Goal: Task Accomplishment & Management: Manage account settings

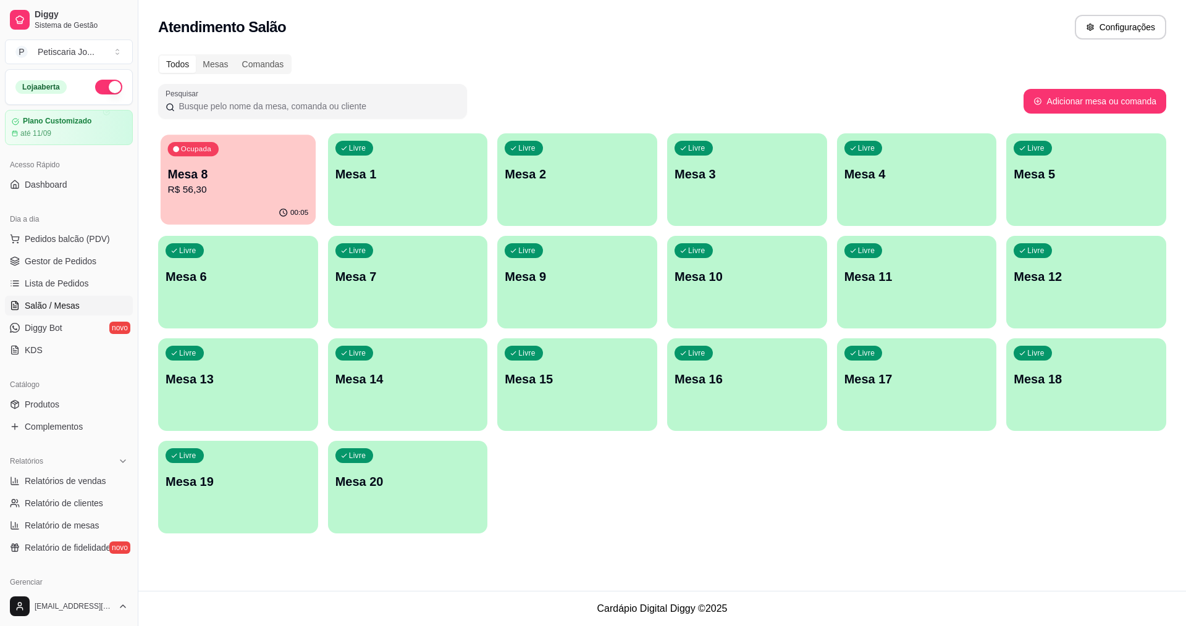
click at [251, 166] on p "Mesa 8" at bounding box center [238, 174] width 141 height 17
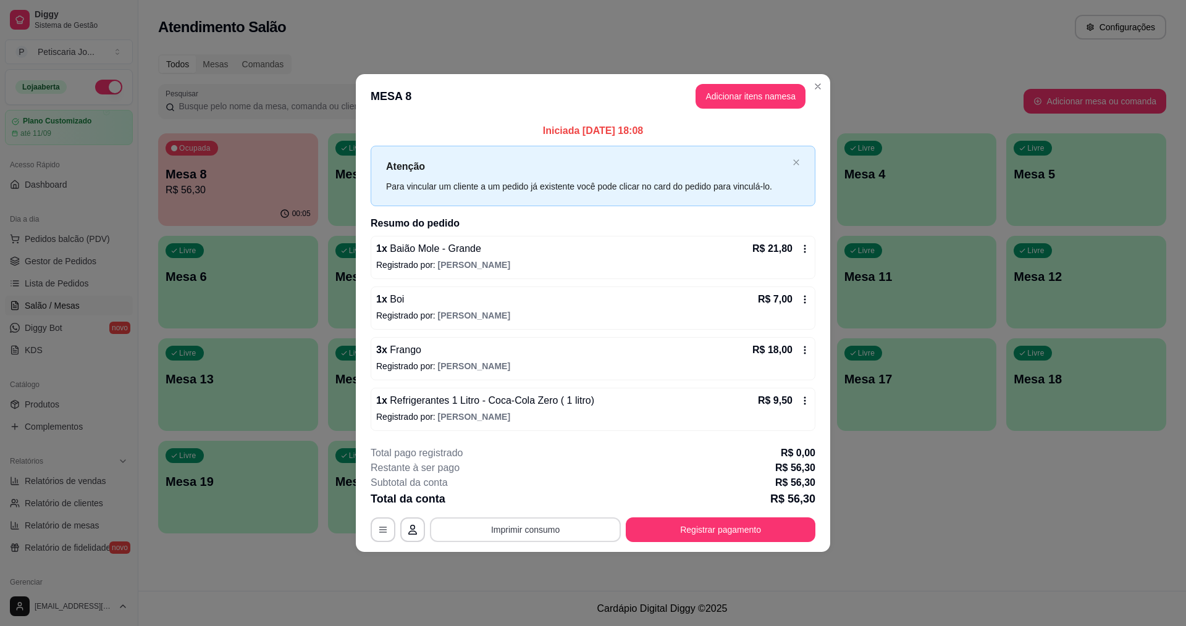
click at [532, 532] on button "Imprimir consumo" at bounding box center [525, 530] width 191 height 25
click at [521, 500] on button "IMPRESSORA" at bounding box center [529, 501] width 86 height 19
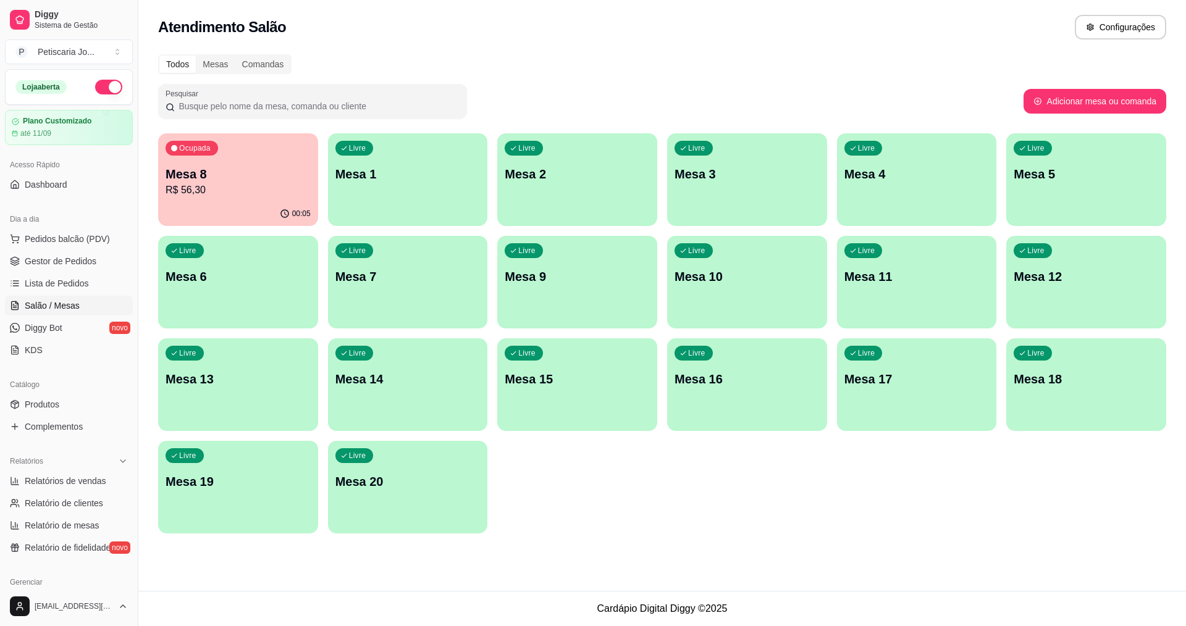
click at [277, 153] on div "Ocupada Mesa 8 R$ 56,30" at bounding box center [238, 167] width 160 height 69
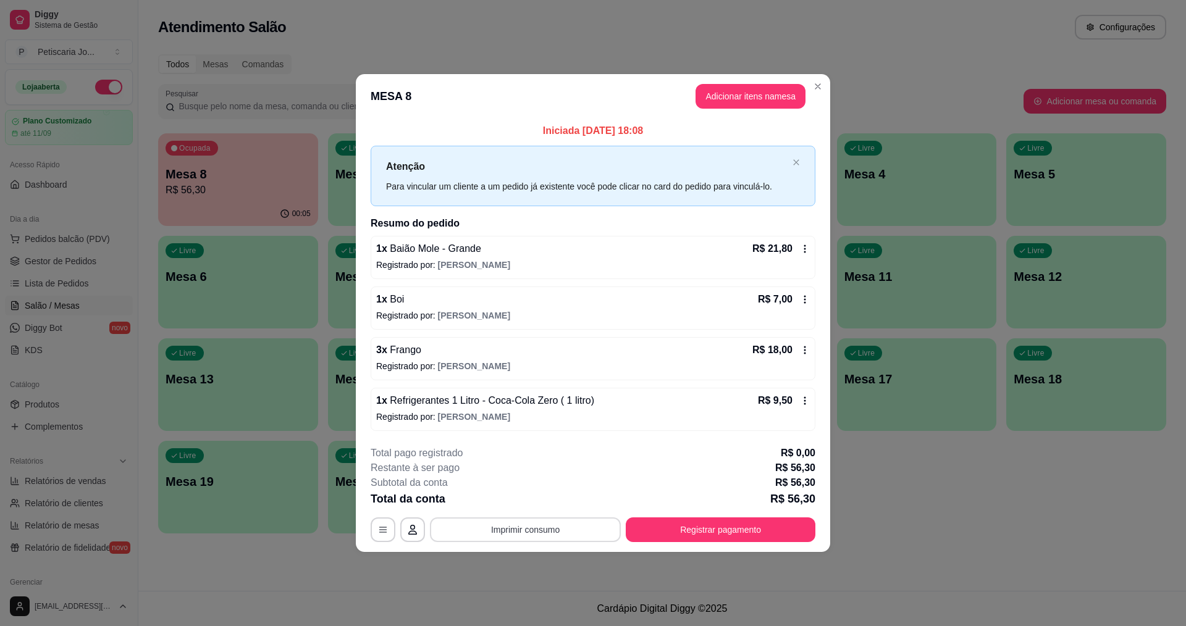
click at [492, 528] on button "Imprimir consumo" at bounding box center [525, 530] width 191 height 25
click at [509, 500] on button "IMPRESSORA" at bounding box center [529, 502] width 90 height 20
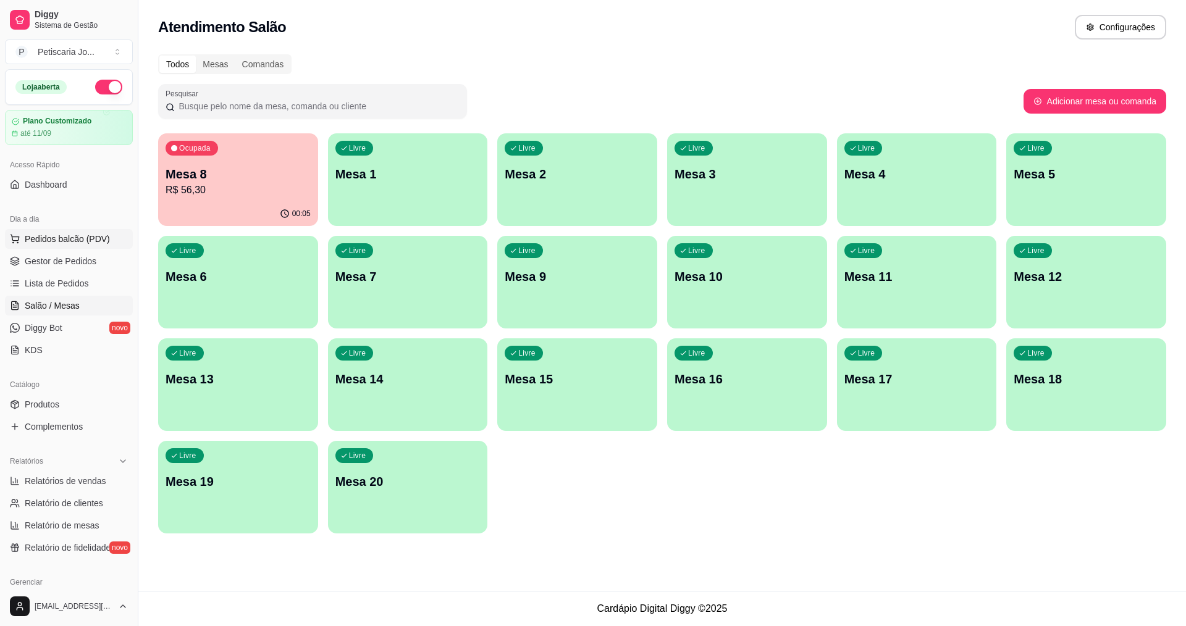
click at [67, 242] on span "Pedidos balcão (PDV)" at bounding box center [67, 239] width 85 height 12
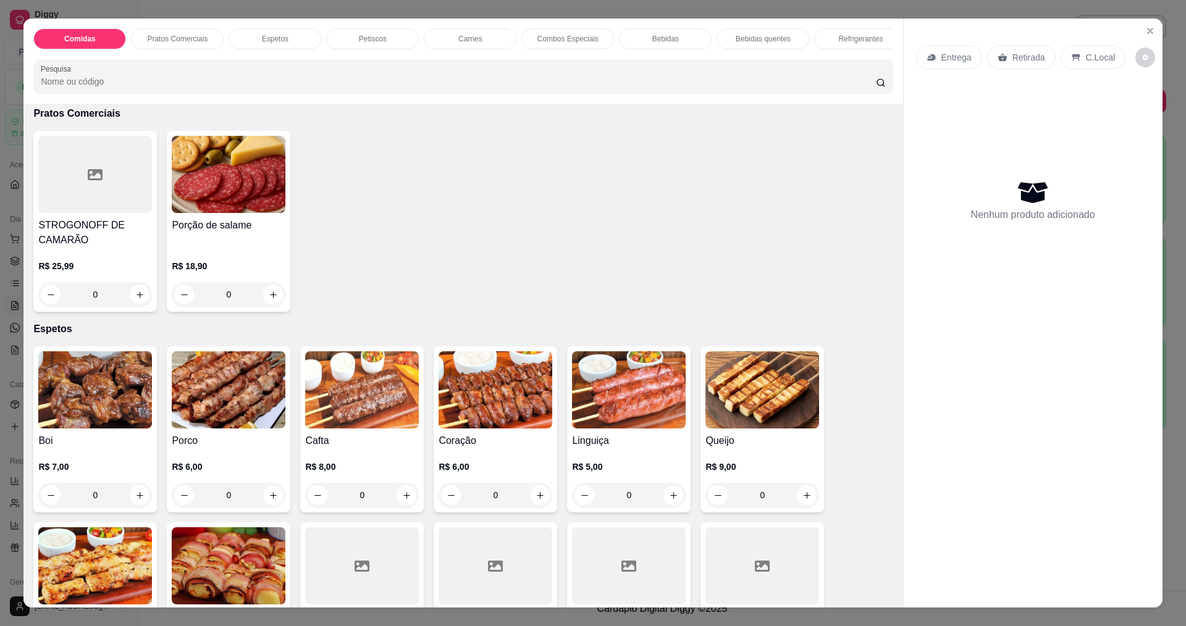
scroll to position [432, 0]
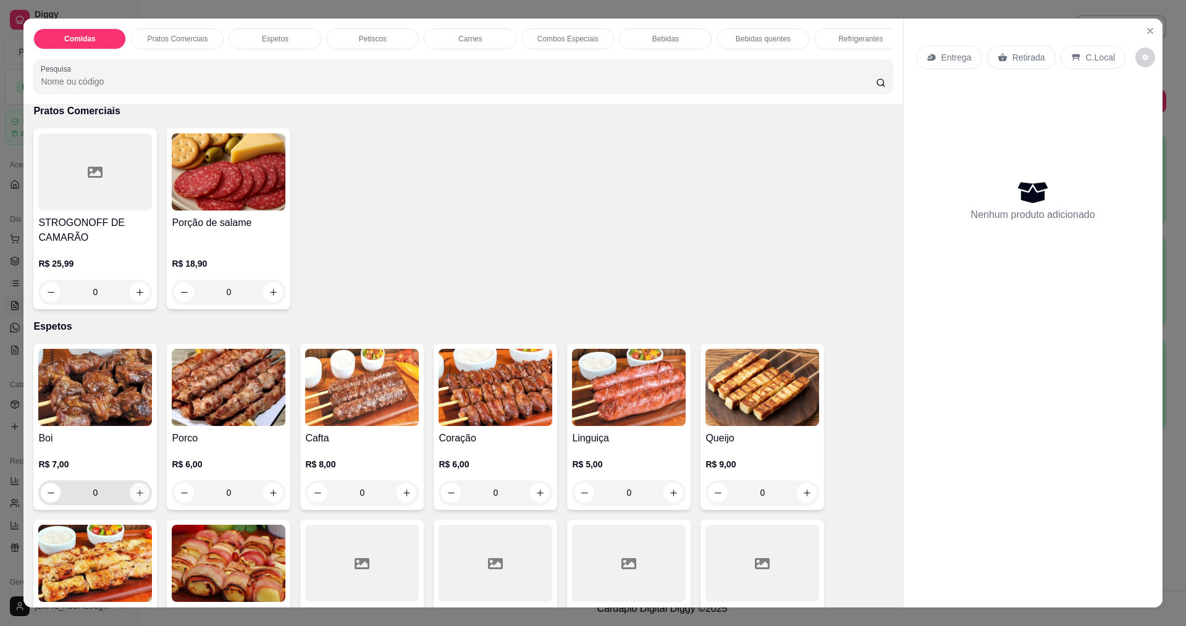
click at [137, 497] on icon "increase-product-quantity" at bounding box center [140, 493] width 7 height 7
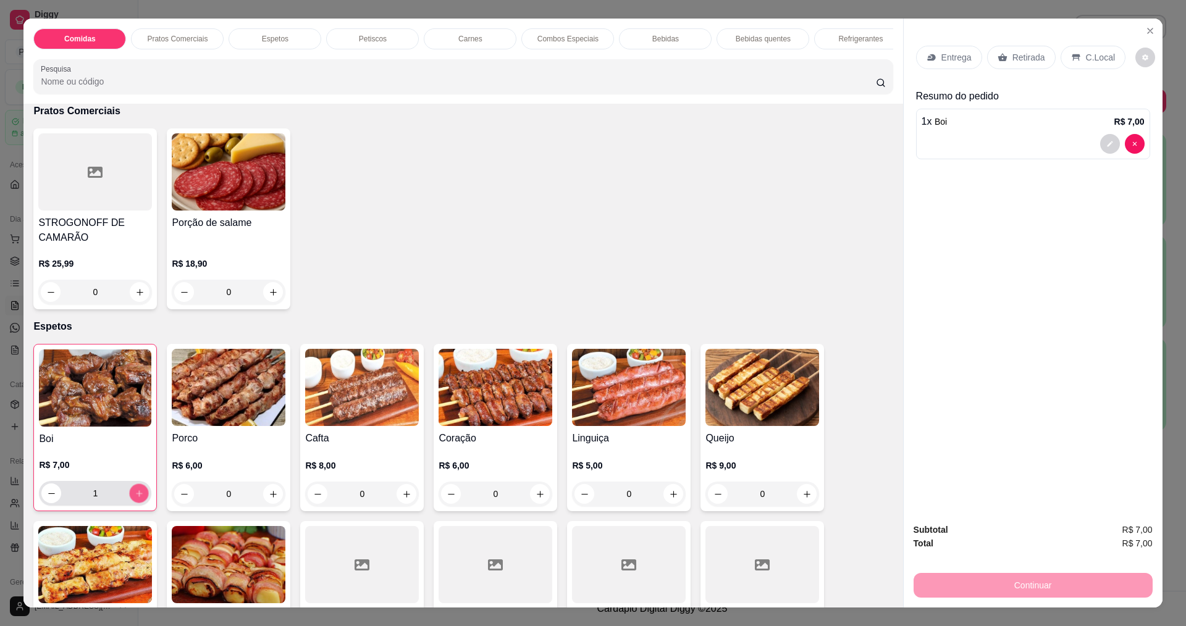
click at [135, 499] on icon "increase-product-quantity" at bounding box center [139, 493] width 9 height 9
type input "2"
click at [397, 503] on button "increase-product-quantity" at bounding box center [407, 494] width 20 height 20
type input "1"
click at [269, 499] on icon "increase-product-quantity" at bounding box center [273, 494] width 9 height 9
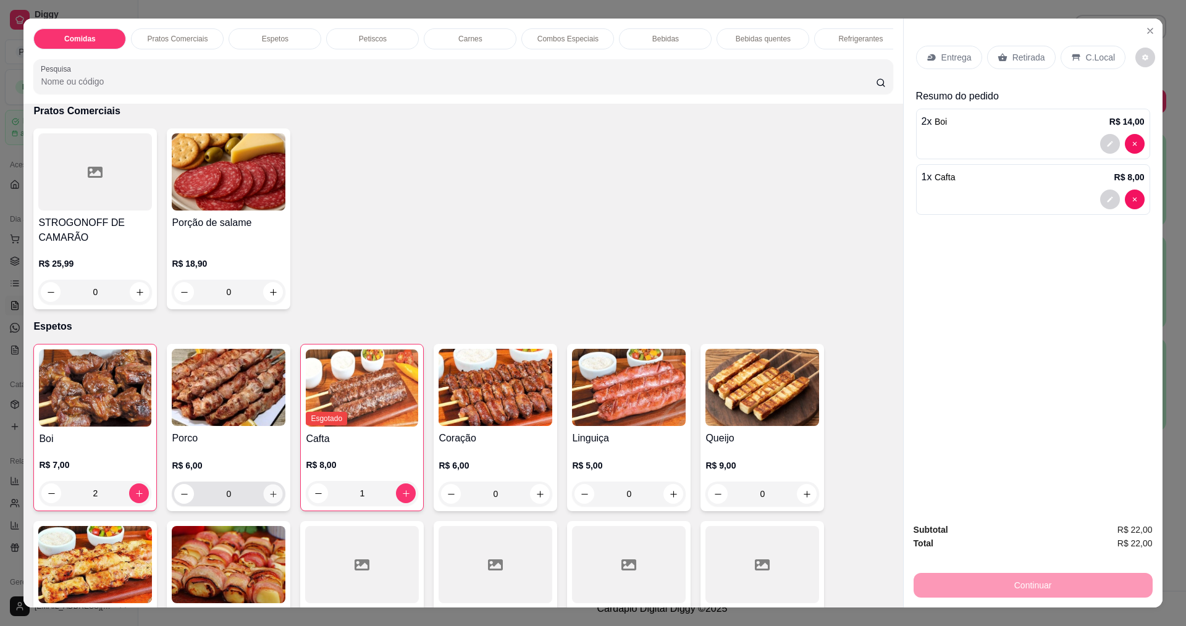
type input "1"
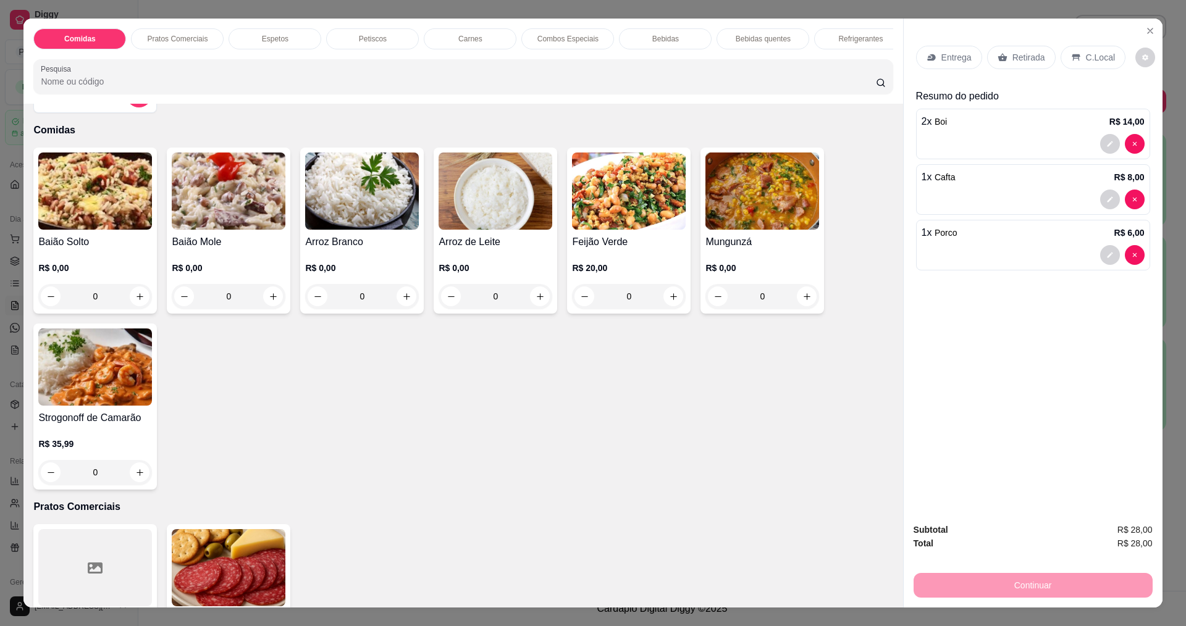
scroll to position [0, 0]
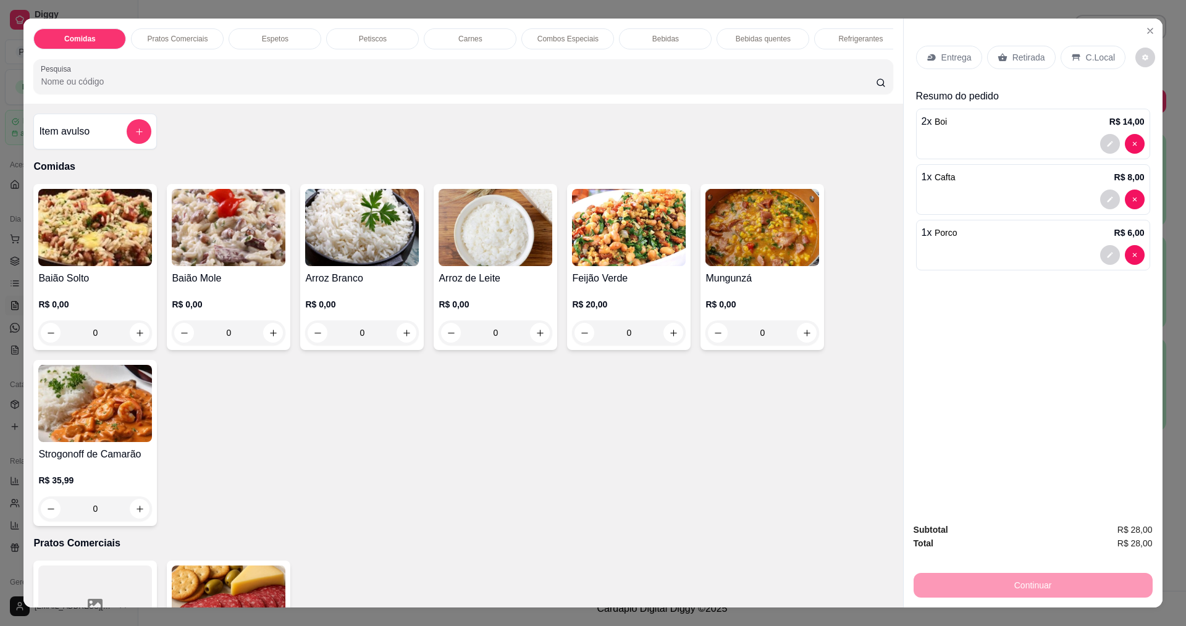
click at [264, 38] on p "Espetos" at bounding box center [275, 39] width 27 height 10
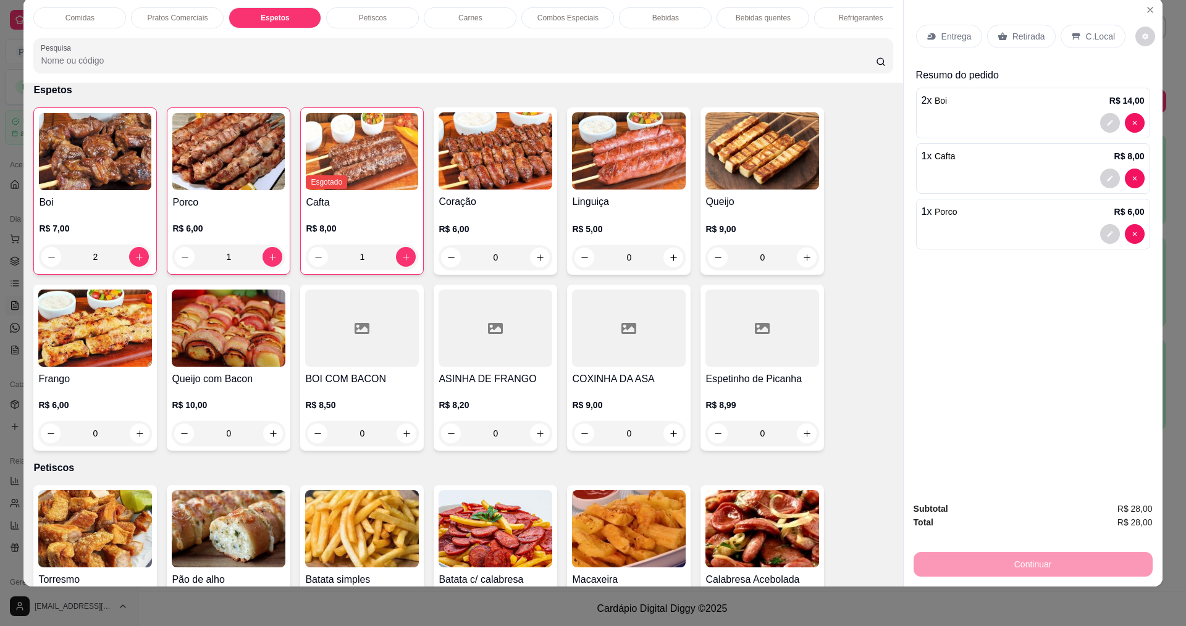
click at [373, 11] on div "Petiscos" at bounding box center [372, 17] width 93 height 21
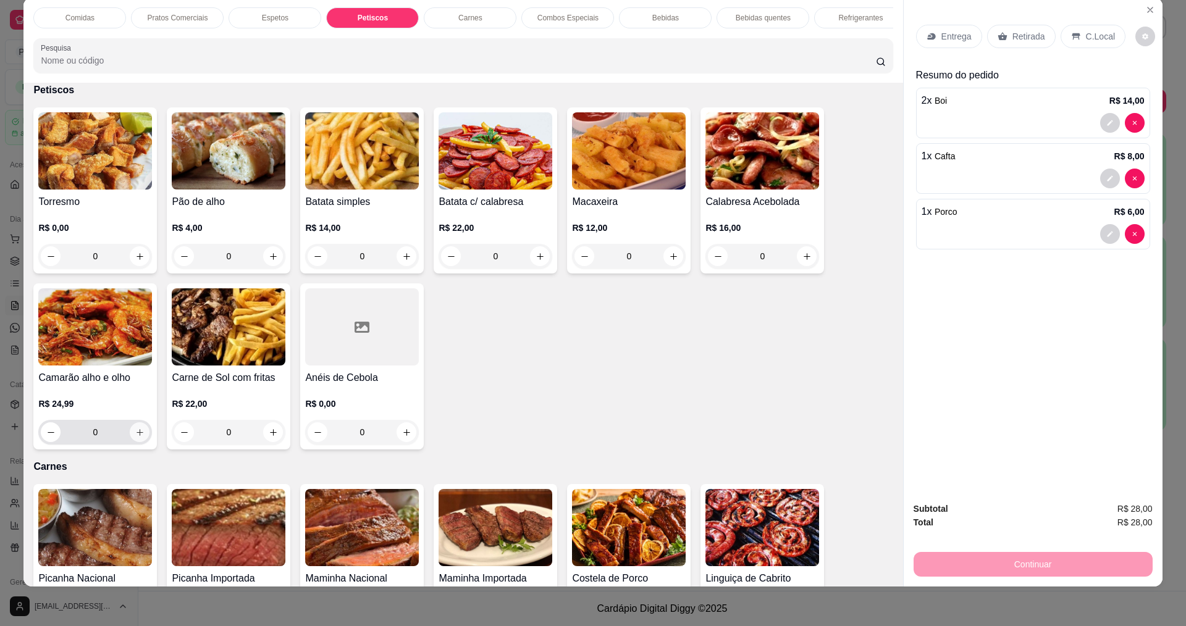
click at [138, 437] on icon "increase-product-quantity" at bounding box center [139, 432] width 9 height 9
type input "1"
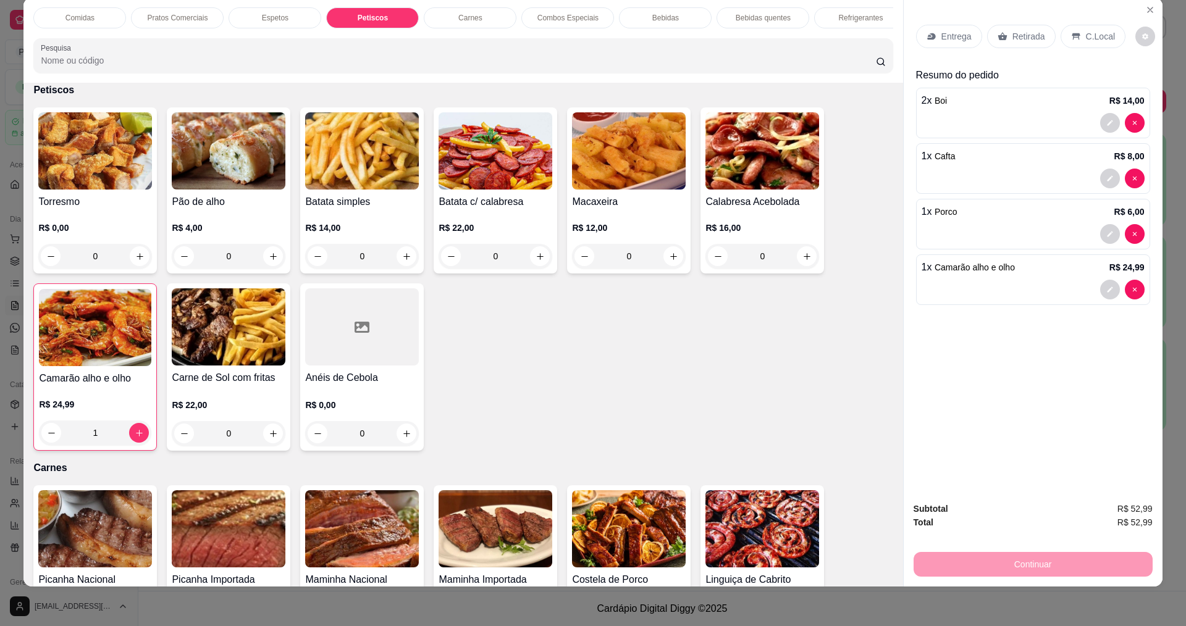
click at [663, 15] on p "Bebidas" at bounding box center [665, 18] width 27 height 10
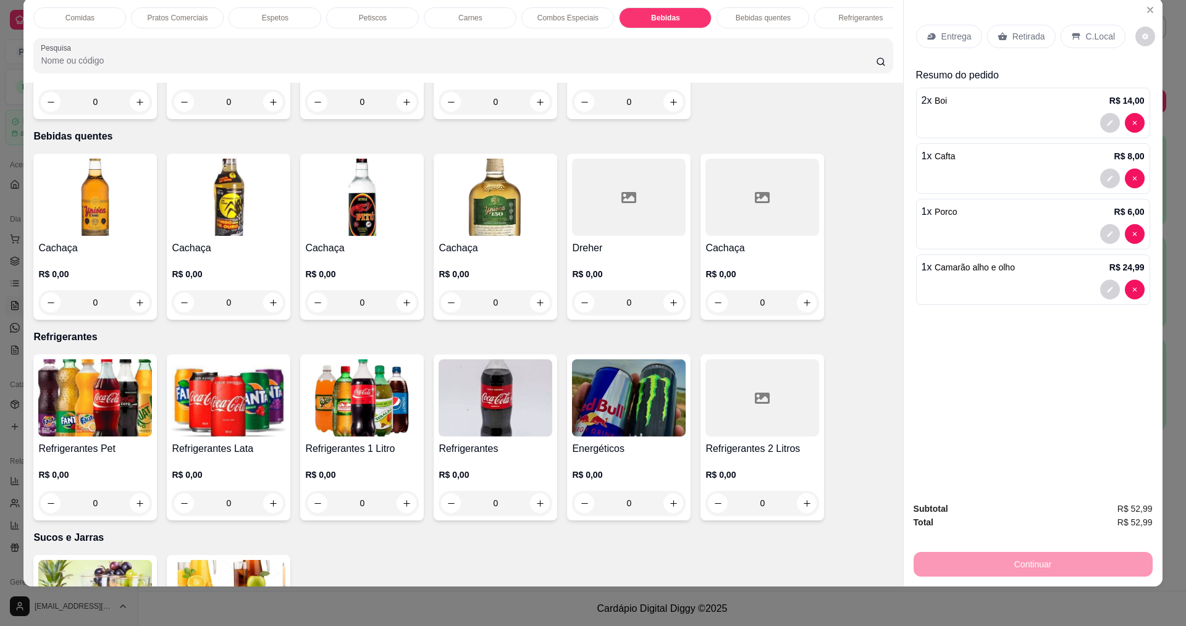
scroll to position [2176, 0]
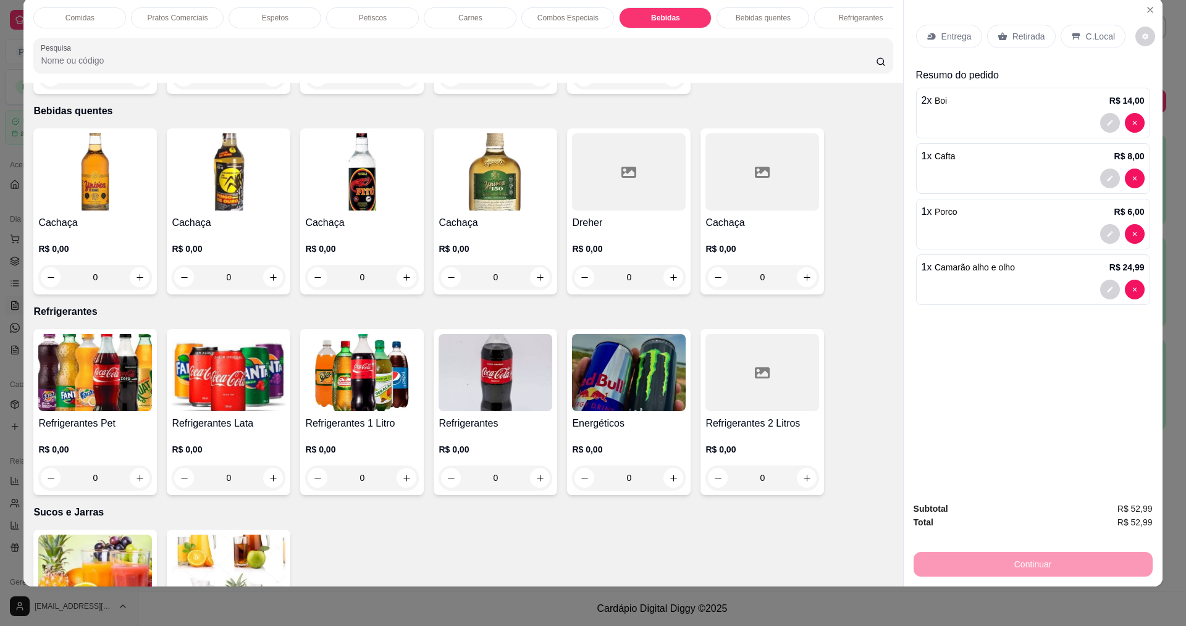
click at [488, 396] on img at bounding box center [496, 372] width 114 height 77
click at [362, 407] on img at bounding box center [362, 372] width 114 height 77
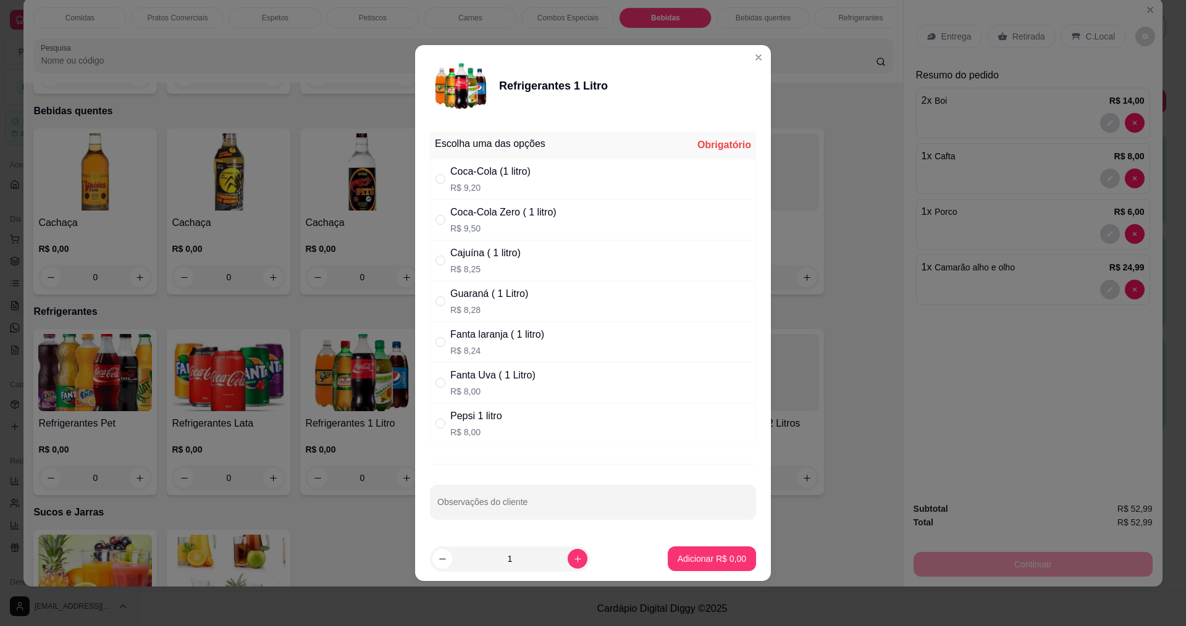
click at [476, 177] on div "Coca-Cola (1 litro)" at bounding box center [490, 171] width 80 height 15
radio input "true"
click at [681, 548] on button "Adicionar R$ 9,20" at bounding box center [712, 559] width 88 height 25
type input "1"
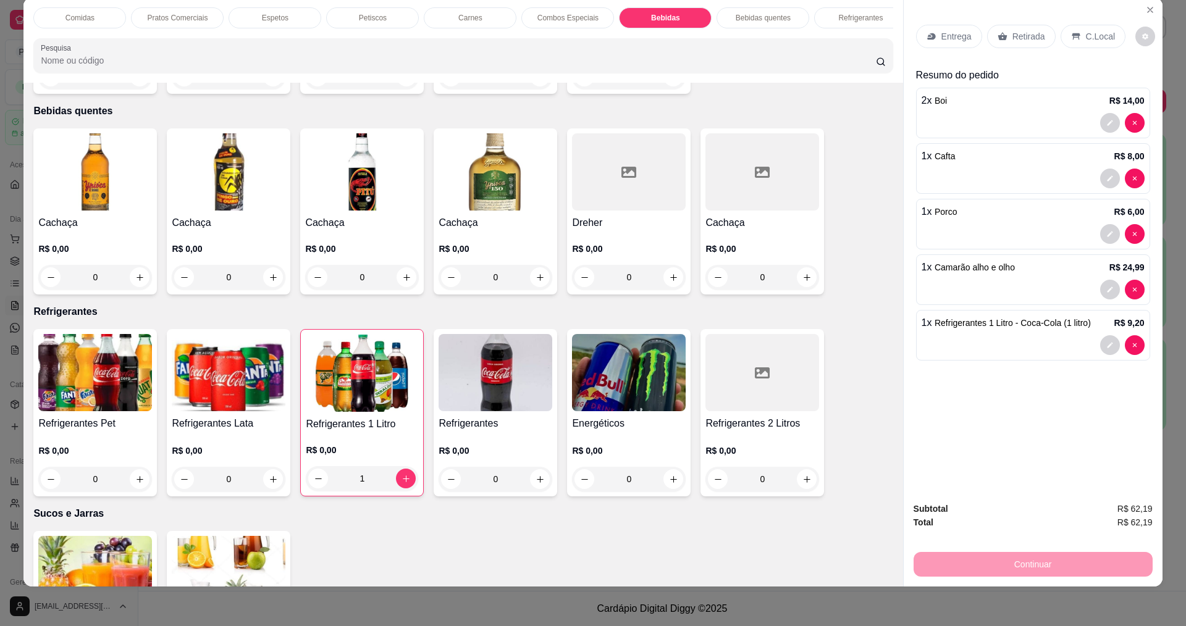
click at [965, 35] on p "Entrega" at bounding box center [957, 36] width 30 height 12
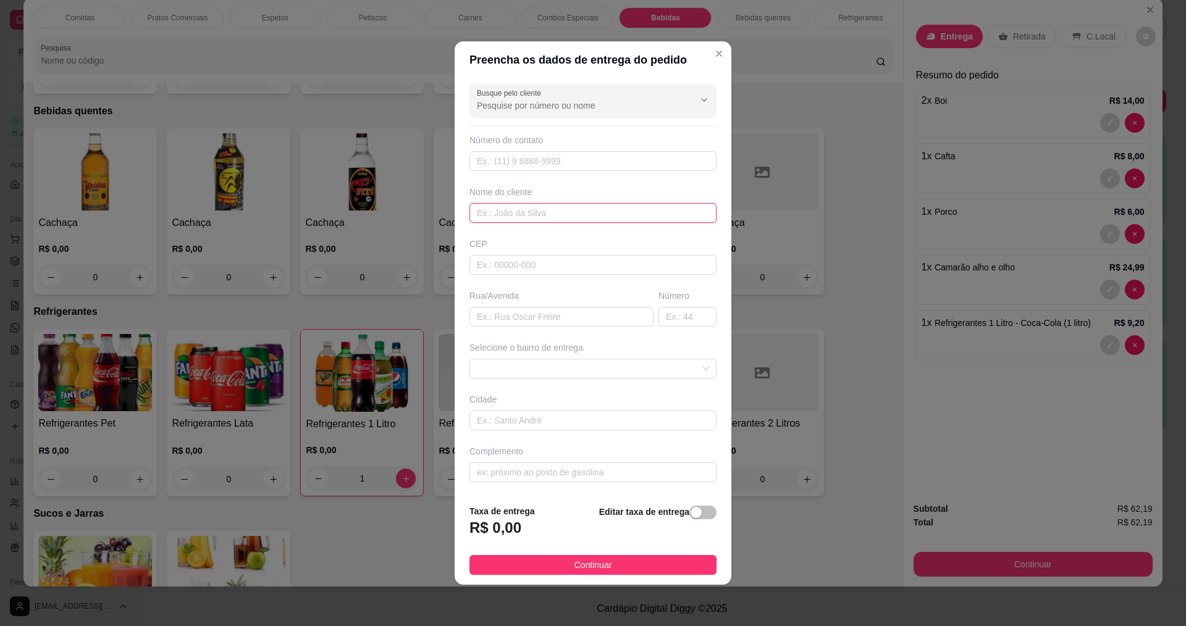
click at [576, 203] on input "text" at bounding box center [593, 213] width 247 height 20
type input "ç"
type input "padre lino aderaldo"
drag, startPoint x: 575, startPoint y: 212, endPoint x: 472, endPoint y: 214, distance: 102.6
click at [472, 214] on input "padre lino aderaldo" at bounding box center [593, 213] width 247 height 20
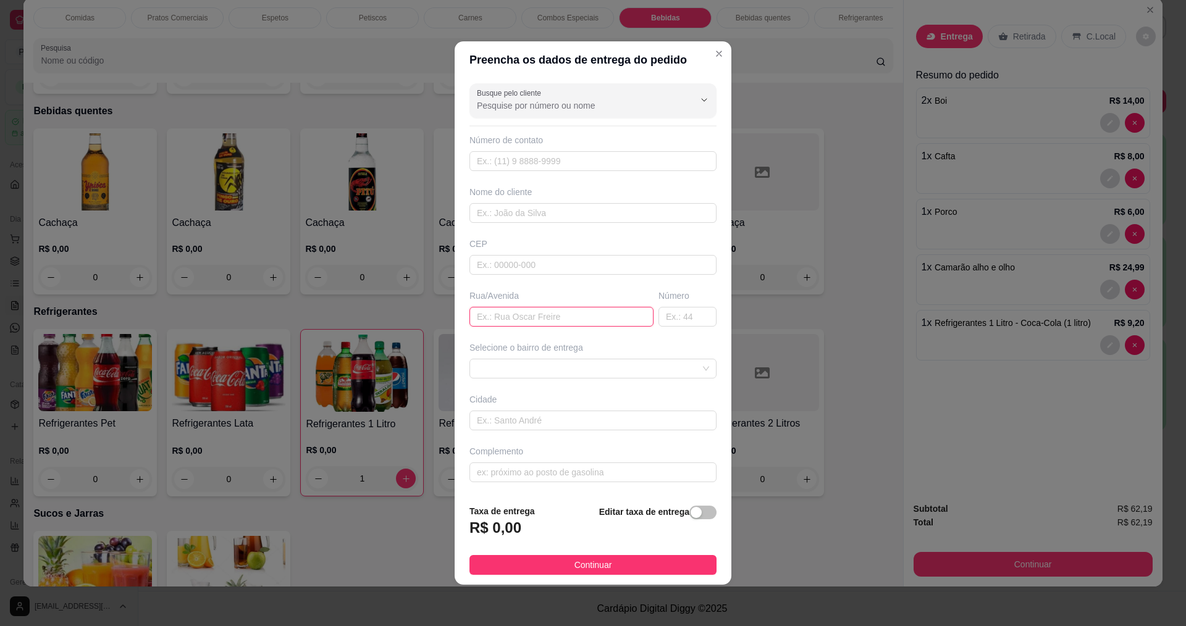
click at [508, 322] on input "text" at bounding box center [562, 317] width 184 height 20
type input "padre lino aderaldo"
click at [675, 315] on input "text" at bounding box center [688, 317] width 58 height 20
type input "8"
click at [643, 568] on button "Continuar" at bounding box center [593, 565] width 247 height 20
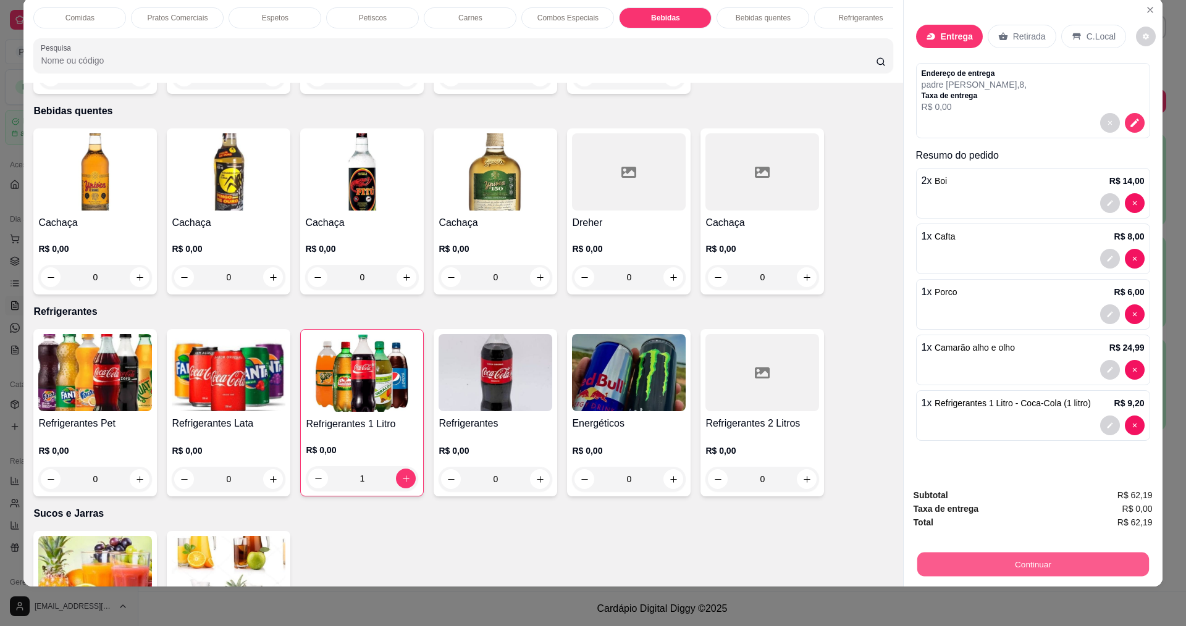
click at [1039, 565] on button "Continuar" at bounding box center [1033, 564] width 232 height 24
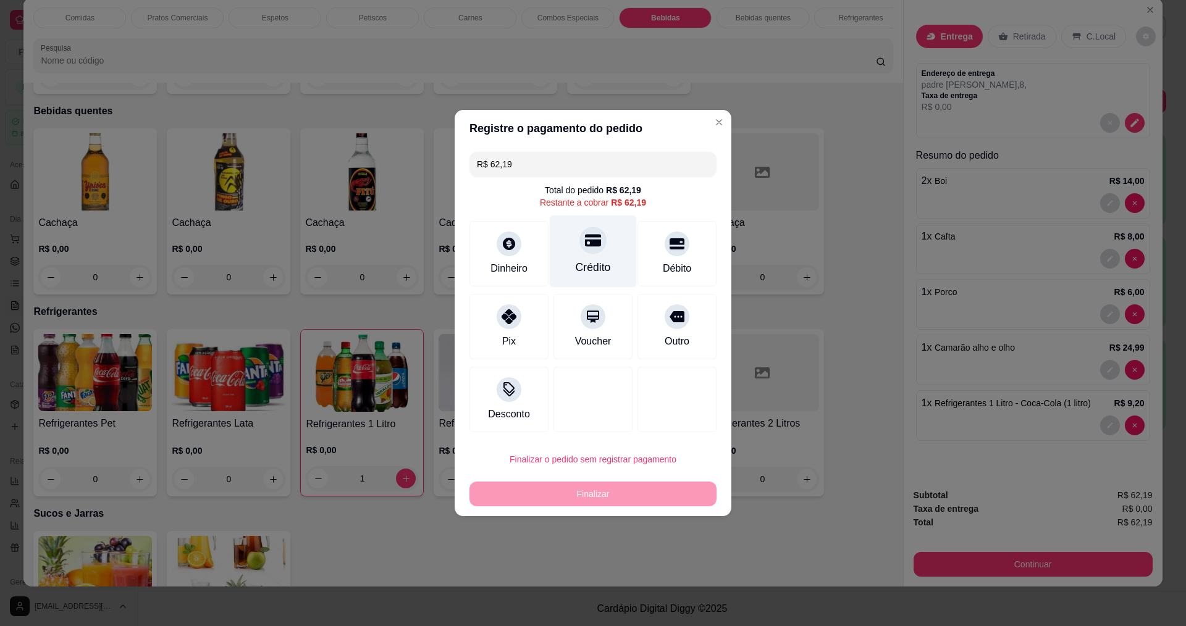
click at [610, 261] on div "Crédito" at bounding box center [593, 252] width 87 height 72
type input "R$ 0,00"
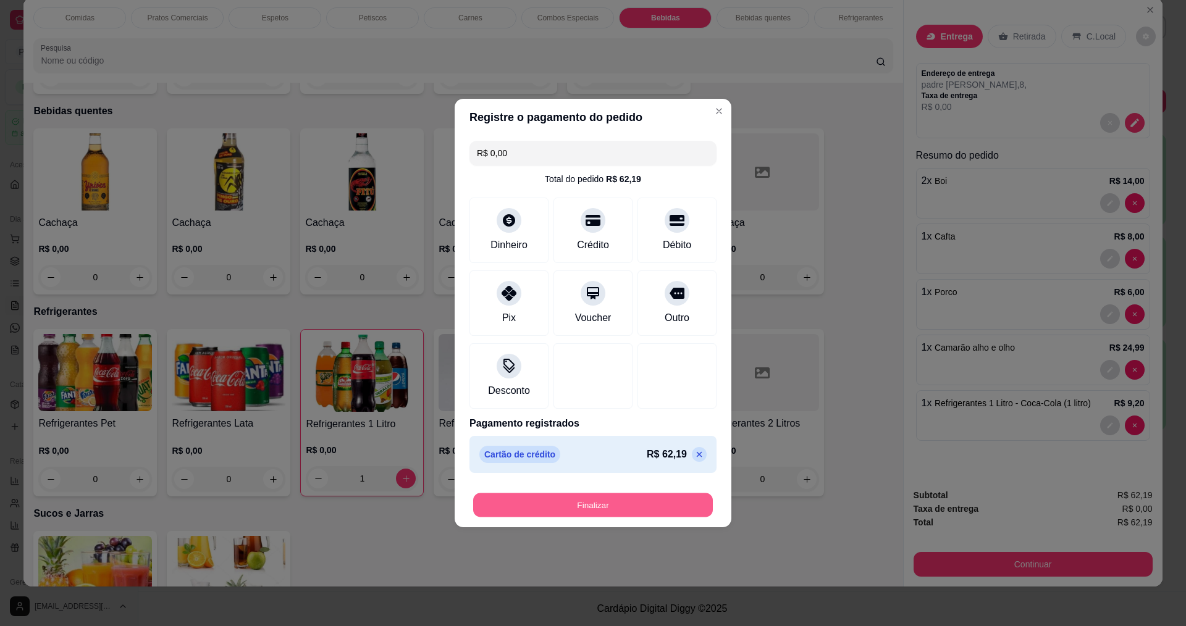
click at [612, 500] on button "Finalizar" at bounding box center [593, 506] width 240 height 24
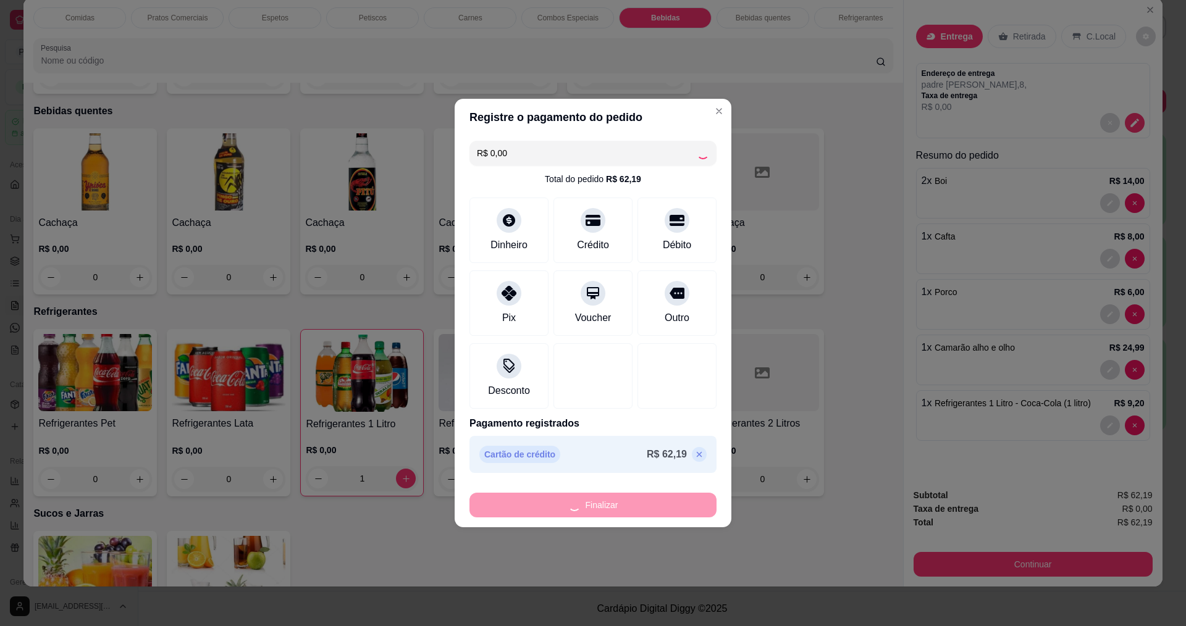
type input "0"
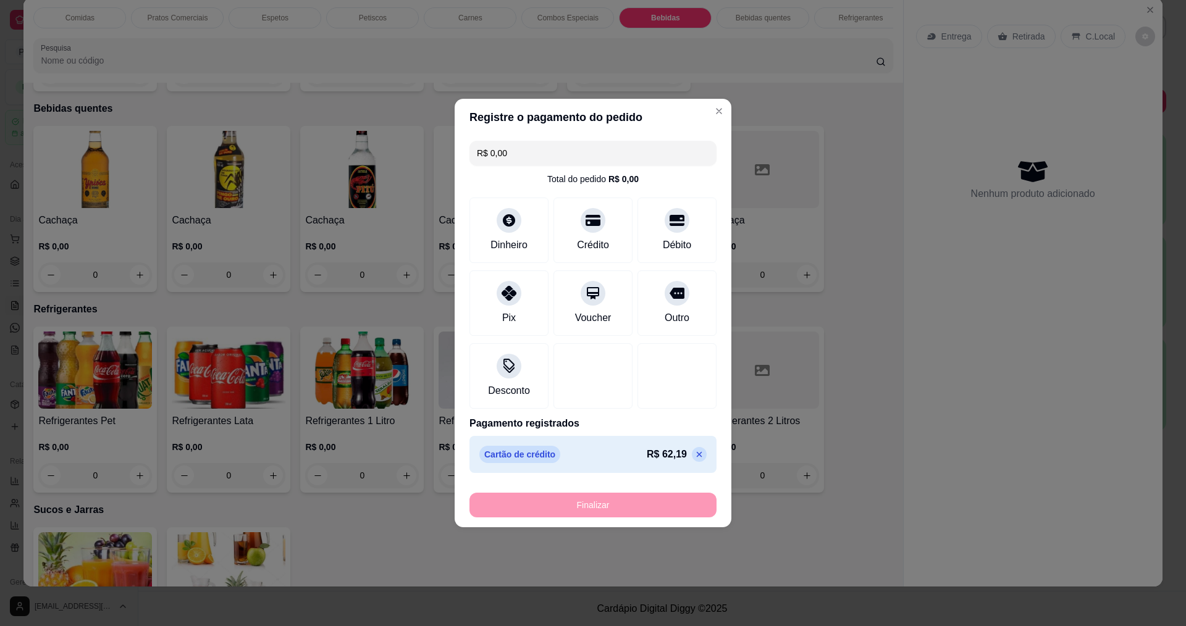
type input "-R$ 62,19"
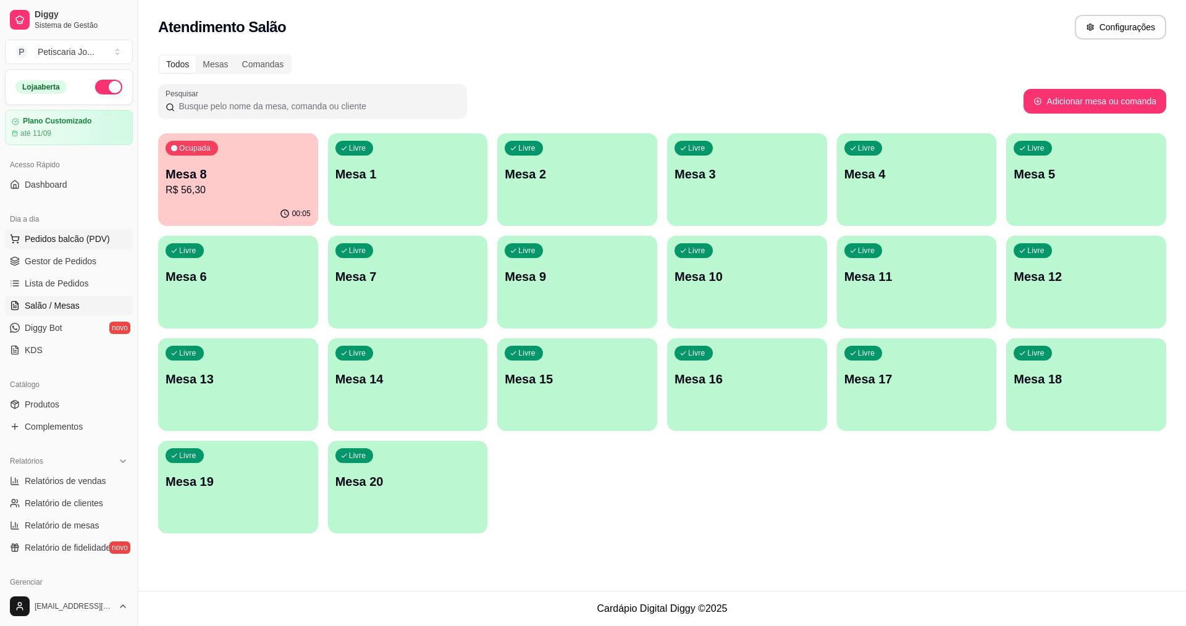
click at [64, 242] on span "Pedidos balcão (PDV)" at bounding box center [67, 239] width 85 height 12
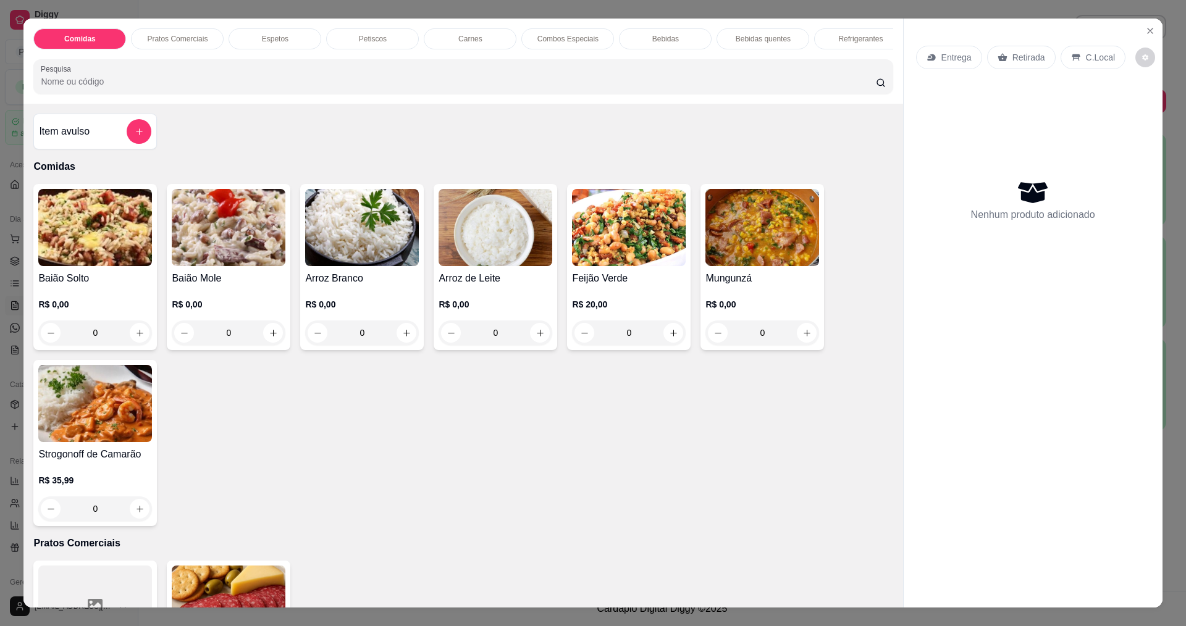
click at [403, 333] on div "0" at bounding box center [362, 333] width 114 height 25
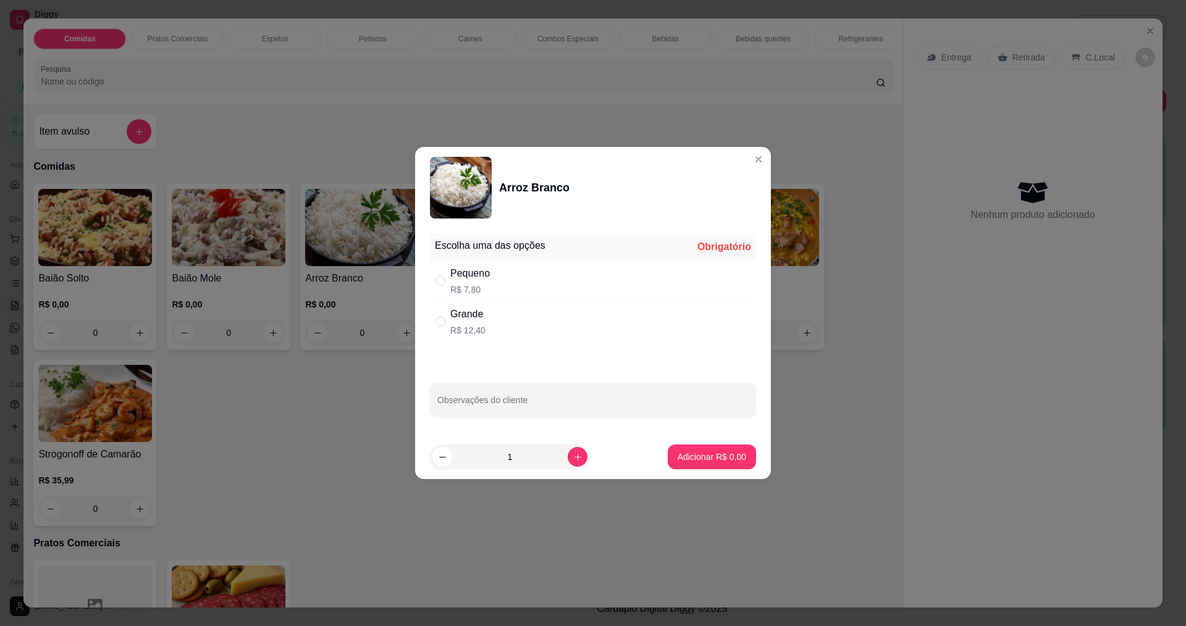
click at [532, 334] on div "Grande R$ 12,40" at bounding box center [593, 321] width 326 height 41
radio input "true"
click at [668, 450] on button "Adicionar R$ 12,40" at bounding box center [709, 457] width 93 height 25
type input "1"
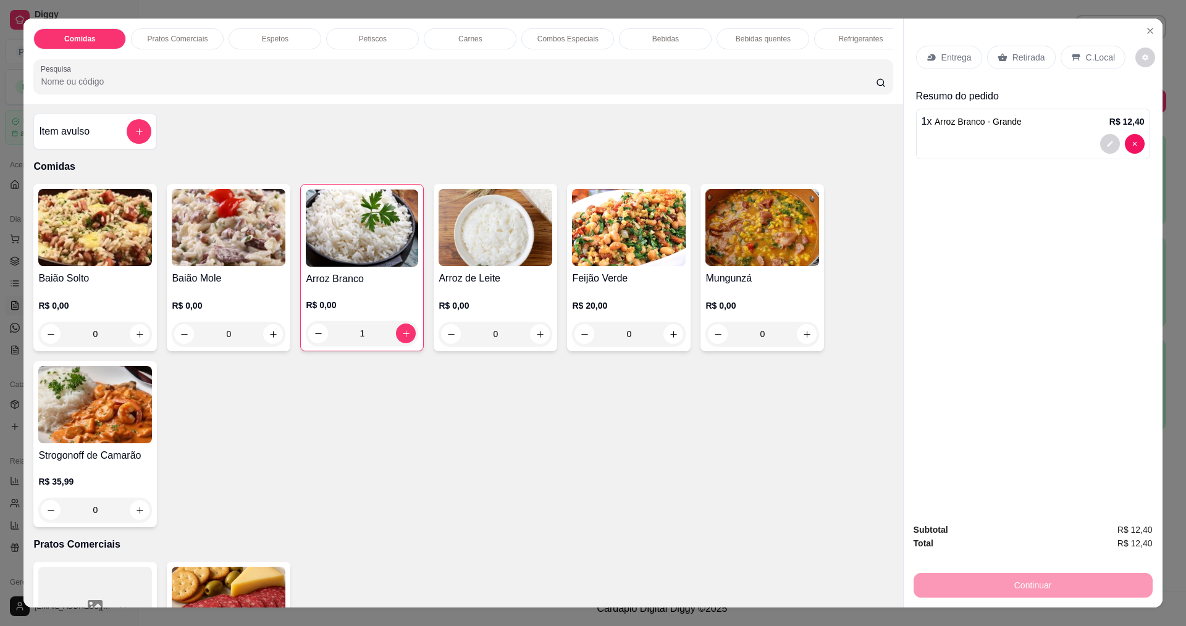
click at [667, 340] on div "0" at bounding box center [629, 334] width 114 height 25
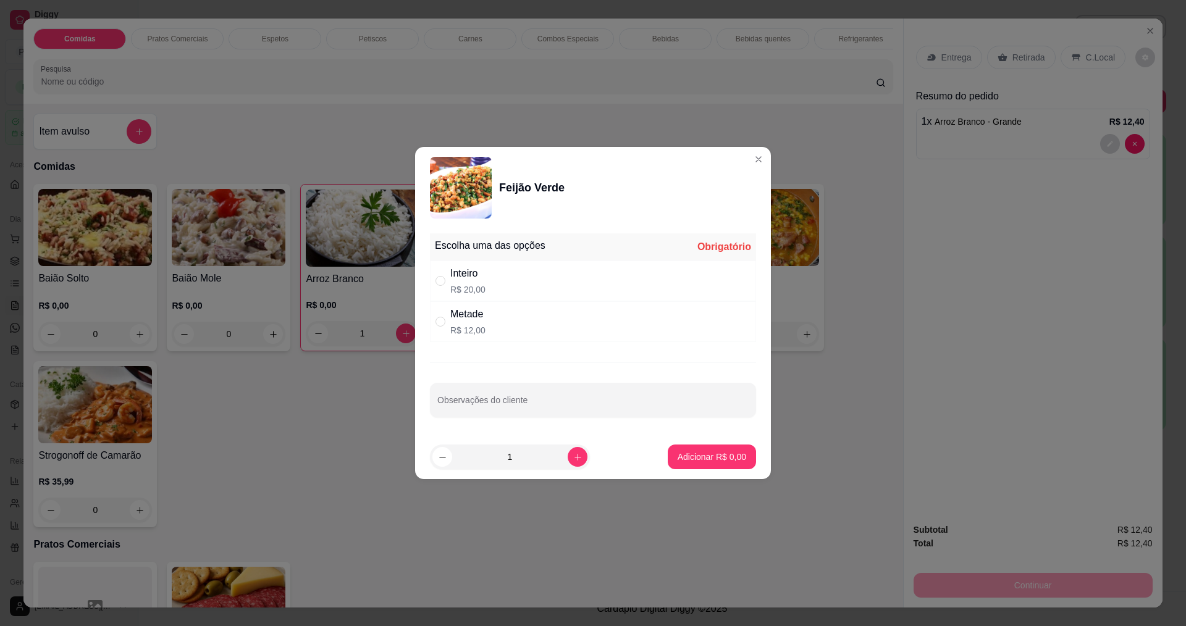
click at [599, 334] on div "Metade R$ 12,00" at bounding box center [593, 321] width 326 height 41
radio input "true"
click at [712, 455] on p "Adicionar R$ 12,00" at bounding box center [710, 457] width 74 height 12
type input "1"
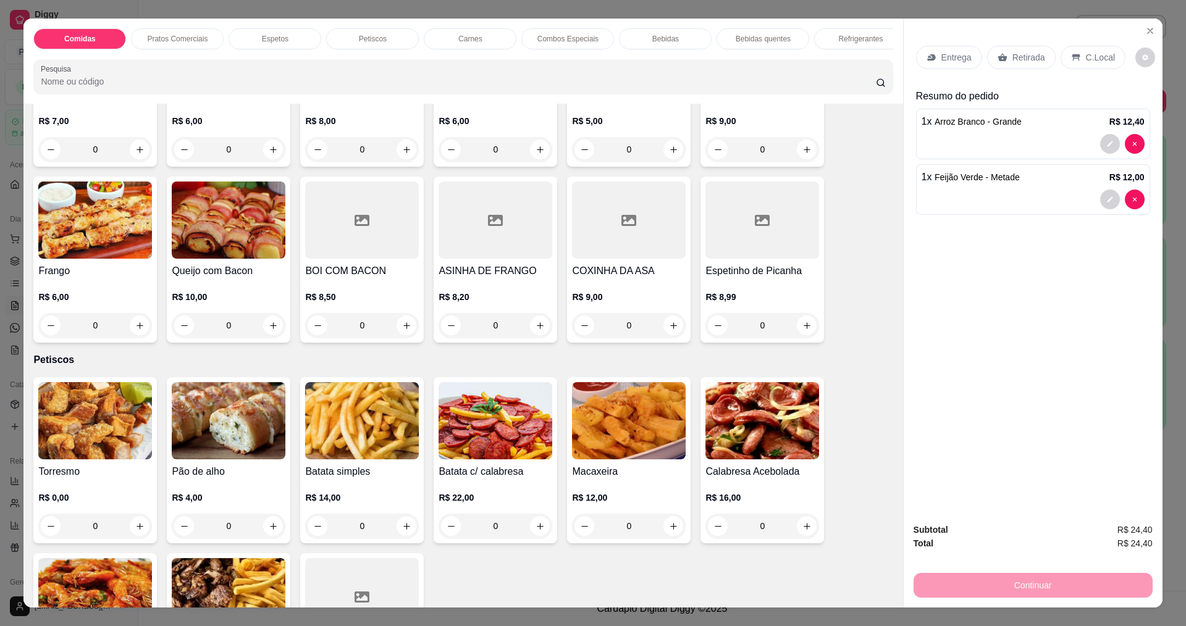
scroll to position [803, 0]
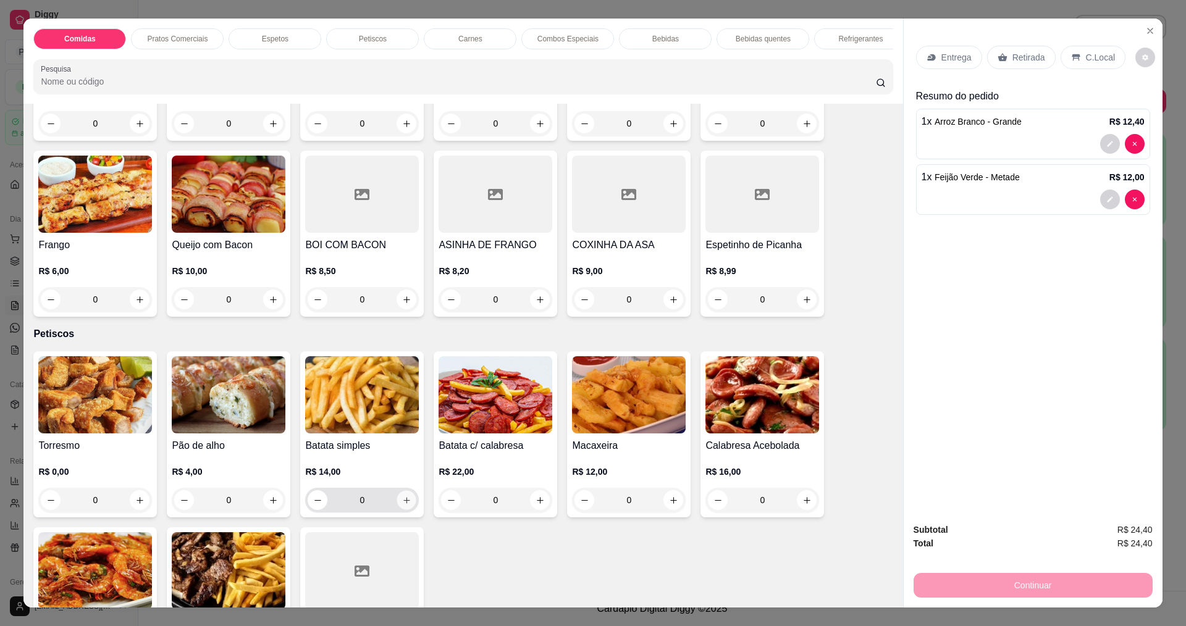
click at [397, 510] on button "increase-product-quantity" at bounding box center [406, 500] width 19 height 19
type input "1"
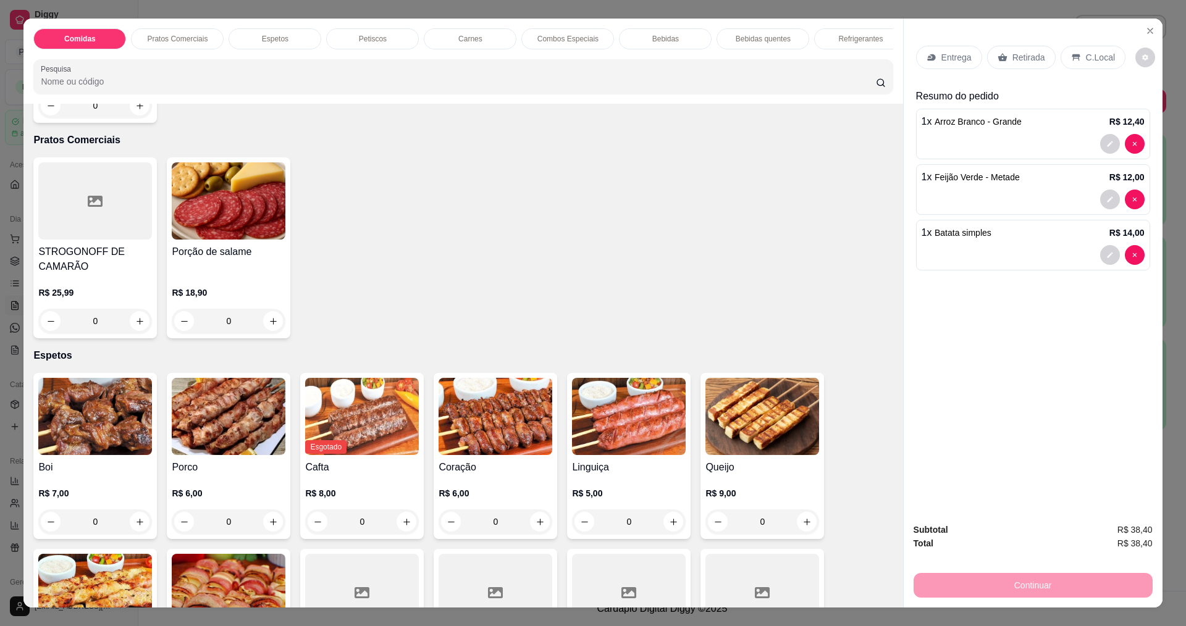
scroll to position [494, 0]
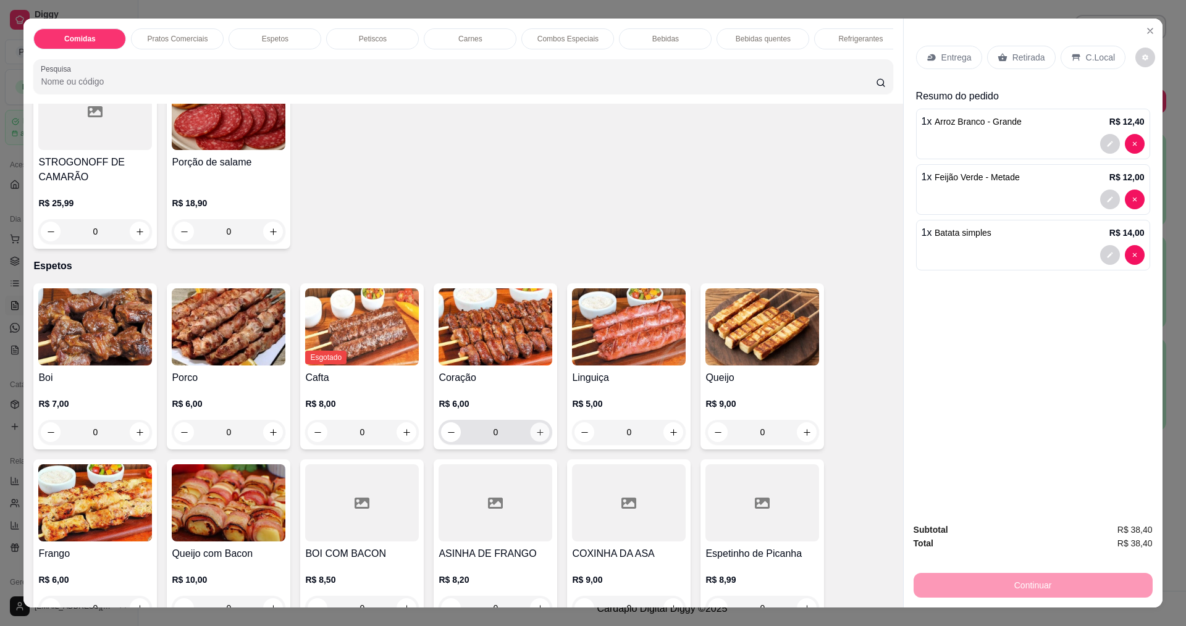
click at [539, 437] on icon "increase-product-quantity" at bounding box center [540, 432] width 9 height 9
type input "1"
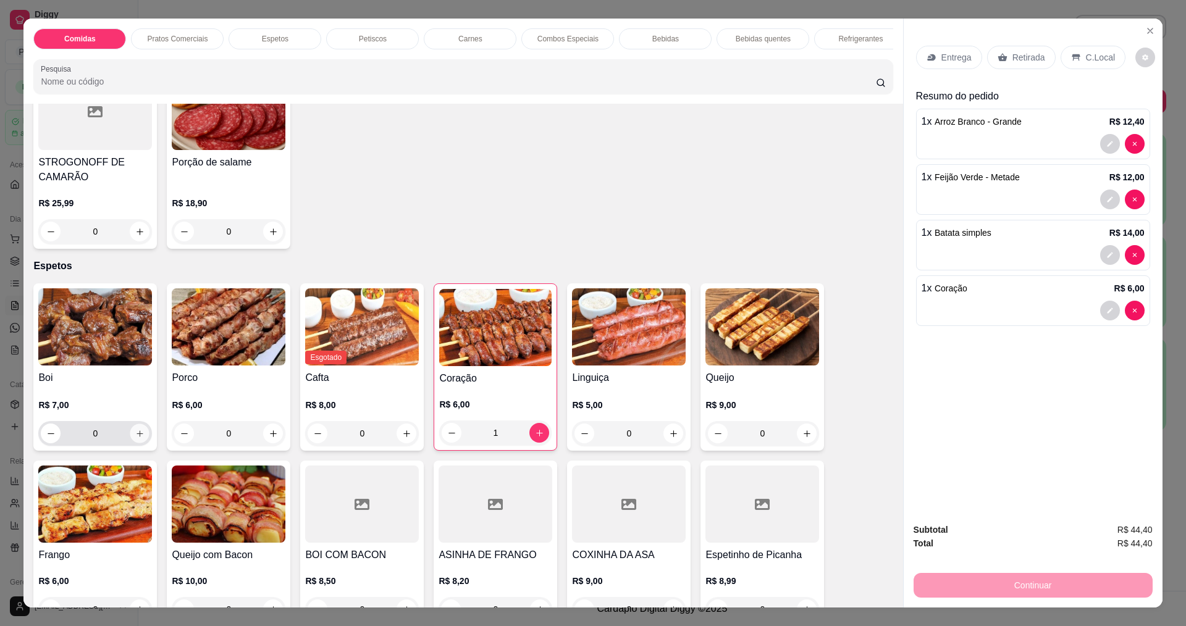
click at [136, 439] on icon "increase-product-quantity" at bounding box center [139, 433] width 9 height 9
type input "1"
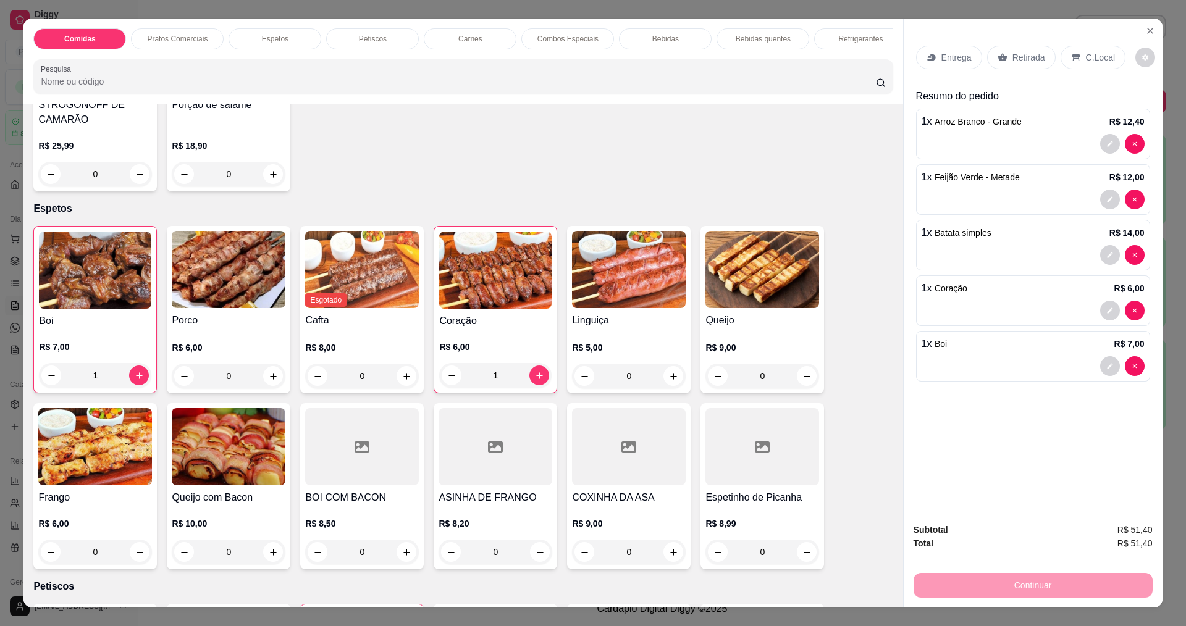
scroll to position [618, 0]
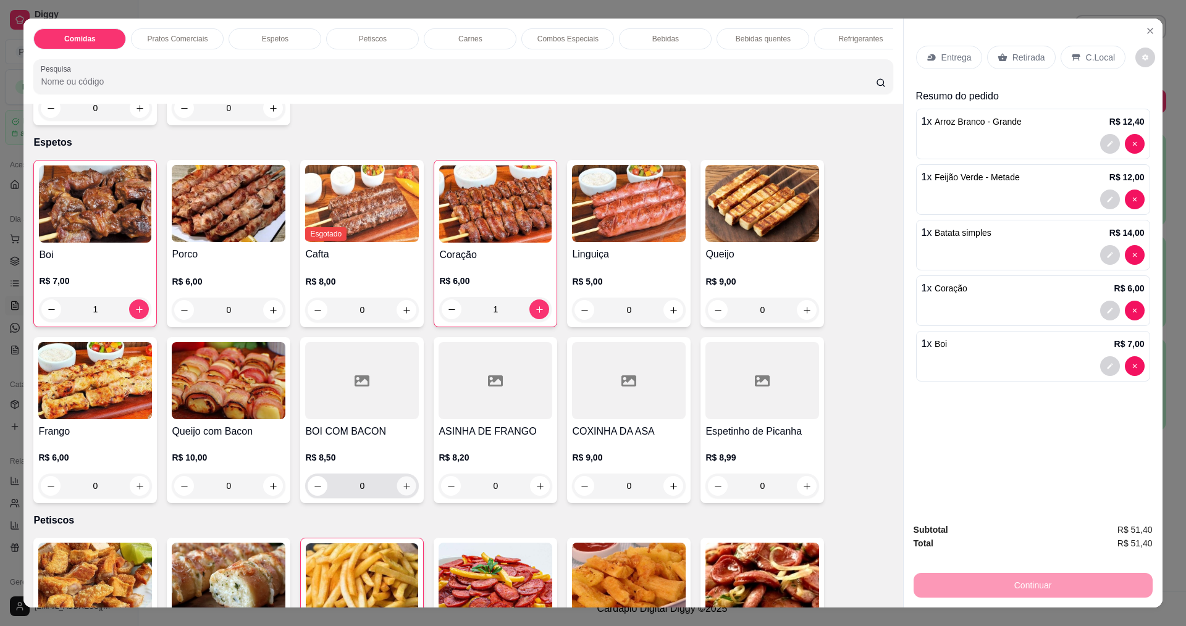
click at [402, 491] on icon "increase-product-quantity" at bounding box center [406, 486] width 9 height 9
type input "1"
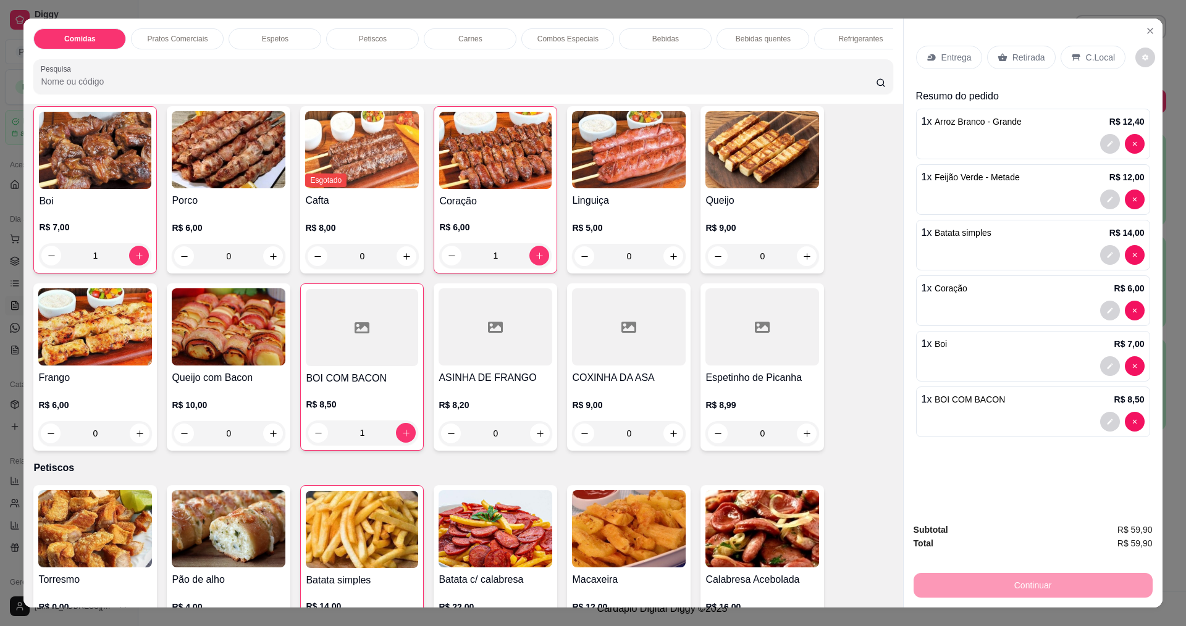
scroll to position [741, 0]
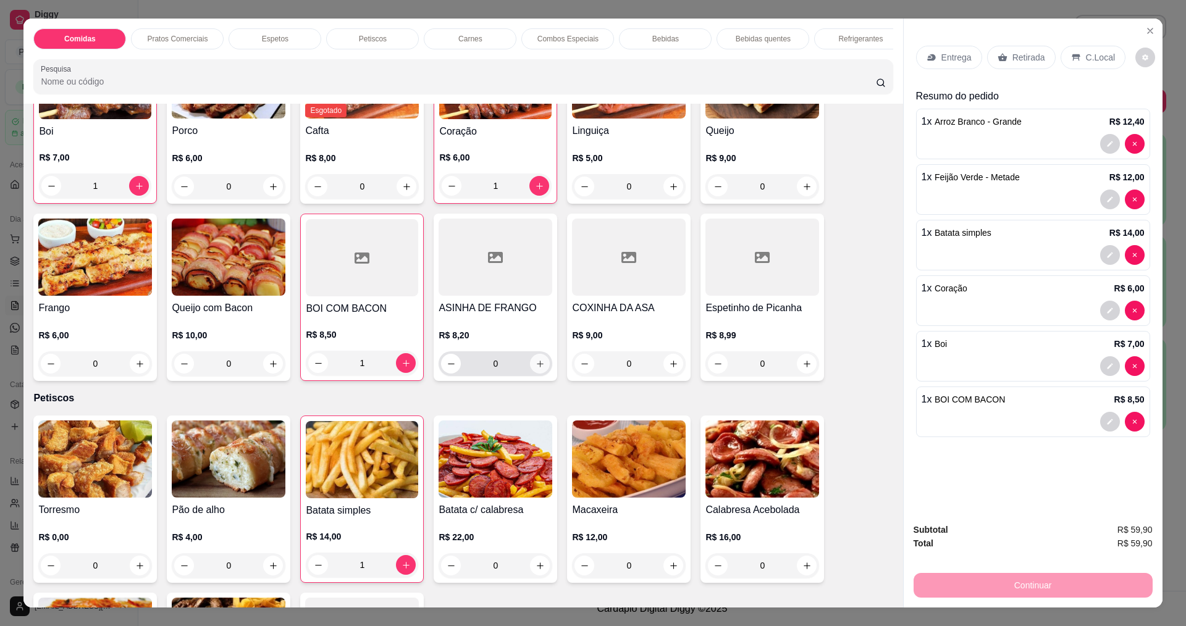
click at [536, 369] on icon "increase-product-quantity" at bounding box center [540, 364] width 9 height 9
type input "1"
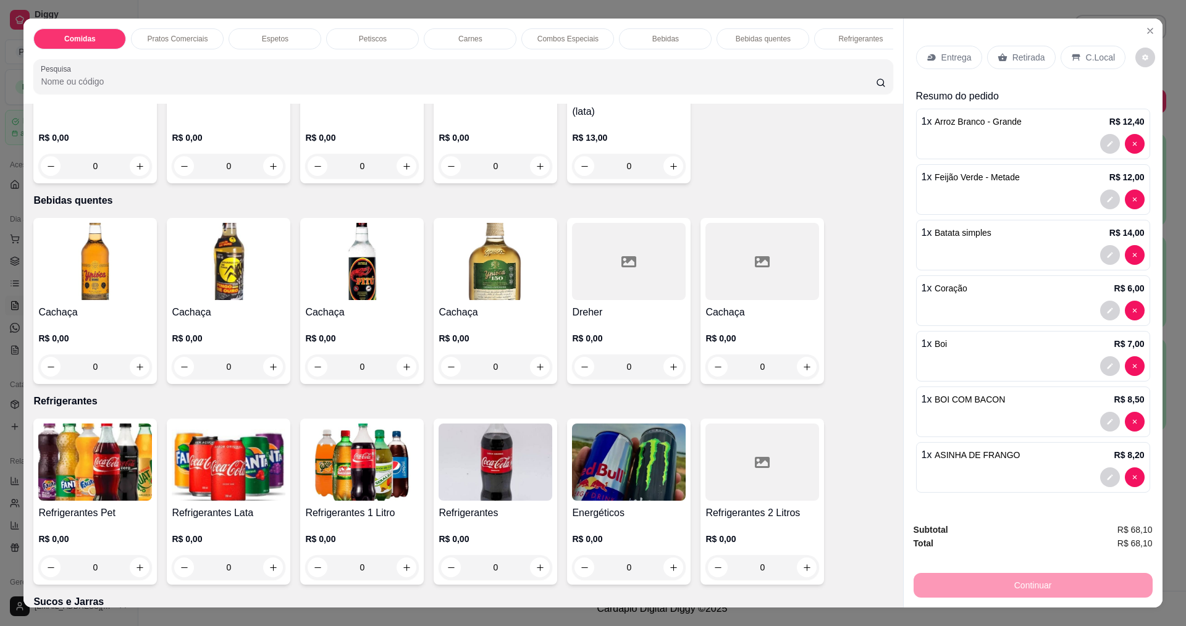
scroll to position [2286, 0]
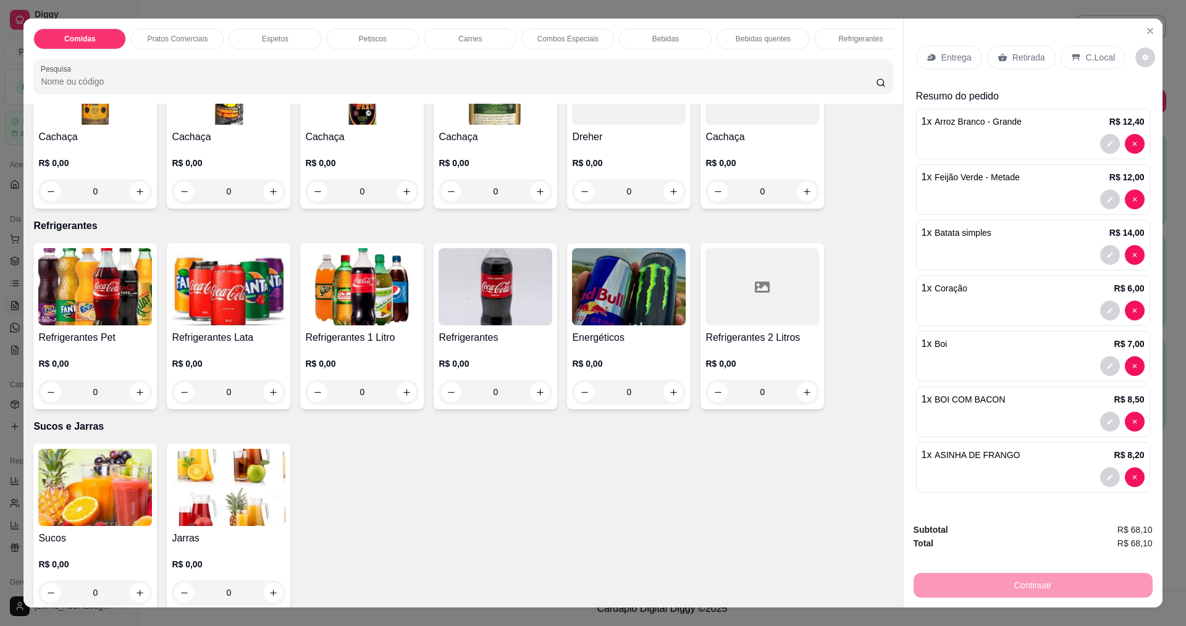
click at [341, 284] on img at bounding box center [362, 286] width 114 height 77
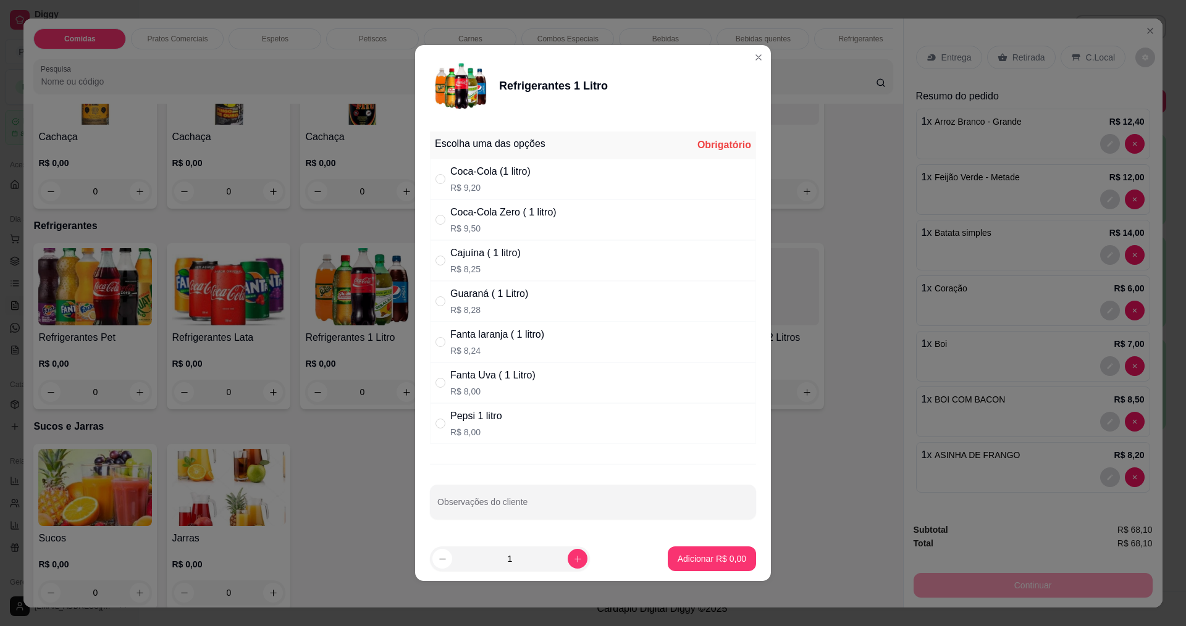
click at [505, 261] on div "Cajuína ( 1 litro) R$ 8,25" at bounding box center [485, 261] width 70 height 30
radio input "true"
click at [698, 562] on p "Adicionar R$ 8,25" at bounding box center [712, 559] width 69 height 12
type input "1"
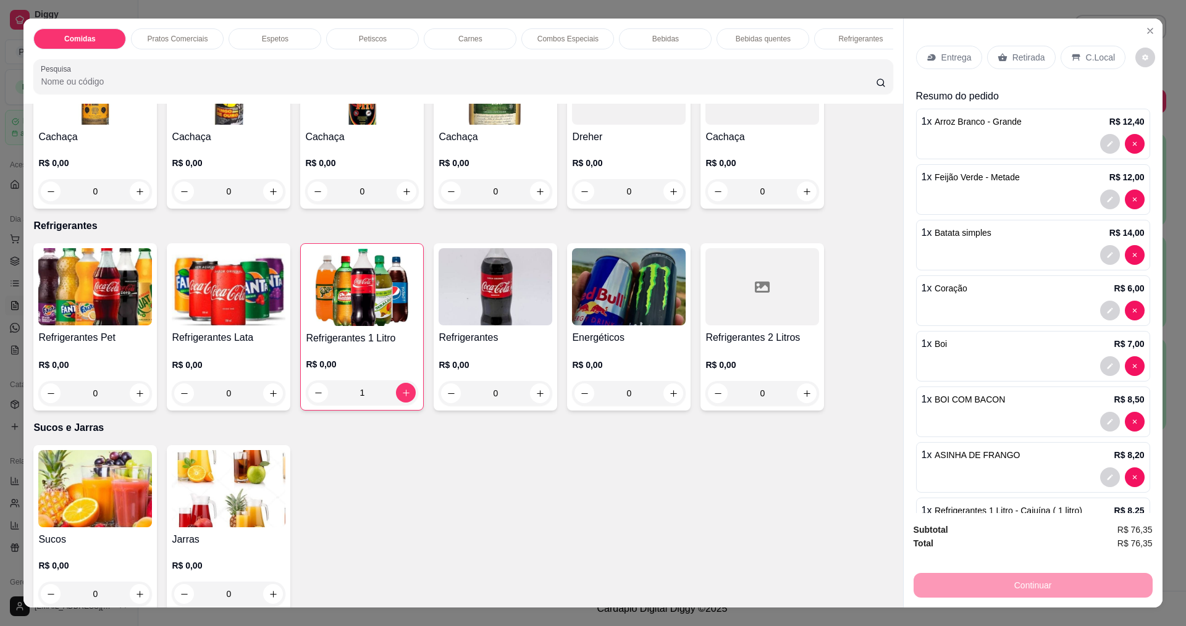
click at [961, 64] on p "Entrega" at bounding box center [957, 57] width 30 height 12
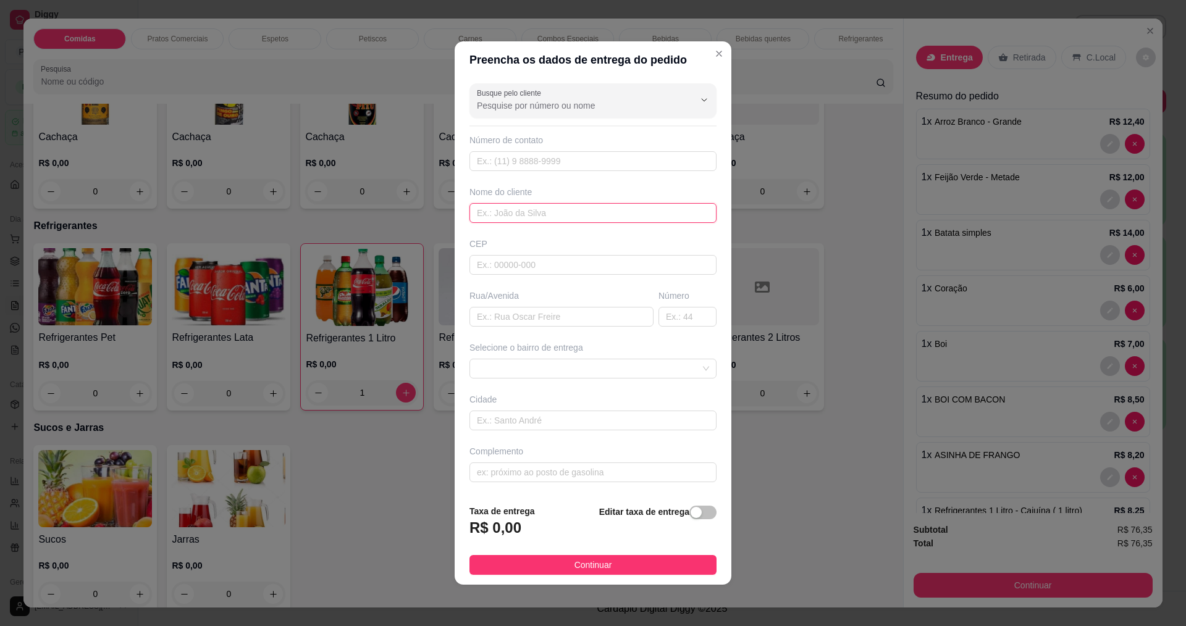
click at [624, 212] on input "text" at bounding box center [593, 213] width 247 height 20
type input "paulo"
click at [591, 316] on input "text" at bounding box center [562, 317] width 184 height 20
type input "[PERSON_NAME]"
click at [680, 324] on input "text" at bounding box center [688, 317] width 58 height 20
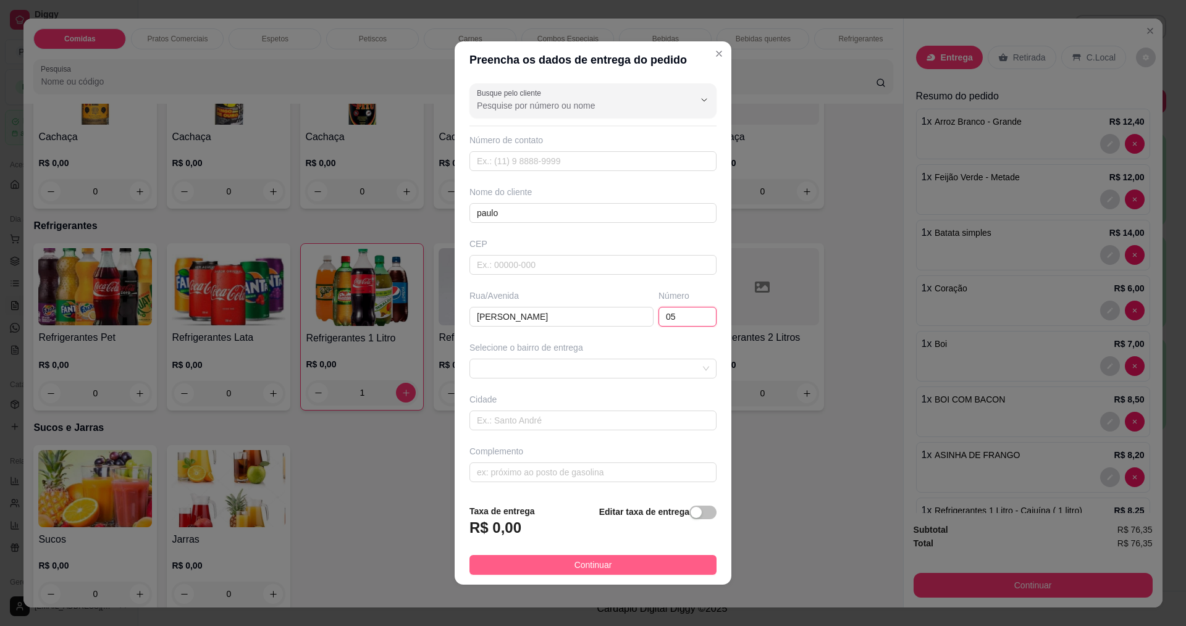
type input "05"
click at [621, 563] on button "Continuar" at bounding box center [593, 565] width 247 height 20
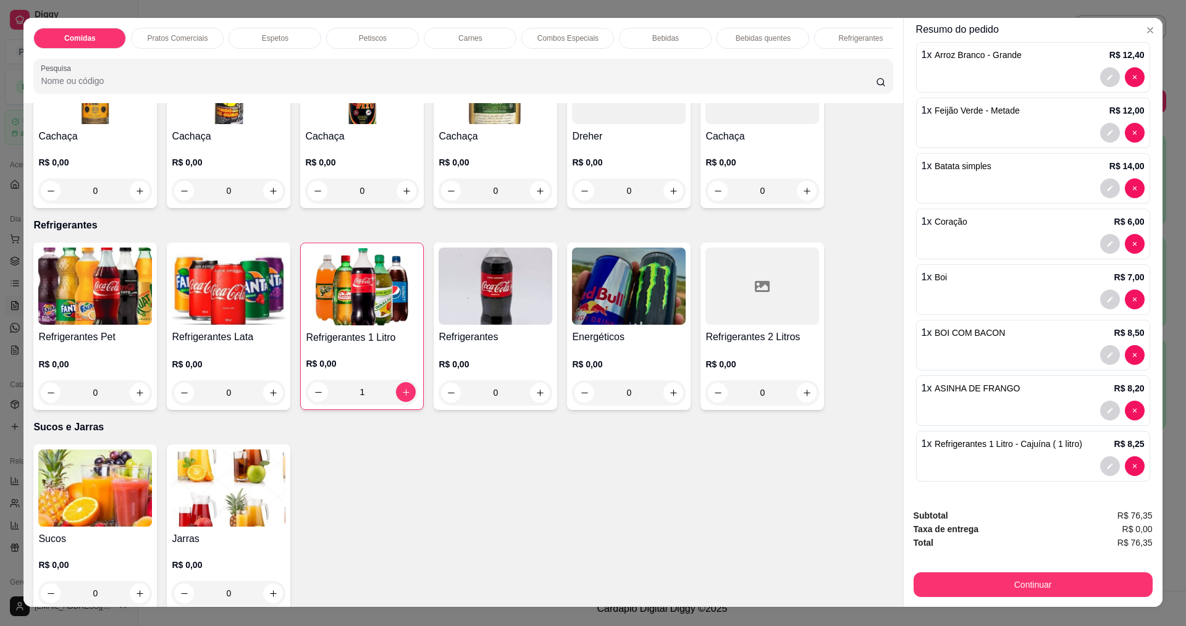
scroll to position [0, 0]
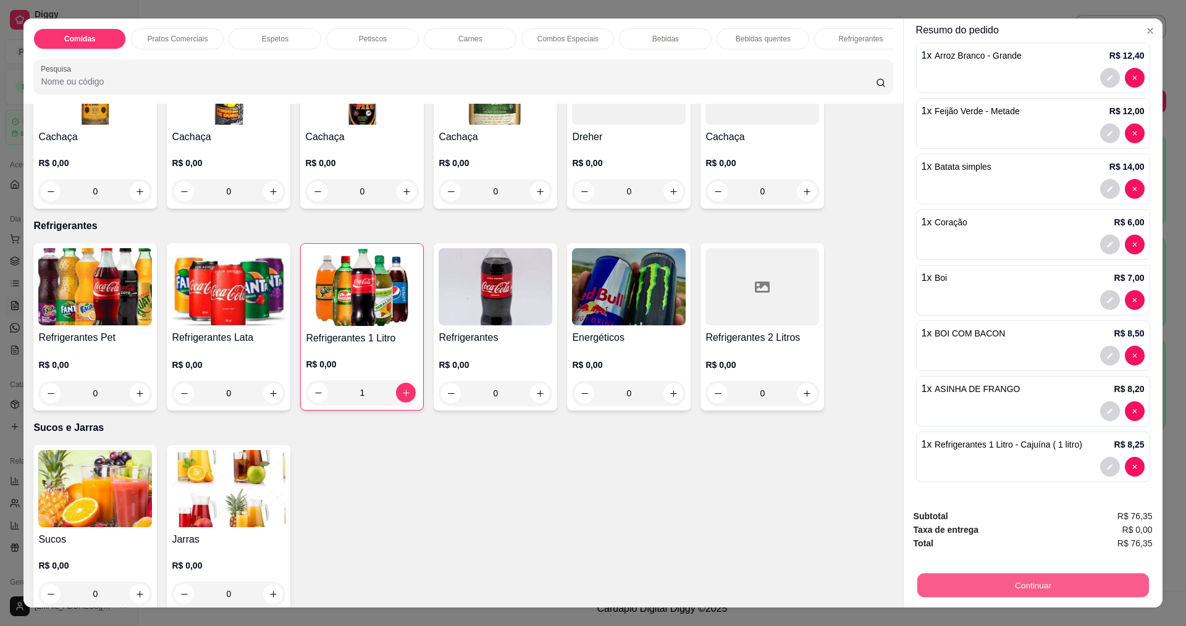
click at [1001, 591] on button "Continuar" at bounding box center [1033, 585] width 232 height 24
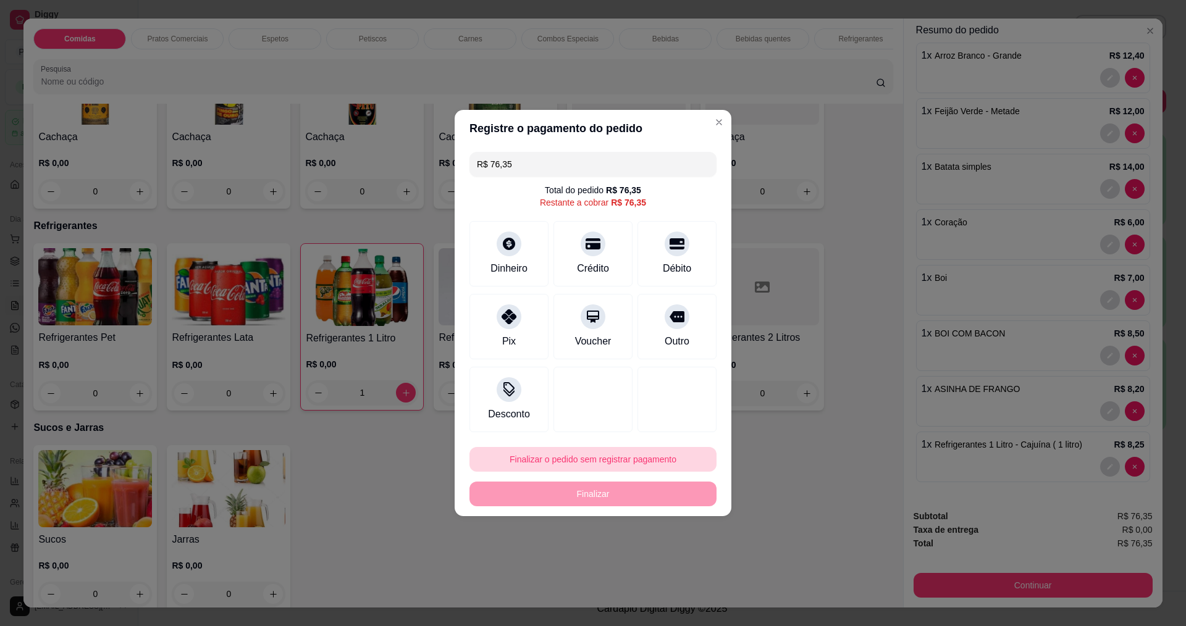
click at [558, 461] on button "Finalizar o pedido sem registrar pagamento" at bounding box center [593, 459] width 247 height 25
click at [657, 566] on button "Confirmar" at bounding box center [673, 561] width 44 height 19
type input "0"
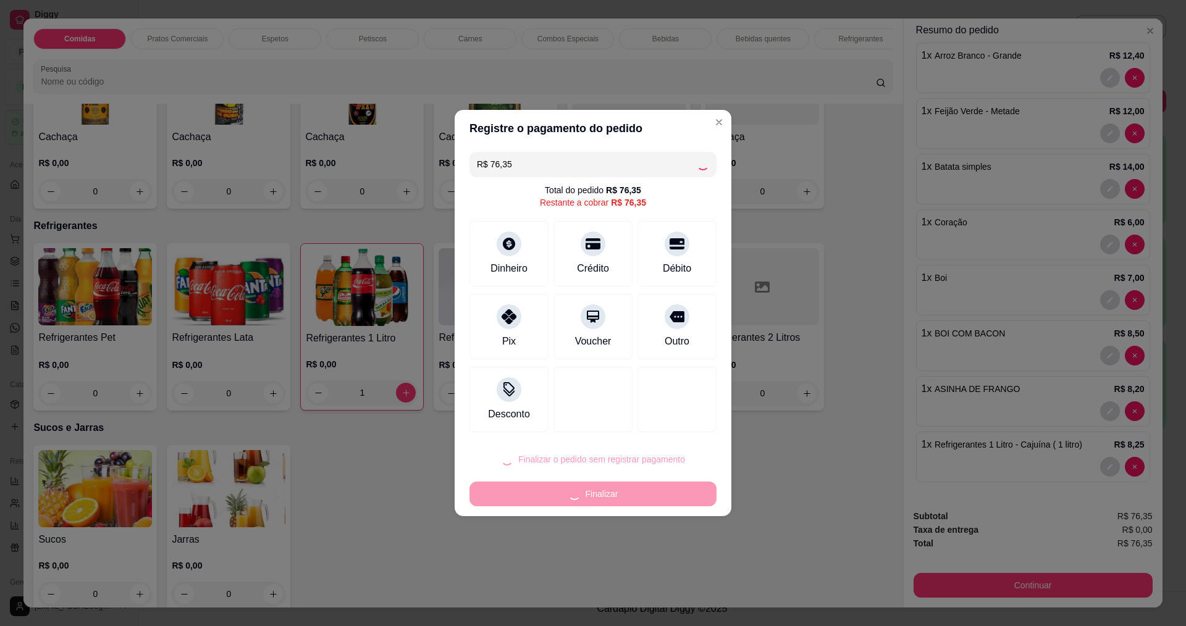
type input "0"
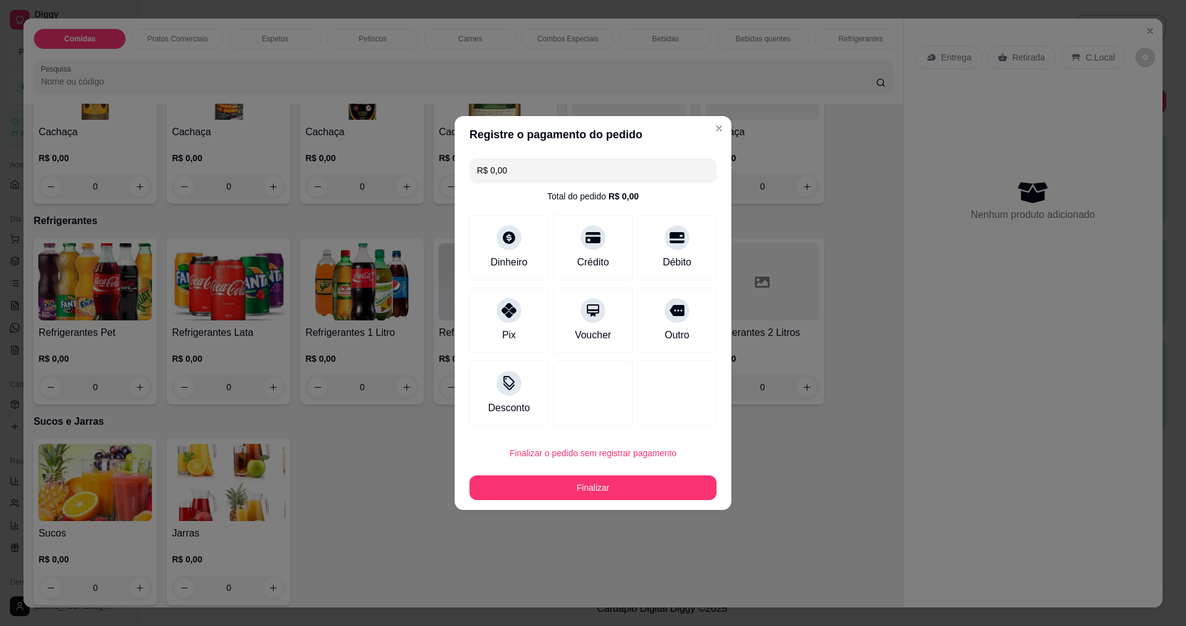
type input "R$ 0,00"
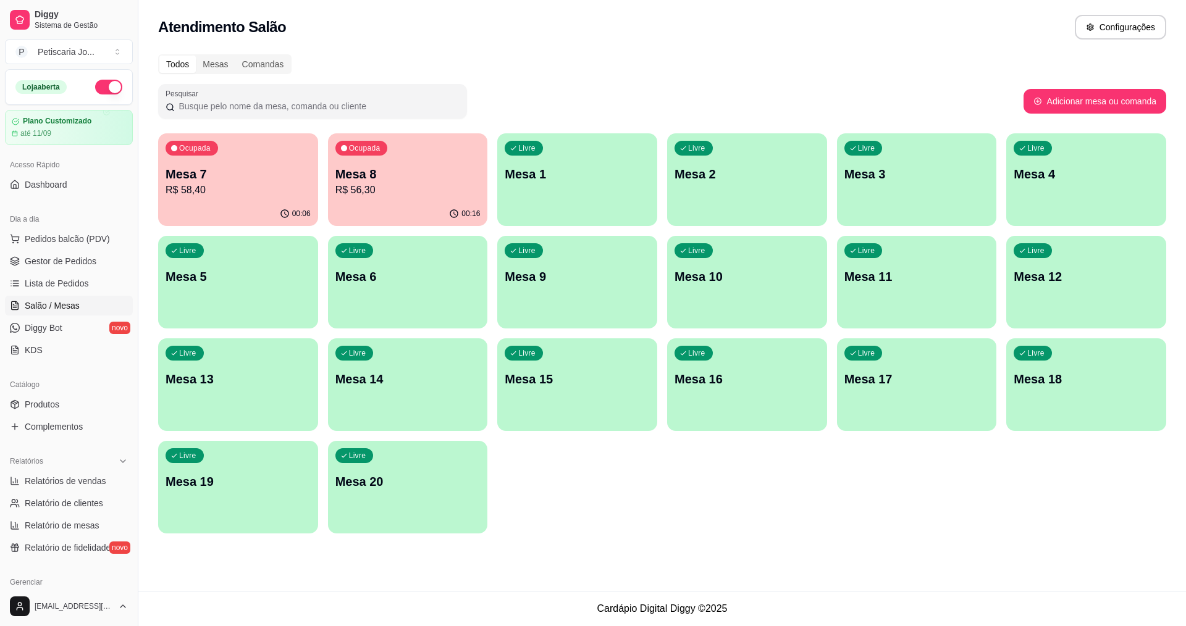
click at [286, 176] on p "Mesa 7" at bounding box center [238, 174] width 145 height 17
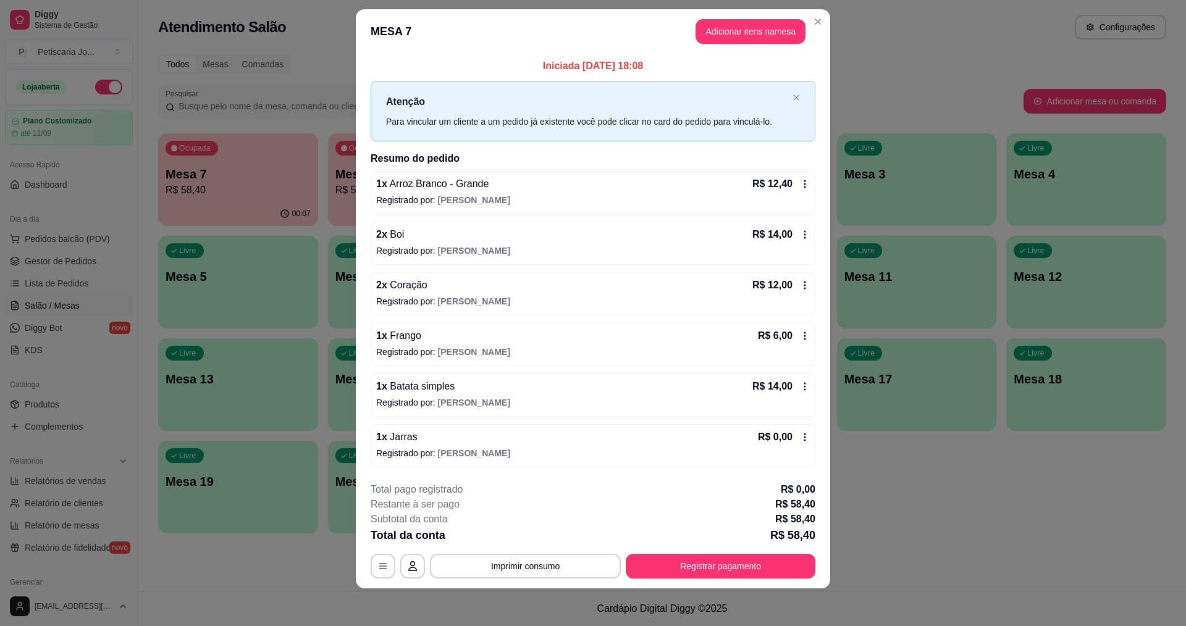
scroll to position [16, 0]
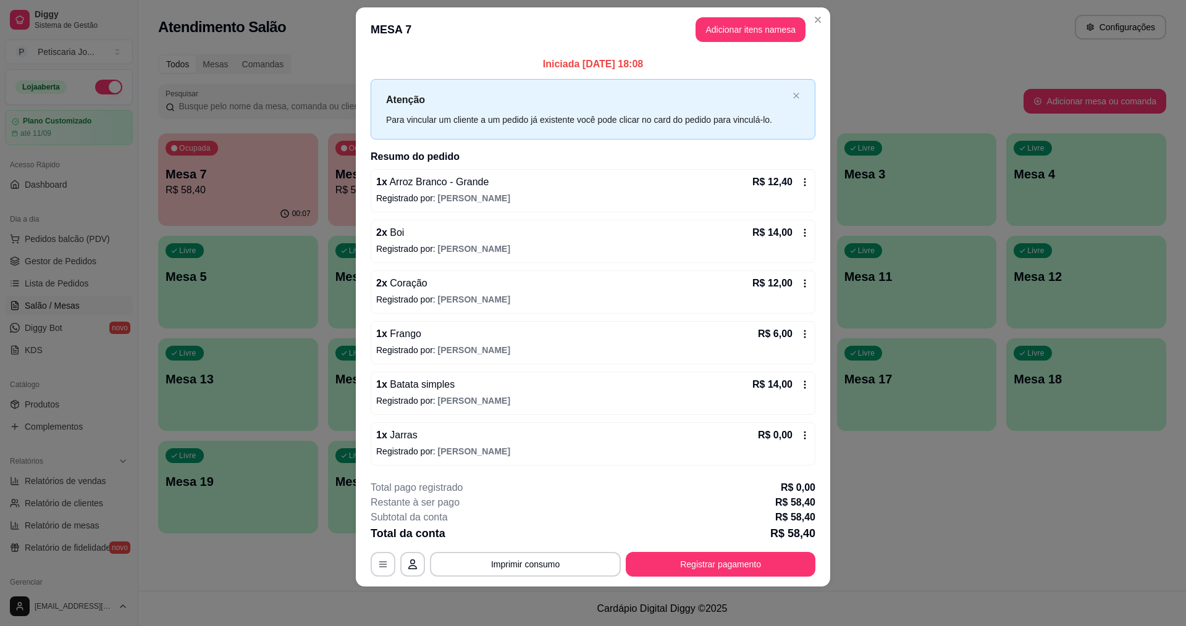
click at [804, 432] on icon at bounding box center [805, 435] width 2 height 8
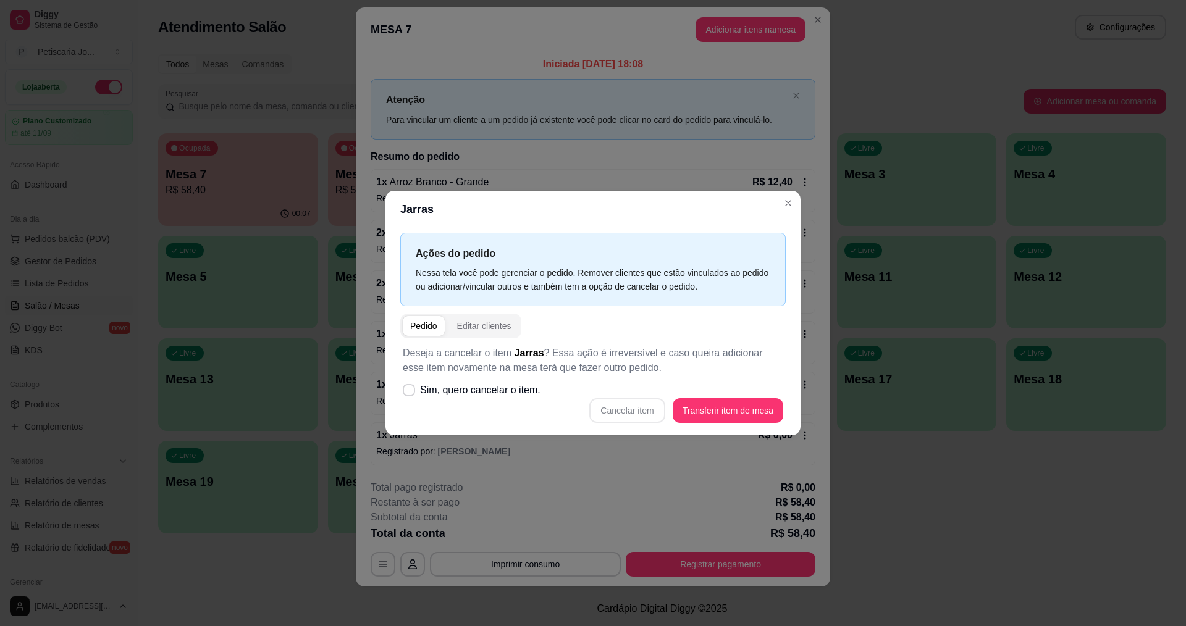
click at [631, 410] on div "Cancelar item Transferir item de mesa" at bounding box center [593, 410] width 381 height 25
click at [411, 391] on icon at bounding box center [408, 390] width 9 height 7
click at [410, 393] on input "Sim, quero cancelar o item." at bounding box center [406, 397] width 8 height 8
checkbox input "true"
click at [626, 411] on button "Cancelar item" at bounding box center [628, 411] width 74 height 24
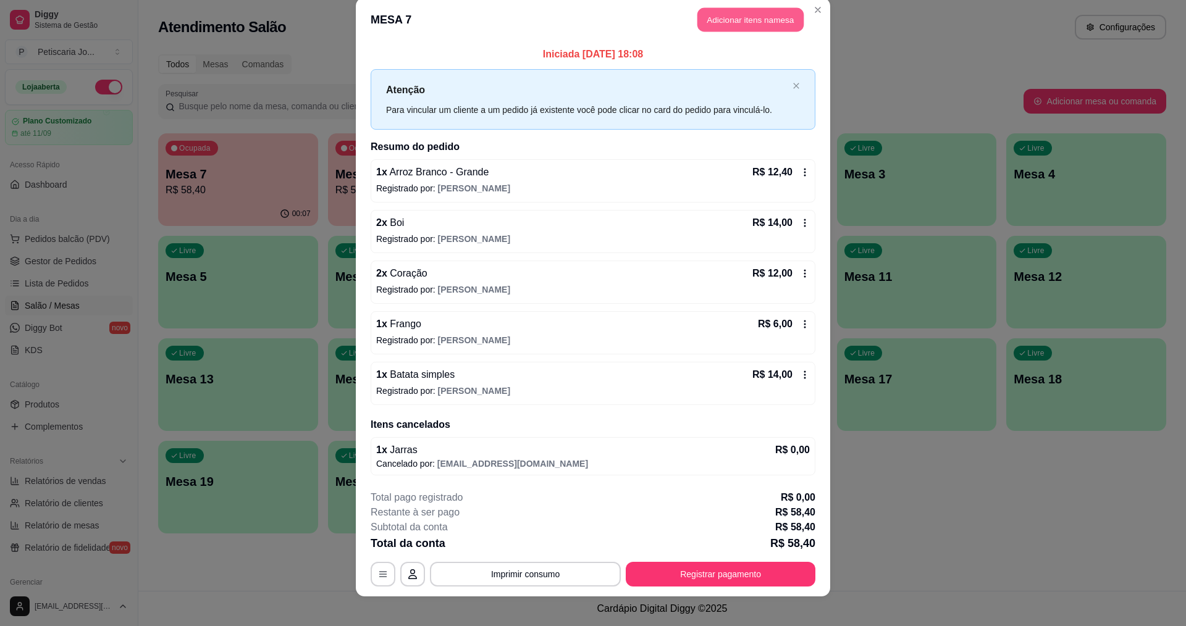
click at [765, 25] on button "Adicionar itens na mesa" at bounding box center [750, 20] width 106 height 24
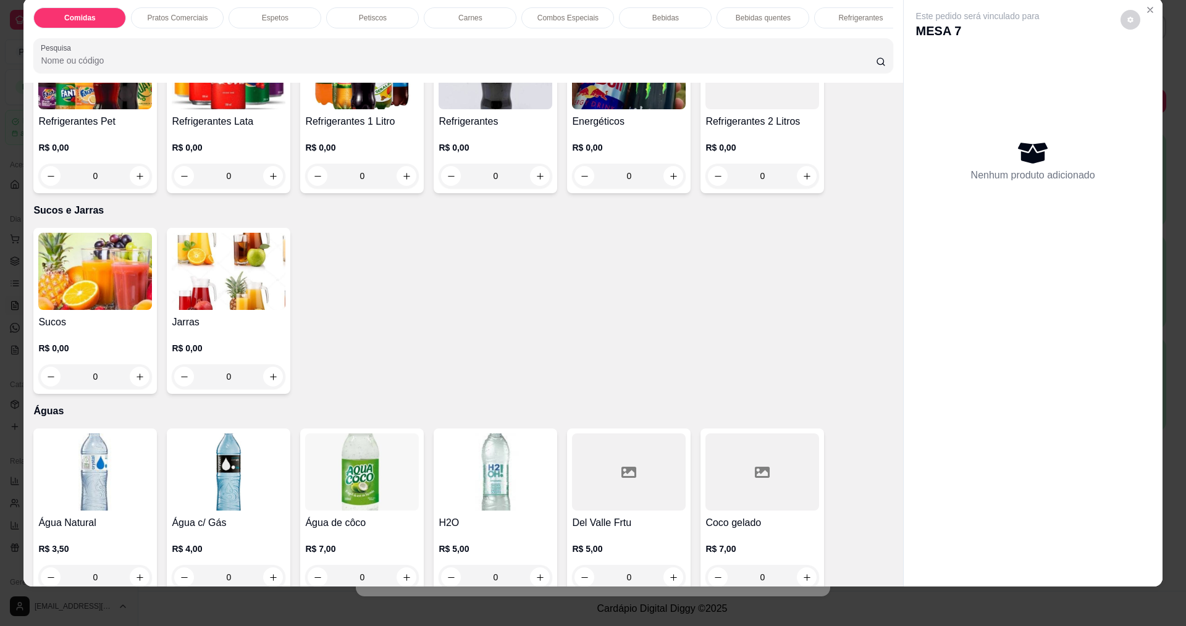
scroll to position [2453, 0]
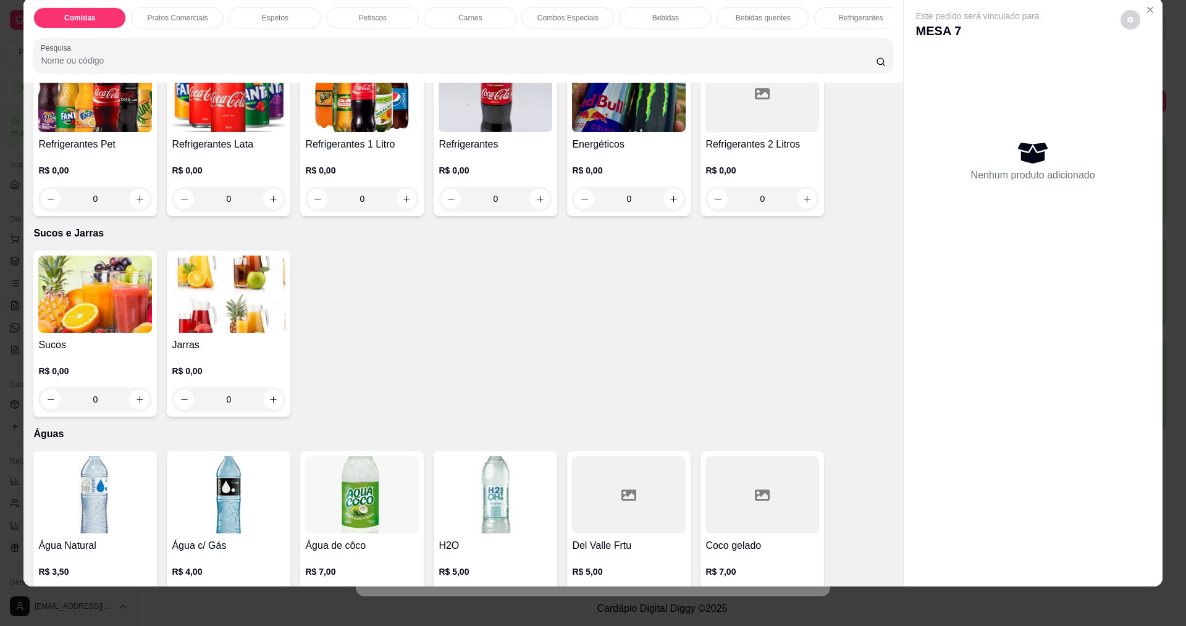
click at [206, 328] on img at bounding box center [229, 294] width 114 height 77
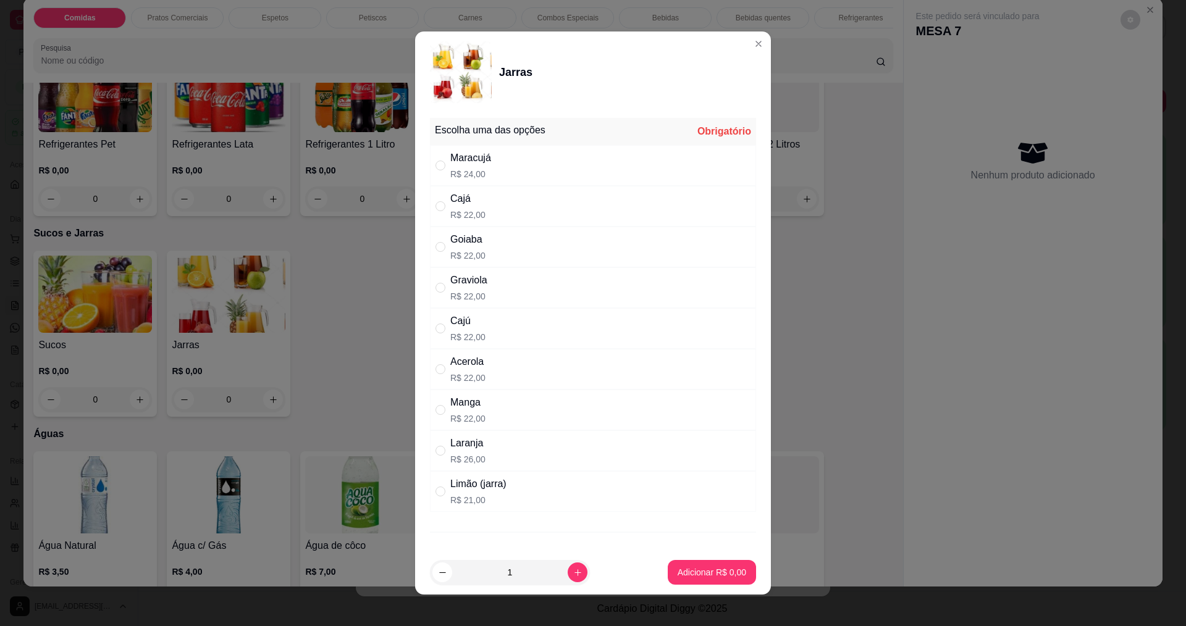
click at [502, 454] on div "Laranja R$ 26,00" at bounding box center [593, 451] width 326 height 41
radio input "true"
click at [698, 573] on p "Adicionar R$ 26,00" at bounding box center [710, 573] width 74 height 12
type input "1"
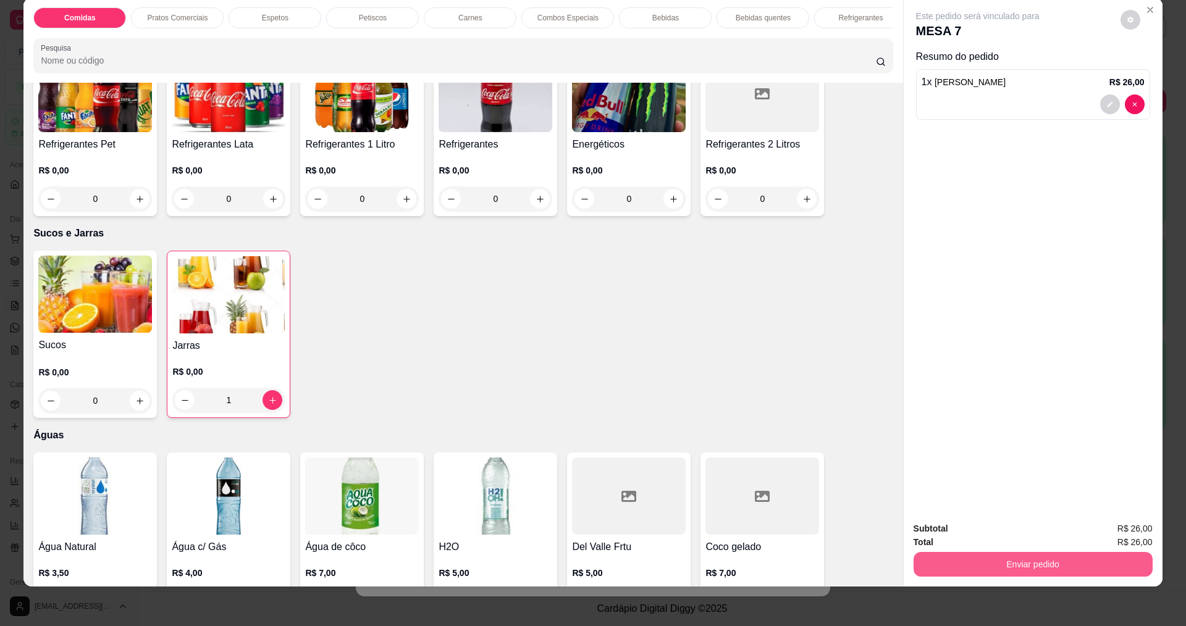
click at [1045, 564] on button "Enviar pedido" at bounding box center [1033, 564] width 239 height 25
click at [1030, 530] on button "Não registrar e enviar pedido" at bounding box center [992, 534] width 129 height 23
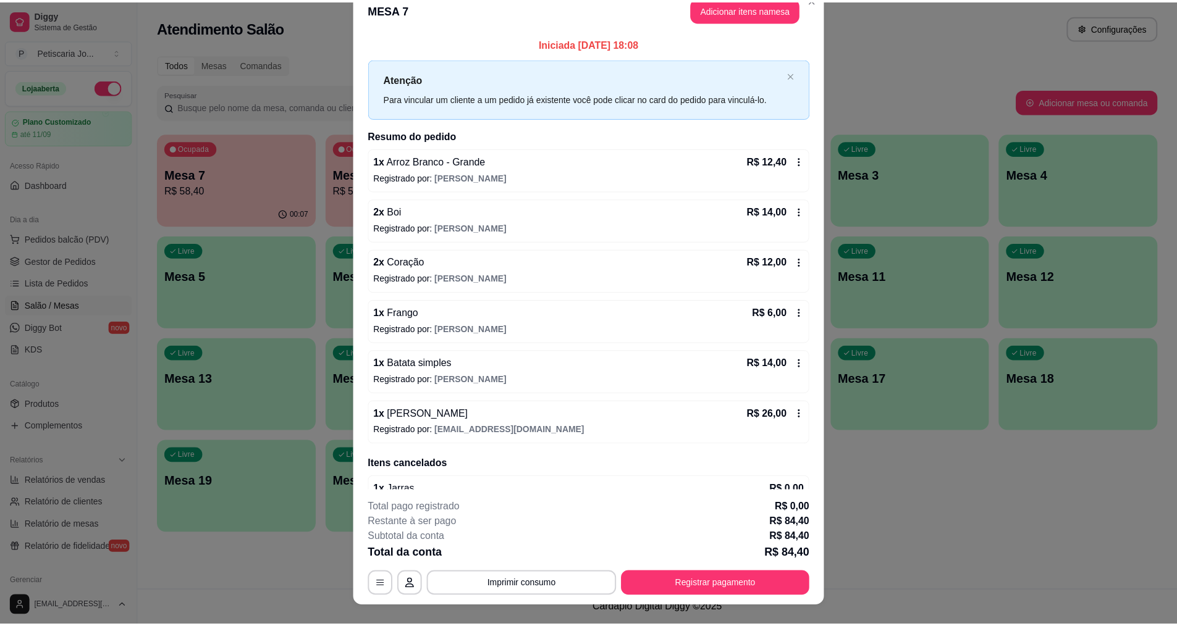
scroll to position [6, 0]
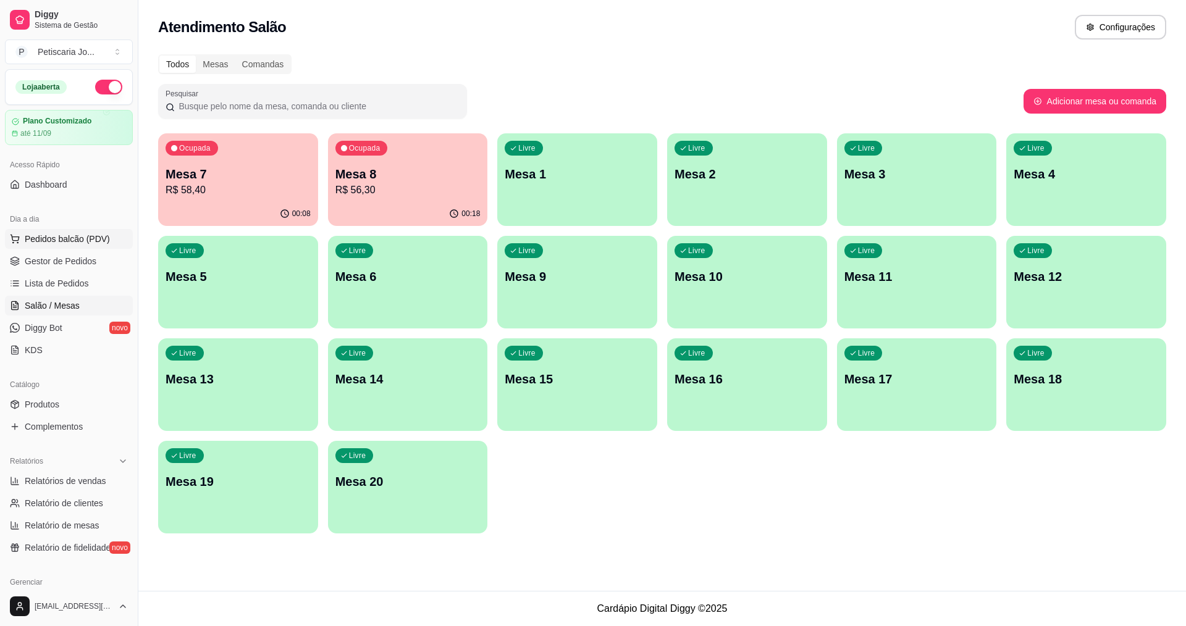
click at [42, 242] on span "Pedidos balcão (PDV)" at bounding box center [67, 239] width 85 height 12
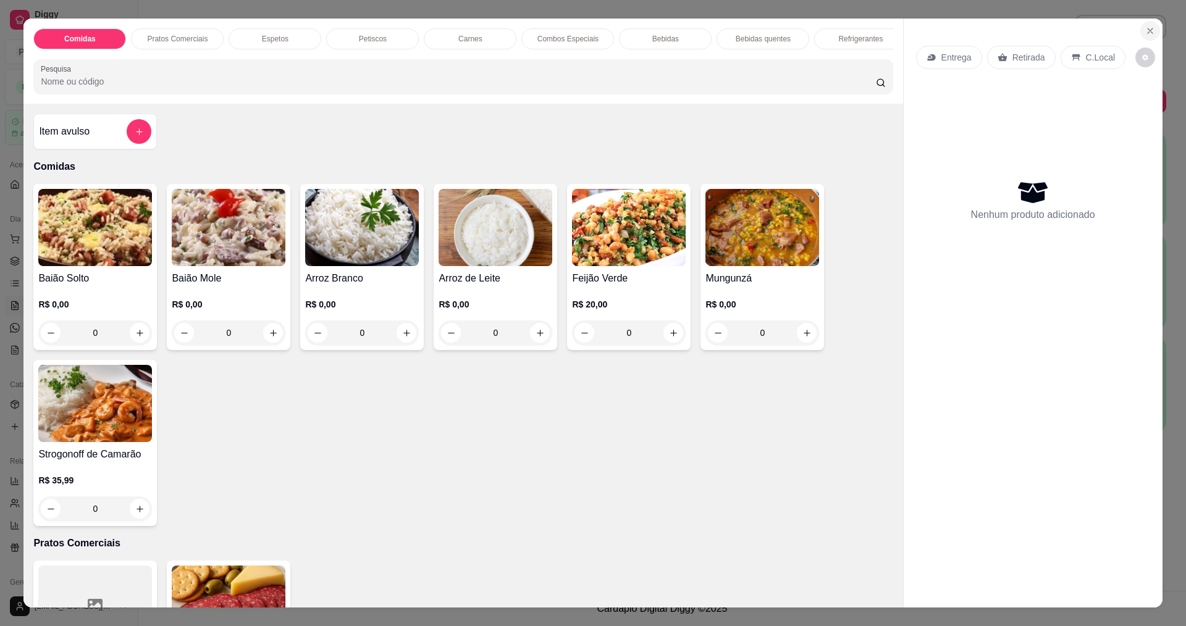
click at [1147, 27] on icon "Close" at bounding box center [1150, 31] width 10 height 10
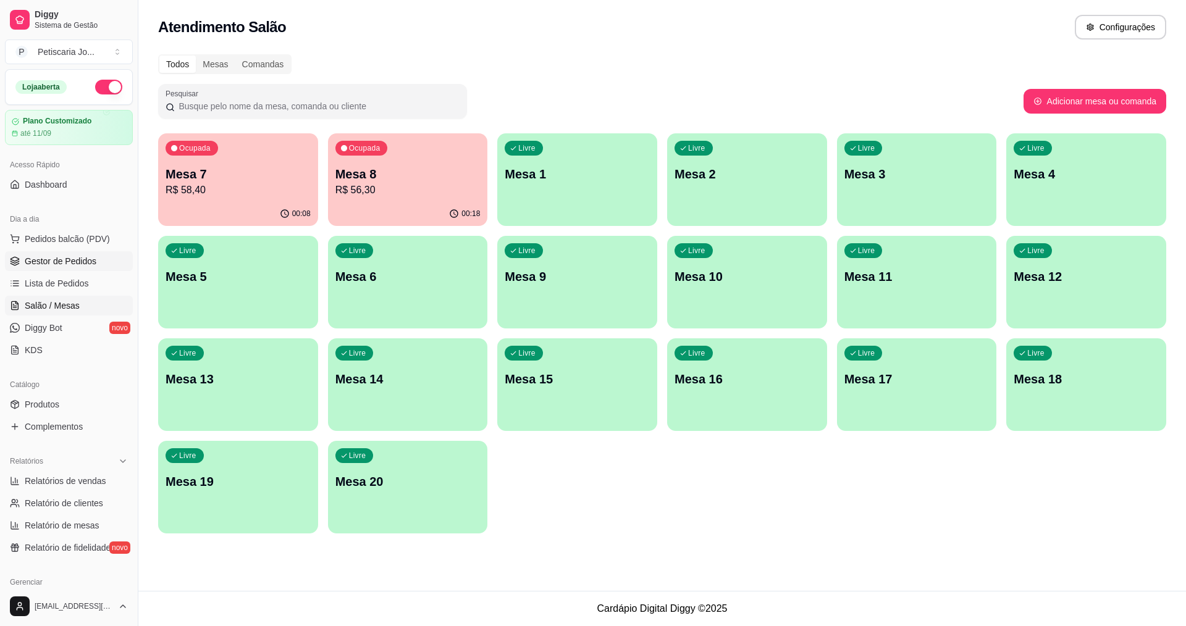
click at [104, 268] on link "Gestor de Pedidos" at bounding box center [69, 261] width 128 height 20
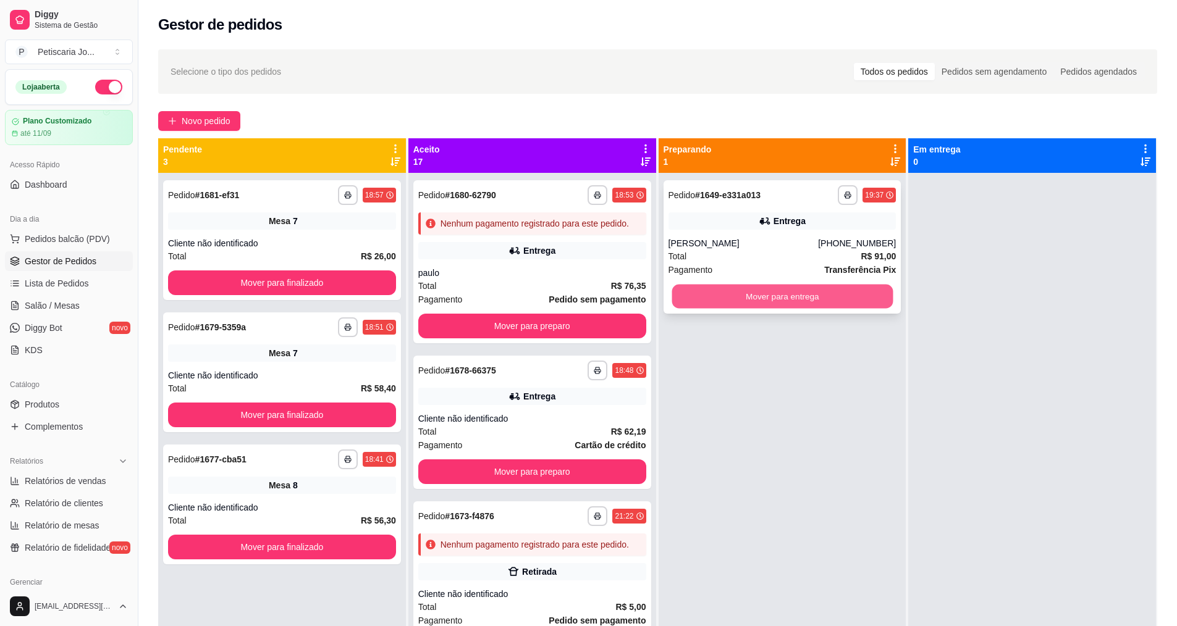
click at [688, 303] on button "Mover para entrega" at bounding box center [782, 297] width 221 height 24
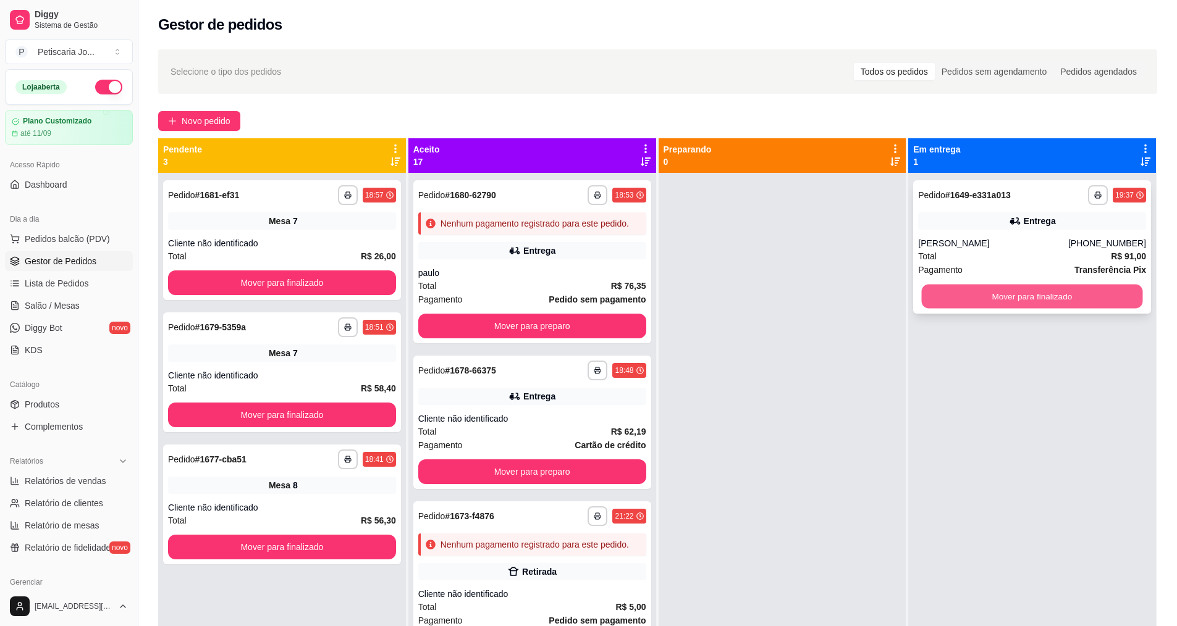
click at [1000, 303] on button "Mover para finalizado" at bounding box center [1032, 297] width 221 height 24
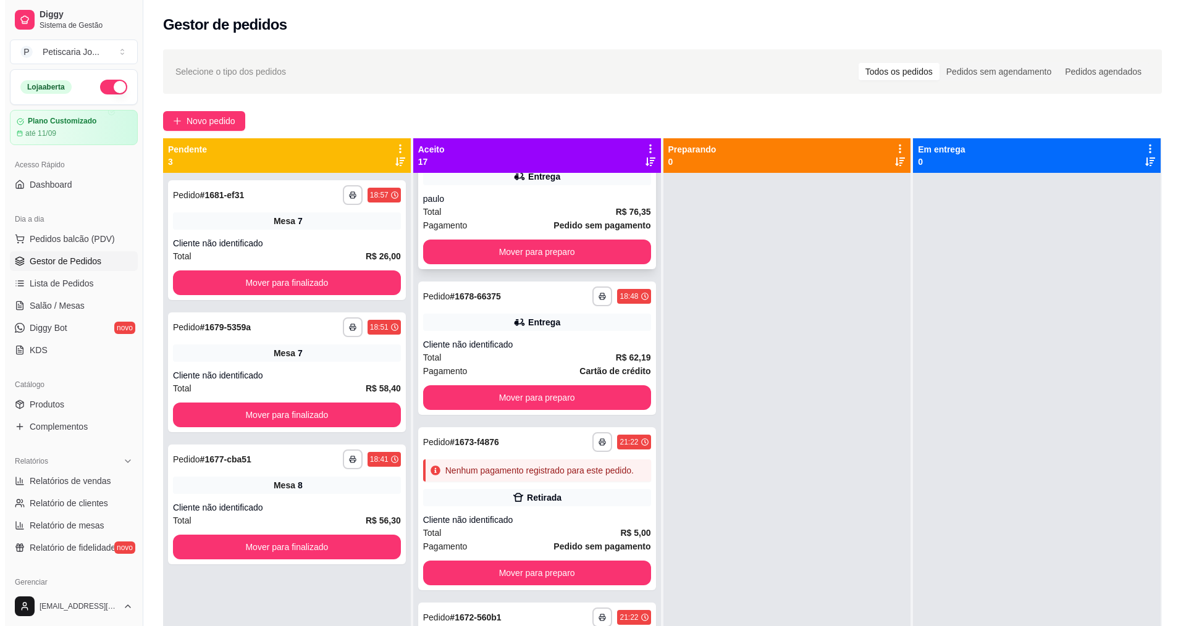
scroll to position [124, 0]
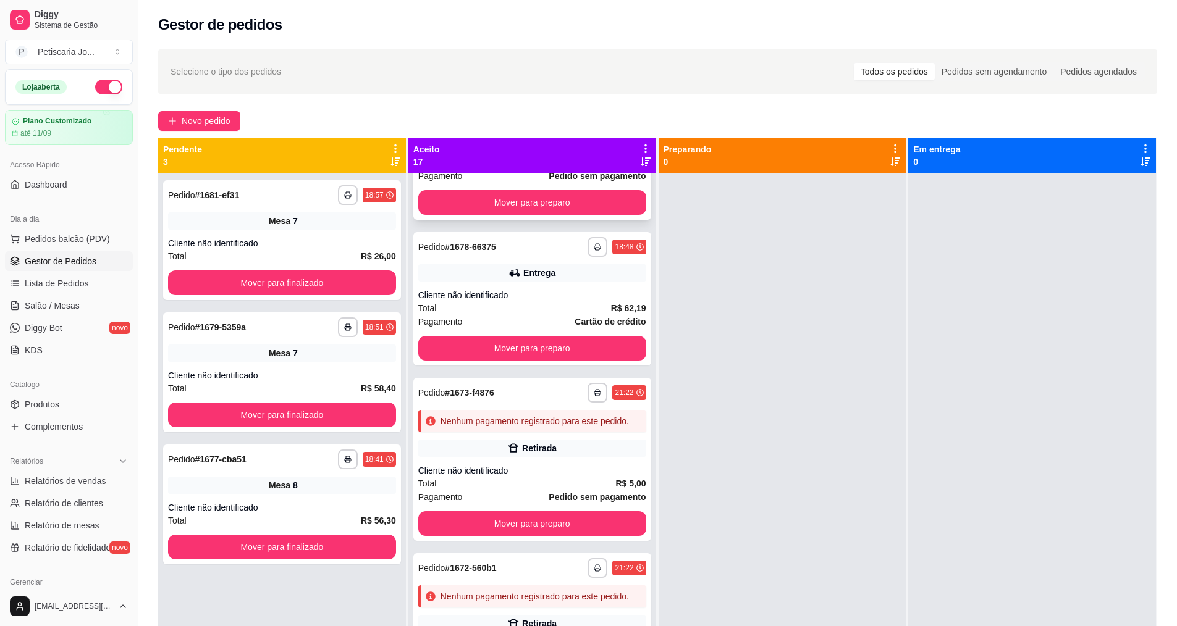
click at [500, 301] on div "Cliente não identificado" at bounding box center [532, 295] width 228 height 12
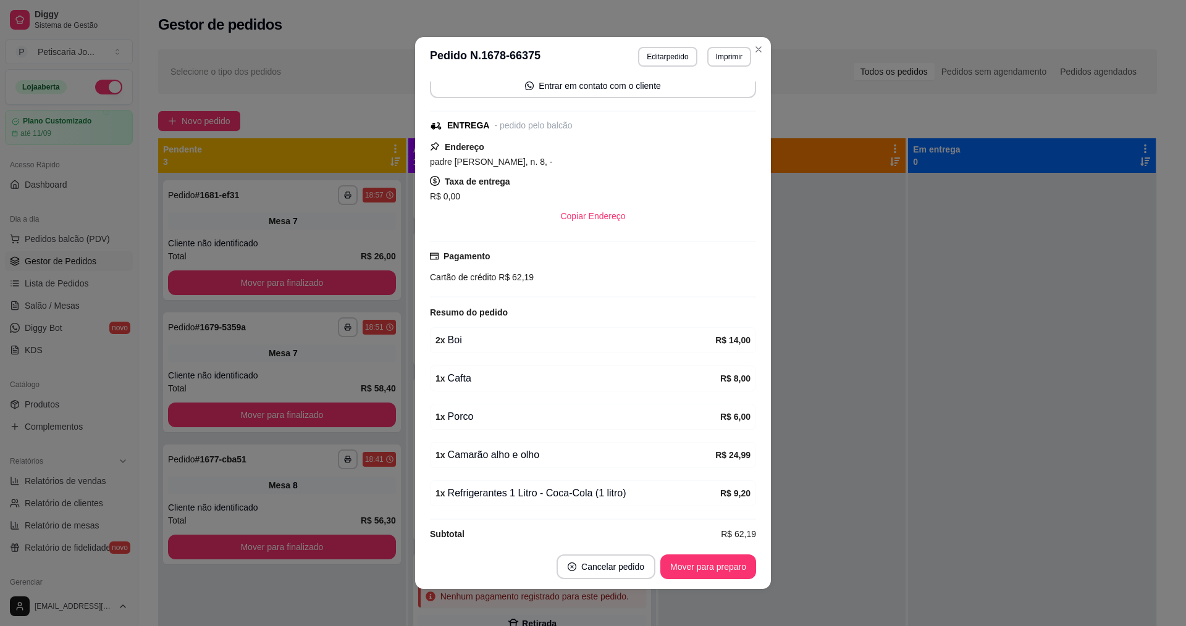
scroll to position [111, 0]
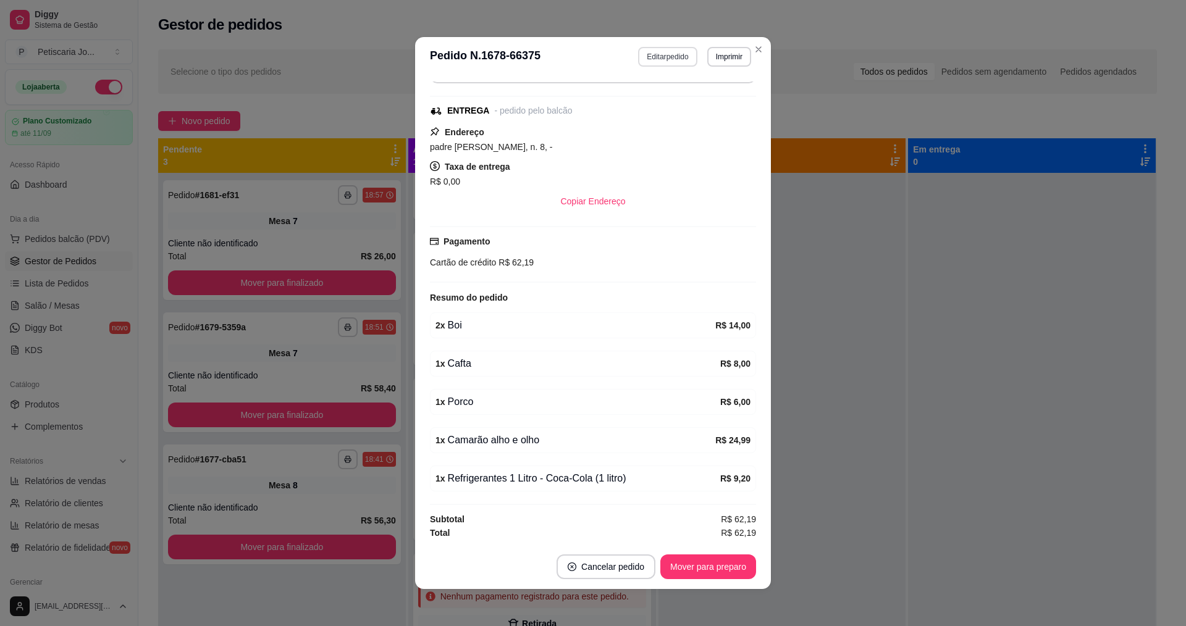
click at [662, 62] on button "Editar pedido" at bounding box center [667, 57] width 59 height 20
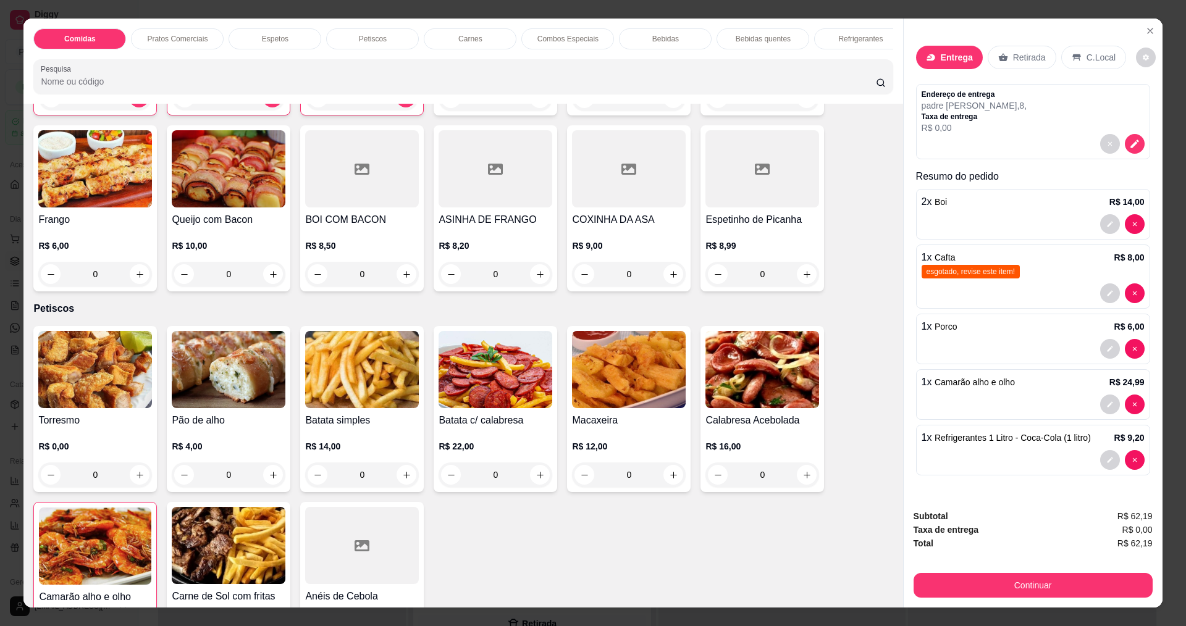
scroll to position [865, 0]
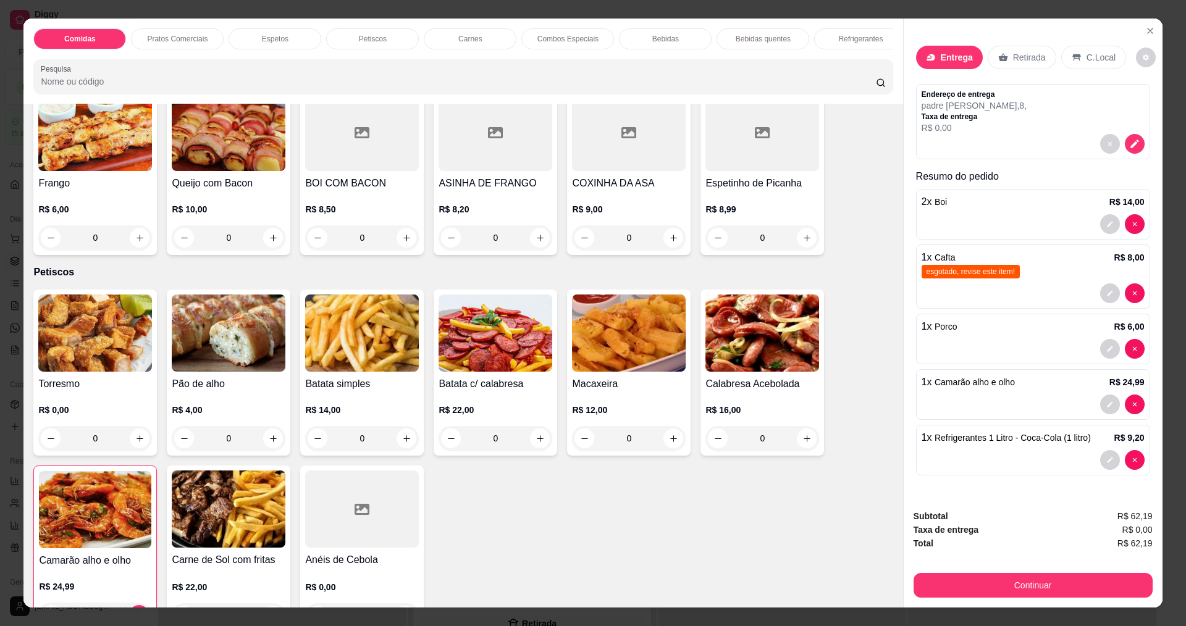
click at [663, 451] on div "0" at bounding box center [629, 438] width 114 height 25
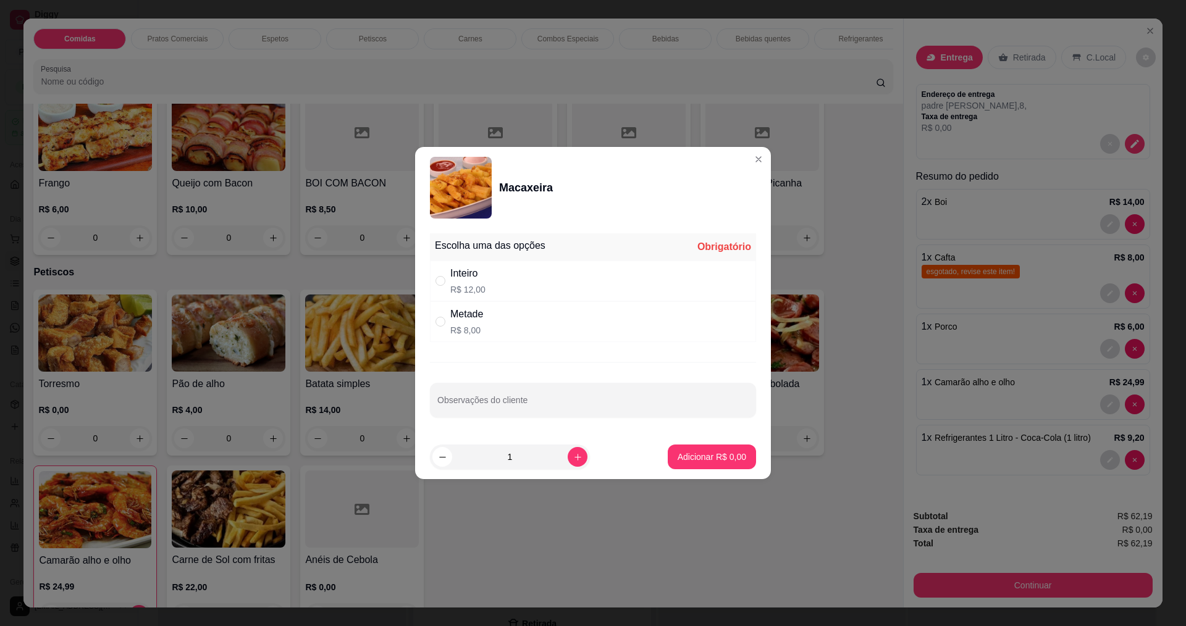
click at [637, 277] on div "Inteiro R$ 12,00" at bounding box center [593, 281] width 326 height 41
radio input "true"
click at [712, 453] on p "Adicionar R$ 12,00" at bounding box center [710, 457] width 74 height 12
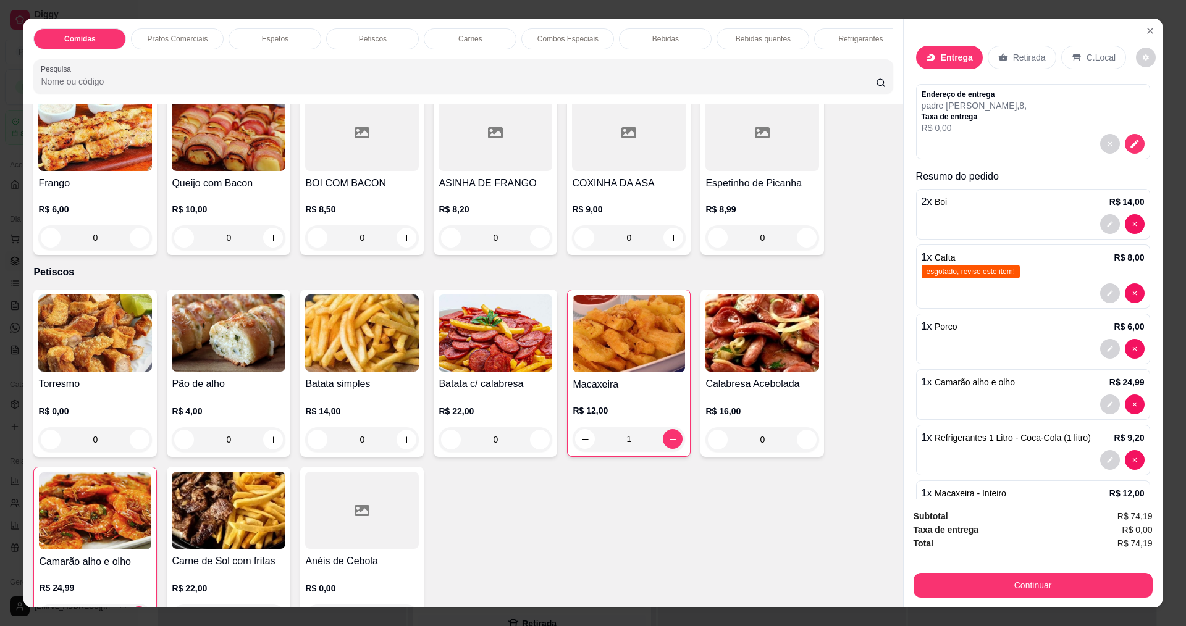
type input "1"
click at [1022, 591] on button "Continuar" at bounding box center [1033, 585] width 239 height 25
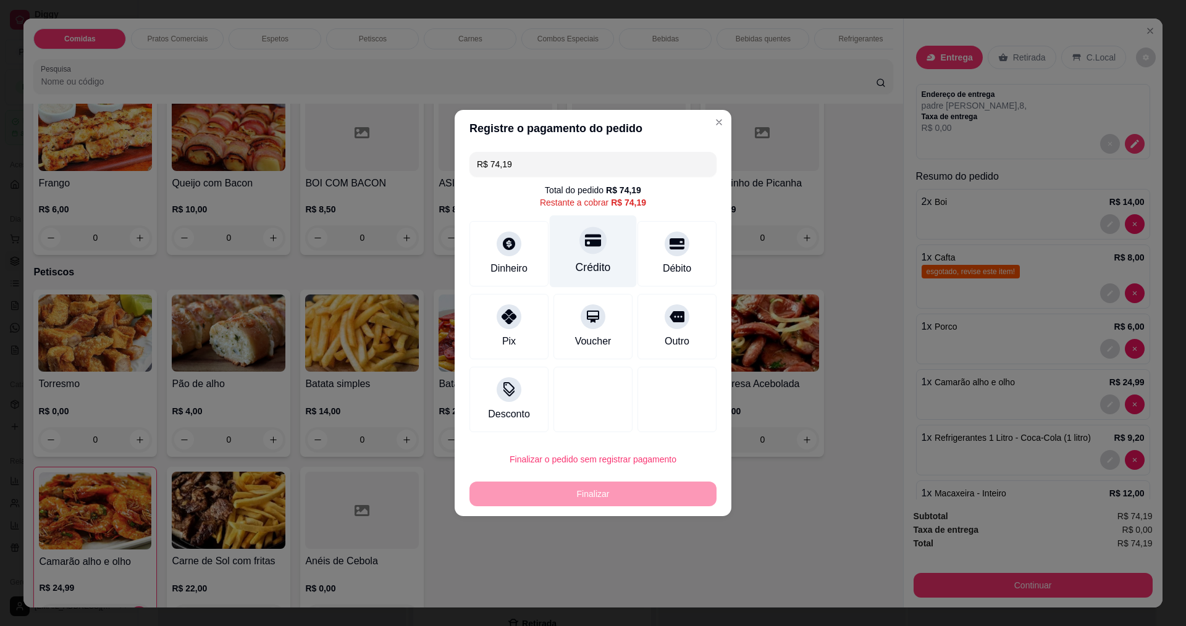
click at [584, 253] on div at bounding box center [592, 240] width 27 height 27
type input "R$ 0,00"
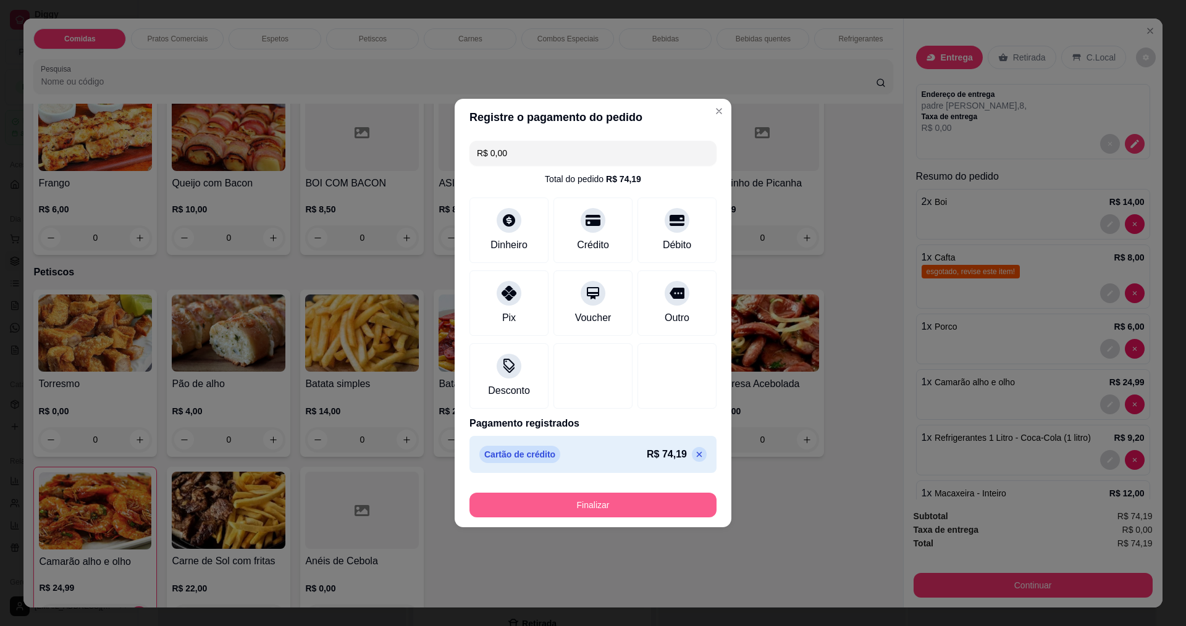
click at [598, 505] on button "Finalizar" at bounding box center [593, 505] width 247 height 25
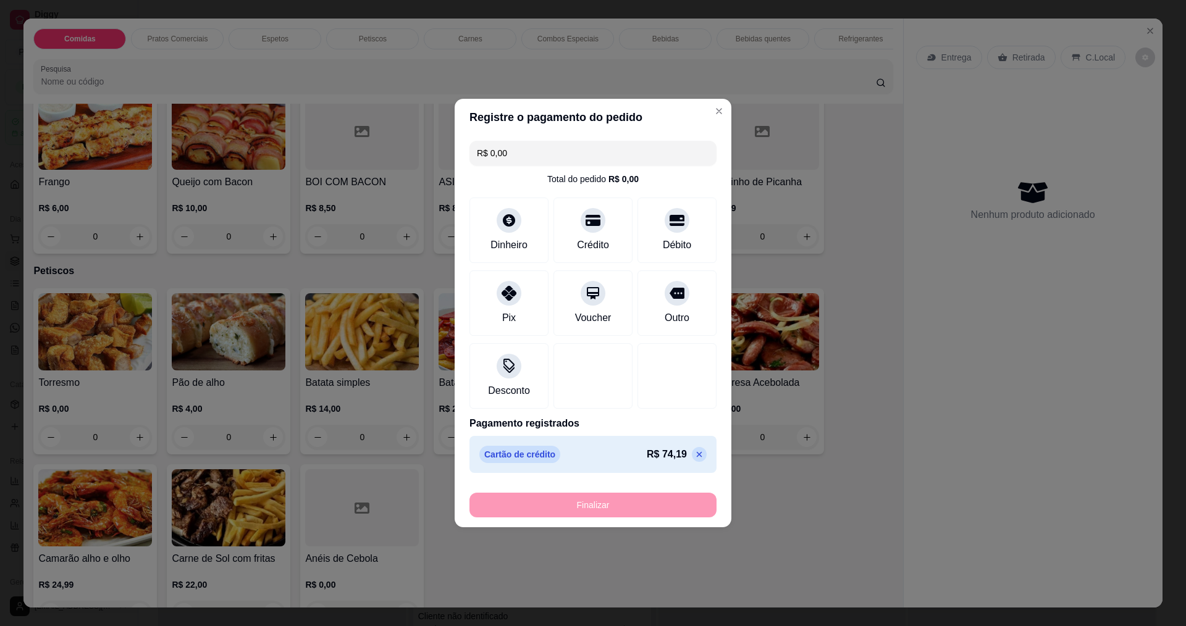
type input "0"
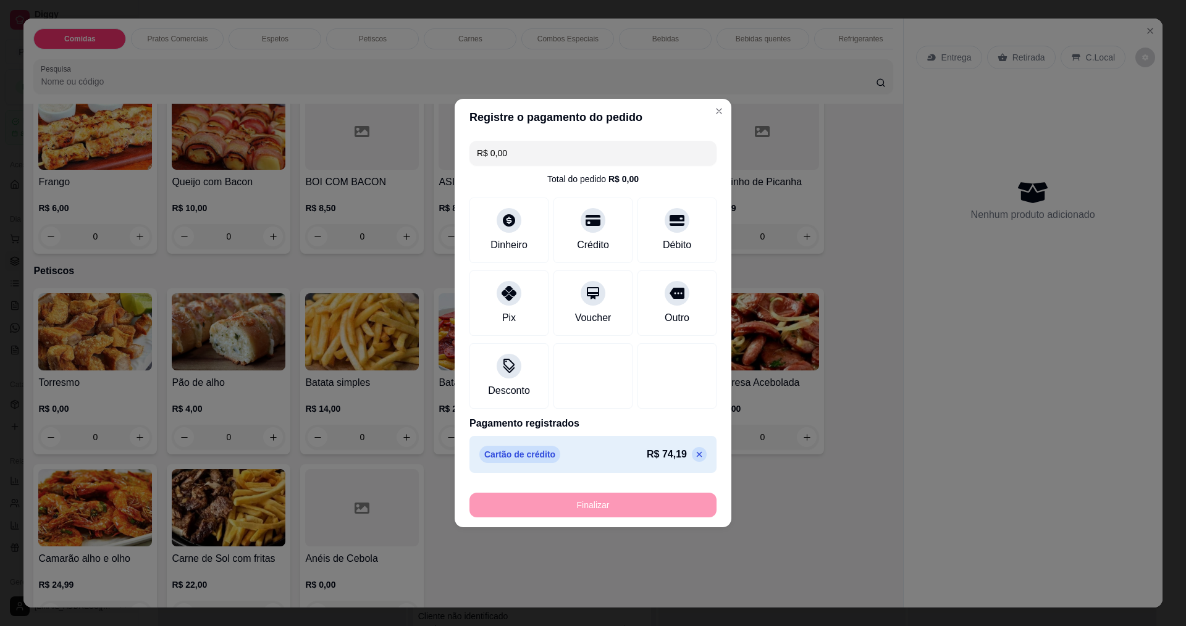
type input "0"
type input "-R$ 74,19"
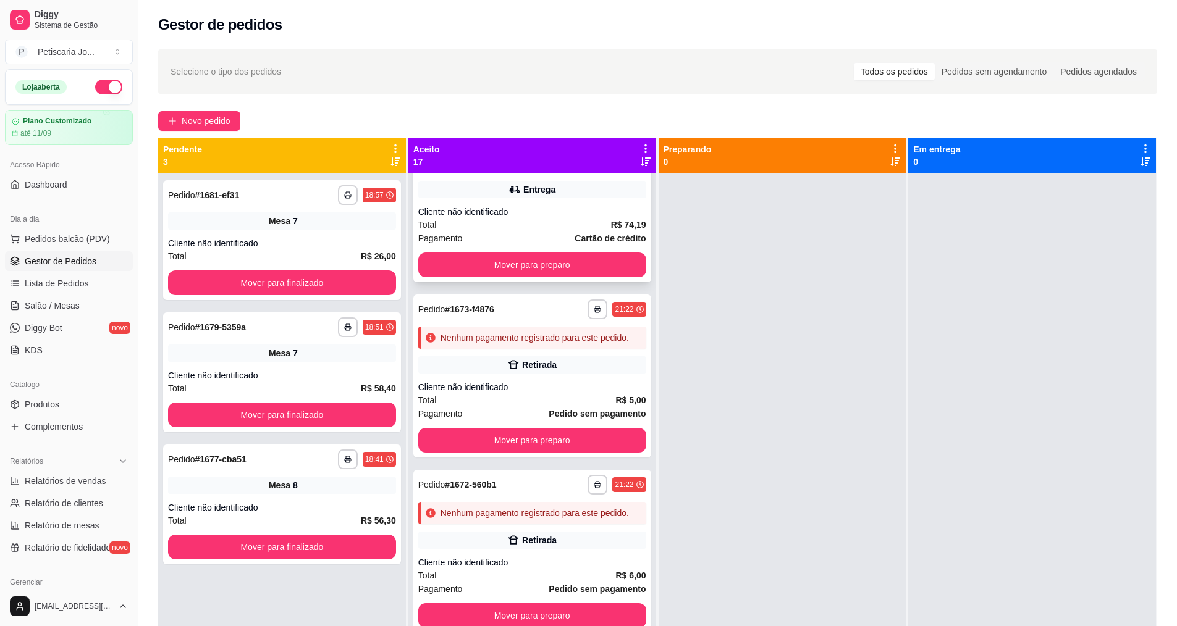
scroll to position [247, 0]
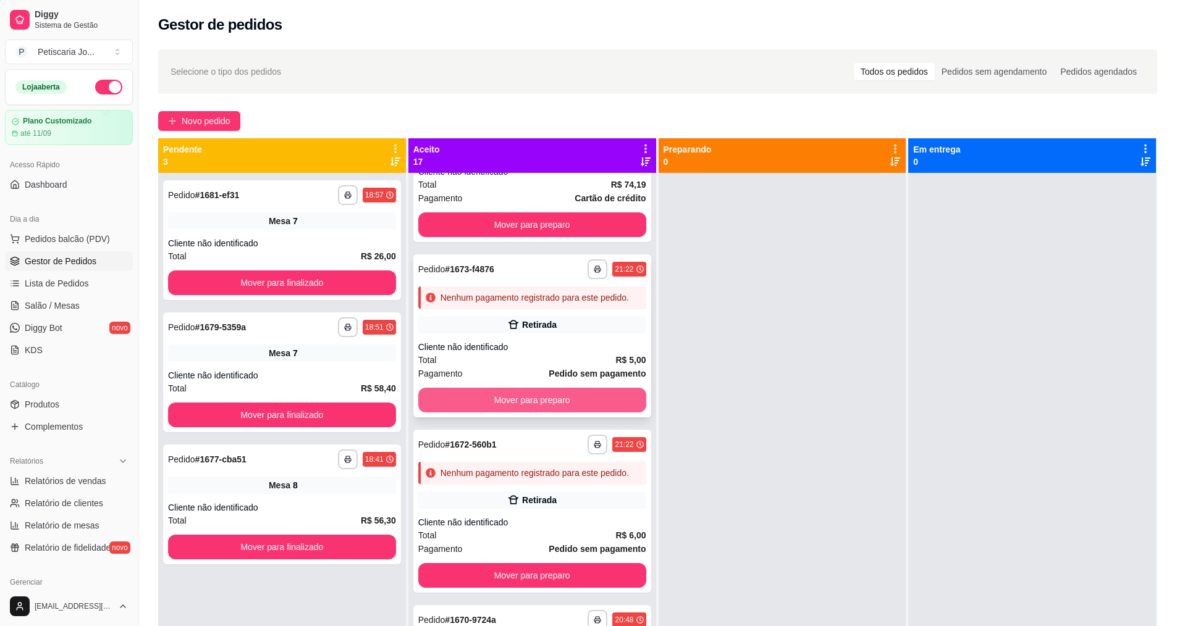
click at [531, 413] on button "Mover para preparo" at bounding box center [532, 400] width 228 height 25
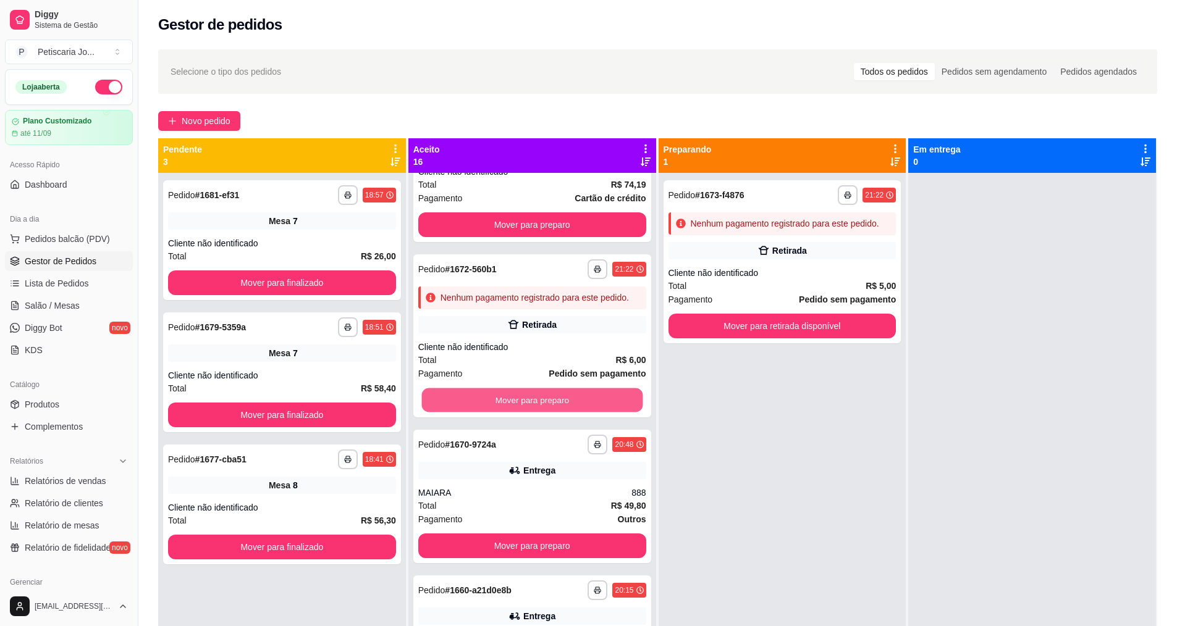
click at [531, 413] on button "Mover para preparo" at bounding box center [531, 401] width 221 height 24
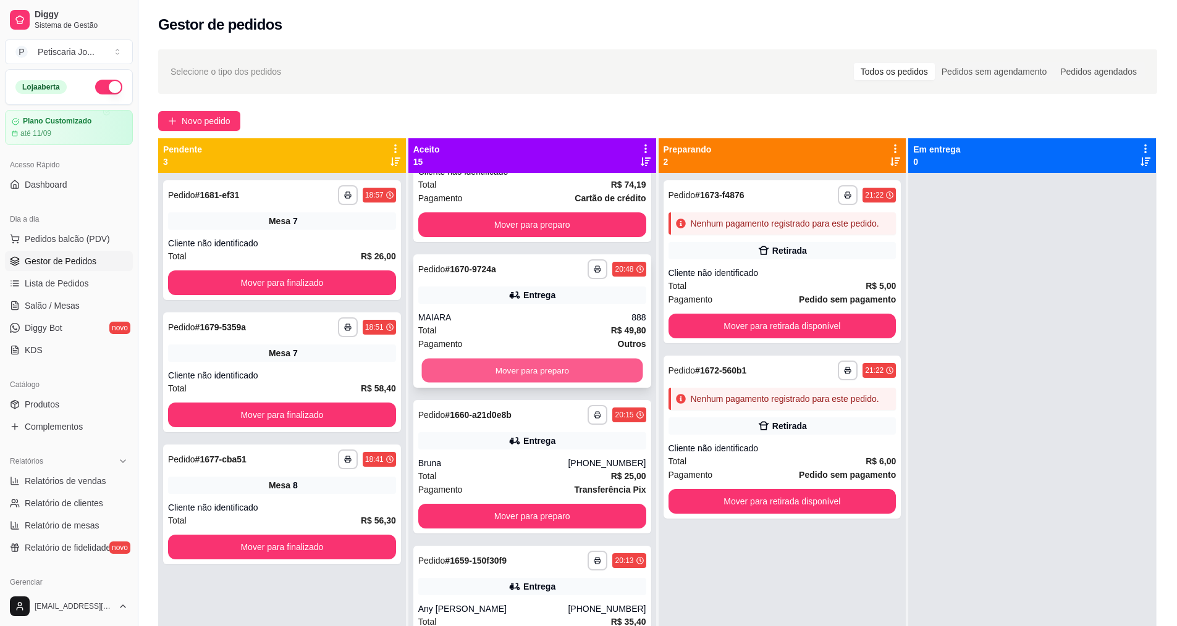
click at [541, 383] on button "Mover para preparo" at bounding box center [531, 371] width 221 height 24
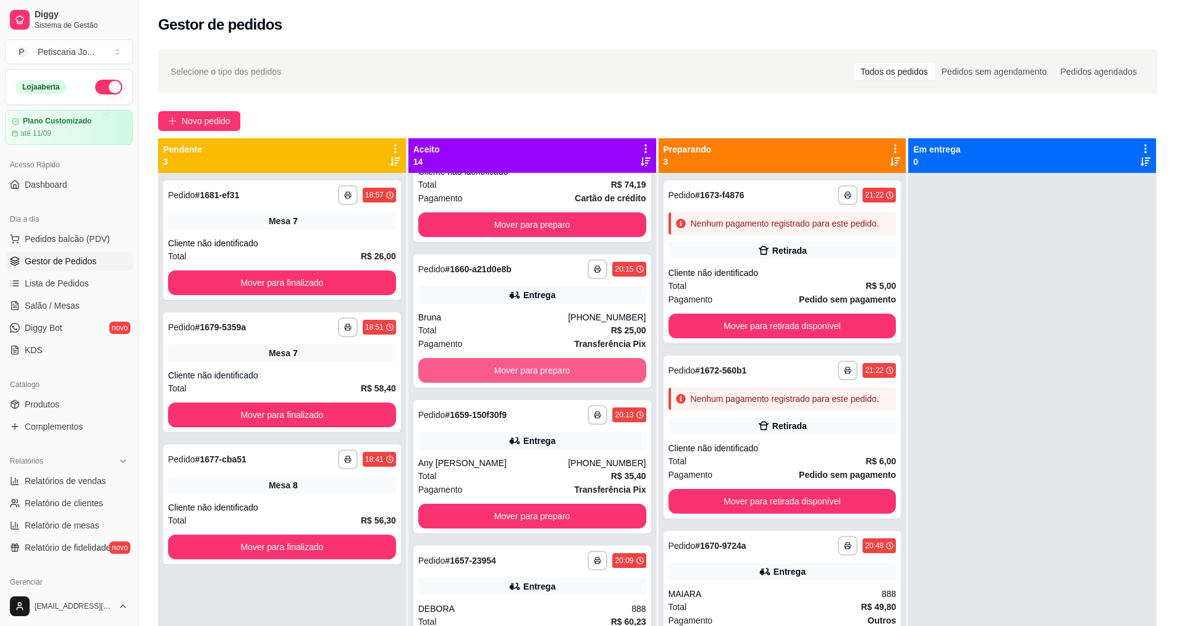
click at [541, 383] on button "Mover para preparo" at bounding box center [532, 370] width 228 height 25
click at [541, 383] on button "Mover para preparo" at bounding box center [531, 371] width 221 height 24
click at [541, 383] on button "Mover para preparo" at bounding box center [532, 370] width 228 height 25
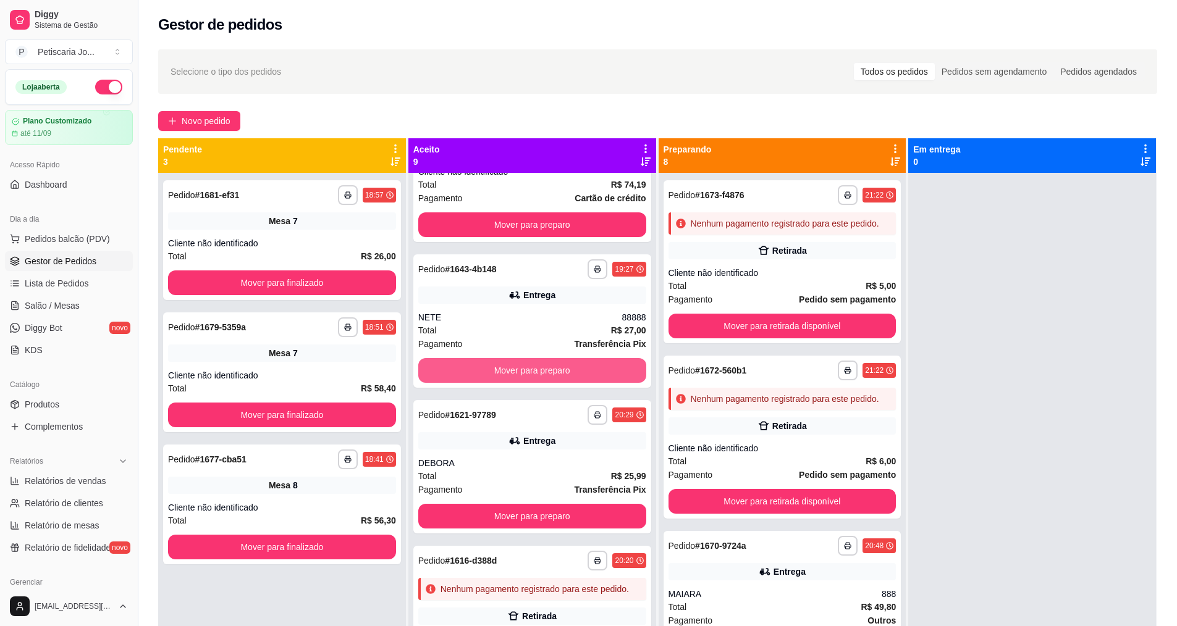
click at [541, 383] on button "Mover para preparo" at bounding box center [532, 370] width 228 height 25
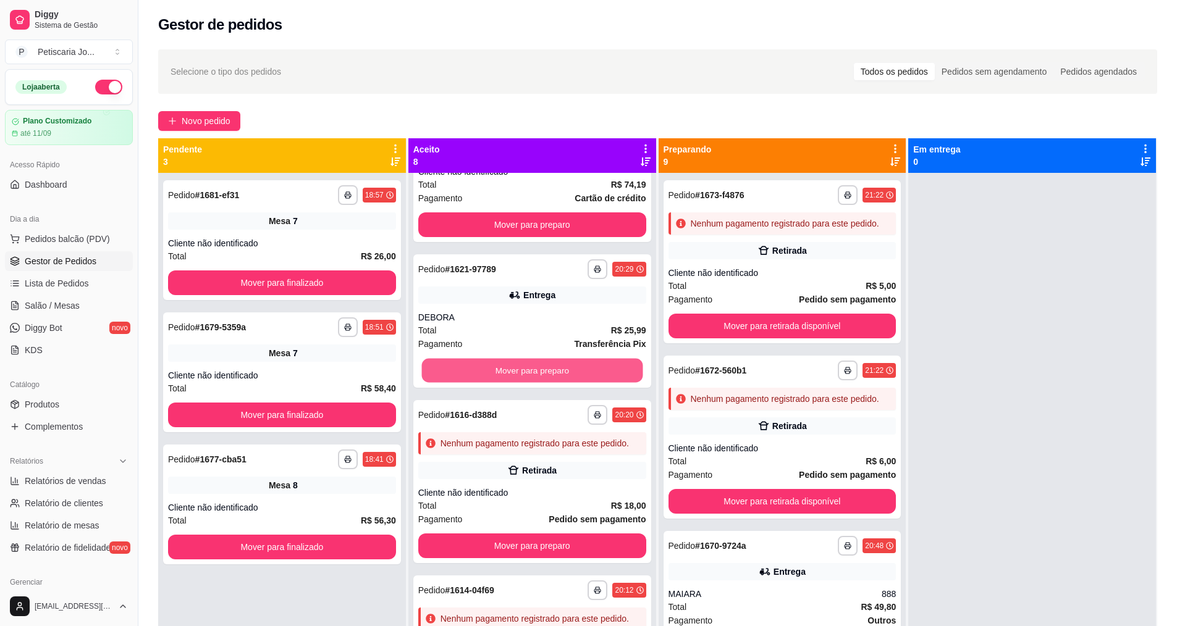
click at [541, 383] on button "Mover para preparo" at bounding box center [531, 371] width 221 height 24
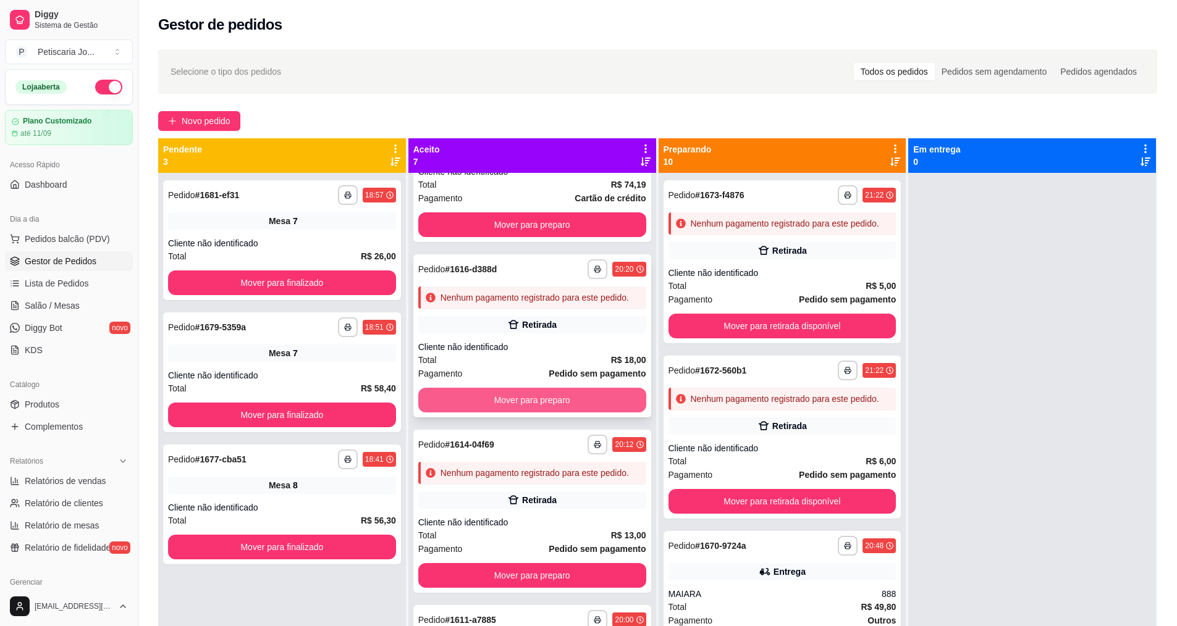
click at [546, 413] on button "Mover para preparo" at bounding box center [532, 400] width 228 height 25
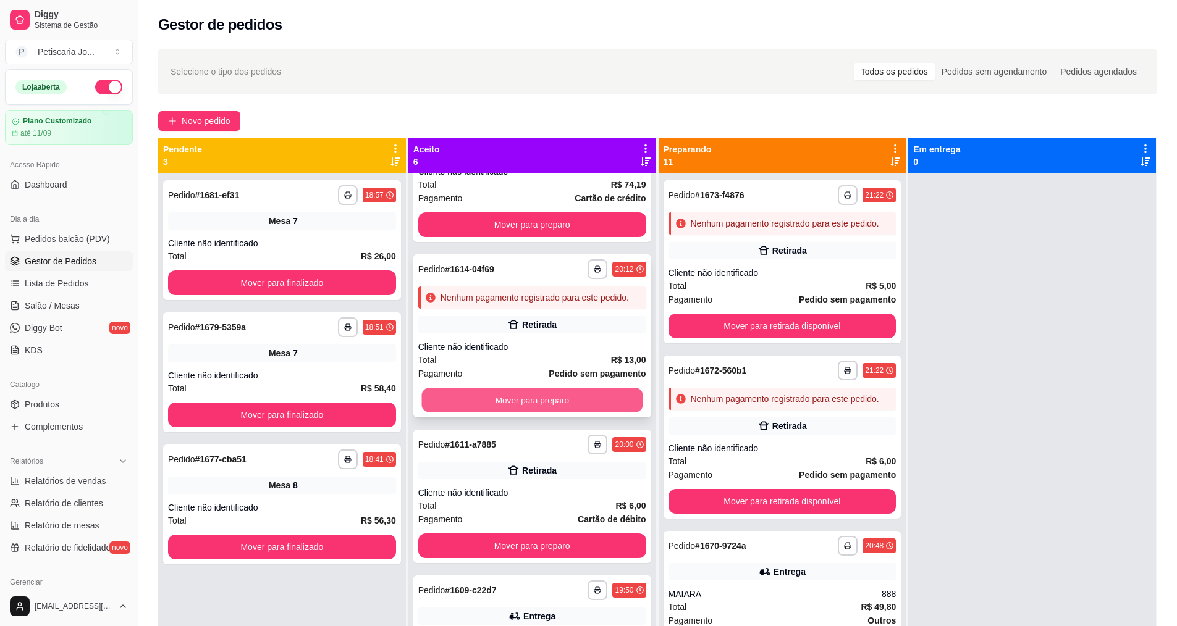
click at [552, 413] on button "Mover para preparo" at bounding box center [531, 401] width 221 height 24
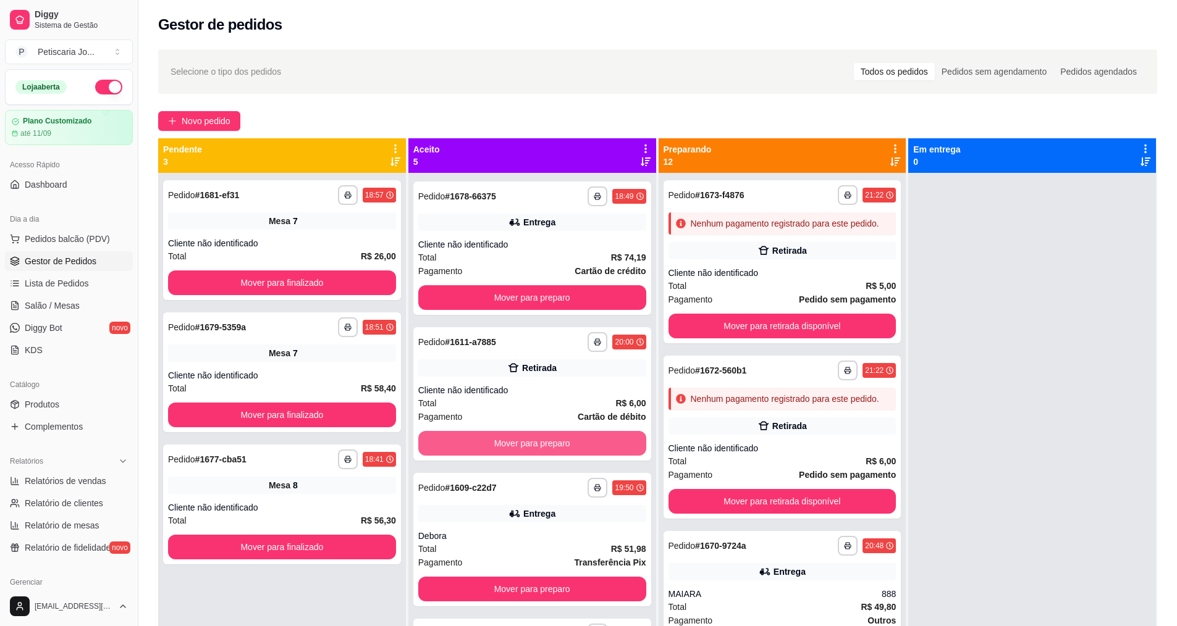
scroll to position [199, 0]
click at [552, 431] on button "Mover para preparo" at bounding box center [532, 443] width 228 height 25
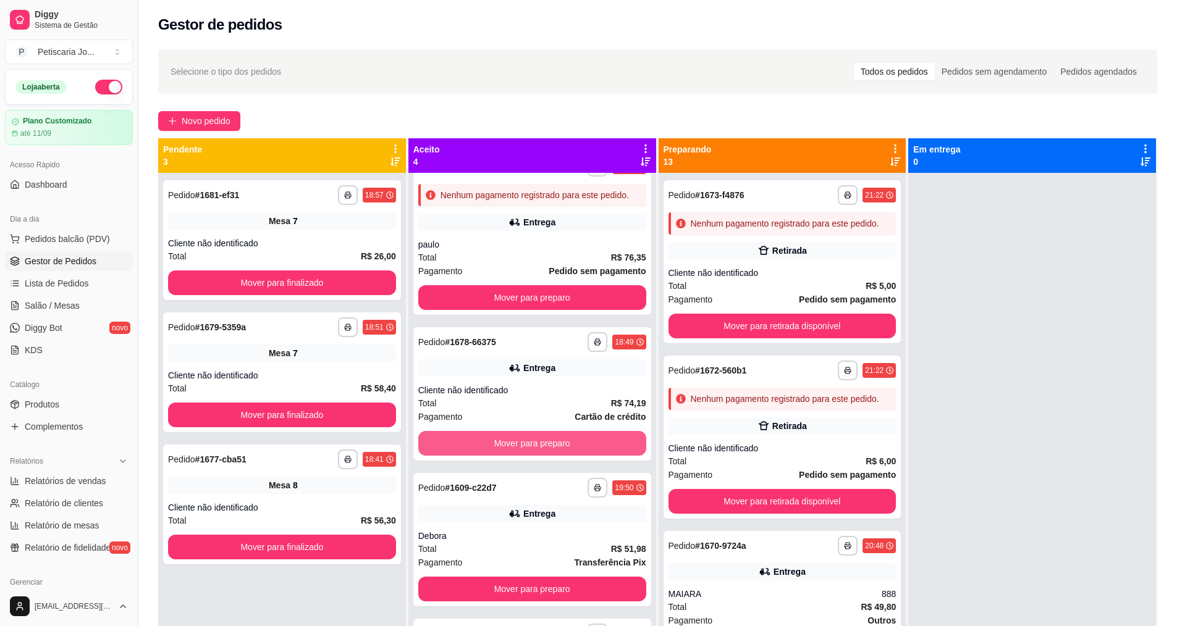
scroll to position [53, 0]
click at [552, 431] on button "Mover para preparo" at bounding box center [532, 443] width 228 height 25
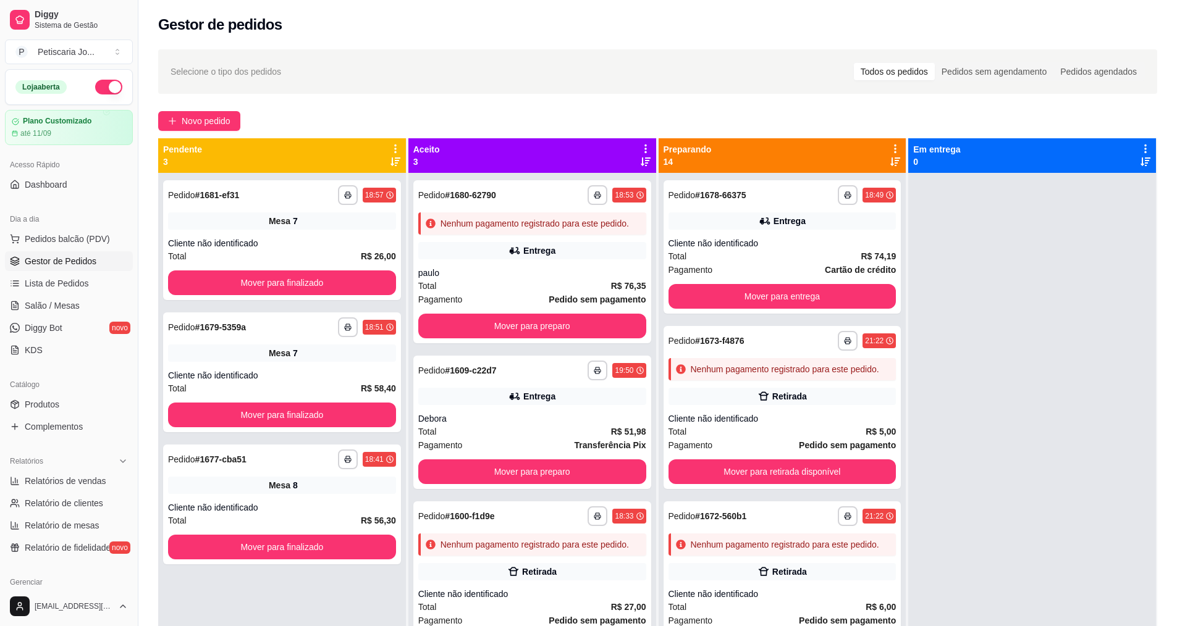
scroll to position [0, 0]
click at [545, 470] on button "Mover para preparo" at bounding box center [532, 472] width 228 height 25
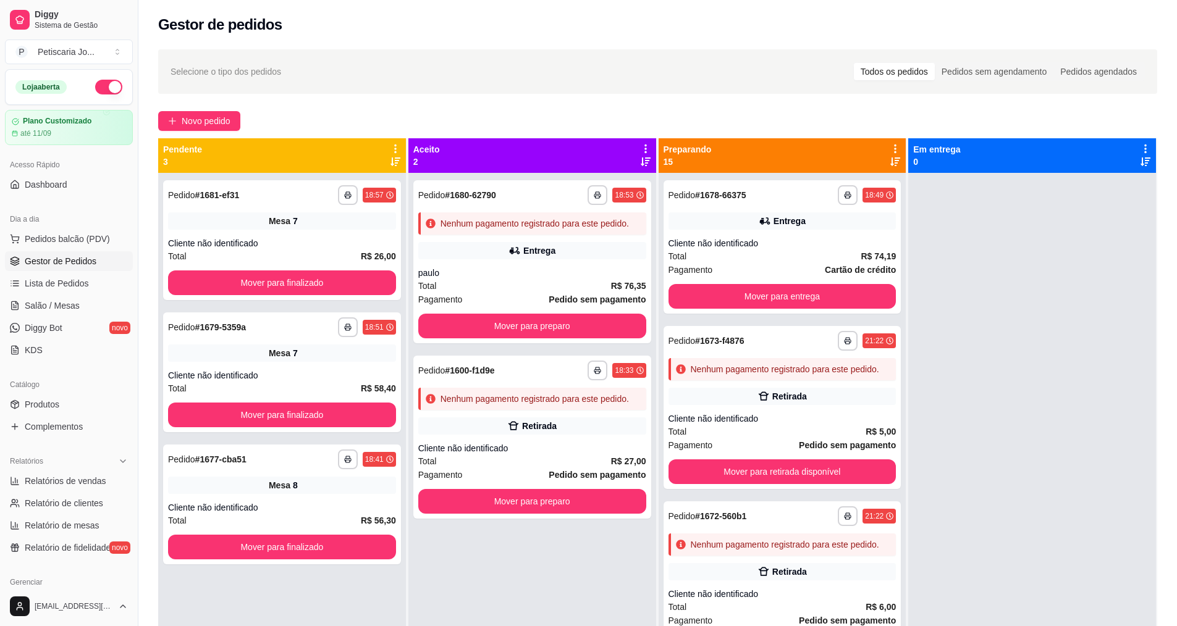
scroll to position [35, 0]
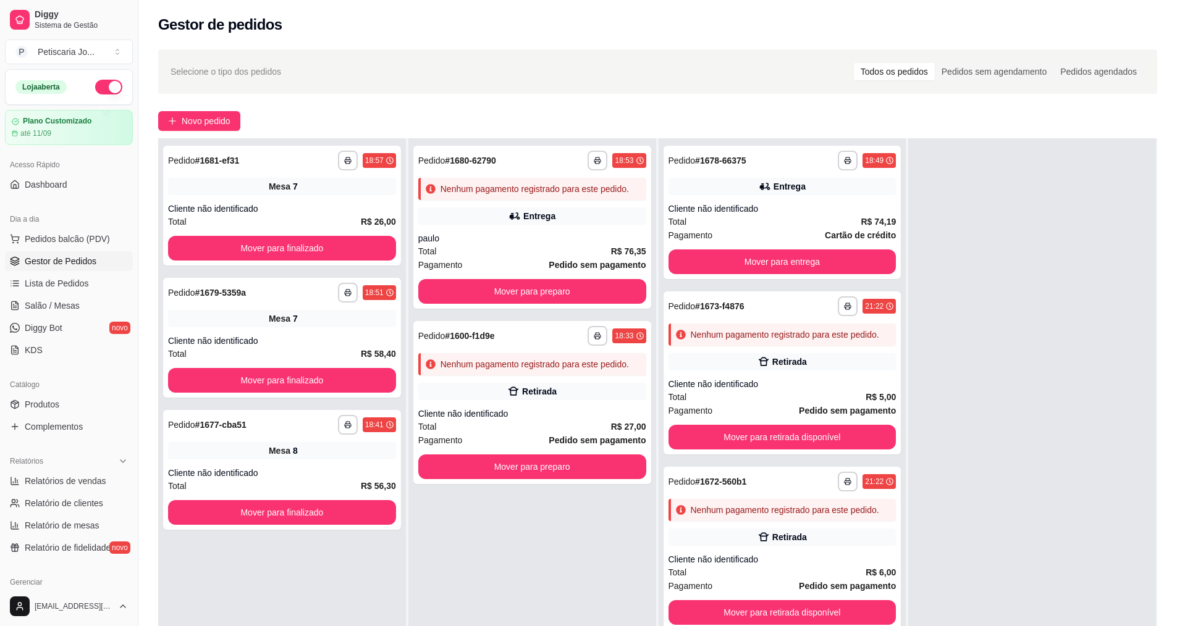
click at [545, 470] on button "Mover para preparo" at bounding box center [532, 467] width 228 height 25
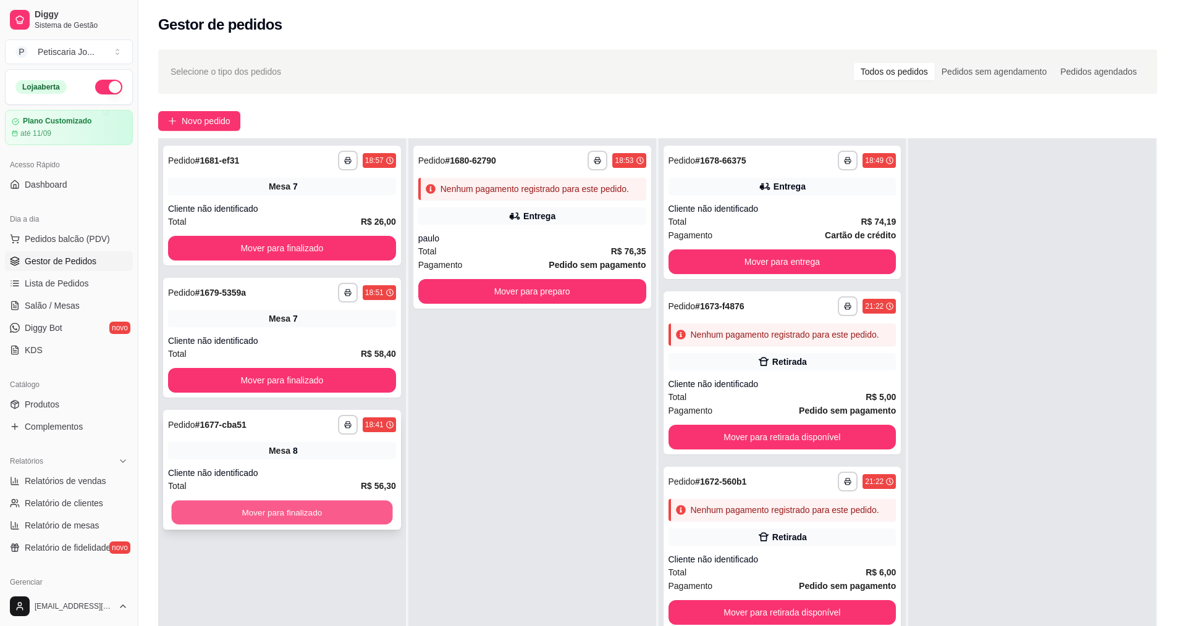
click at [307, 508] on button "Mover para finalizado" at bounding box center [282, 513] width 221 height 24
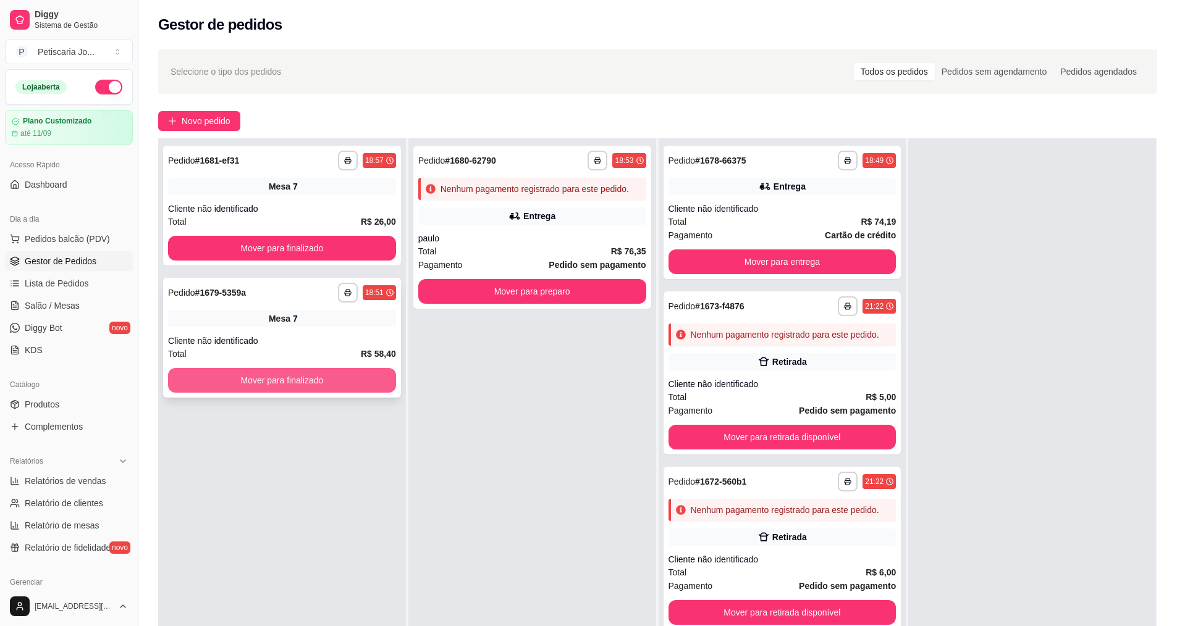
click at [312, 373] on button "Mover para finalizado" at bounding box center [282, 380] width 228 height 25
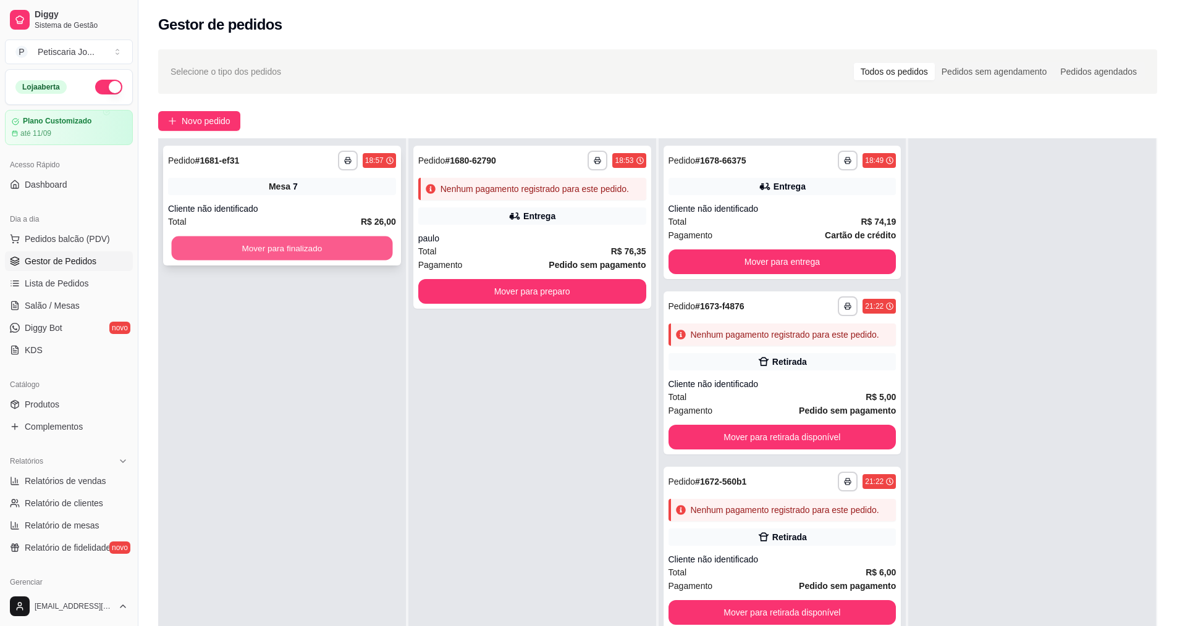
click at [300, 249] on button "Mover para finalizado" at bounding box center [282, 249] width 221 height 24
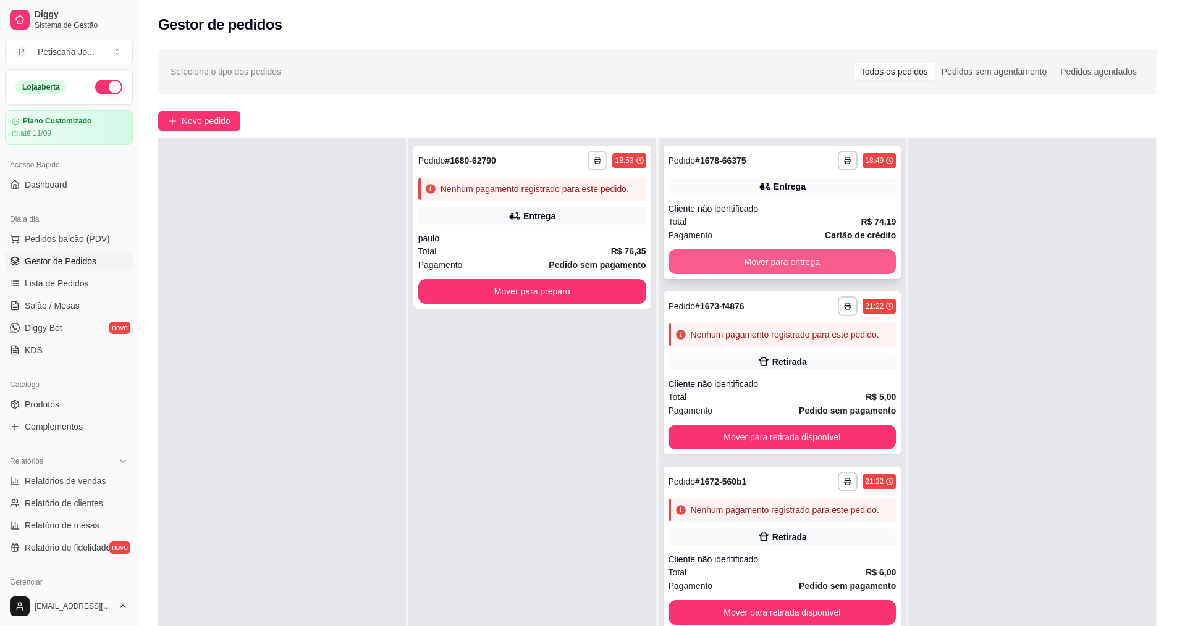
click at [718, 265] on button "Mover para entrega" at bounding box center [782, 262] width 228 height 25
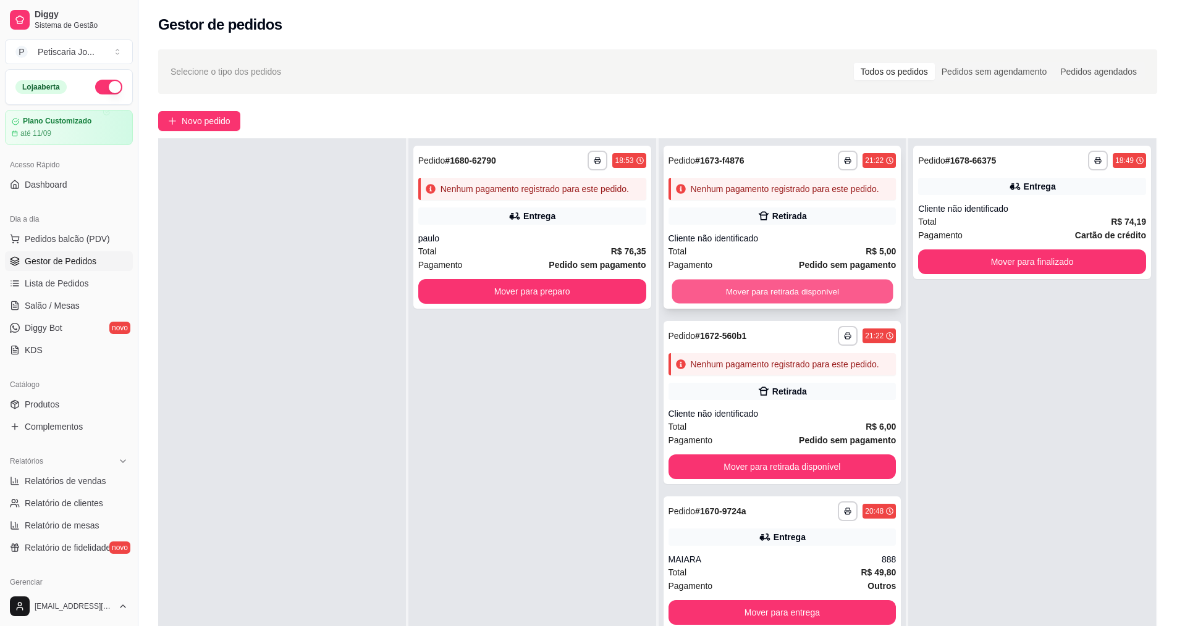
click at [718, 304] on button "Mover para retirada disponível" at bounding box center [782, 292] width 221 height 24
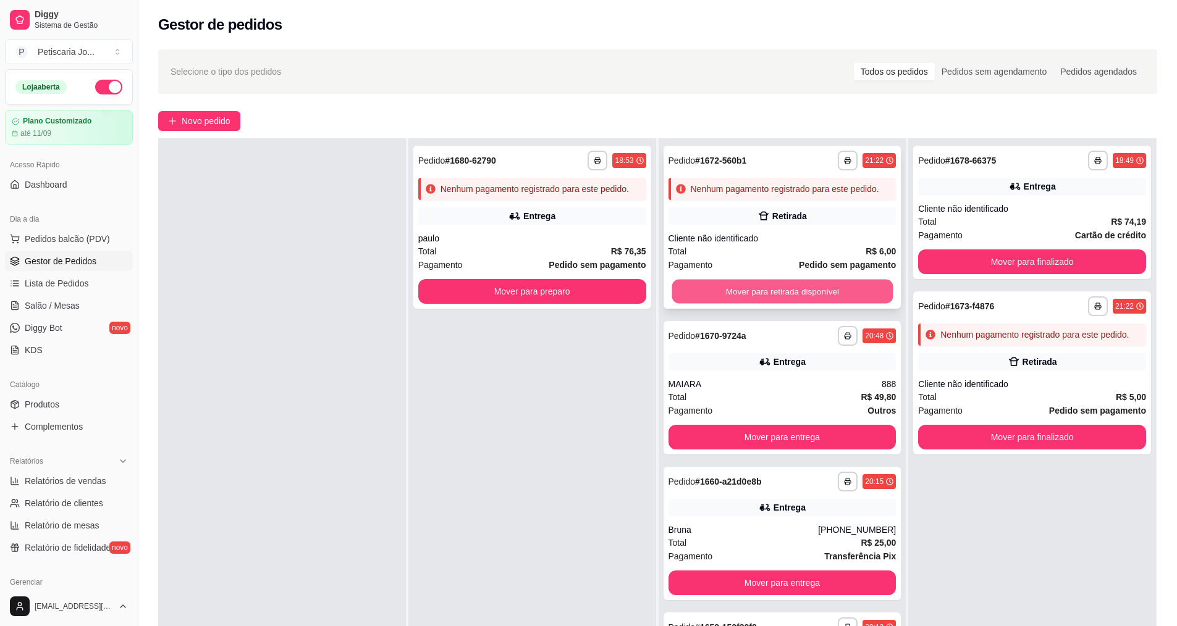
click at [739, 298] on button "Mover para retirada disponível" at bounding box center [782, 292] width 221 height 24
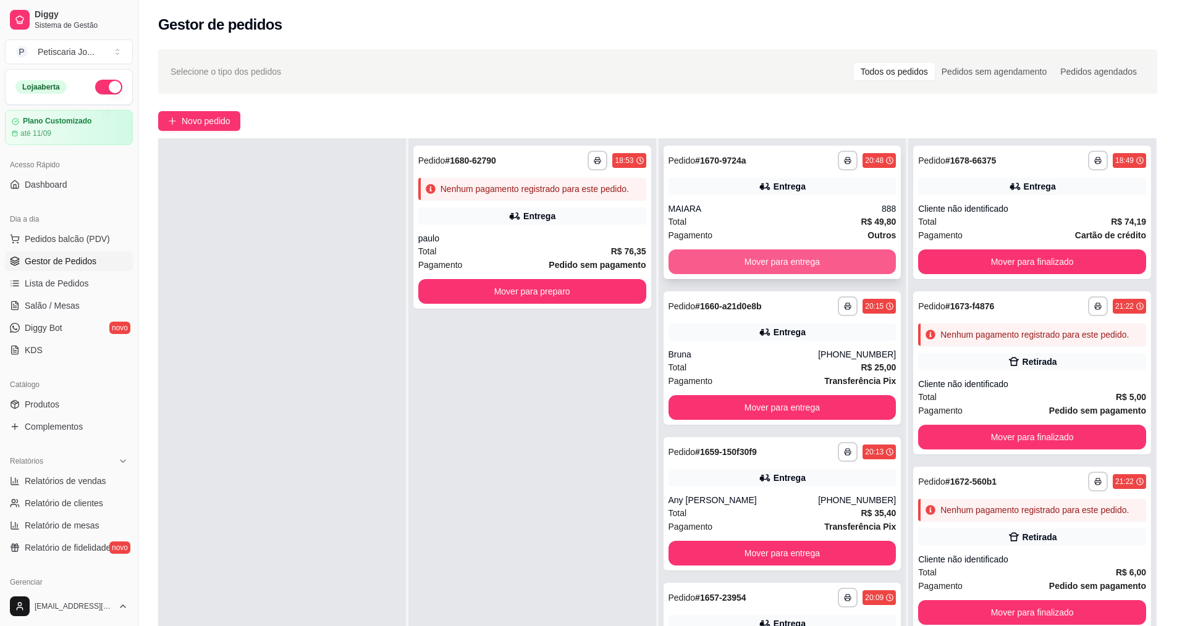
click at [747, 258] on button "Mover para entrega" at bounding box center [782, 262] width 228 height 25
click at [747, 261] on button "Mover para entrega" at bounding box center [782, 262] width 228 height 25
click at [747, 261] on button "Mover para entrega" at bounding box center [782, 262] width 221 height 24
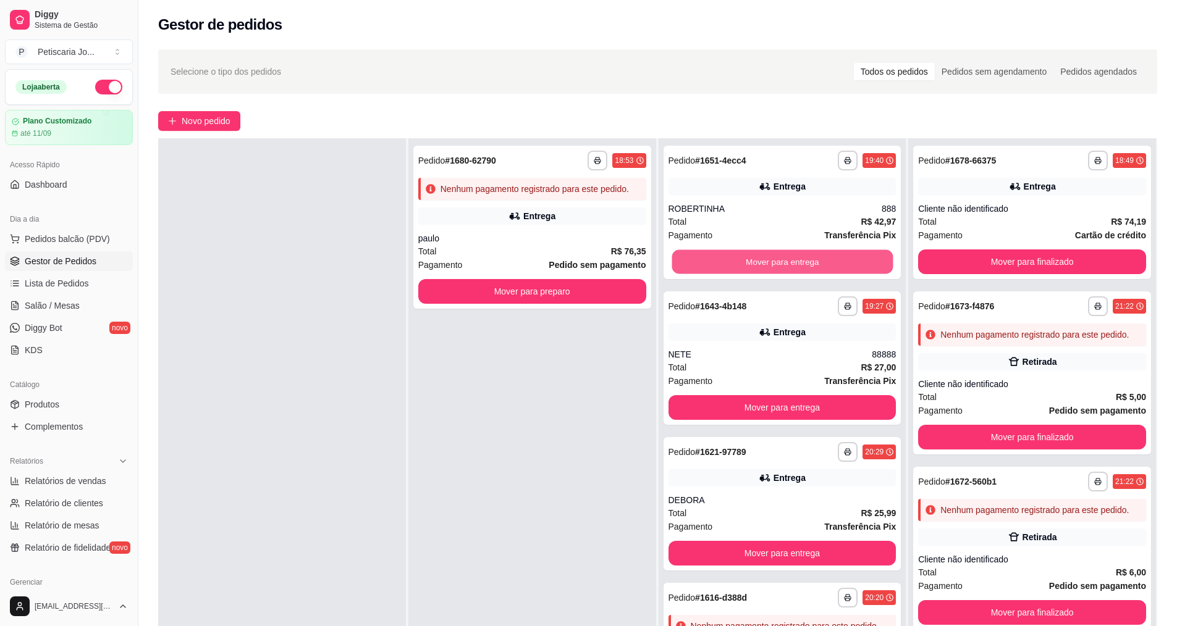
click at [747, 261] on button "Mover para entrega" at bounding box center [782, 262] width 221 height 24
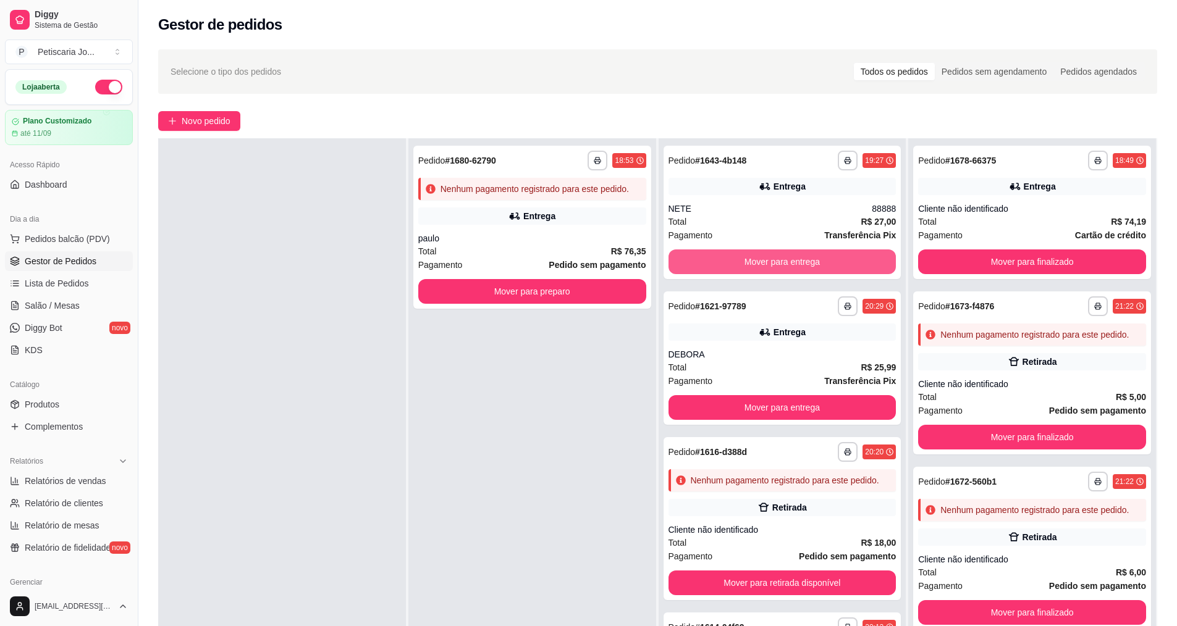
click at [747, 261] on button "Mover para entrega" at bounding box center [782, 262] width 228 height 25
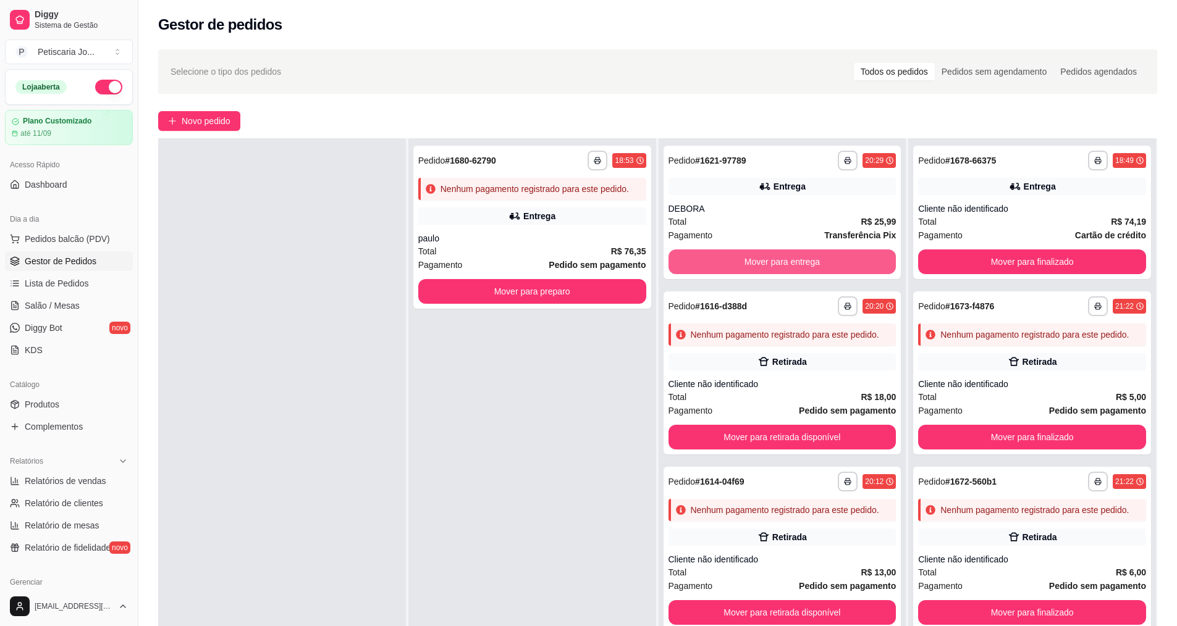
click at [747, 261] on button "Mover para entrega" at bounding box center [782, 262] width 228 height 25
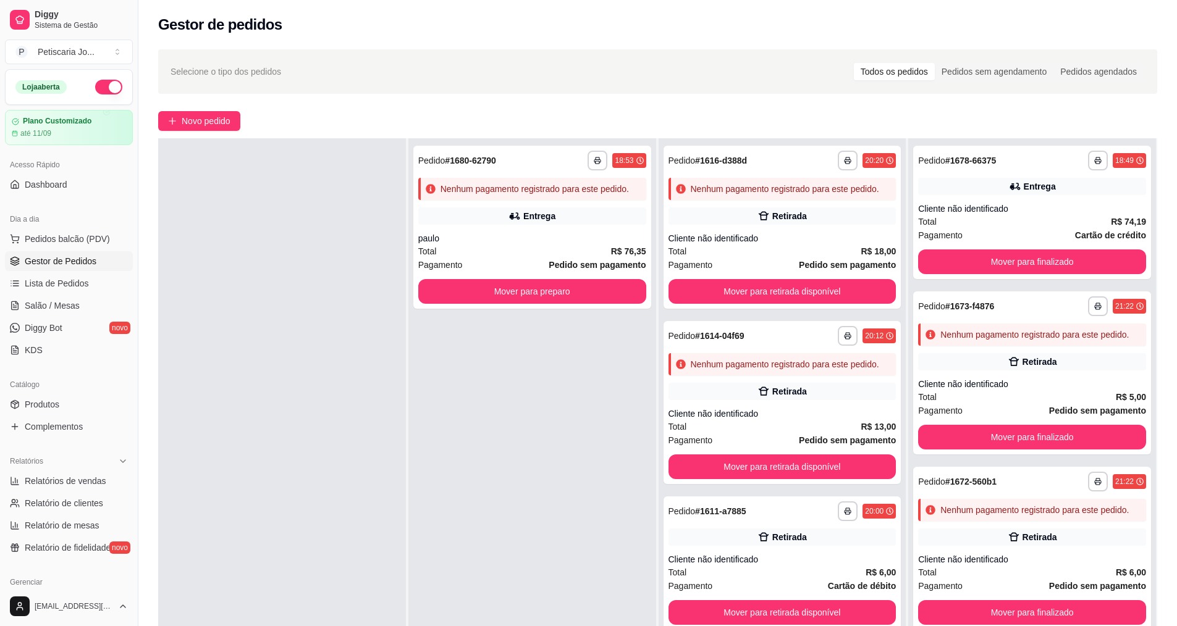
click at [747, 258] on div "Total R$ 18,00" at bounding box center [782, 252] width 228 height 14
click at [800, 304] on button "Mover para retirada disponível" at bounding box center [782, 291] width 228 height 25
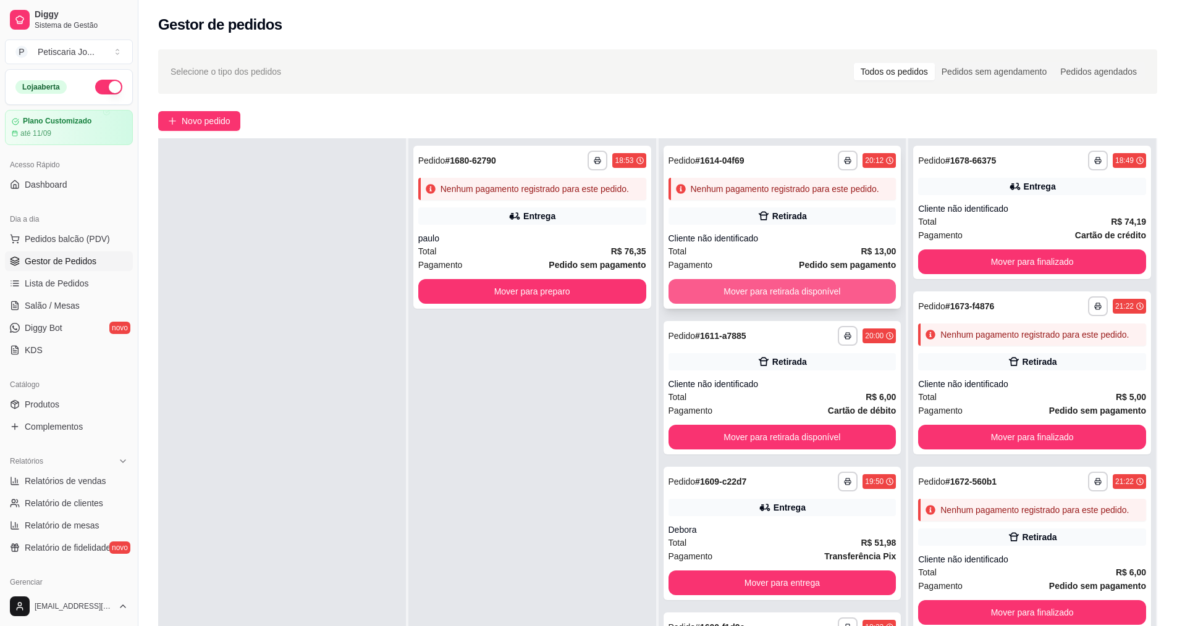
click at [800, 302] on button "Mover para retirada disponível" at bounding box center [782, 291] width 228 height 25
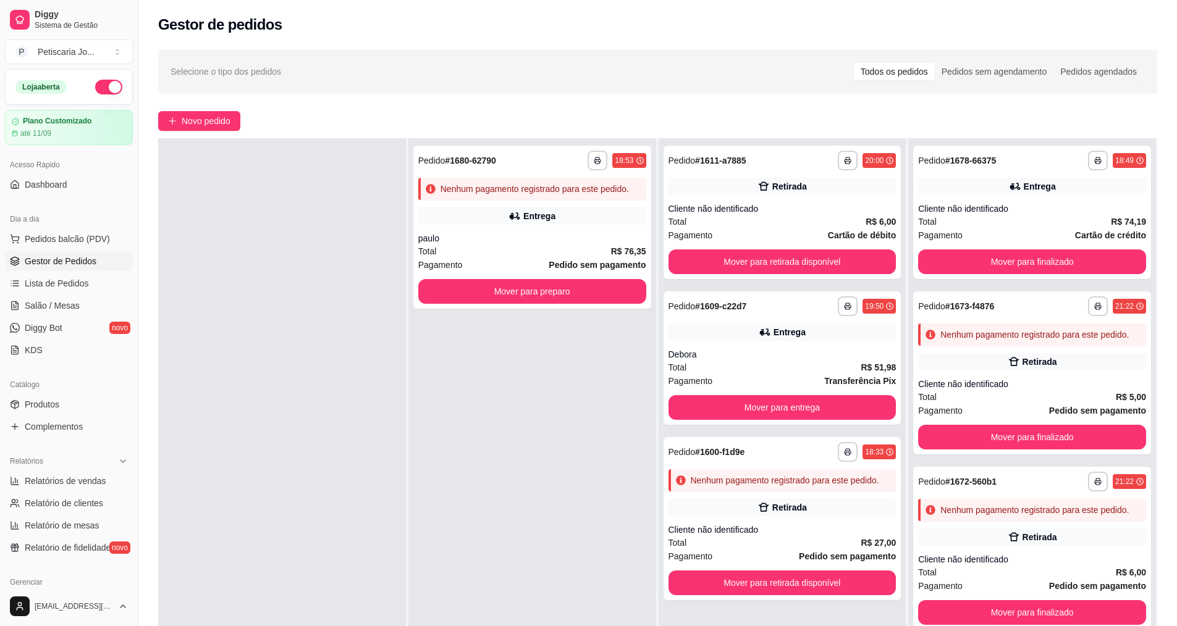
click at [800, 302] on div "**********" at bounding box center [782, 307] width 228 height 20
click at [764, 268] on button "Mover para retirada disponível" at bounding box center [782, 262] width 228 height 25
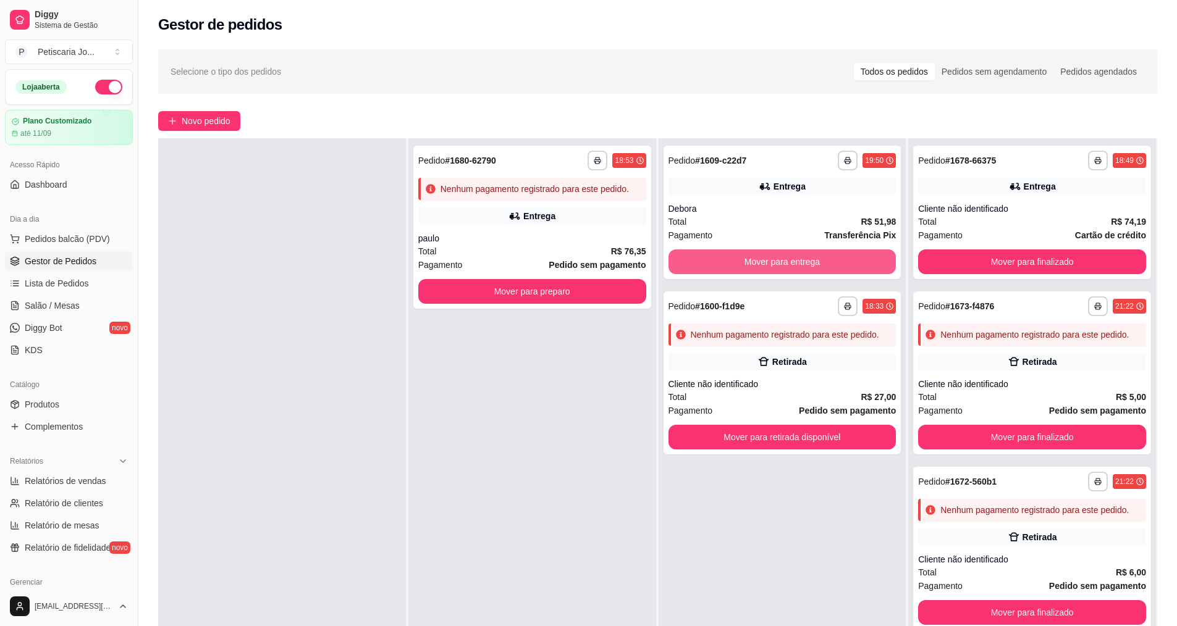
click at [764, 268] on button "Mover para entrega" at bounding box center [782, 262] width 228 height 25
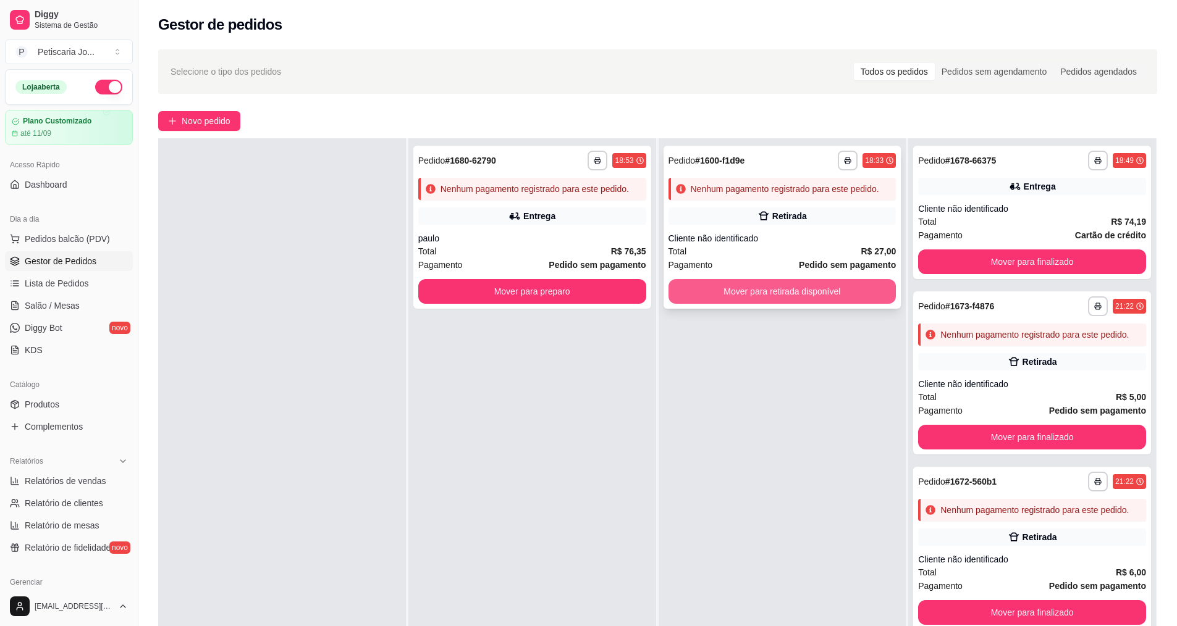
click at [767, 293] on button "Mover para retirada disponível" at bounding box center [782, 291] width 228 height 25
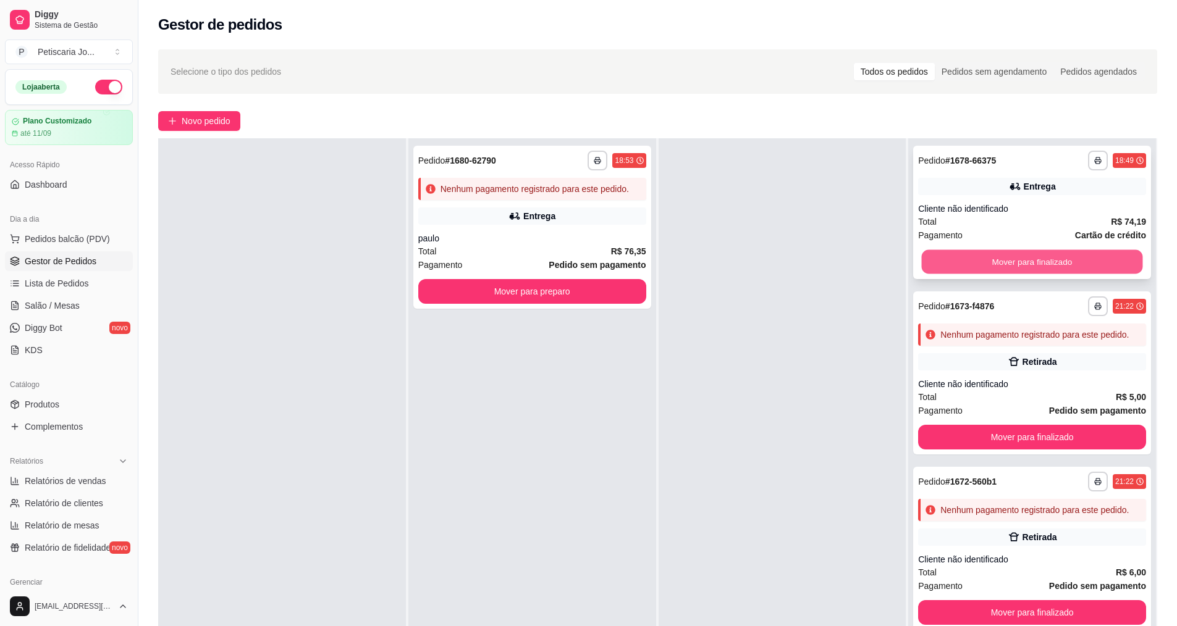
click at [958, 256] on button "Mover para finalizado" at bounding box center [1032, 262] width 221 height 24
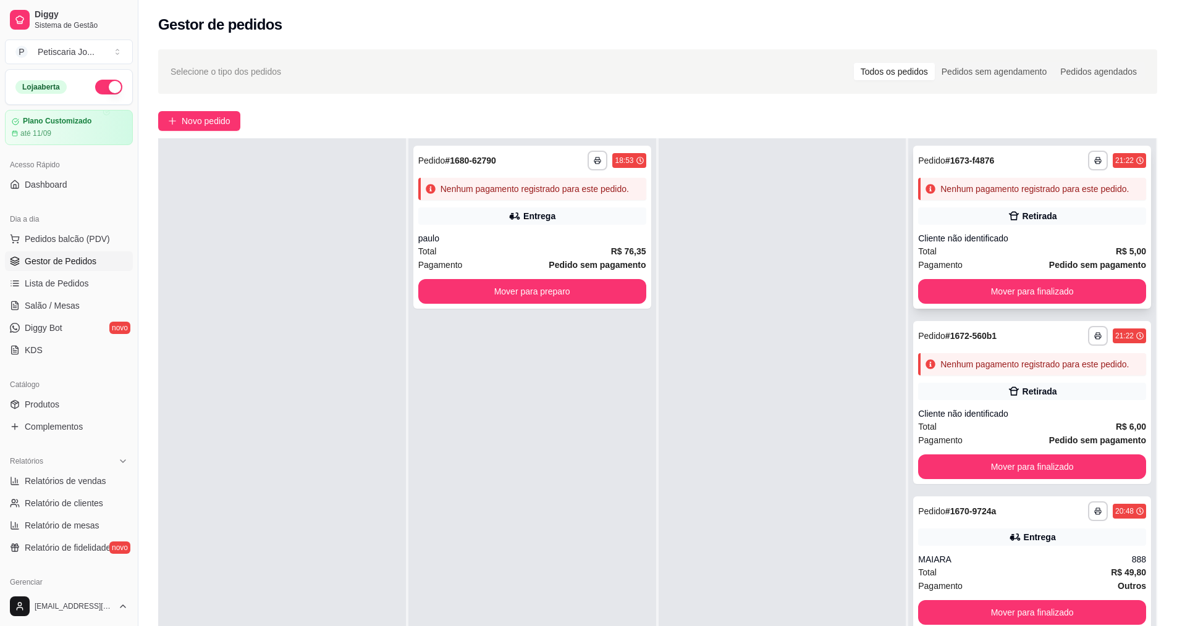
click at [959, 258] on div "Total R$ 5,00" at bounding box center [1032, 252] width 228 height 14
click at [946, 304] on button "Mover para finalizado" at bounding box center [1032, 291] width 228 height 25
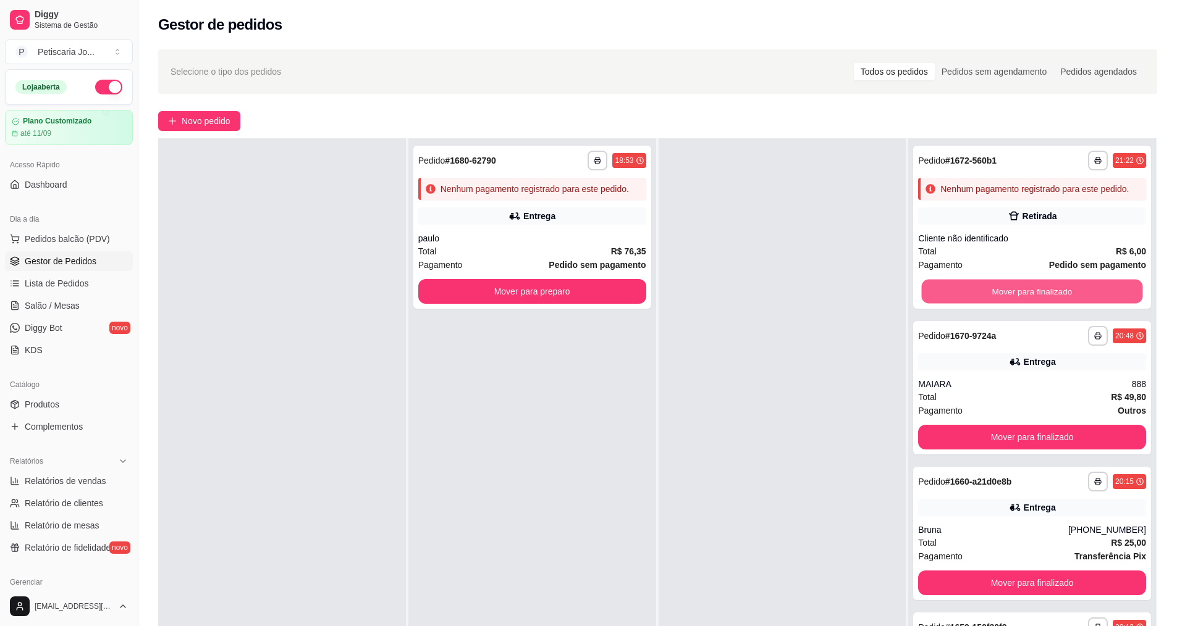
click at [946, 304] on button "Mover para finalizado" at bounding box center [1032, 292] width 221 height 24
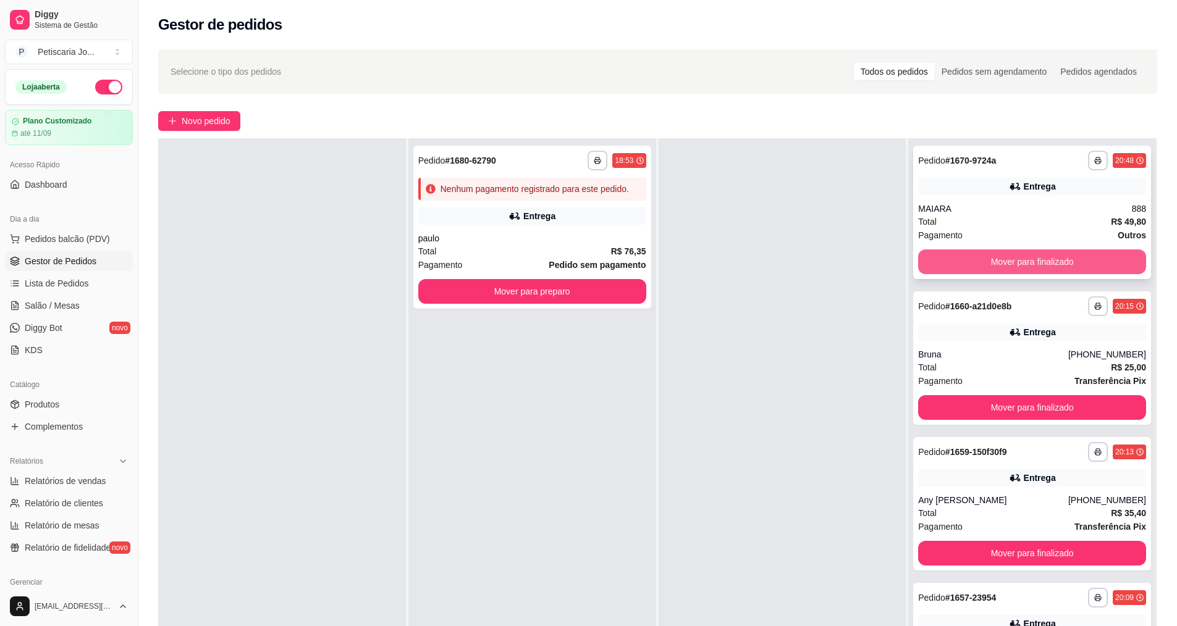
click at [950, 259] on button "Mover para finalizado" at bounding box center [1032, 262] width 228 height 25
click at [950, 259] on button "Mover para finalizado" at bounding box center [1032, 262] width 221 height 24
click at [950, 259] on button "Mover para finalizado" at bounding box center [1032, 262] width 228 height 25
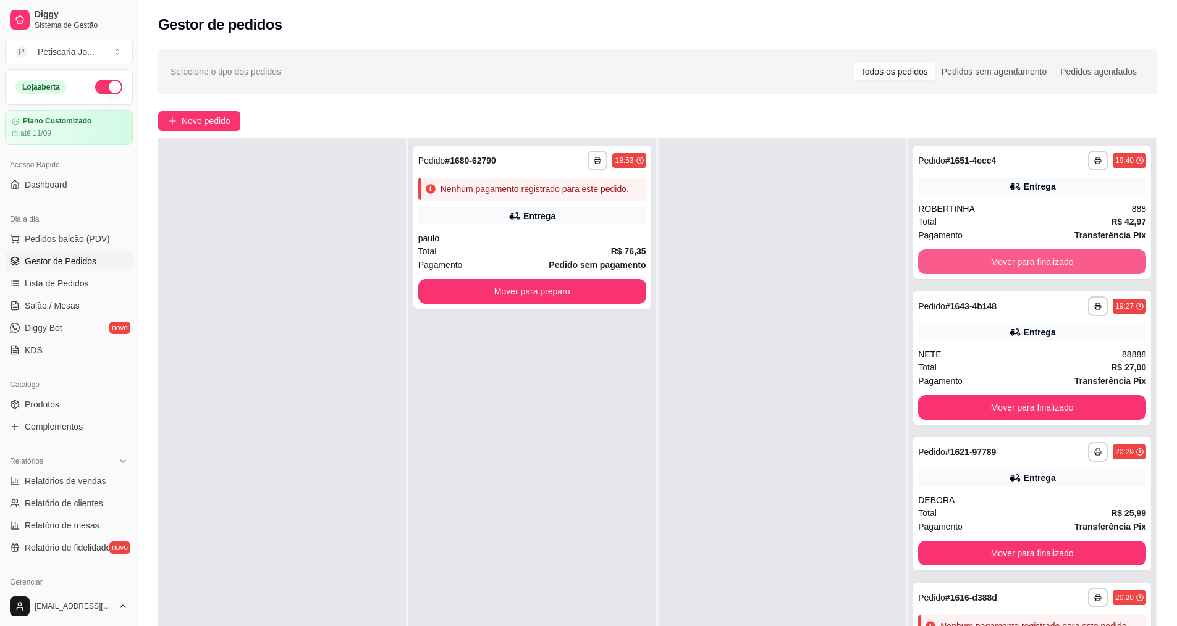
click at [950, 259] on button "Mover para finalizado" at bounding box center [1032, 262] width 228 height 25
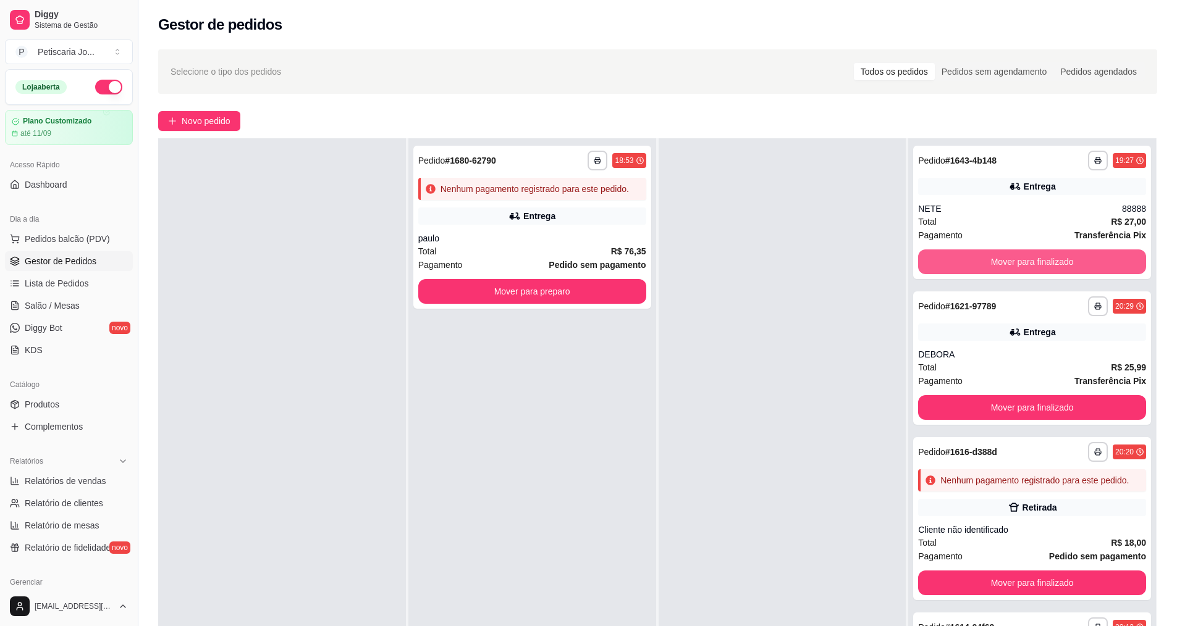
click at [950, 259] on button "Mover para finalizado" at bounding box center [1032, 262] width 228 height 25
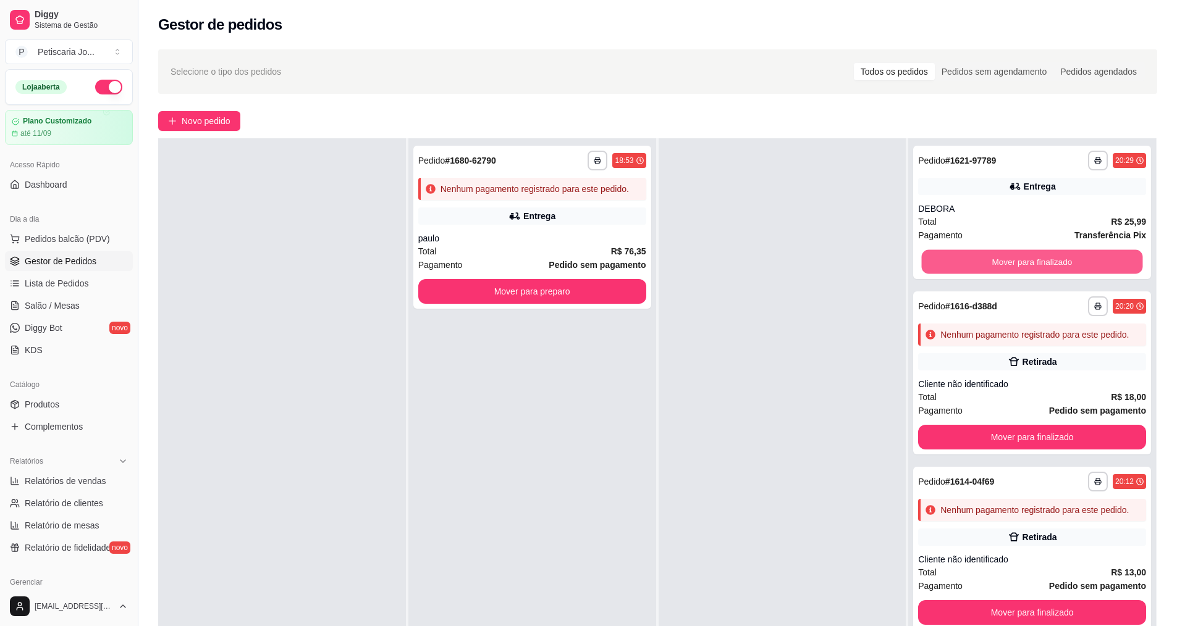
click at [950, 259] on button "Mover para finalizado" at bounding box center [1032, 262] width 221 height 24
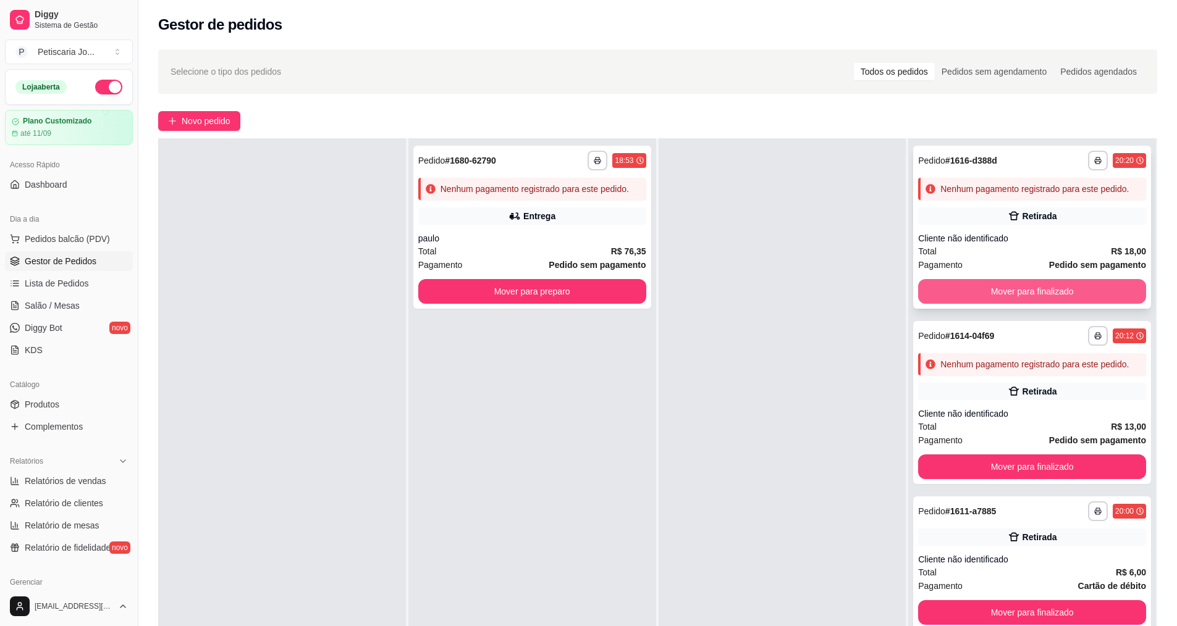
click at [958, 303] on button "Mover para finalizado" at bounding box center [1032, 291] width 228 height 25
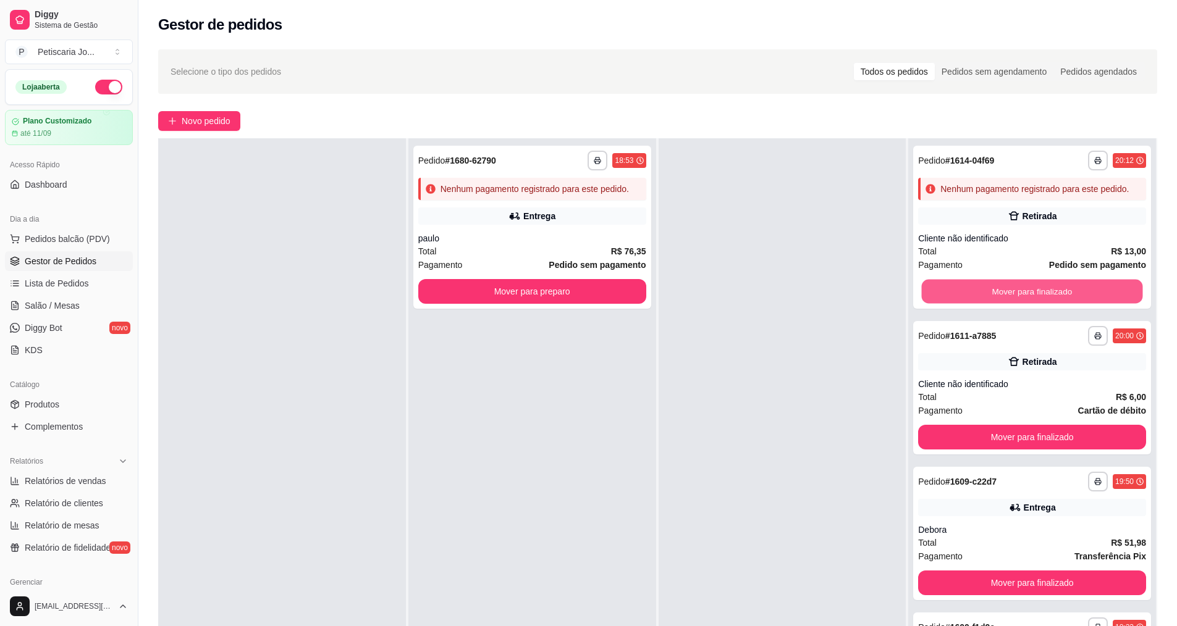
click at [958, 303] on button "Mover para finalizado" at bounding box center [1032, 292] width 221 height 24
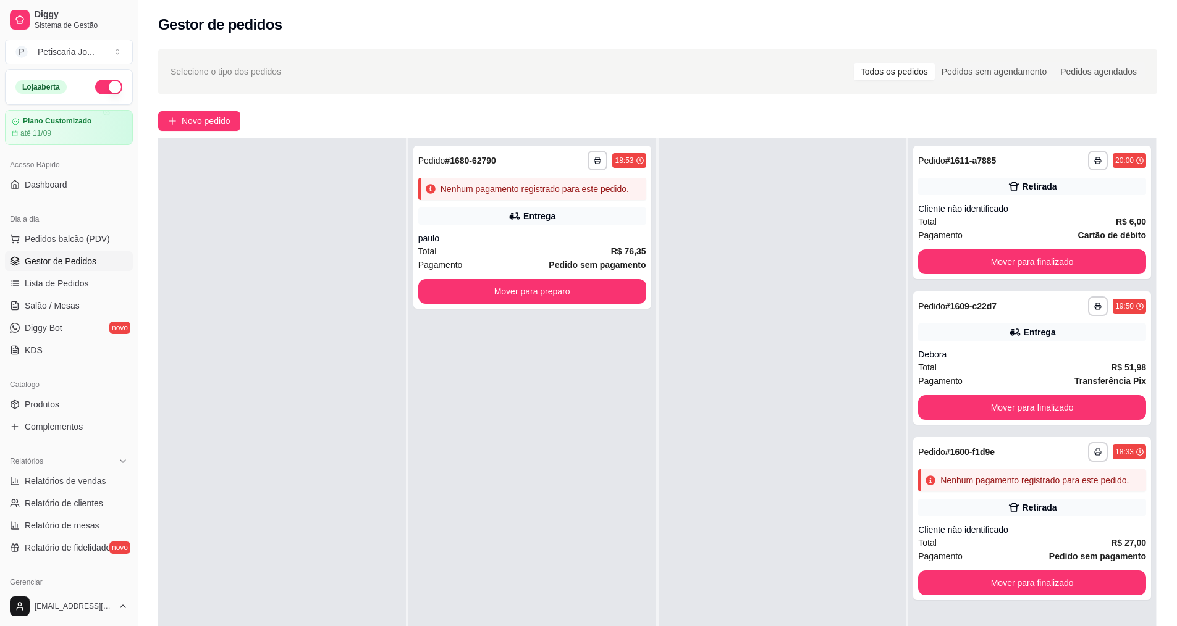
click at [958, 303] on strong "# 1609-c22d7" at bounding box center [970, 306] width 51 height 10
click at [968, 258] on button "Mover para finalizado" at bounding box center [1032, 262] width 228 height 25
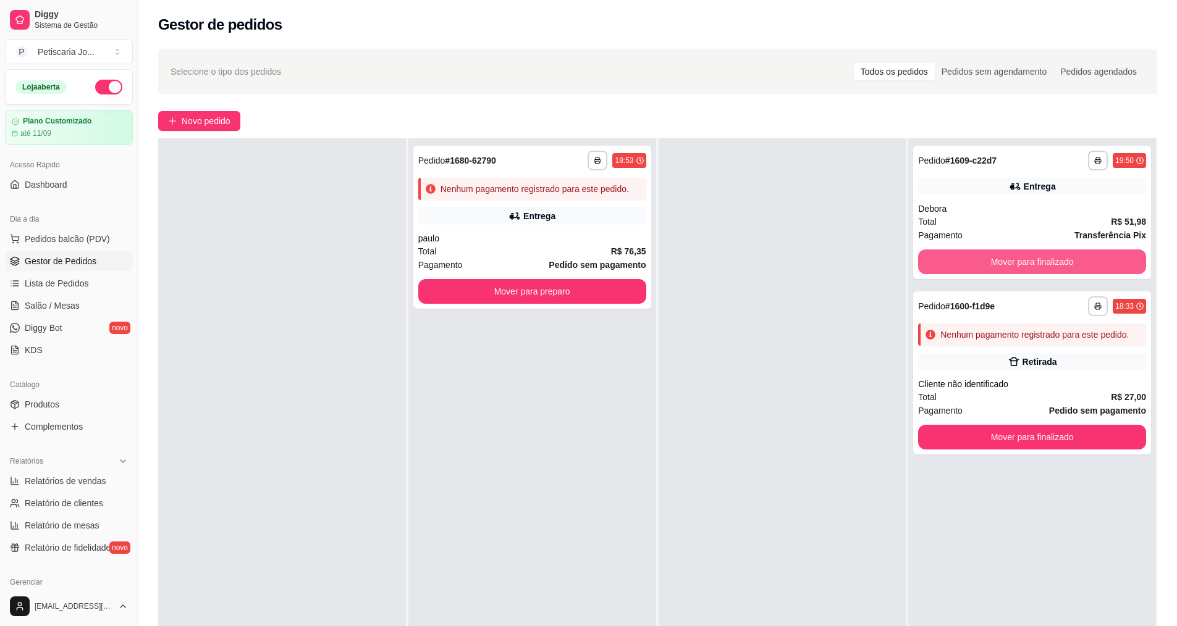
click at [968, 258] on button "Mover para finalizado" at bounding box center [1032, 262] width 228 height 25
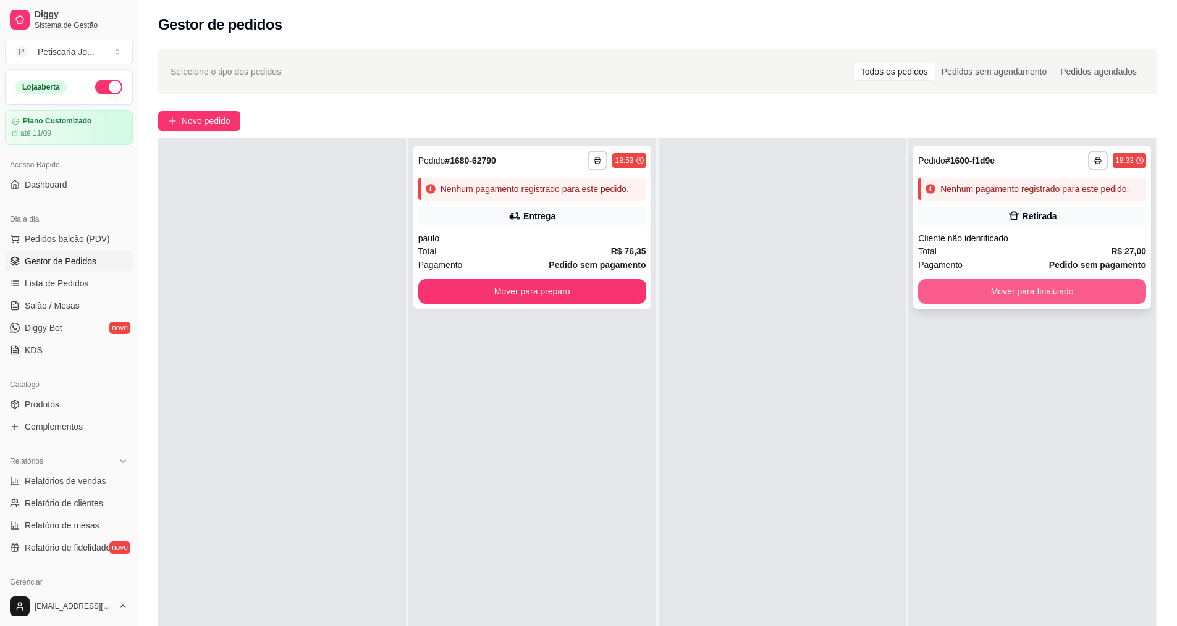
click at [968, 289] on button "Mover para finalizado" at bounding box center [1032, 291] width 228 height 25
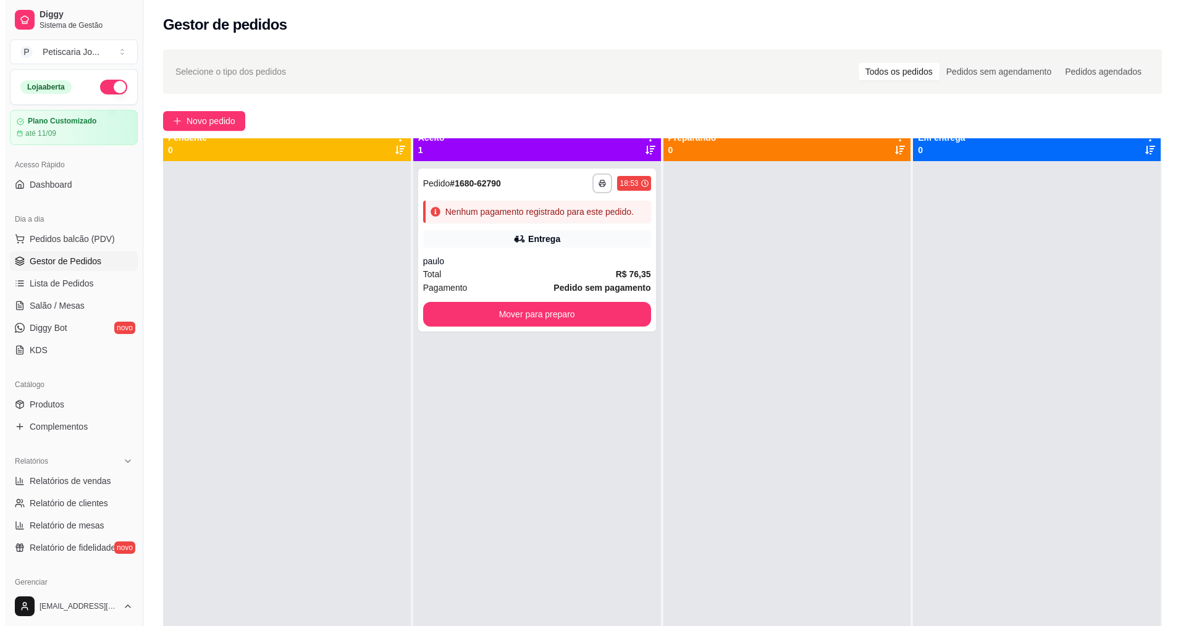
scroll to position [0, 0]
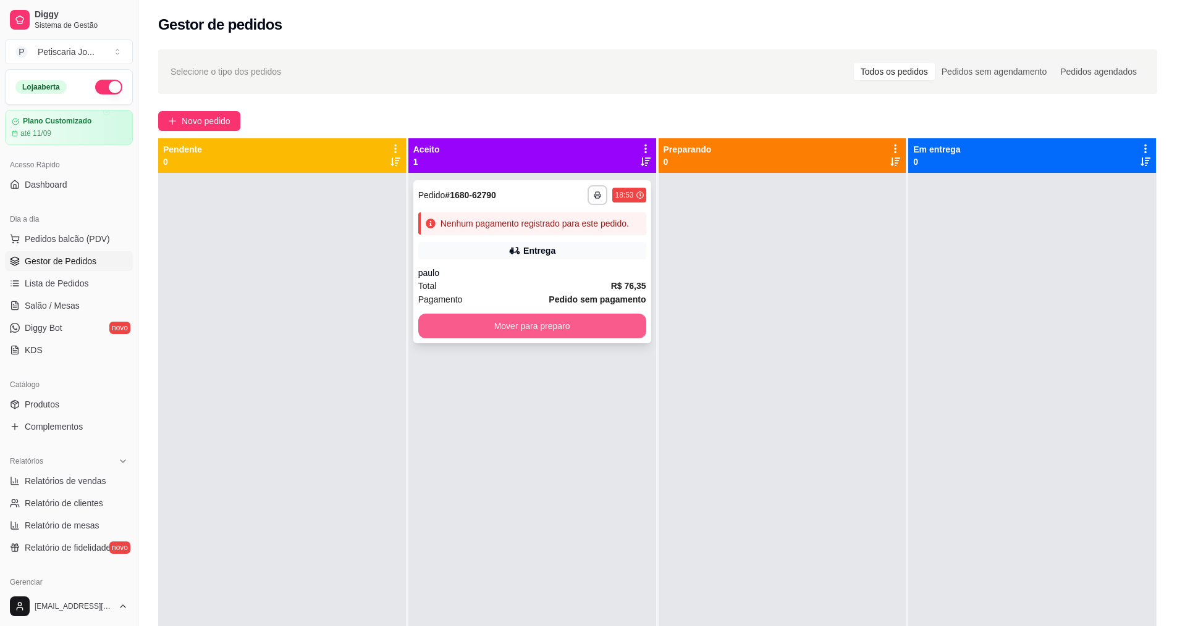
click at [579, 328] on button "Mover para preparo" at bounding box center [532, 326] width 228 height 25
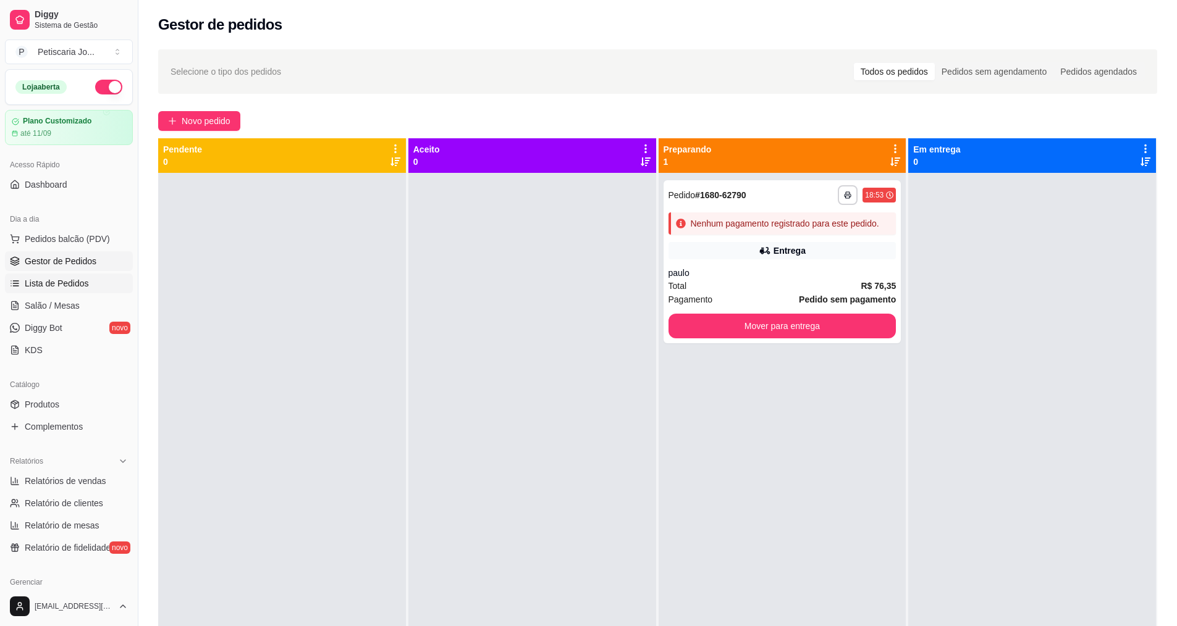
click at [82, 286] on span "Lista de Pedidos" at bounding box center [57, 283] width 64 height 12
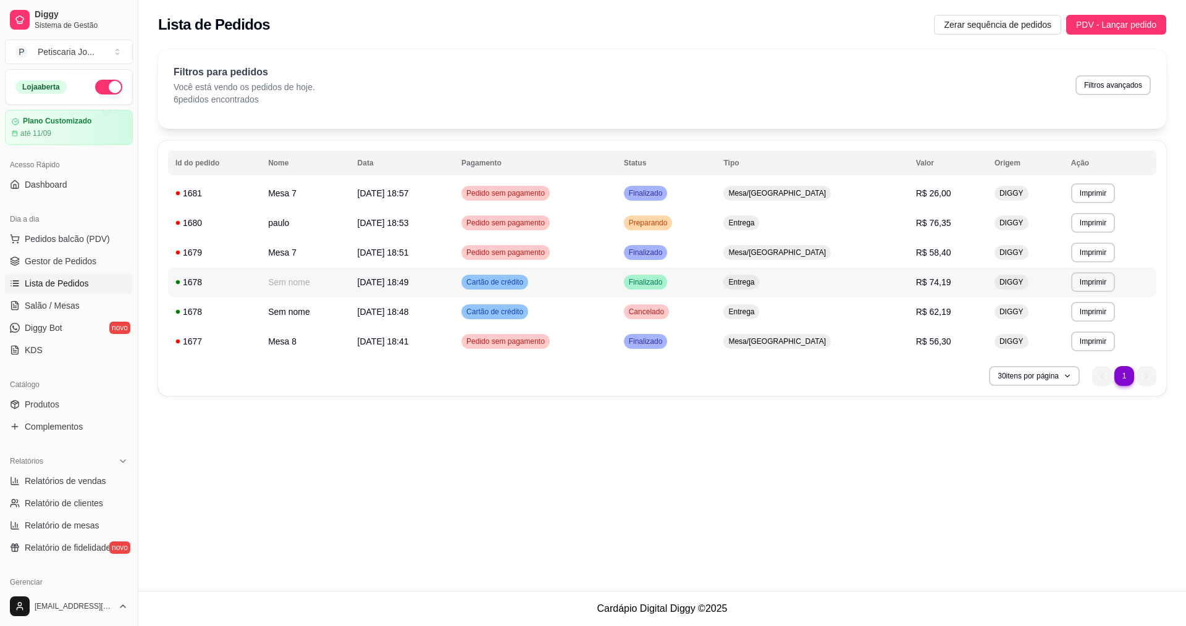
click at [947, 284] on td "R$ 74,19" at bounding box center [948, 283] width 78 height 30
click at [108, 258] on link "Gestor de Pedidos" at bounding box center [69, 261] width 128 height 20
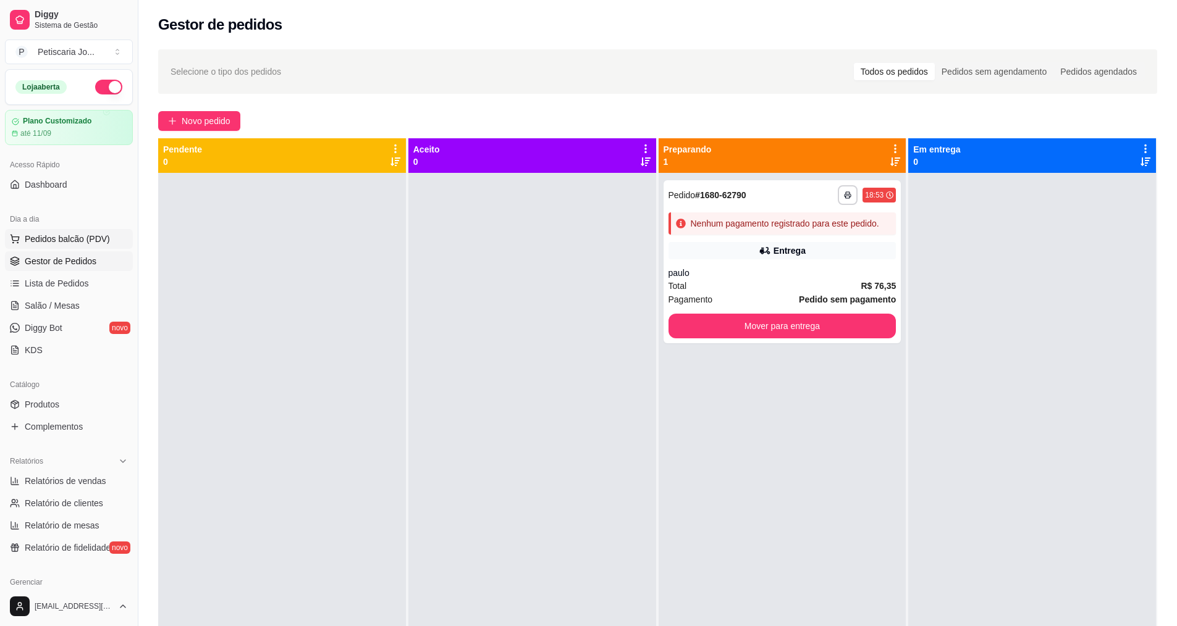
click at [111, 232] on button "Pedidos balcão (PDV)" at bounding box center [69, 239] width 128 height 20
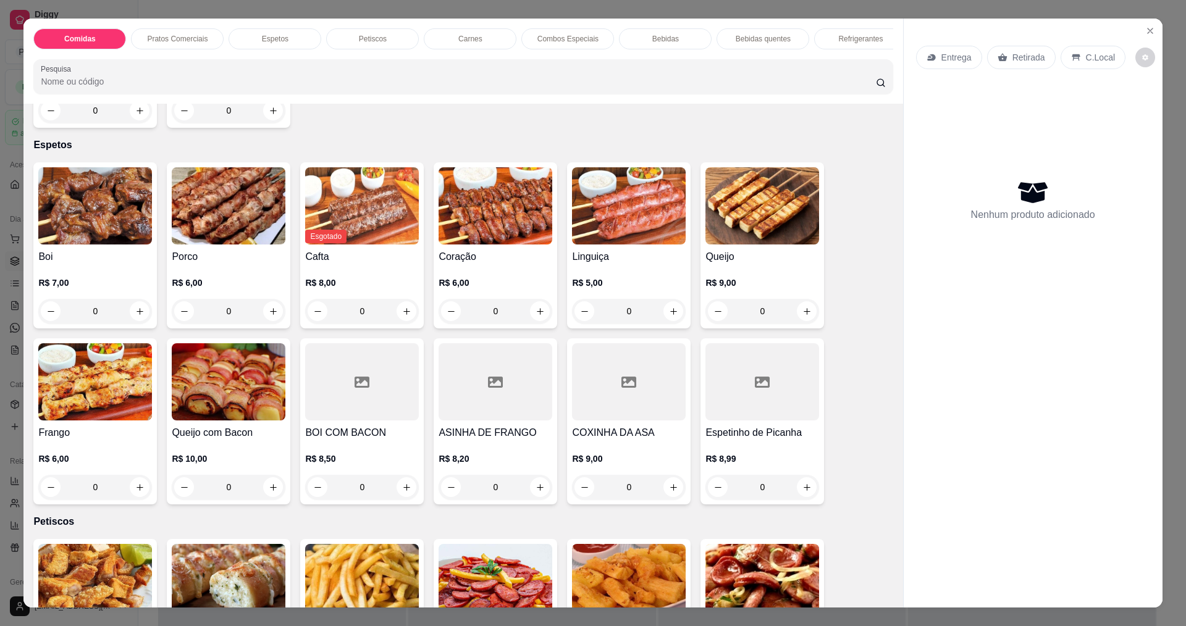
scroll to position [618, 0]
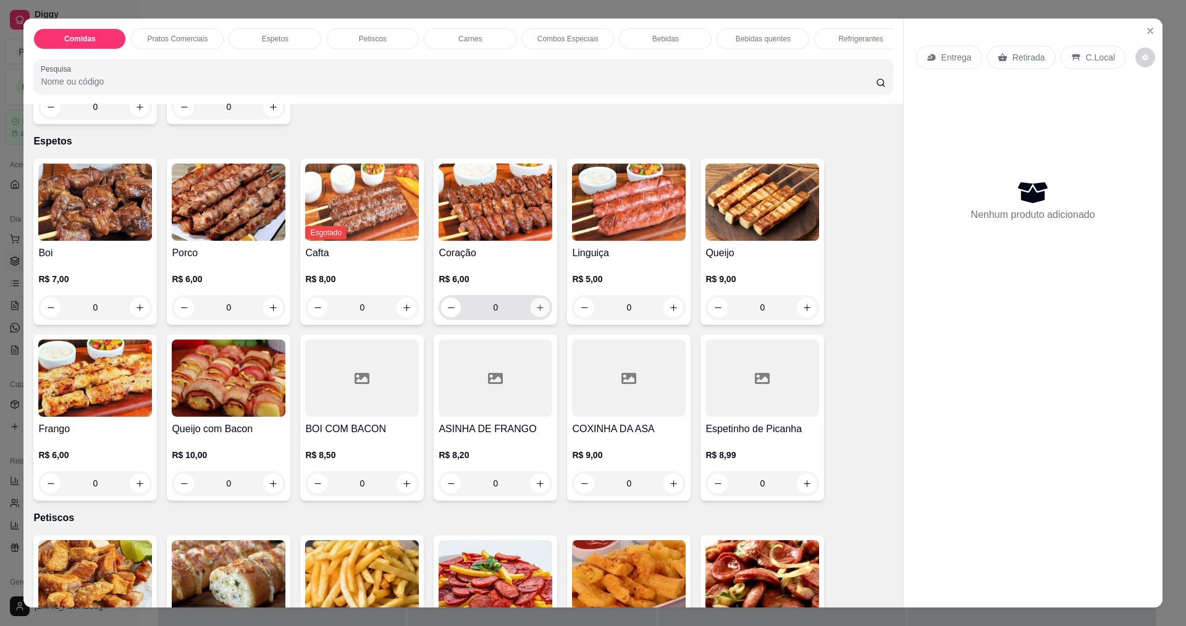
click at [538, 313] on icon "increase-product-quantity" at bounding box center [540, 307] width 9 height 9
type input "1"
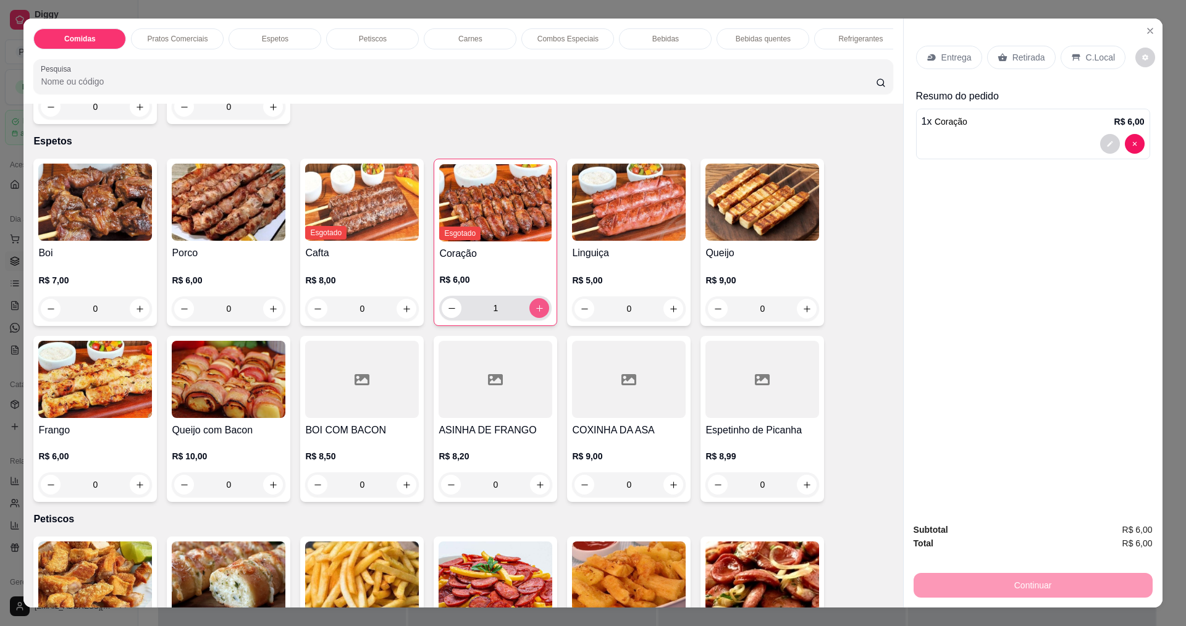
click at [538, 313] on icon "increase-product-quantity" at bounding box center [539, 308] width 9 height 9
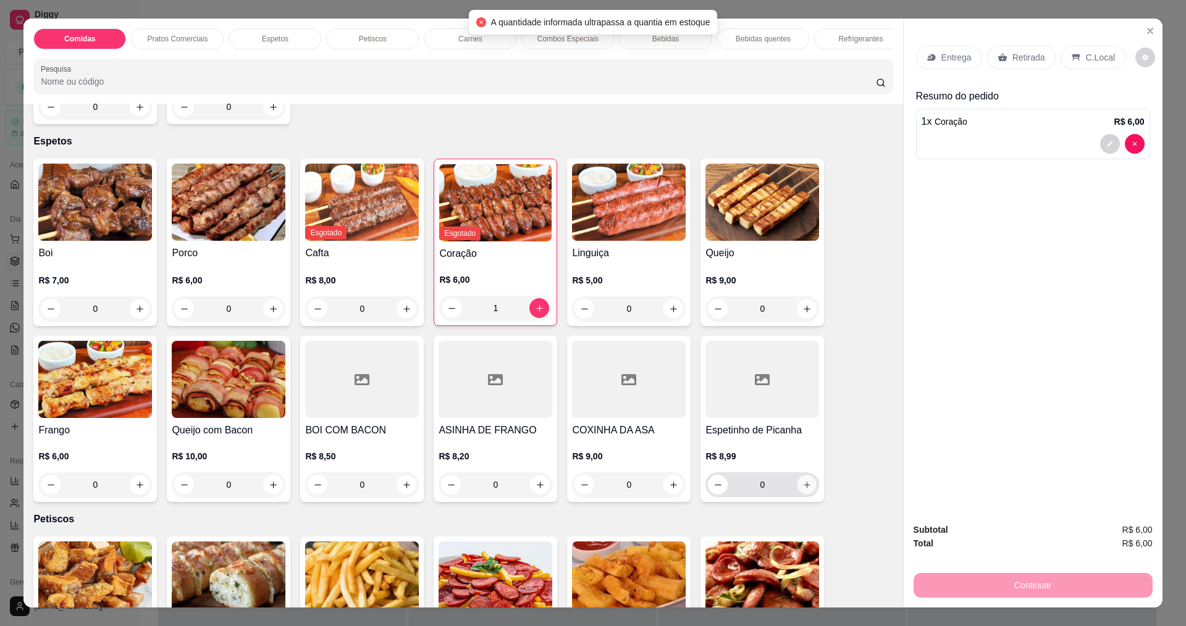
click at [804, 490] on icon "increase-product-quantity" at bounding box center [807, 485] width 9 height 9
type input "1"
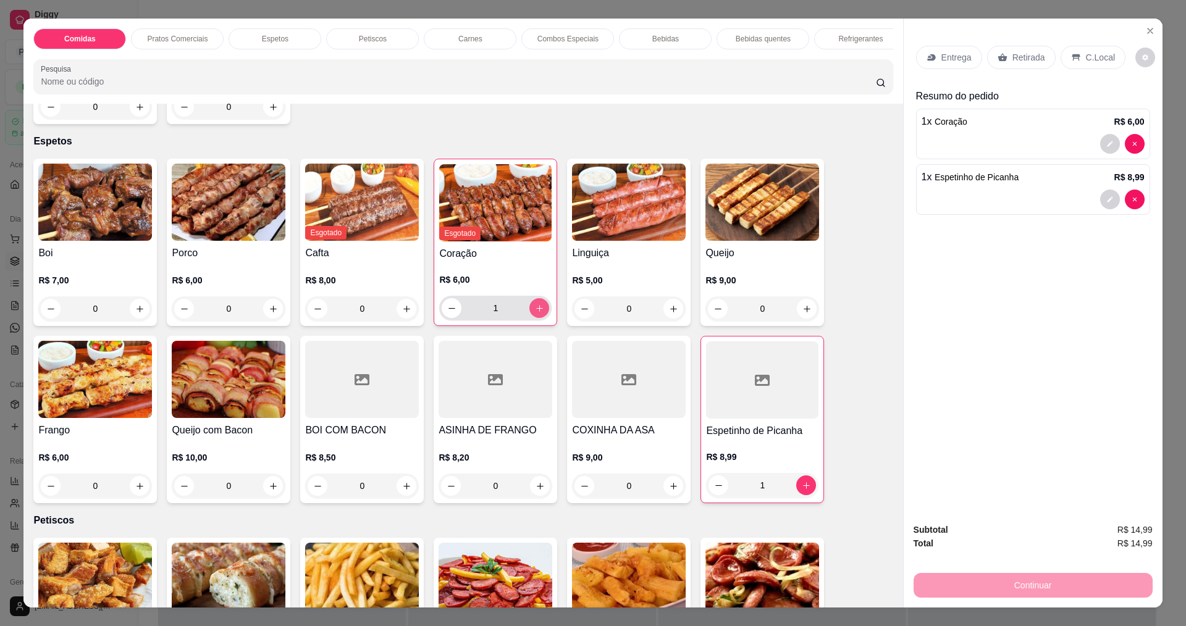
click at [535, 313] on icon "increase-product-quantity" at bounding box center [539, 308] width 9 height 9
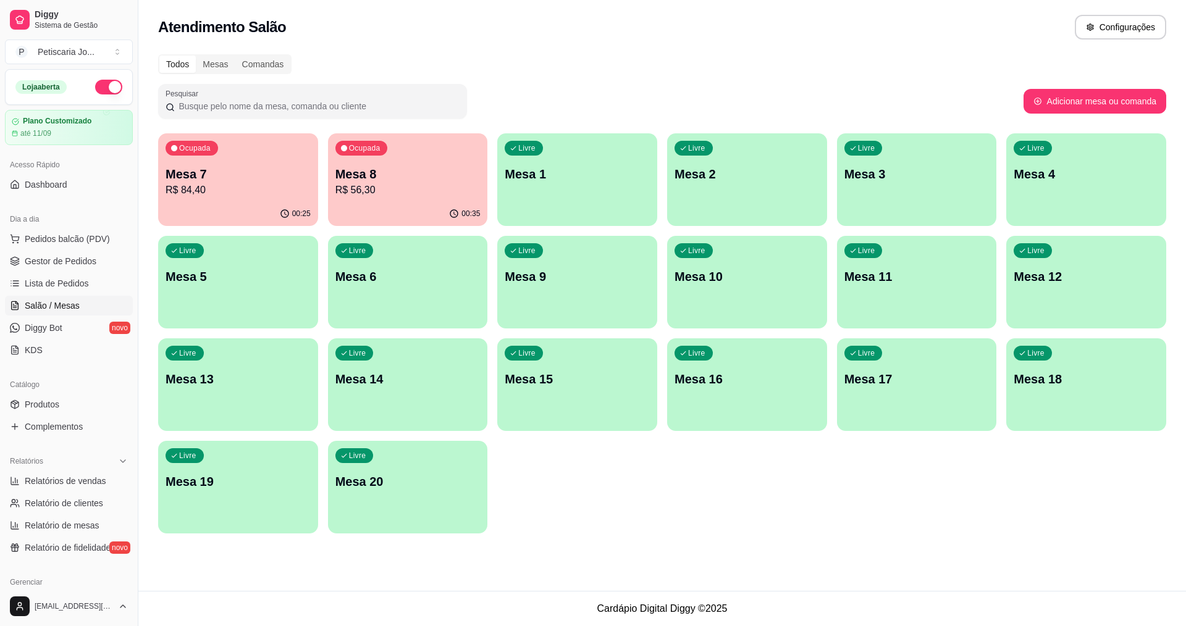
click at [444, 167] on p "Mesa 8" at bounding box center [407, 174] width 145 height 17
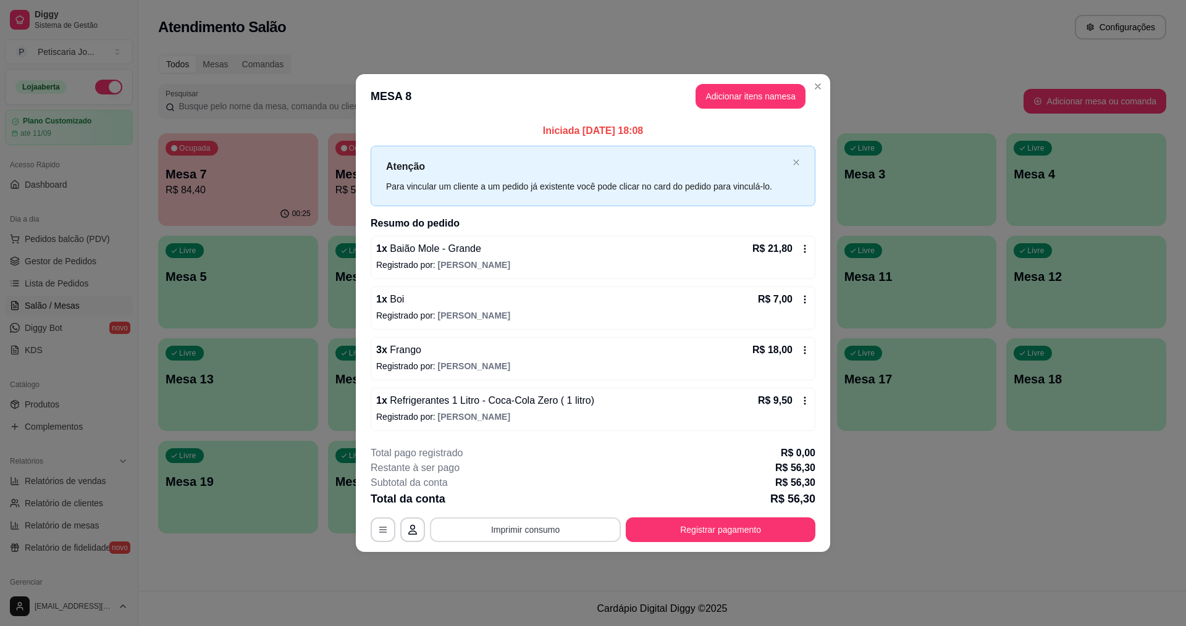
click at [532, 529] on button "Imprimir consumo" at bounding box center [525, 530] width 191 height 25
click at [535, 505] on button "IMPRESSORA" at bounding box center [529, 501] width 90 height 20
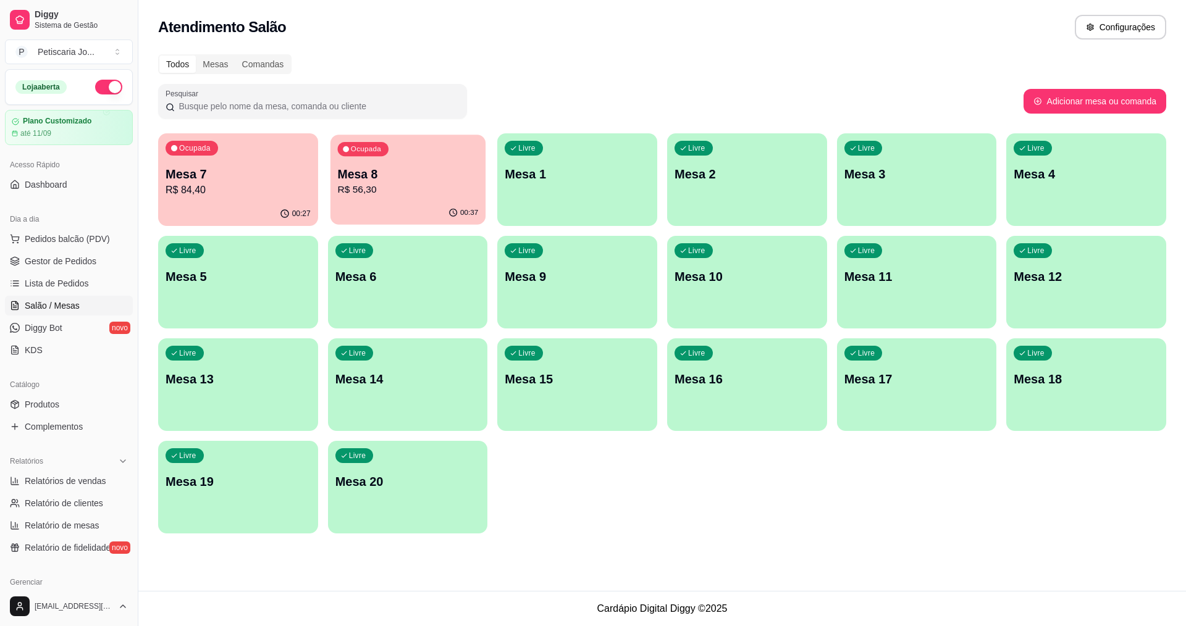
click at [367, 171] on p "Mesa 8" at bounding box center [407, 174] width 141 height 17
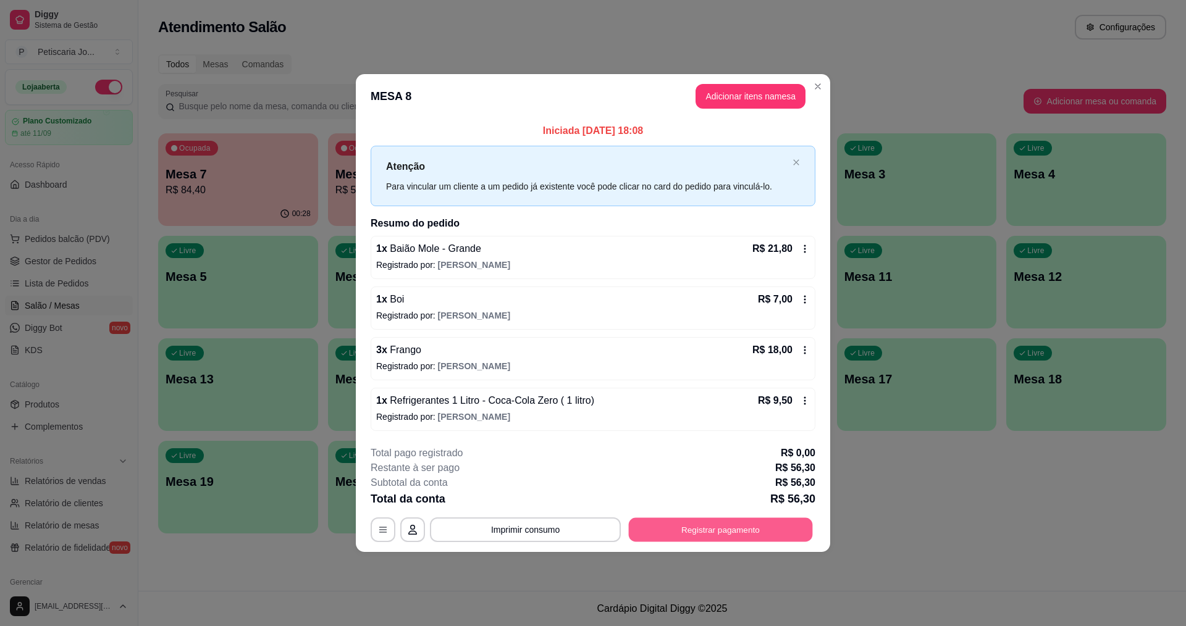
click at [796, 526] on button "Registrar pagamento" at bounding box center [721, 530] width 184 height 24
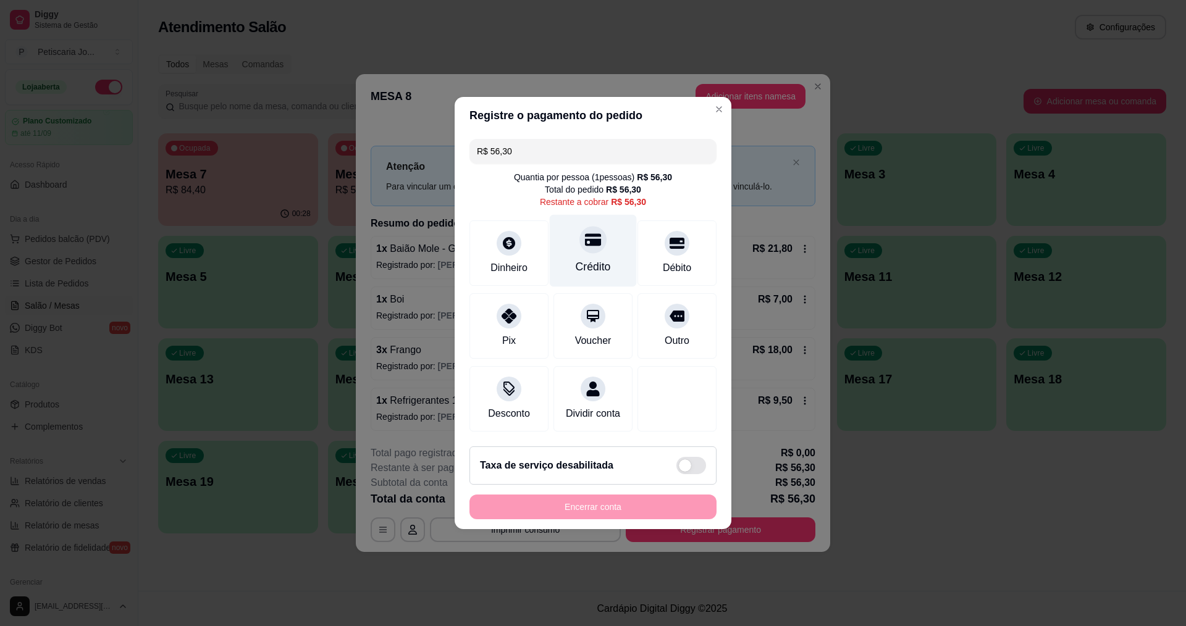
click at [601, 259] on div "Crédito" at bounding box center [593, 267] width 35 height 16
type input "R$ 0,00"
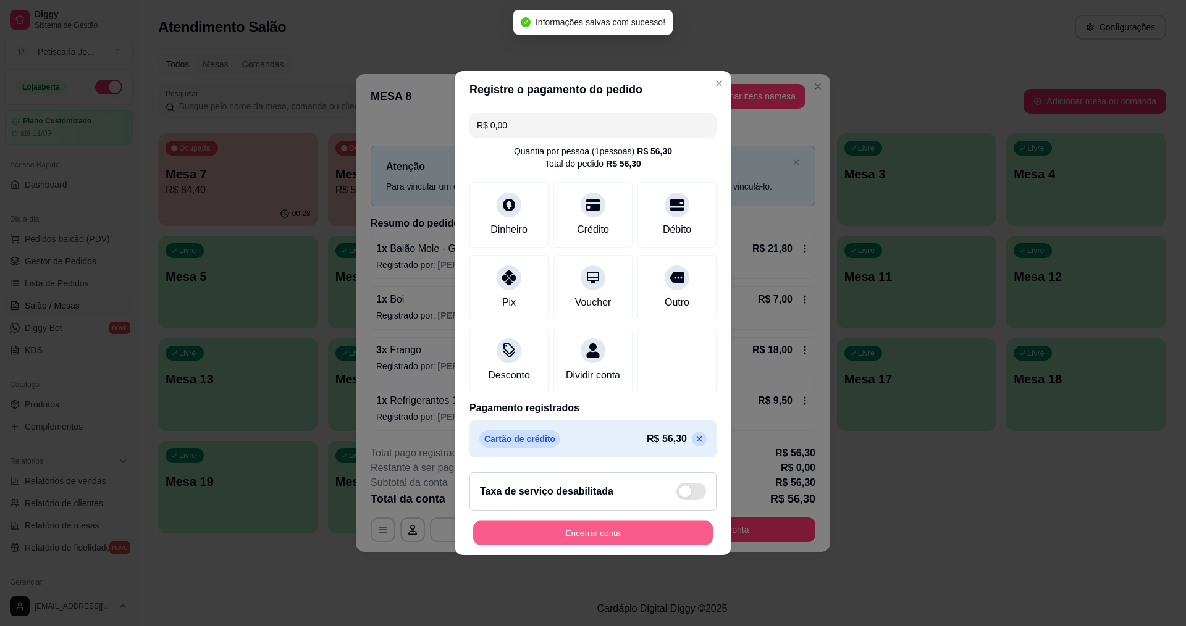
click at [602, 546] on button "Encerrar conta" at bounding box center [593, 533] width 240 height 24
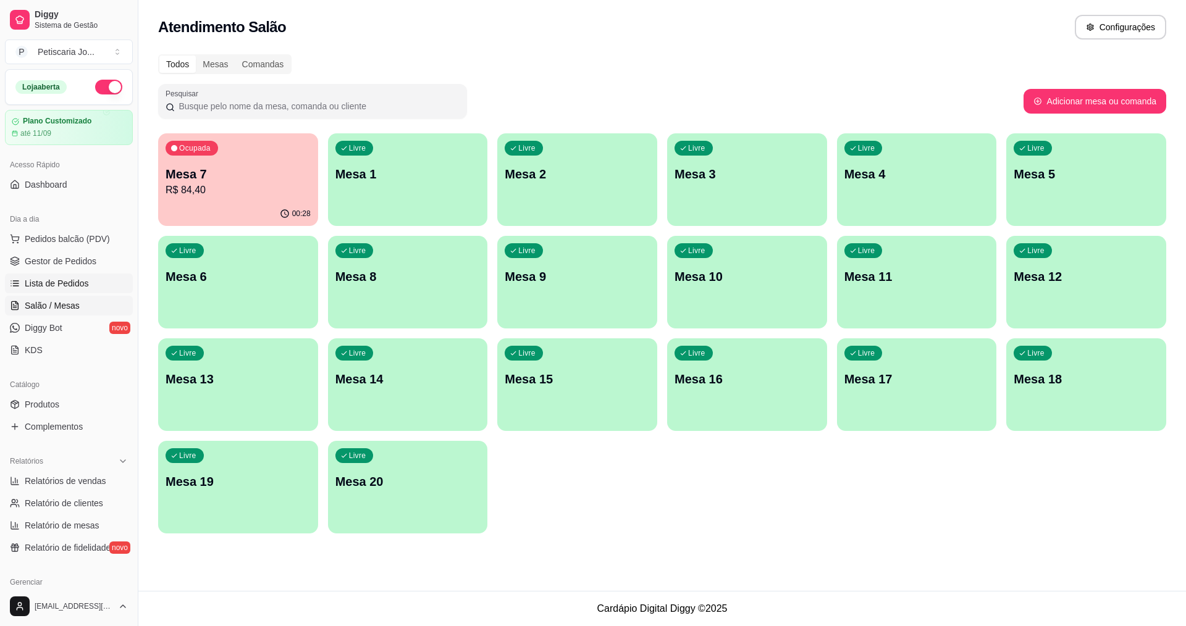
click at [59, 277] on span "Lista de Pedidos" at bounding box center [57, 283] width 64 height 12
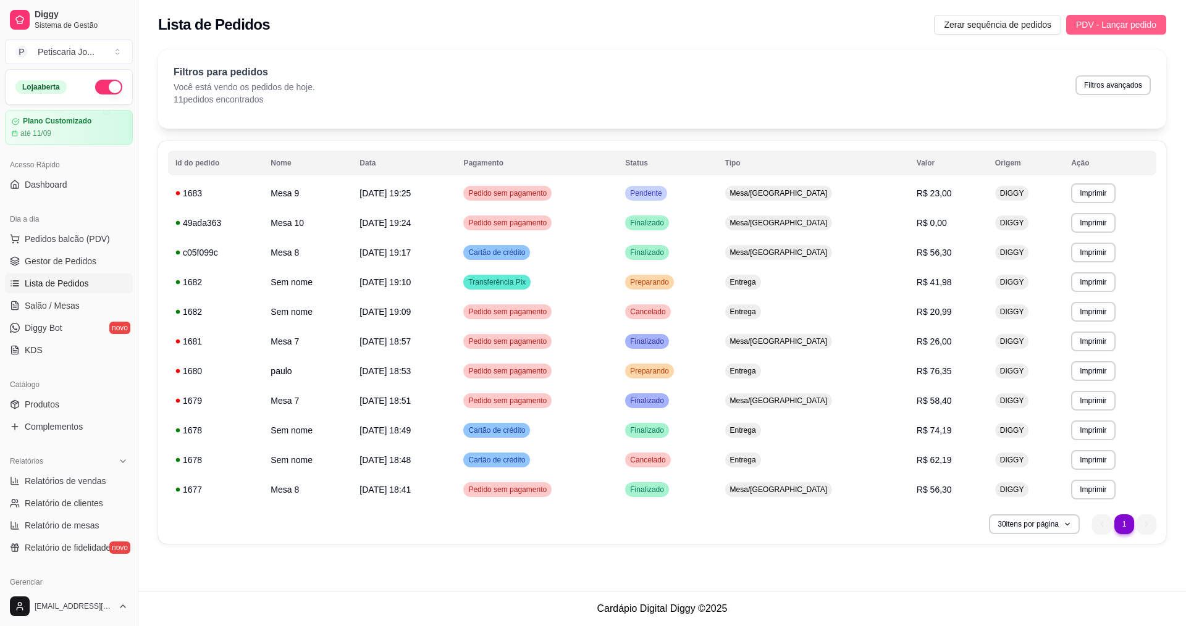
click at [1128, 25] on span "PDV - Lançar pedido" at bounding box center [1116, 25] width 80 height 14
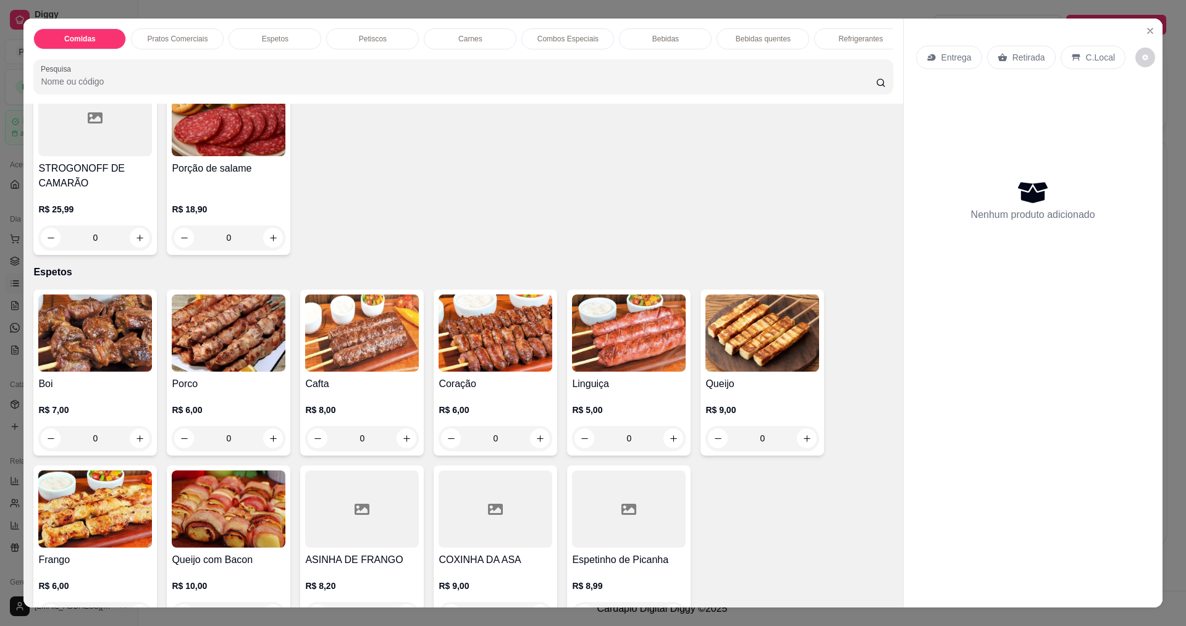
scroll to position [494, 0]
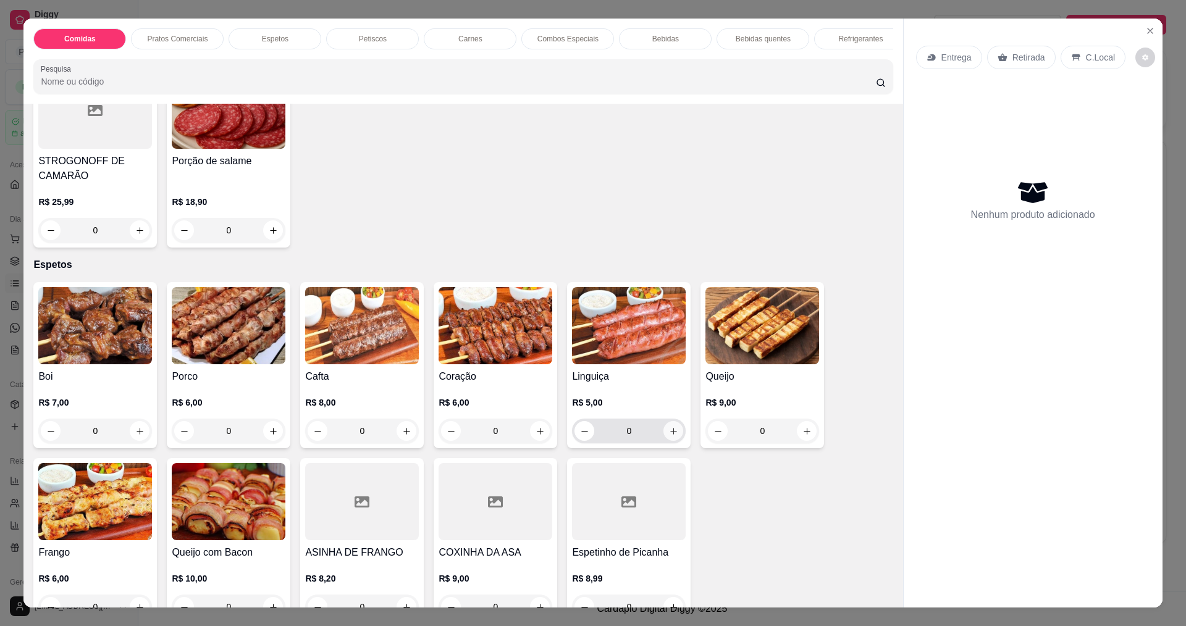
click at [669, 436] on icon "increase-product-quantity" at bounding box center [673, 431] width 9 height 9
type input "1"
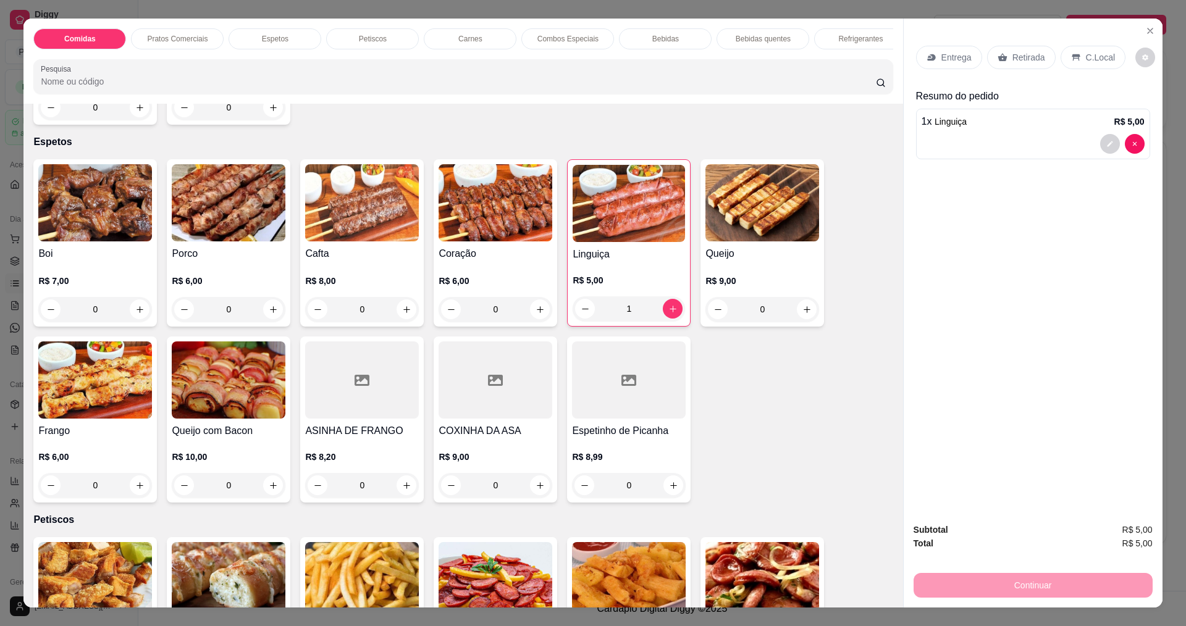
scroll to position [618, 0]
click at [135, 490] on icon "increase-product-quantity" at bounding box center [139, 485] width 9 height 9
click at [135, 491] on icon "increase-product-quantity" at bounding box center [139, 485] width 9 height 9
type input "3"
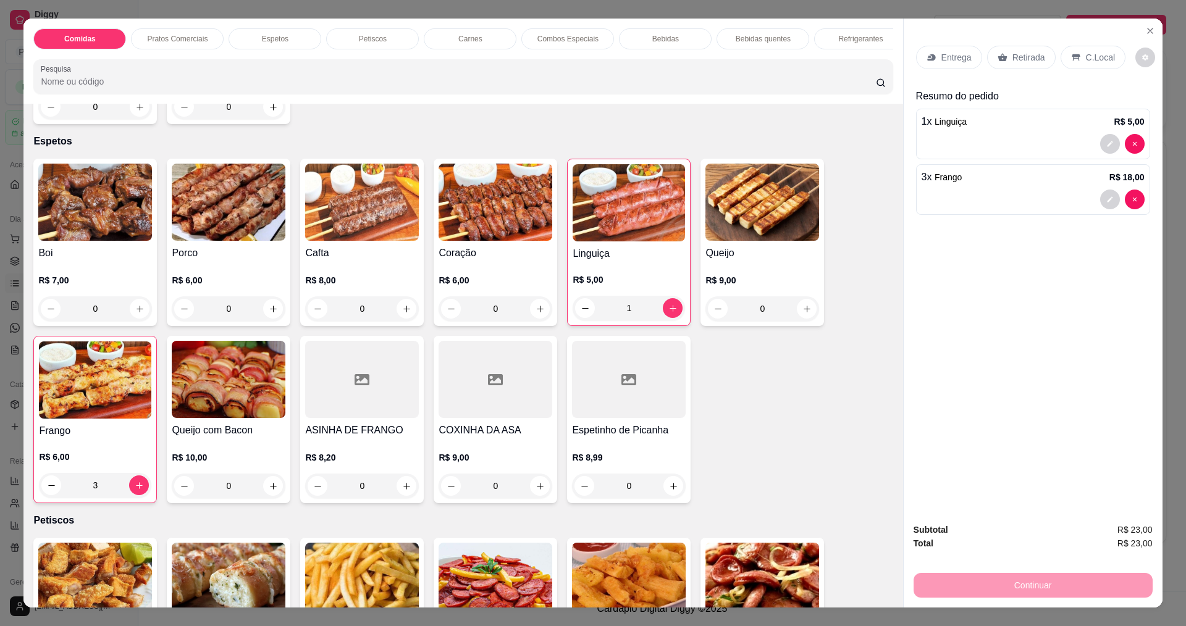
scroll to position [680, 0]
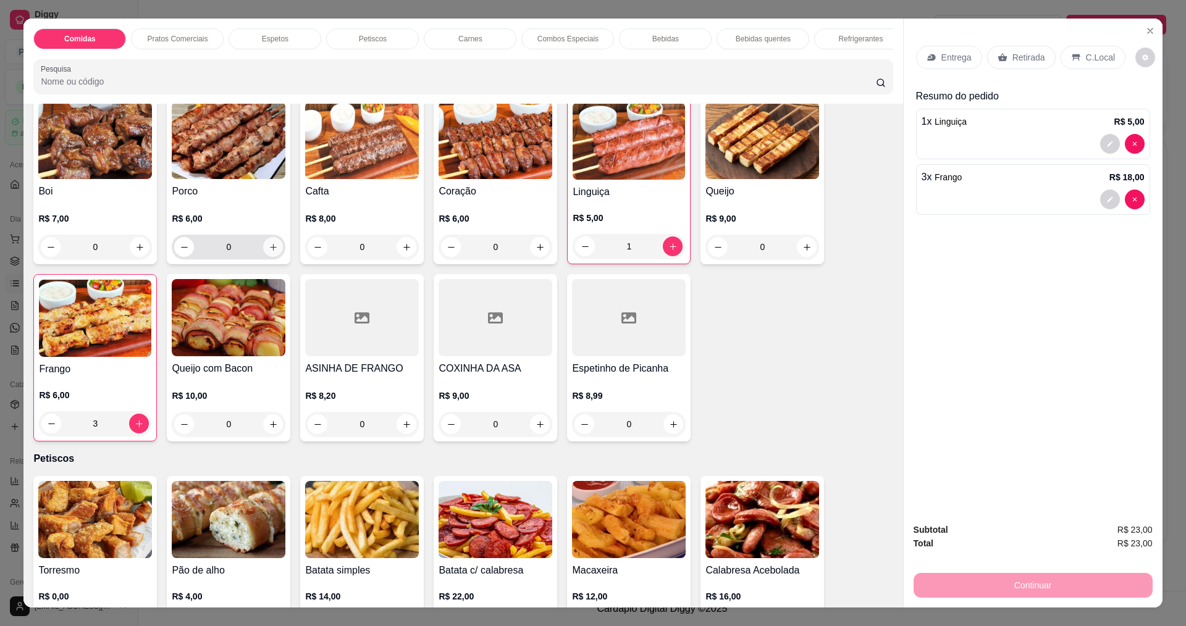
click at [271, 252] on icon "increase-product-quantity" at bounding box center [273, 247] width 9 height 9
type input "1"
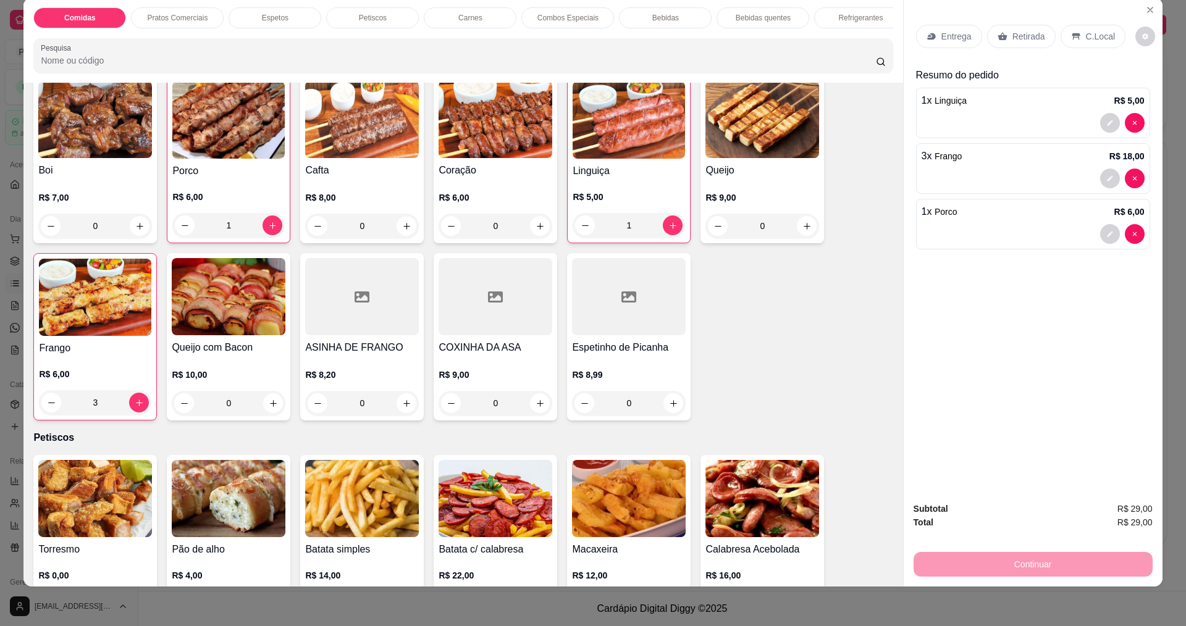
click at [942, 32] on p "Entrega" at bounding box center [957, 36] width 30 height 12
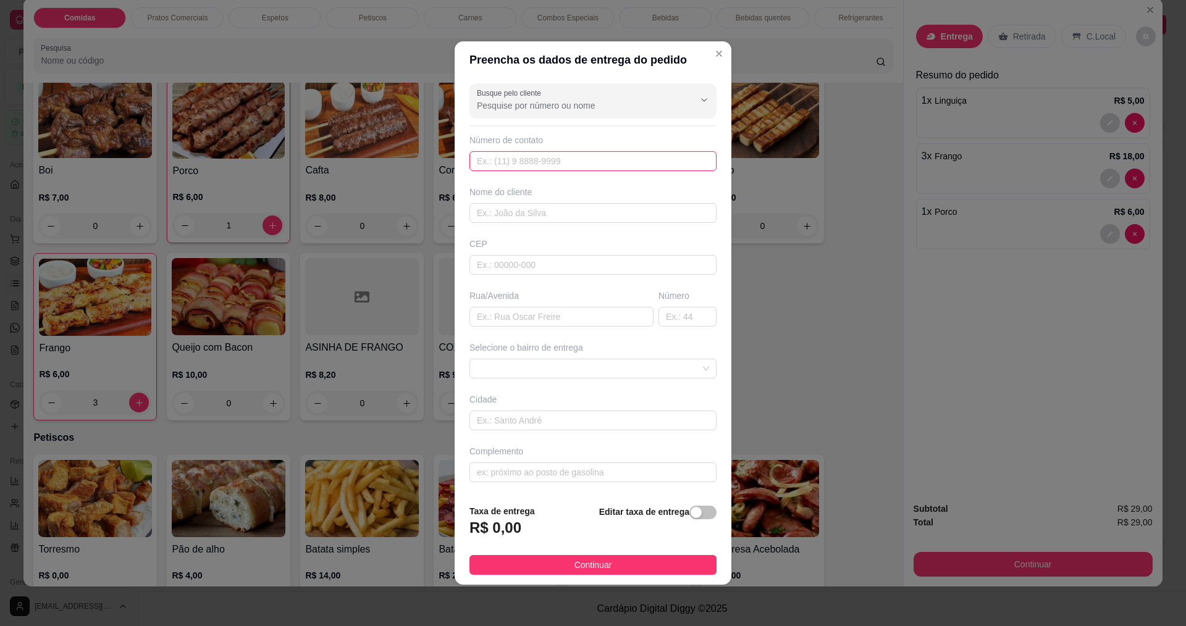
click at [493, 156] on input "text" at bounding box center [593, 161] width 247 height 20
type input "8888"
click at [484, 213] on input "text" at bounding box center [593, 213] width 247 height 20
type input "y"
type input "YASMIN"
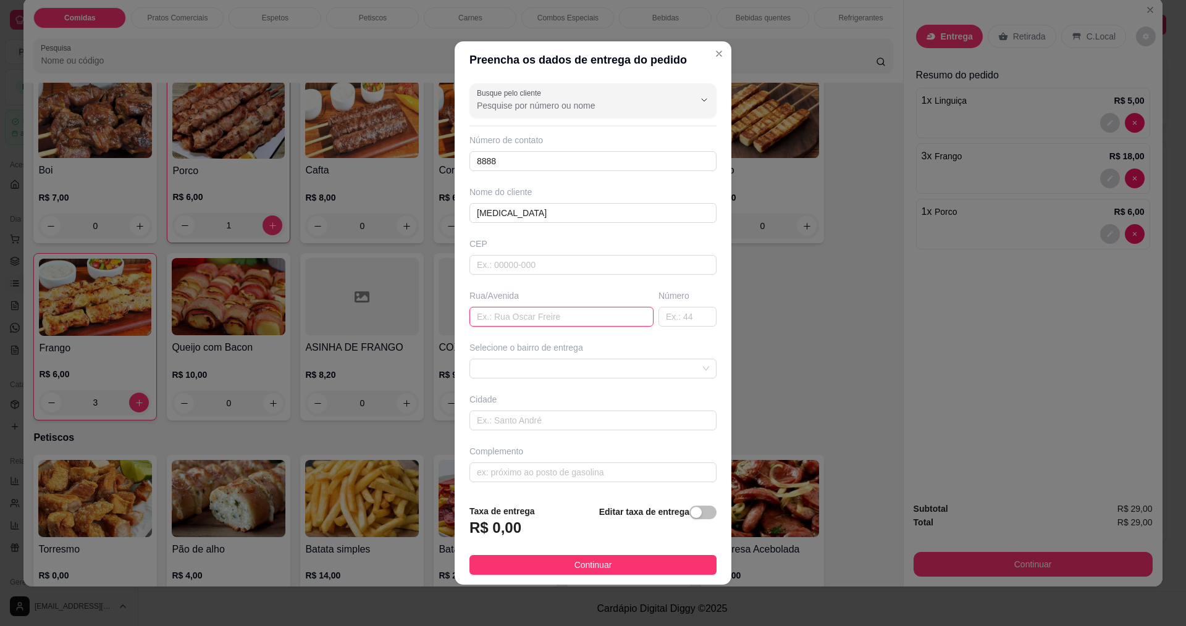
click at [483, 323] on input "text" at bounding box center [562, 317] width 184 height 20
type input "RUA LUIZ JACÓ OLIVEIRA"
click at [686, 322] on input "text" at bounding box center [688, 317] width 58 height 20
type input "317"
click at [573, 205] on input "YASMIN" at bounding box center [593, 213] width 247 height 20
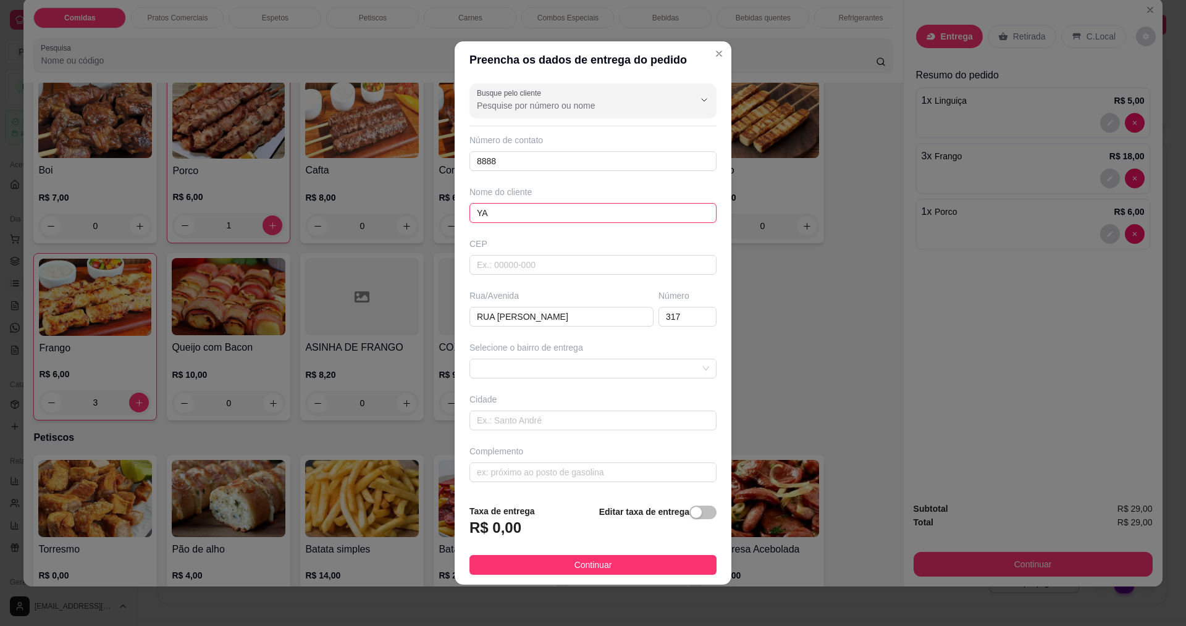
type input "Y"
type input "MILENA"
click at [505, 334] on div "Busque pelo cliente Número de contato 8888 Nome do cliente MILENA CEP Rua/Aveni…" at bounding box center [593, 286] width 277 height 416
click at [598, 554] on footer "Taxa de entrega R$ 0,00 Editar taxa de entrega Continuar" at bounding box center [593, 540] width 277 height 90
click at [579, 567] on span "Continuar" at bounding box center [594, 565] width 38 height 14
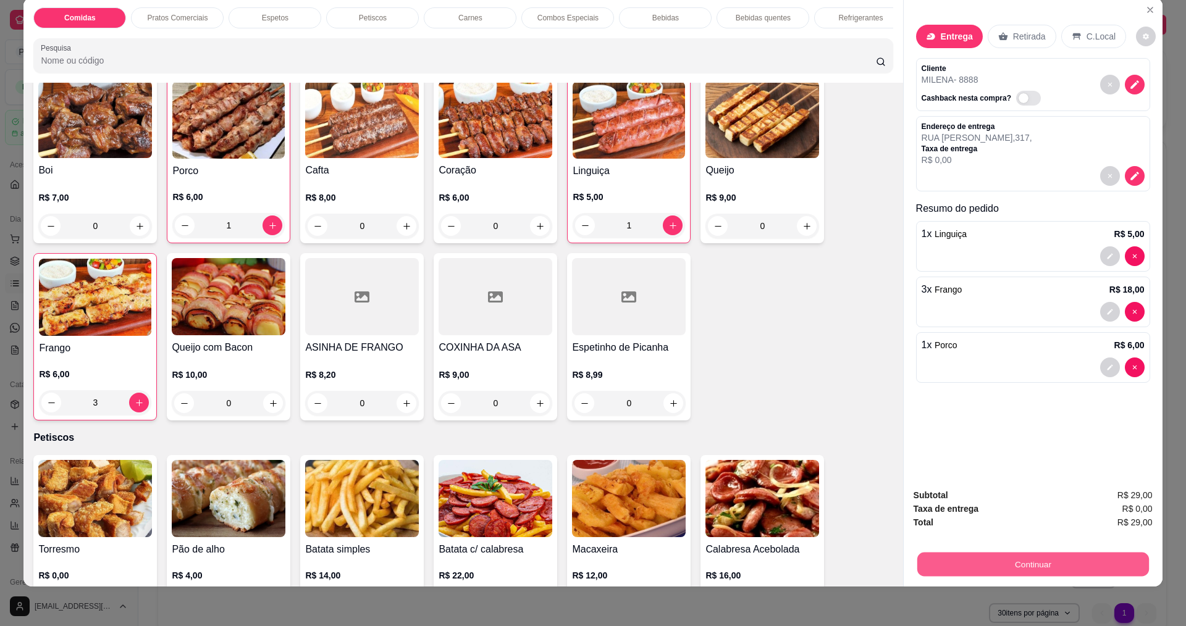
click at [1046, 567] on button "Continuar" at bounding box center [1033, 564] width 232 height 24
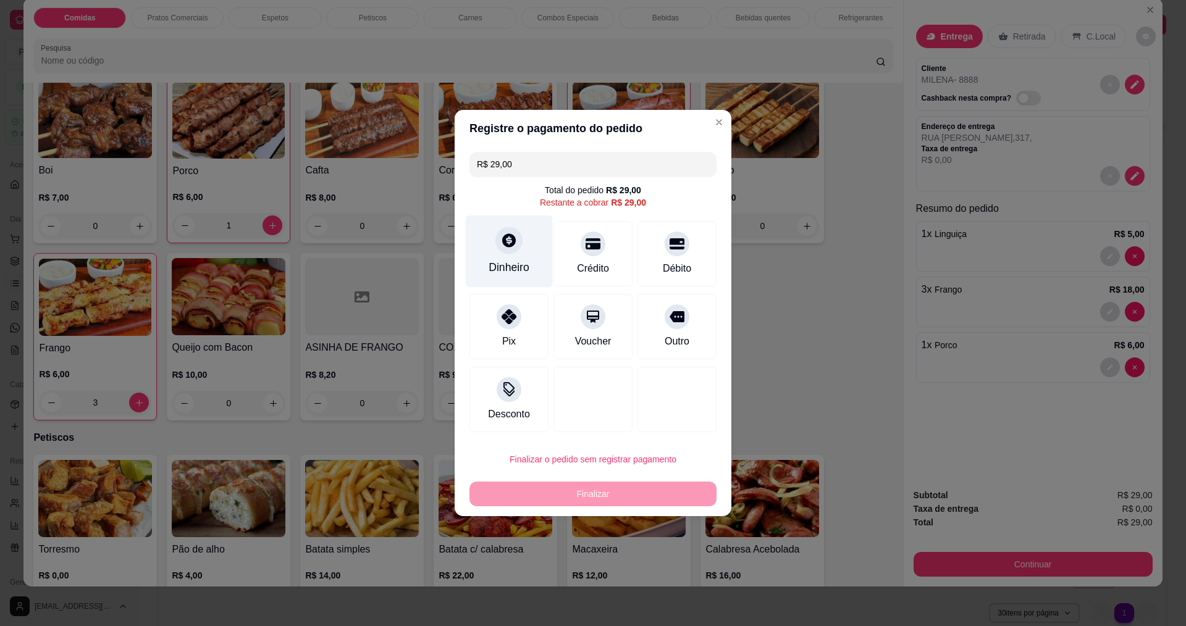
click at [506, 248] on icon at bounding box center [509, 240] width 16 height 16
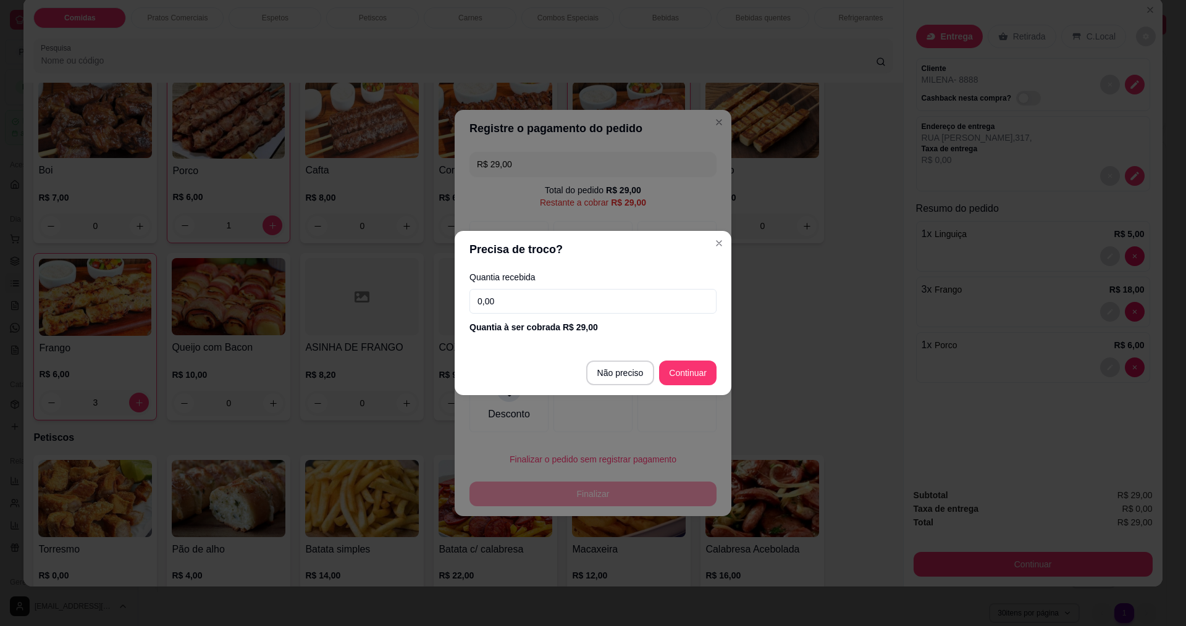
click at [534, 300] on input "0,00" at bounding box center [593, 301] width 247 height 25
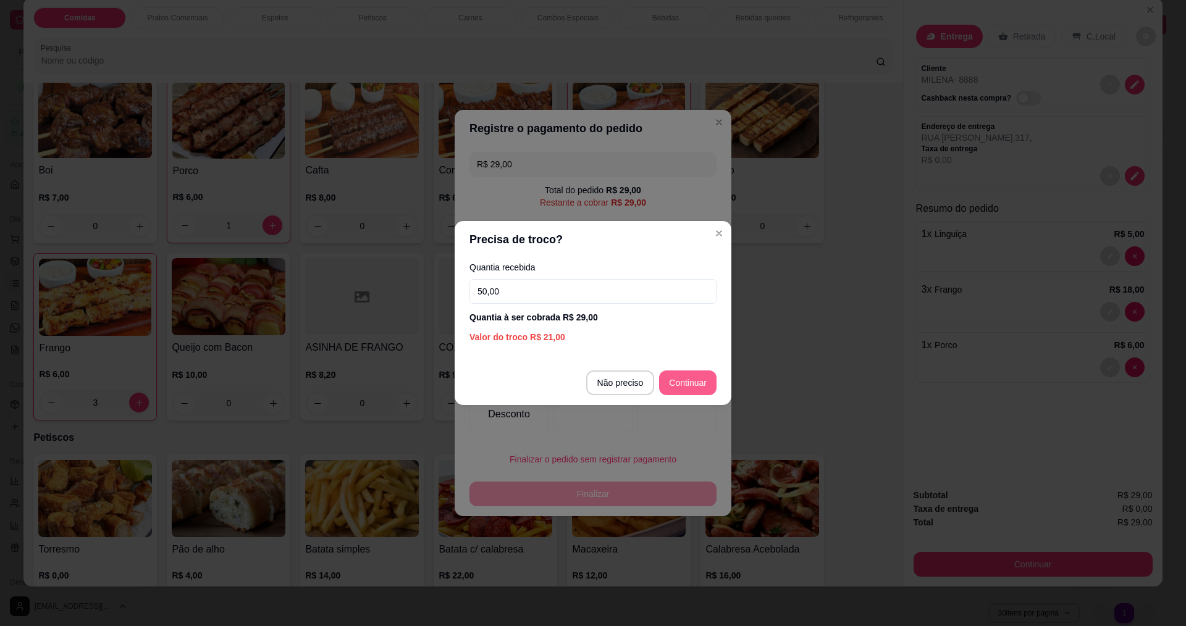
type input "50,00"
type input "R$ 0,00"
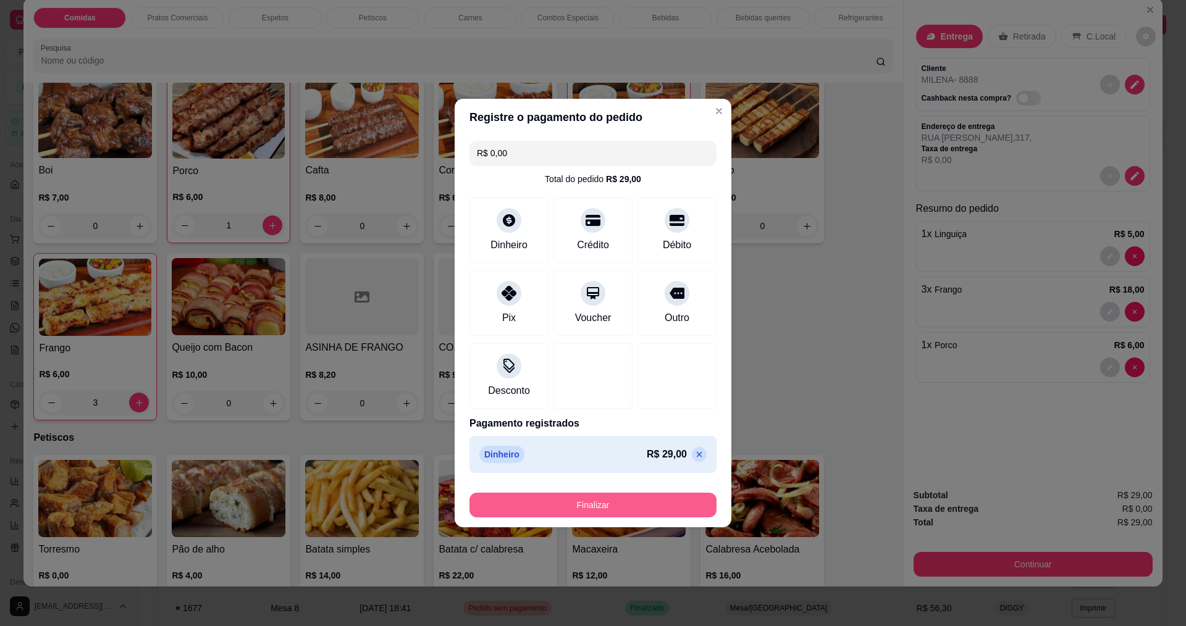
click at [590, 500] on button "Finalizar" at bounding box center [593, 505] width 247 height 25
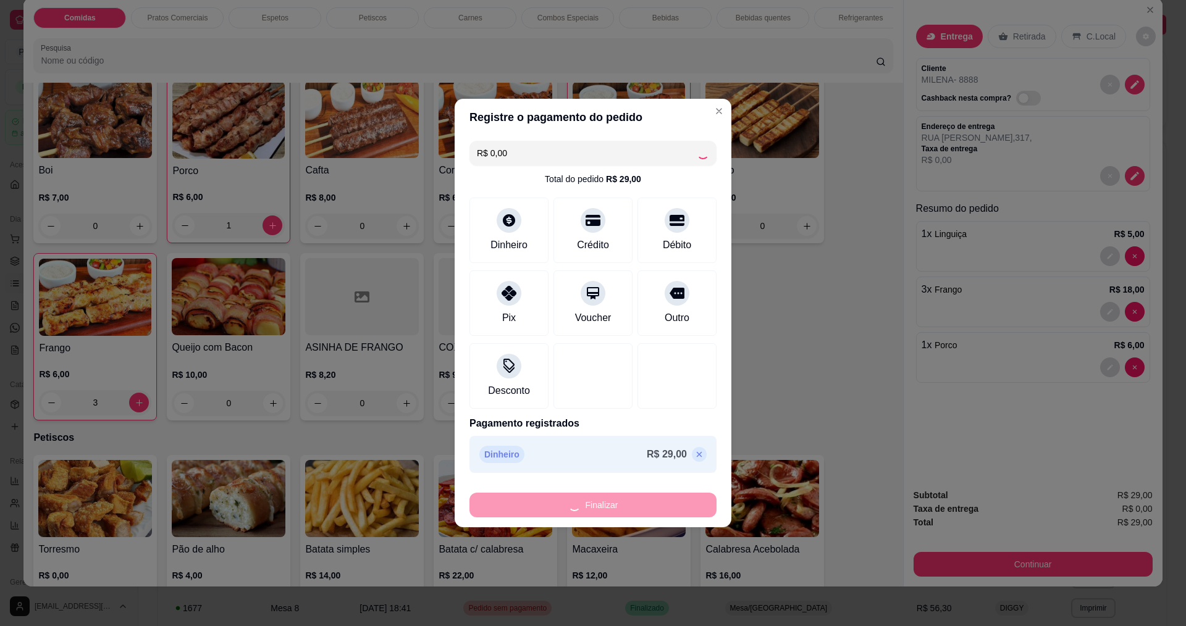
type input "0"
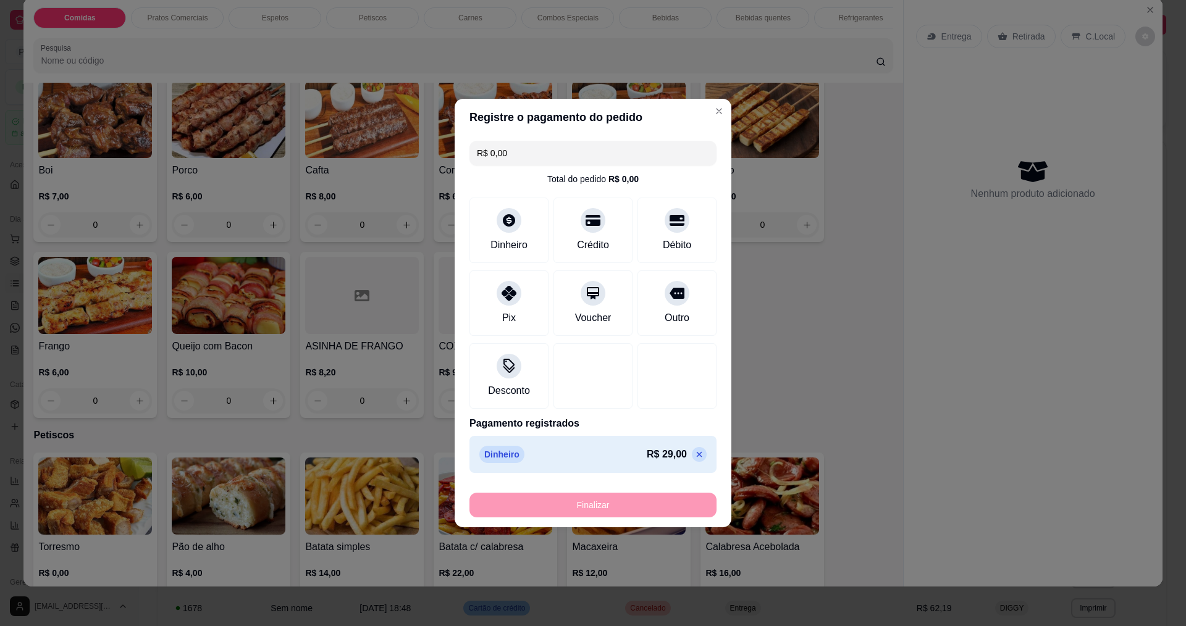
type input "-R$ 29,00"
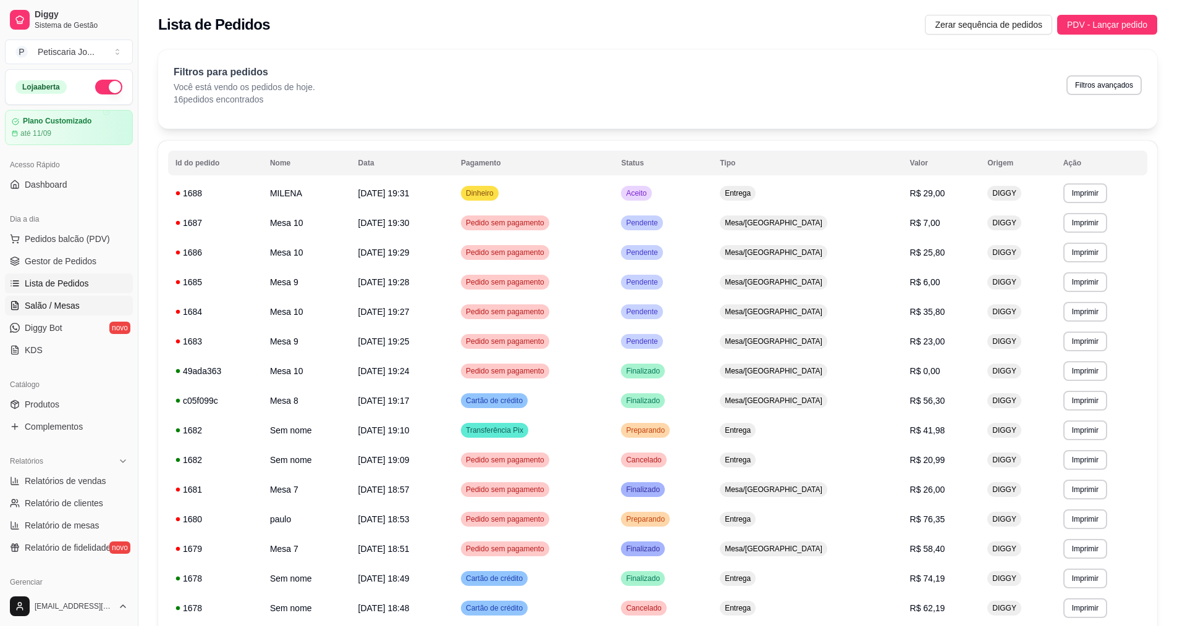
click at [56, 306] on span "Salão / Mesas" at bounding box center [52, 306] width 55 height 12
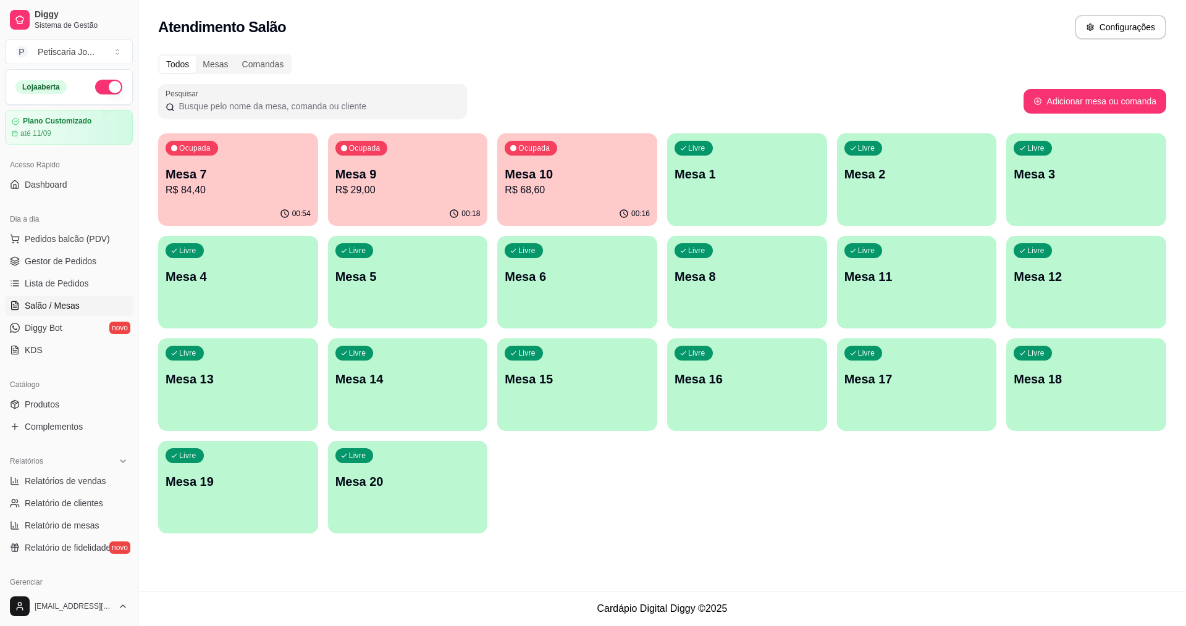
click at [234, 197] on p "R$ 84,40" at bounding box center [238, 190] width 145 height 15
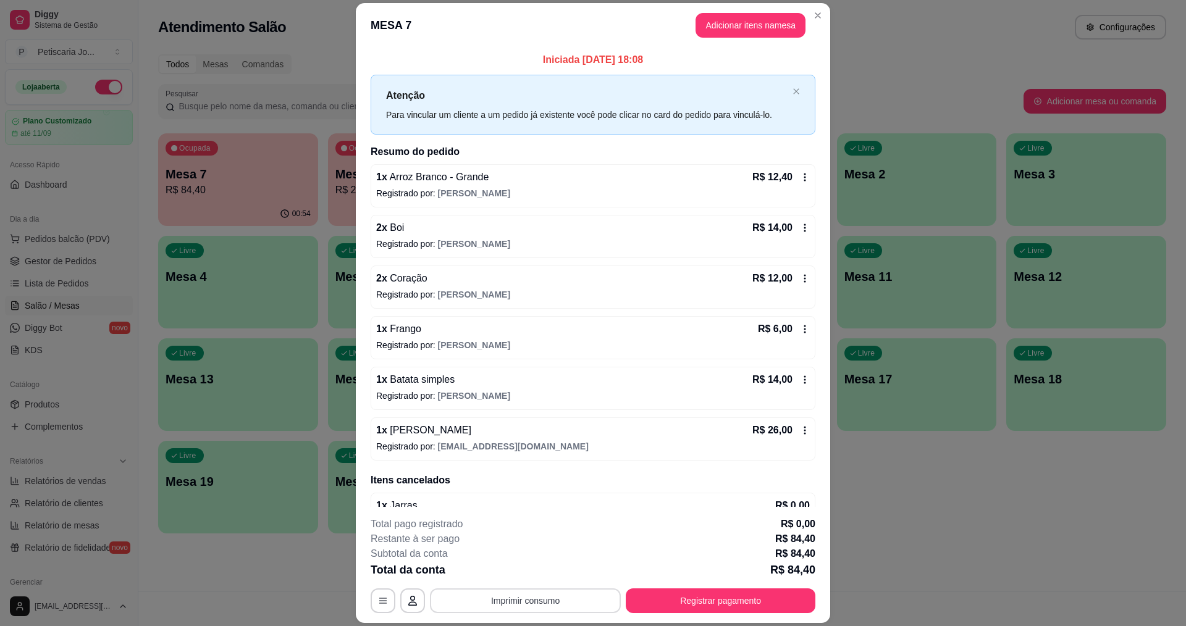
click at [565, 604] on button "Imprimir consumo" at bounding box center [525, 601] width 191 height 25
click at [521, 575] on button "IMPRESSORA" at bounding box center [524, 572] width 86 height 19
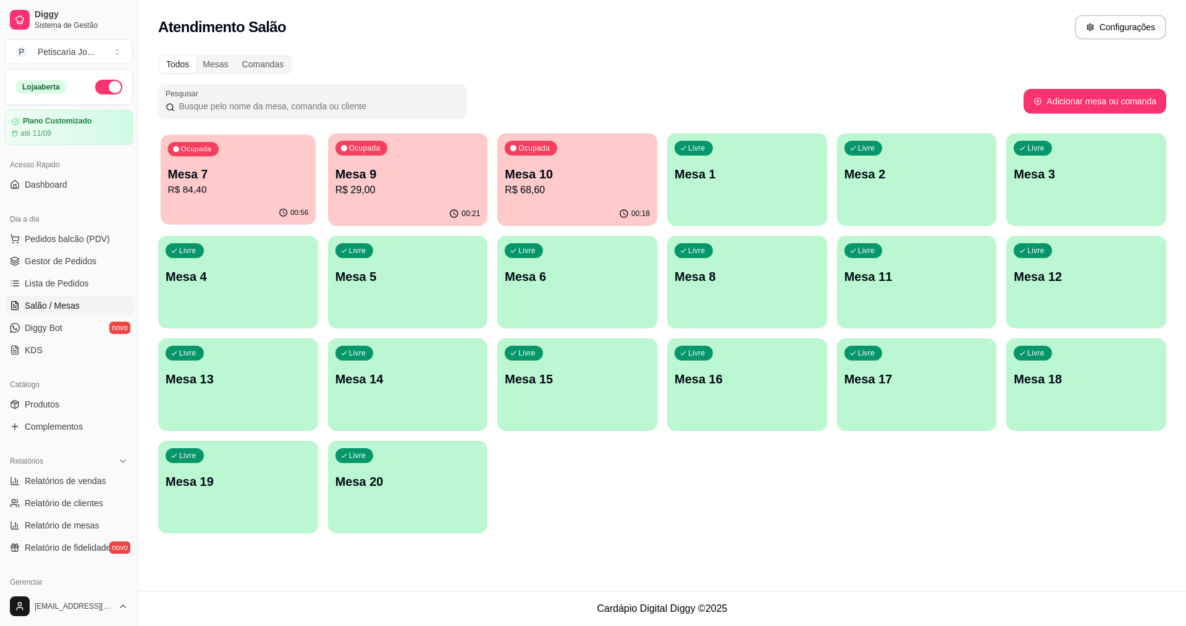
click at [203, 183] on p "R$ 84,40" at bounding box center [238, 190] width 141 height 14
click at [704, 188] on div "Livre Mesa 1" at bounding box center [747, 172] width 155 height 75
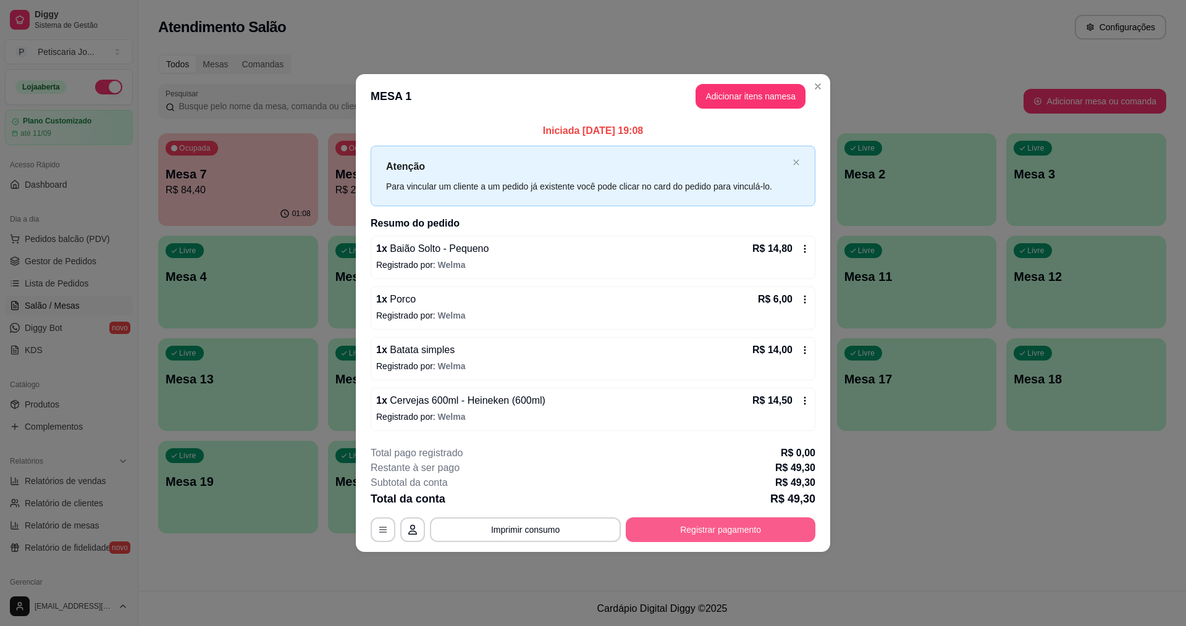
click at [680, 532] on button "Registrar pagamento" at bounding box center [721, 530] width 190 height 25
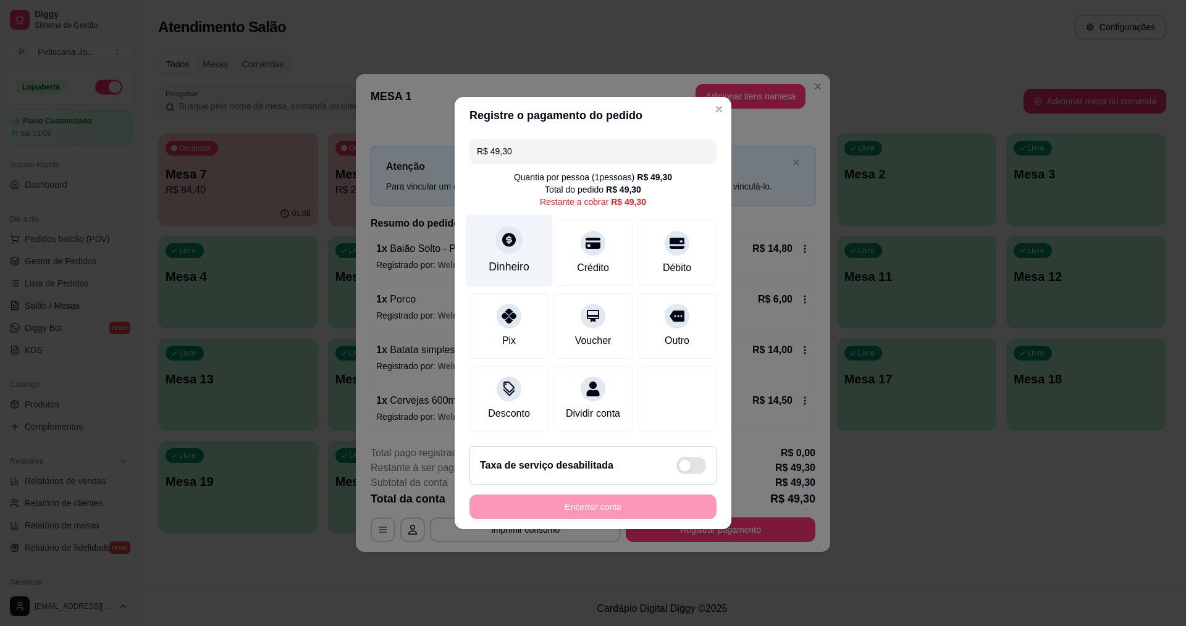
click at [508, 240] on icon at bounding box center [509, 240] width 16 height 16
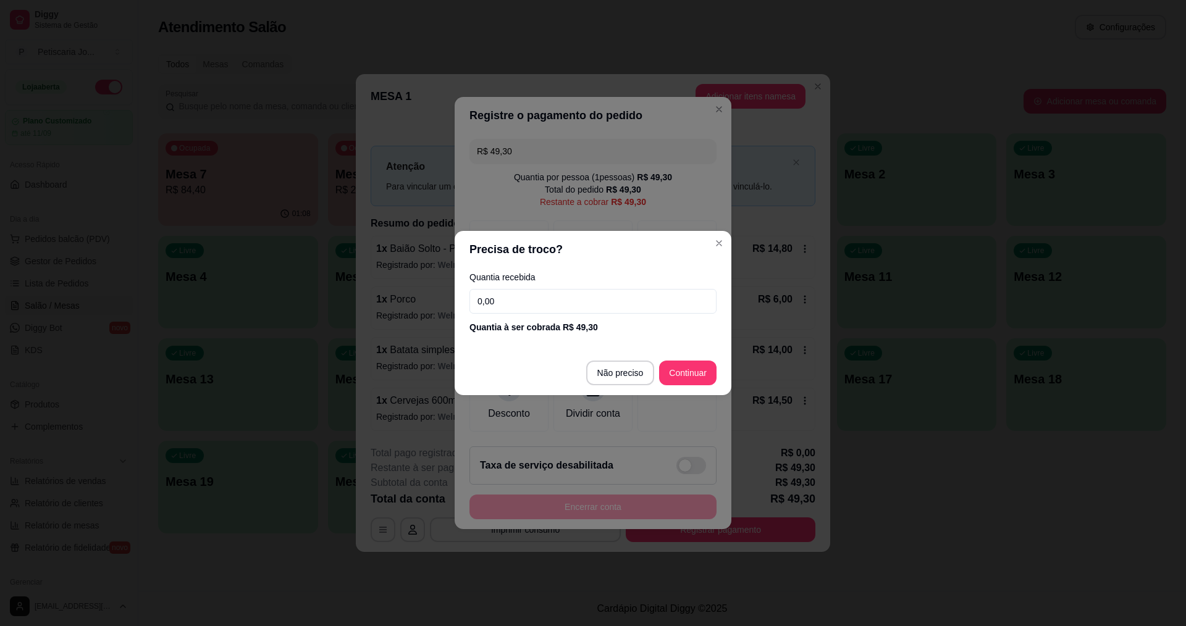
click at [564, 305] on input "0,00" at bounding box center [593, 301] width 247 height 25
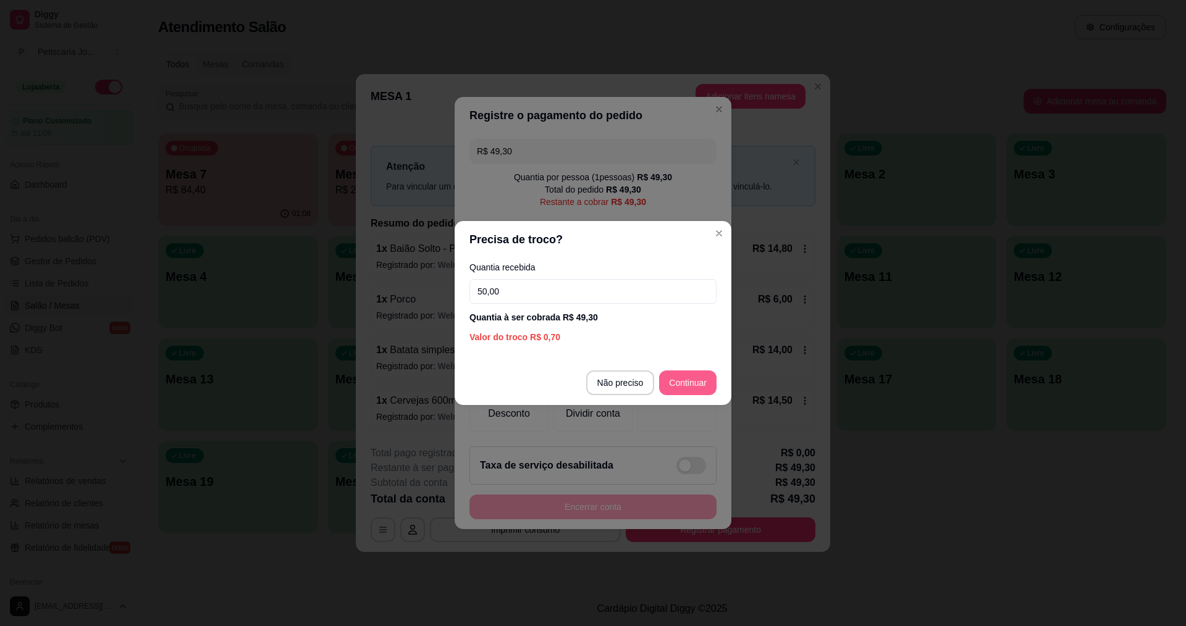
type input "50,00"
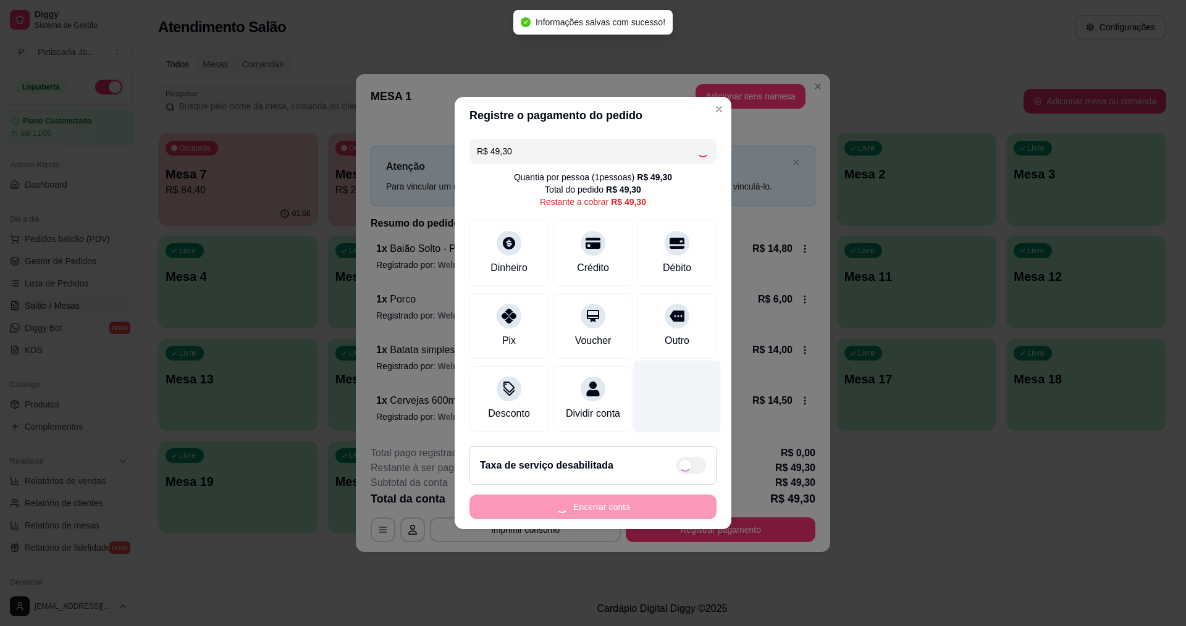
type input "R$ 0,00"
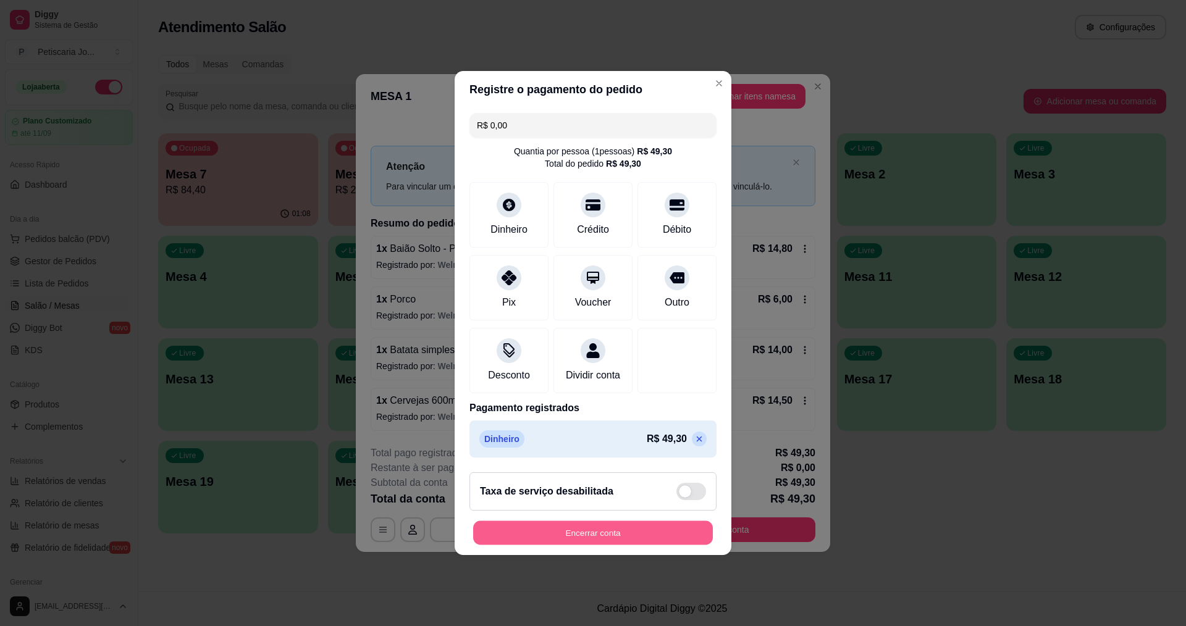
click at [579, 536] on button "Encerrar conta" at bounding box center [593, 533] width 240 height 24
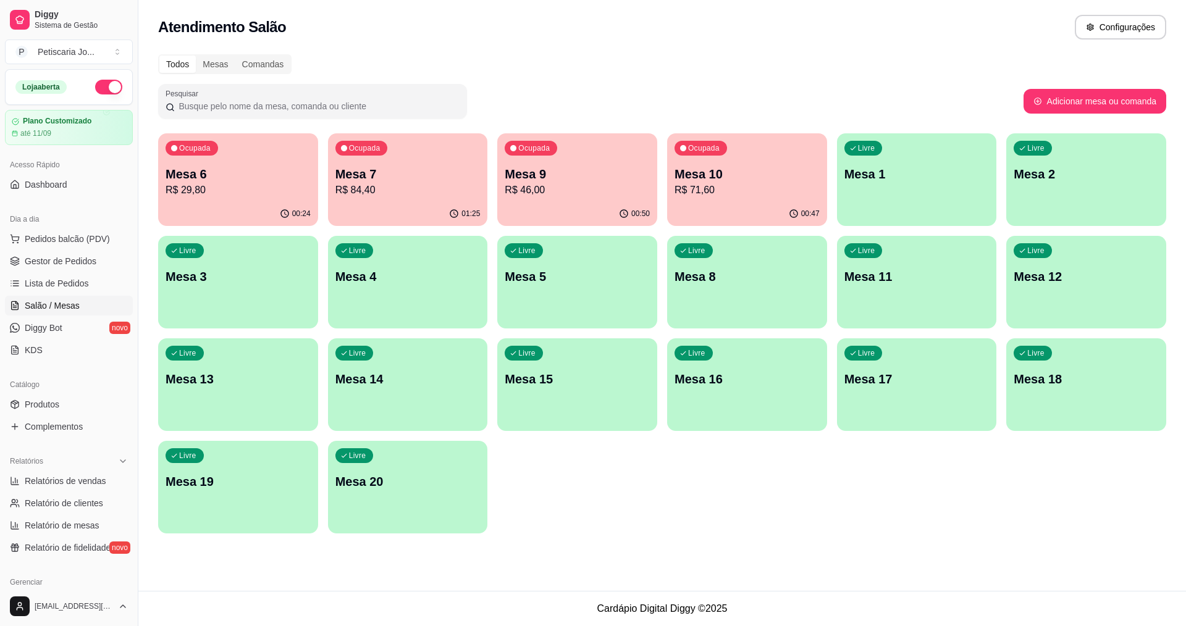
click at [759, 167] on p "Mesa 10" at bounding box center [747, 174] width 145 height 17
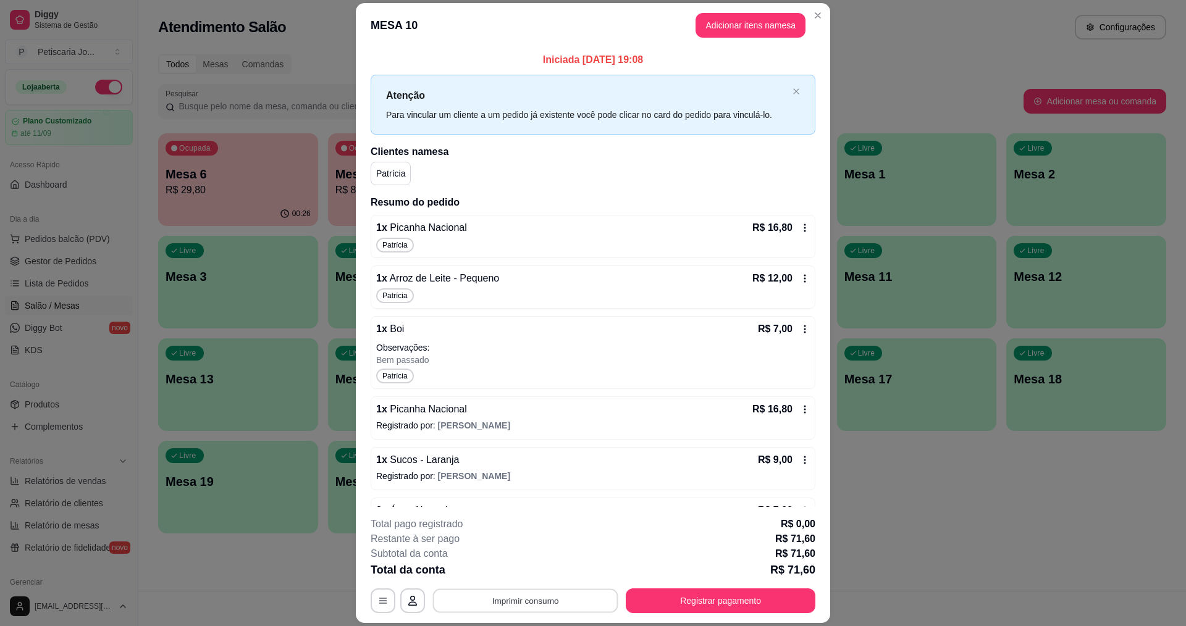
click at [525, 602] on button "Imprimir consumo" at bounding box center [525, 601] width 185 height 24
click at [547, 573] on button "IMPRESSORA" at bounding box center [524, 572] width 86 height 19
click at [697, 599] on button "Registrar pagamento" at bounding box center [721, 601] width 184 height 24
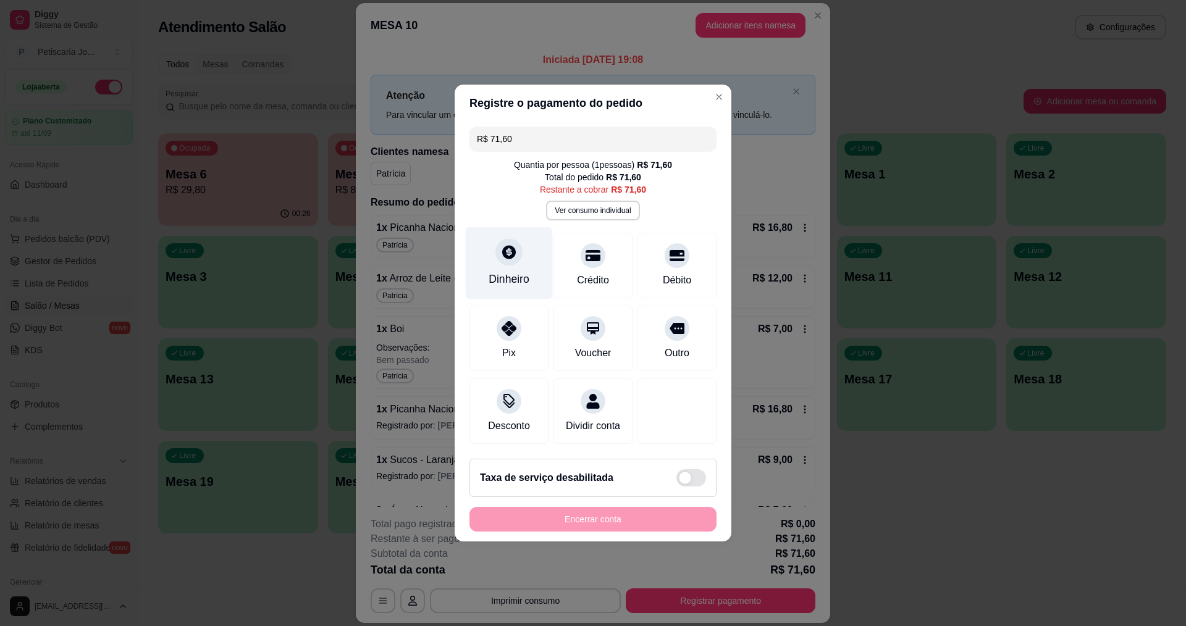
click at [513, 262] on div "Dinheiro" at bounding box center [509, 263] width 87 height 72
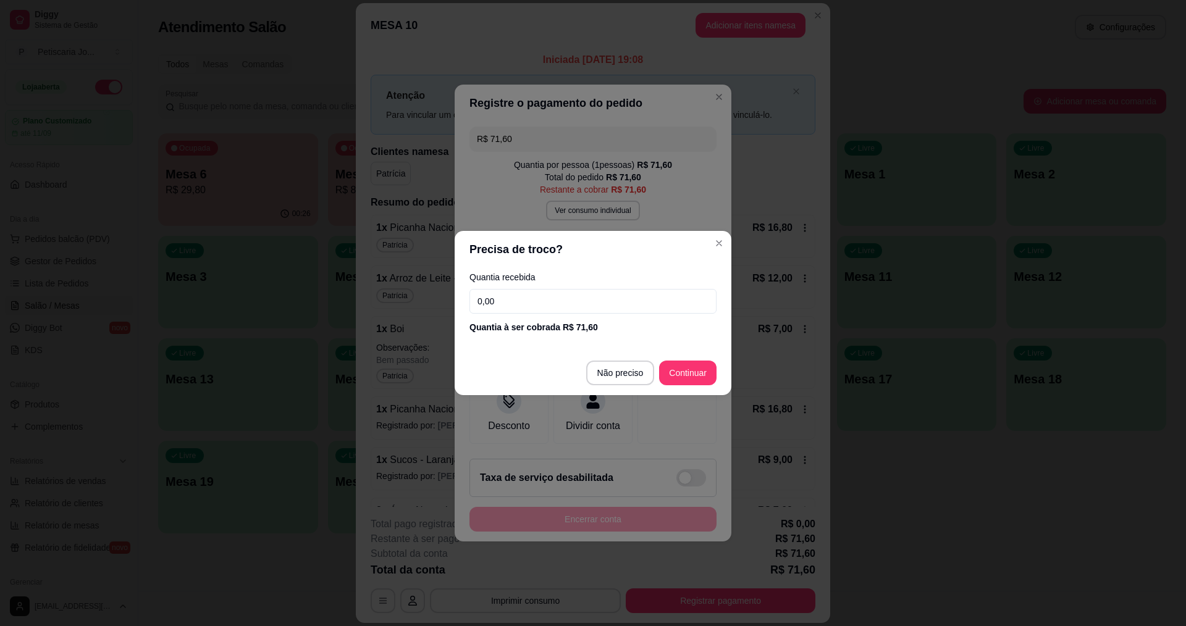
click at [514, 299] on input "0,00" at bounding box center [593, 301] width 247 height 25
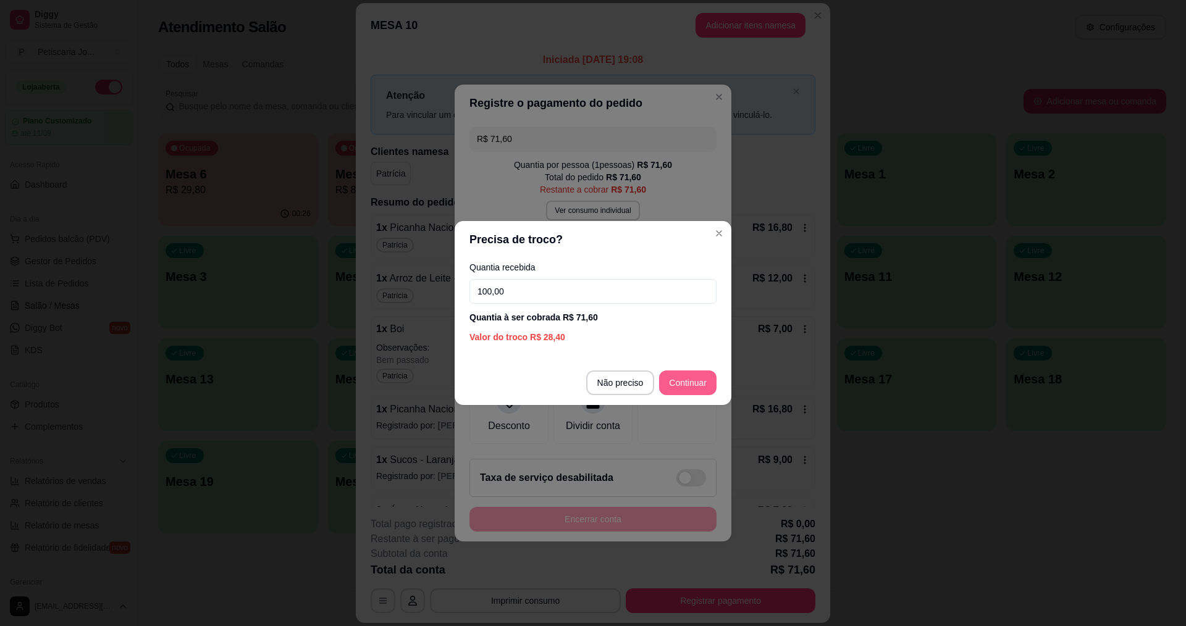
type input "100,00"
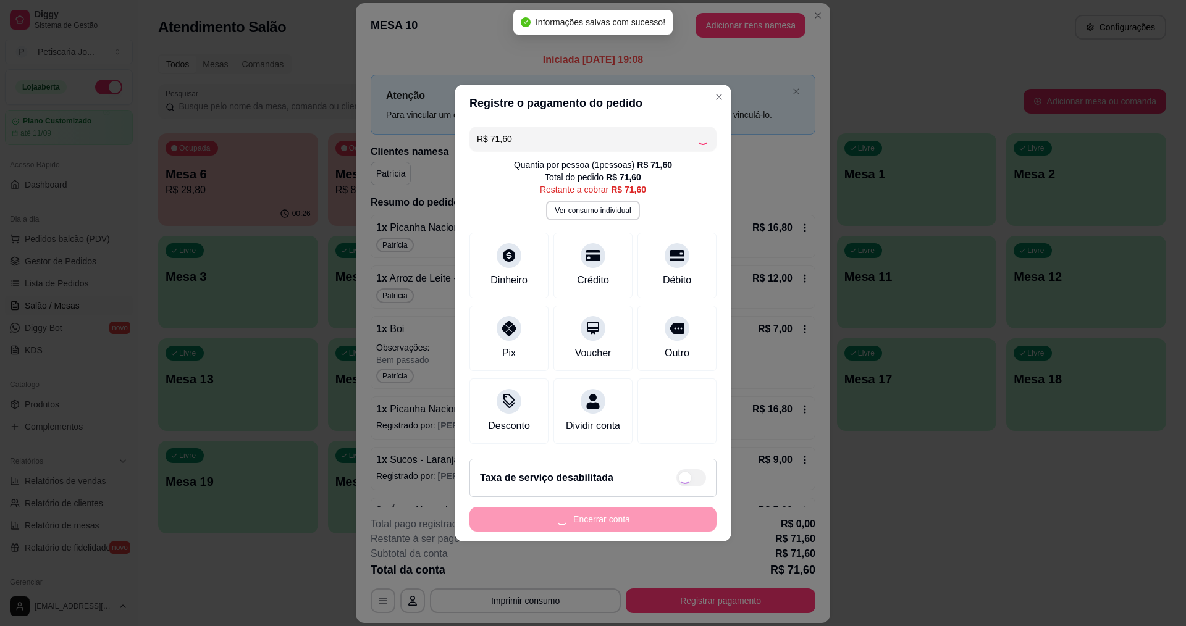
type input "R$ 0,00"
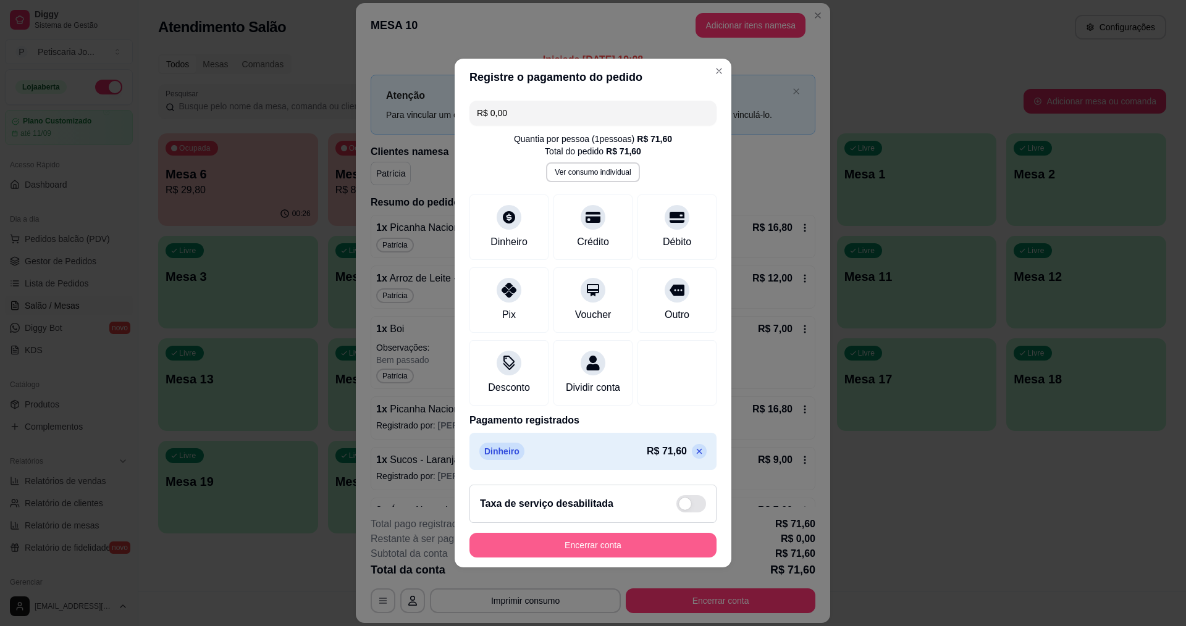
click at [675, 546] on button "Encerrar conta" at bounding box center [593, 545] width 247 height 25
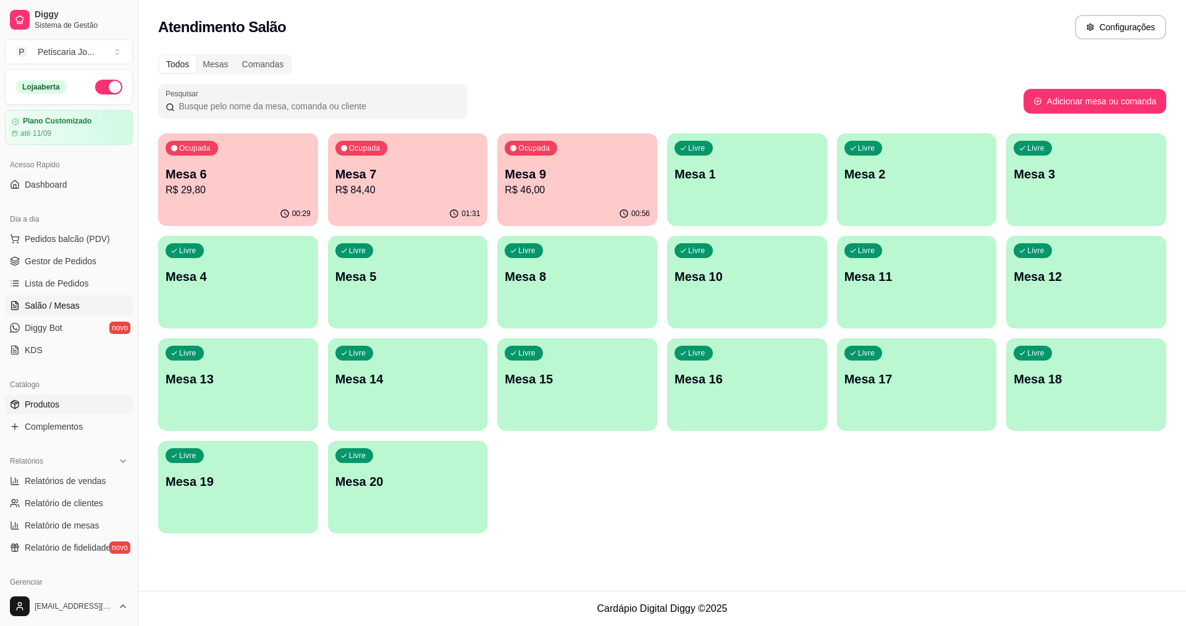
click at [39, 405] on span "Produtos" at bounding box center [42, 404] width 35 height 12
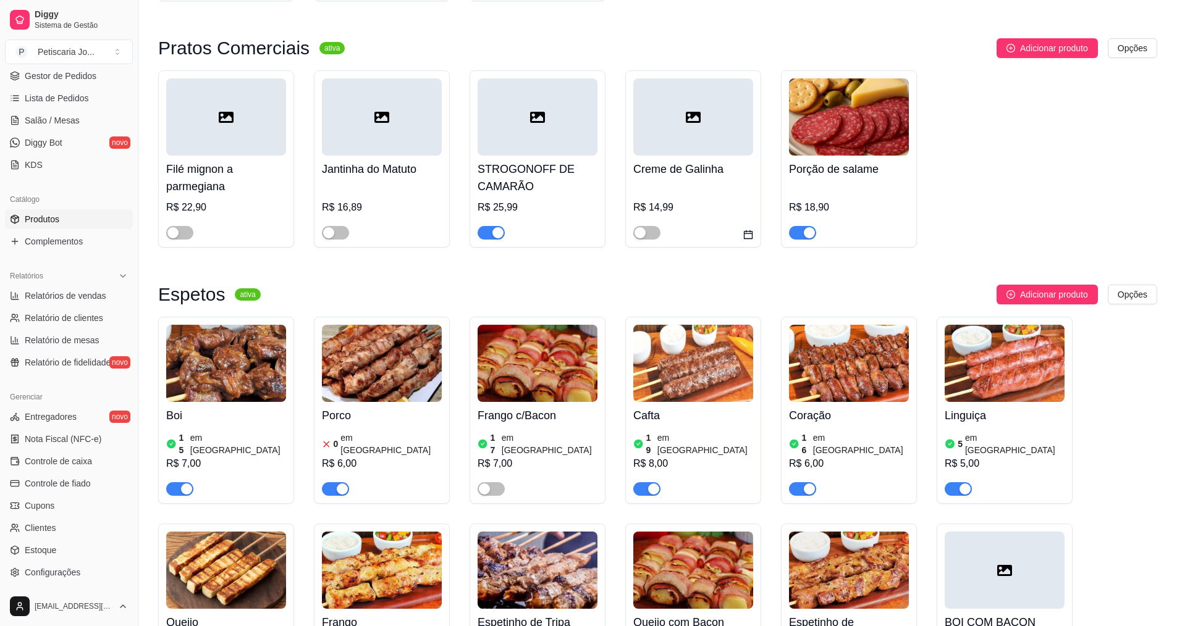
scroll to position [618, 0]
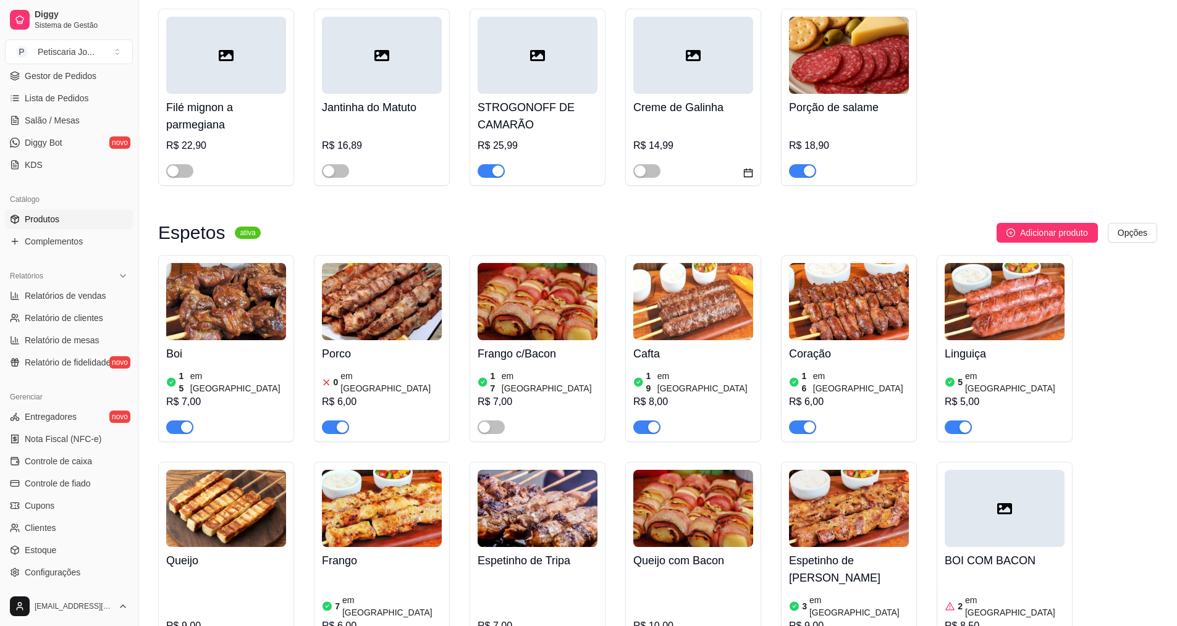
click at [339, 395] on div "R$ 6,00" at bounding box center [382, 402] width 120 height 15
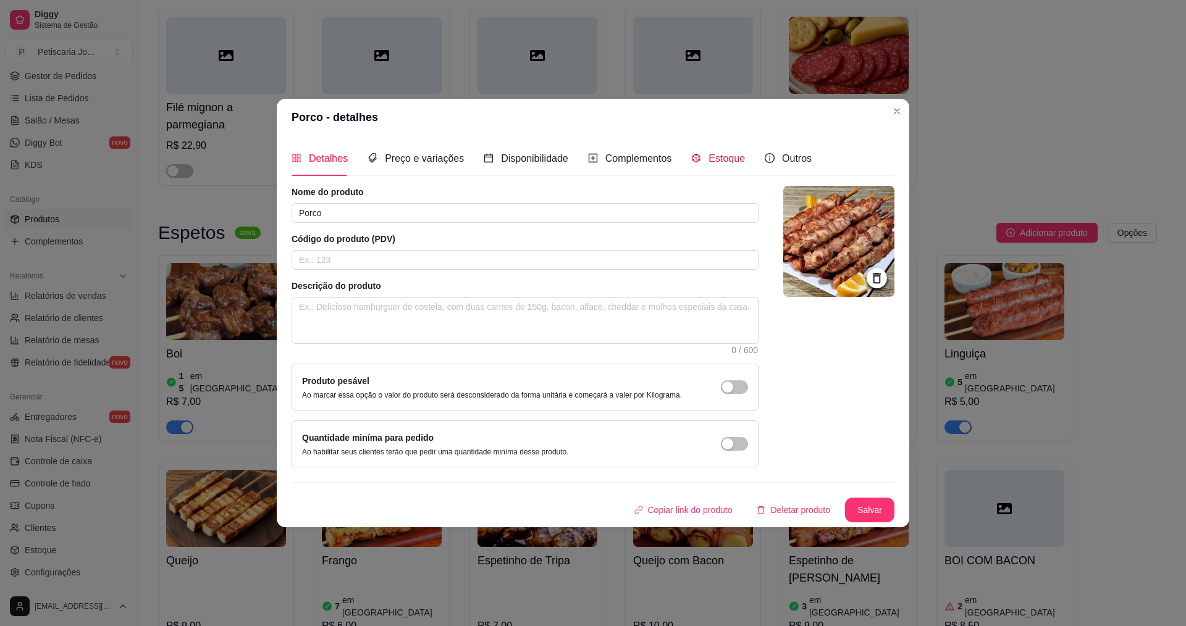
click at [702, 159] on div "Estoque" at bounding box center [718, 158] width 54 height 15
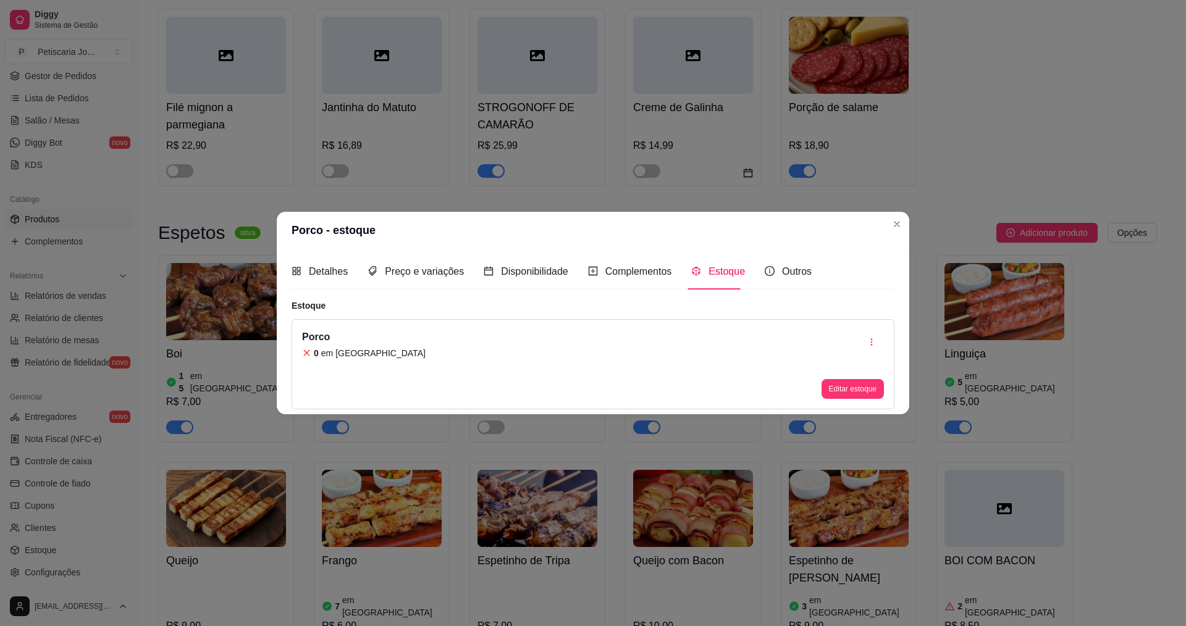
click at [388, 353] on div "Porco 0 em estoque Editar estoque" at bounding box center [593, 364] width 603 height 90
click at [864, 392] on button "Editar estoque" at bounding box center [852, 388] width 61 height 19
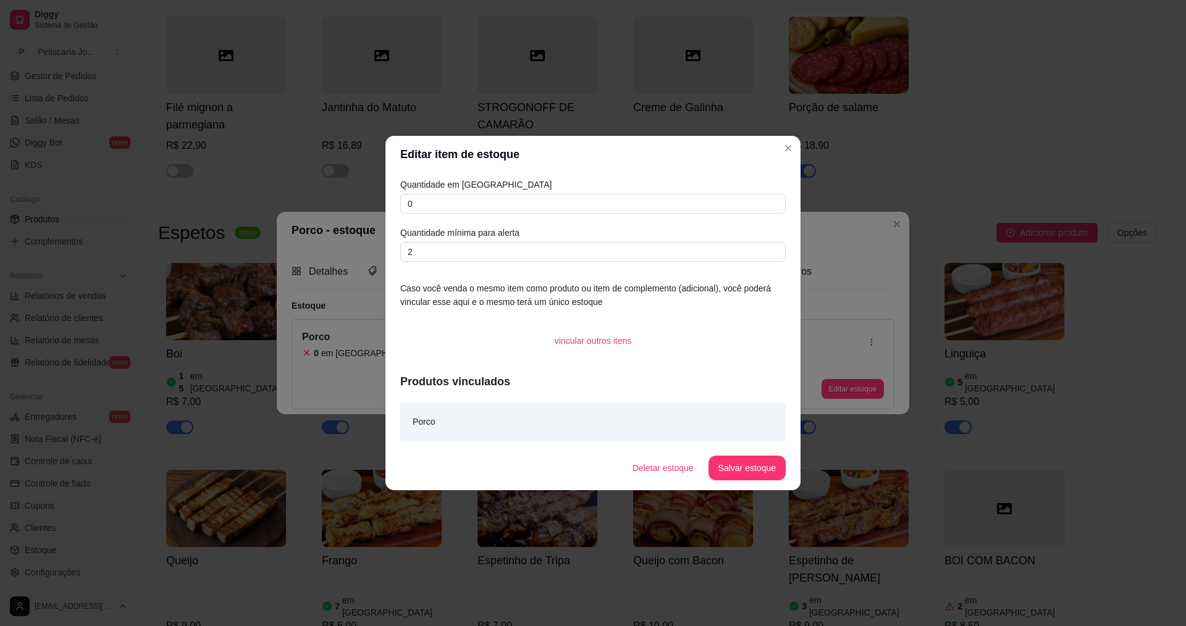
click at [450, 215] on div "Quantidade em estoque 0 Quantidade mínima para alerta 2" at bounding box center [593, 220] width 386 height 84
click at [463, 195] on input "0" at bounding box center [593, 204] width 386 height 20
type input "40"
click at [719, 470] on button "Salvar estoque" at bounding box center [746, 469] width 75 height 24
click at [747, 466] on button "Salvar estoque" at bounding box center [746, 469] width 75 height 24
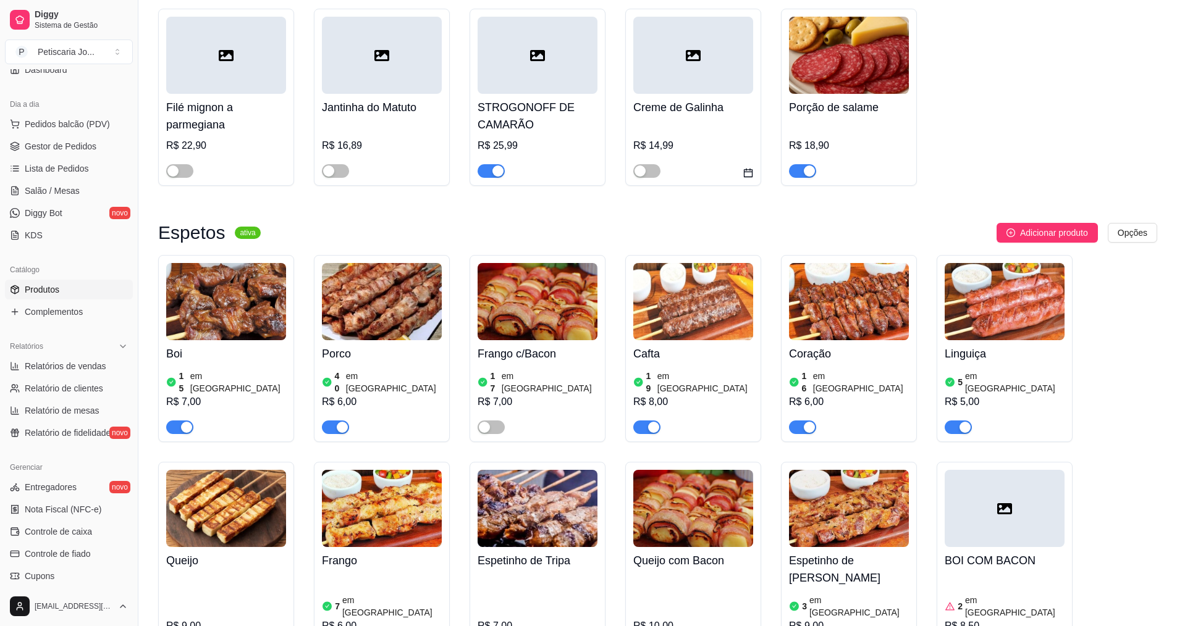
scroll to position [62, 0]
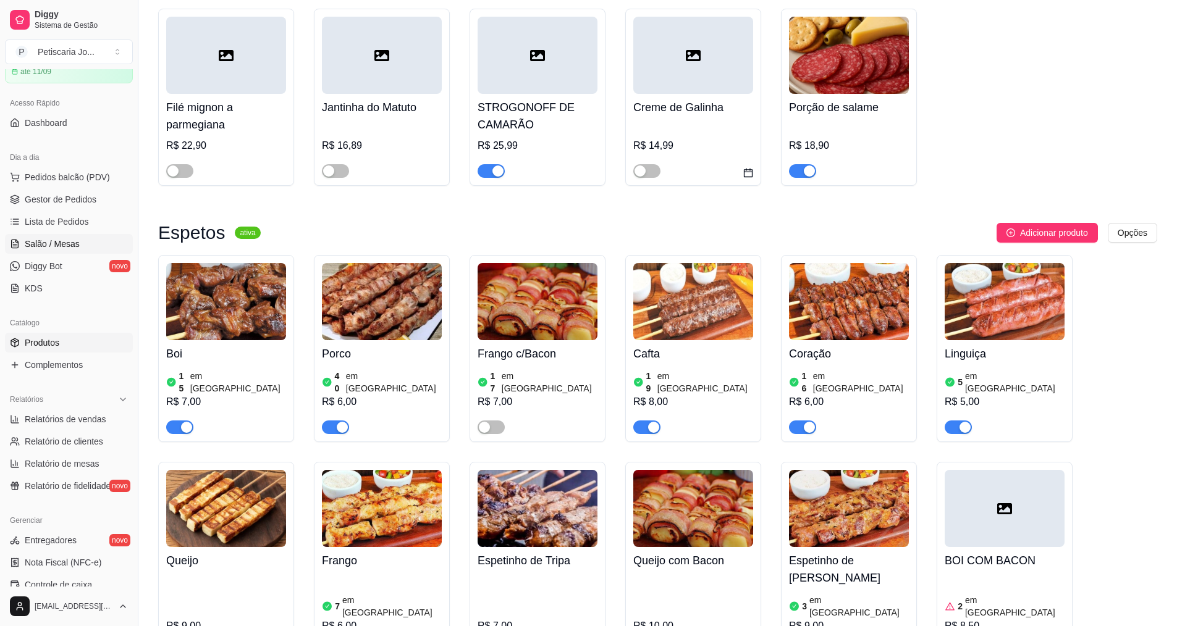
click at [70, 245] on span "Salão / Mesas" at bounding box center [52, 244] width 55 height 12
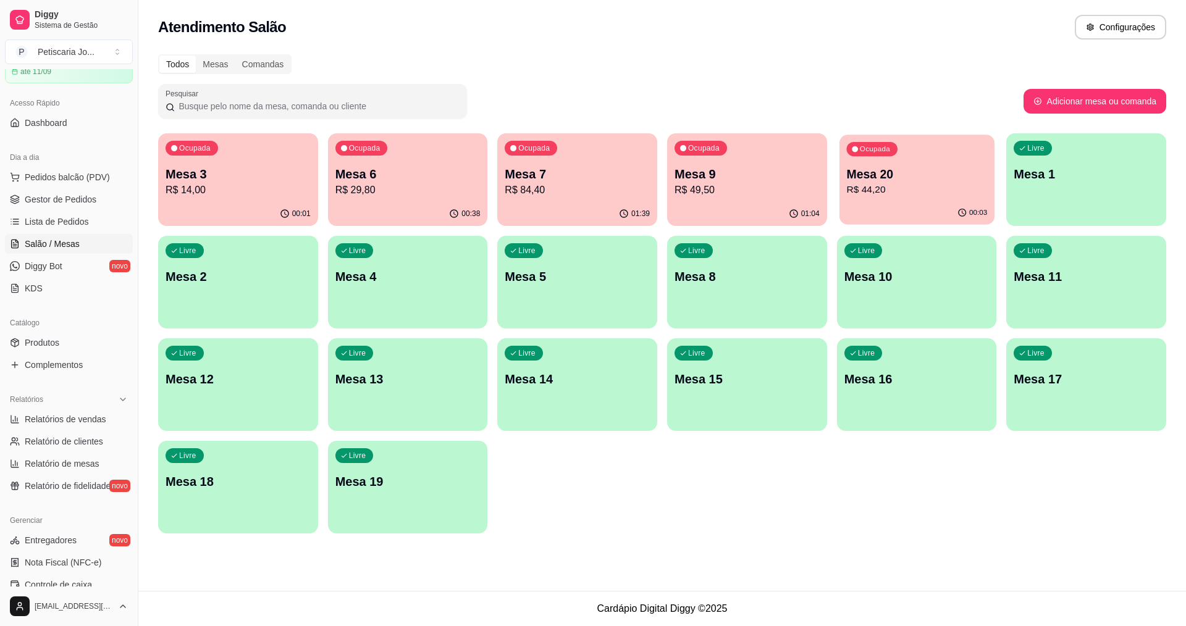
click at [920, 184] on p "R$ 44,20" at bounding box center [916, 190] width 141 height 14
click at [563, 187] on p "R$ 84,40" at bounding box center [577, 190] width 145 height 15
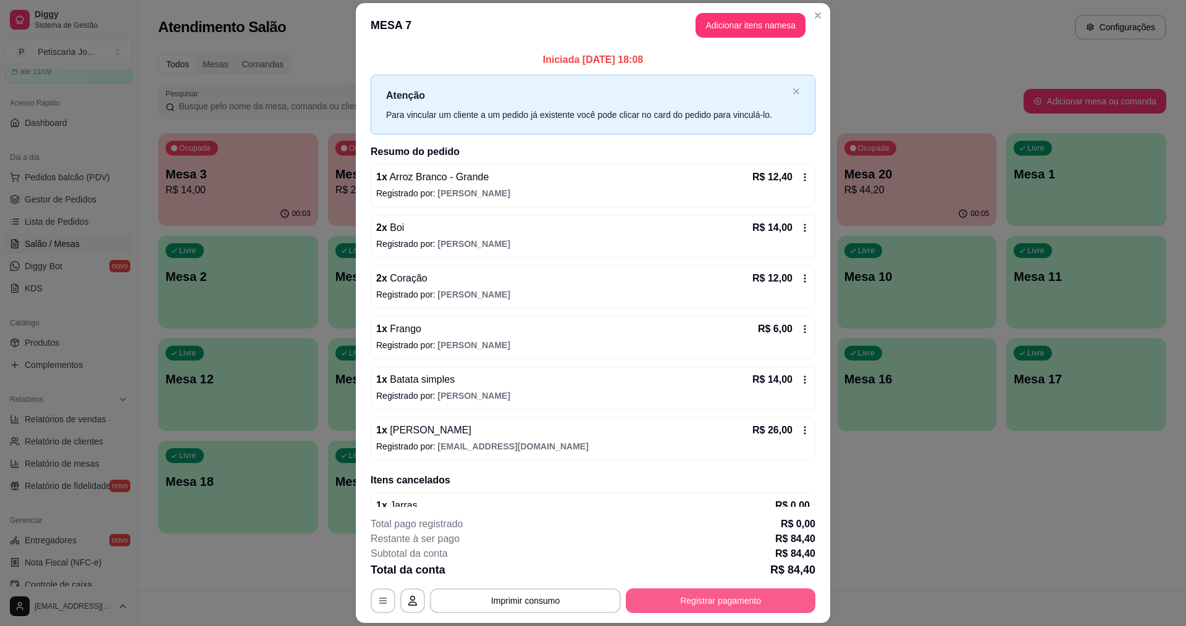
click at [712, 599] on button "Registrar pagamento" at bounding box center [721, 601] width 190 height 25
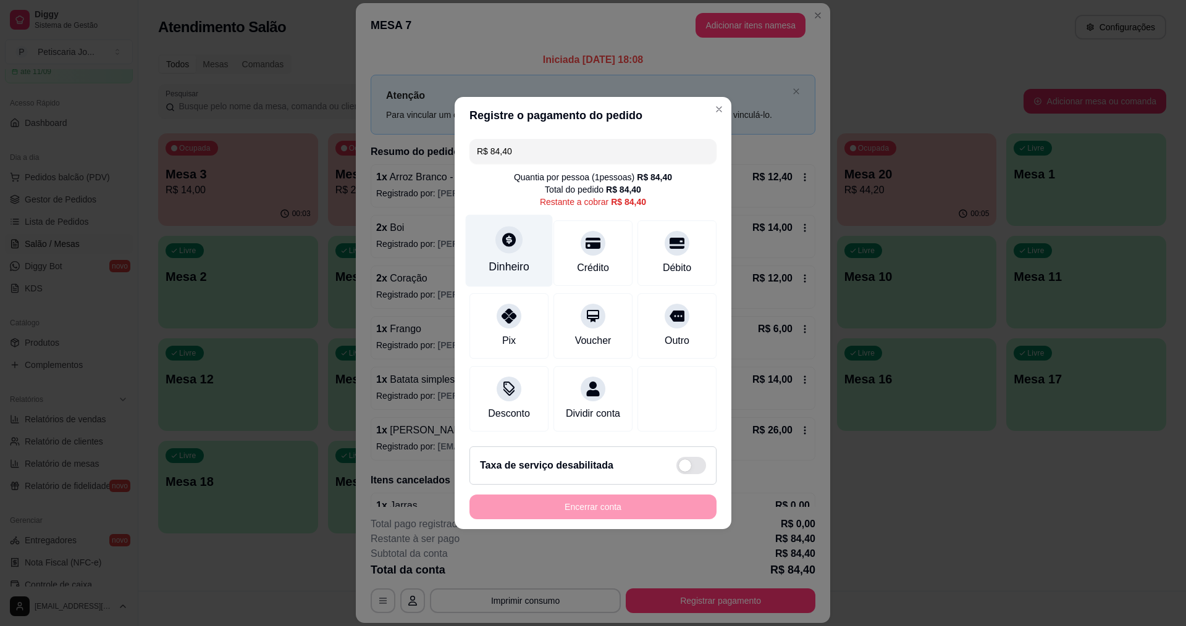
click at [510, 246] on div at bounding box center [508, 239] width 27 height 27
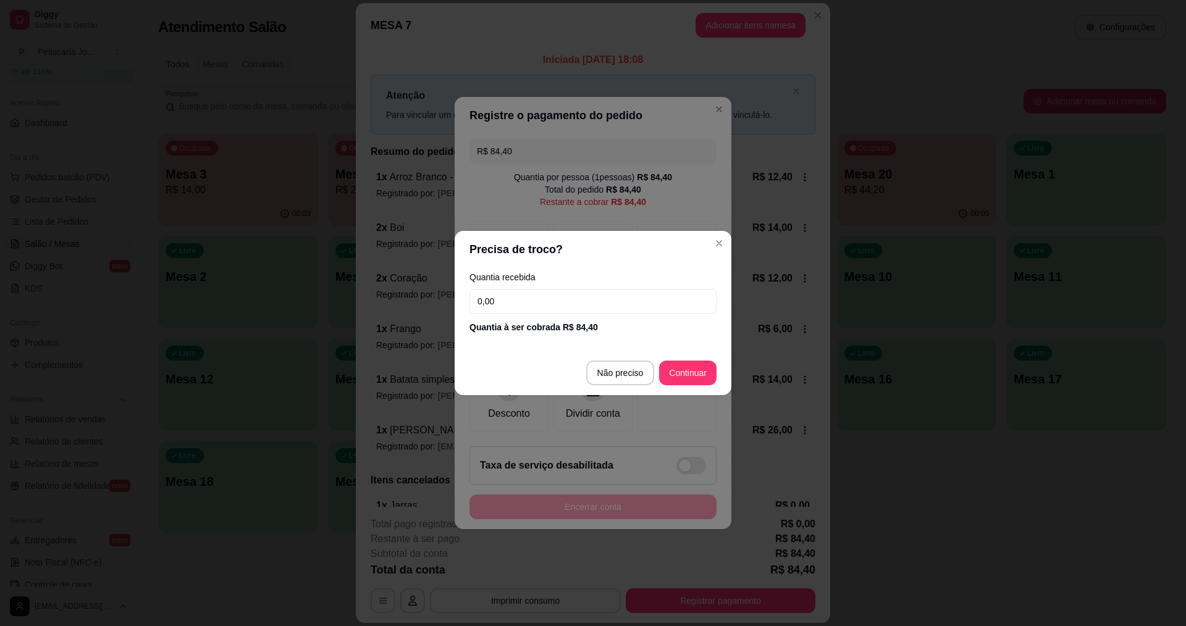
click at [532, 302] on input "0,00" at bounding box center [593, 301] width 247 height 25
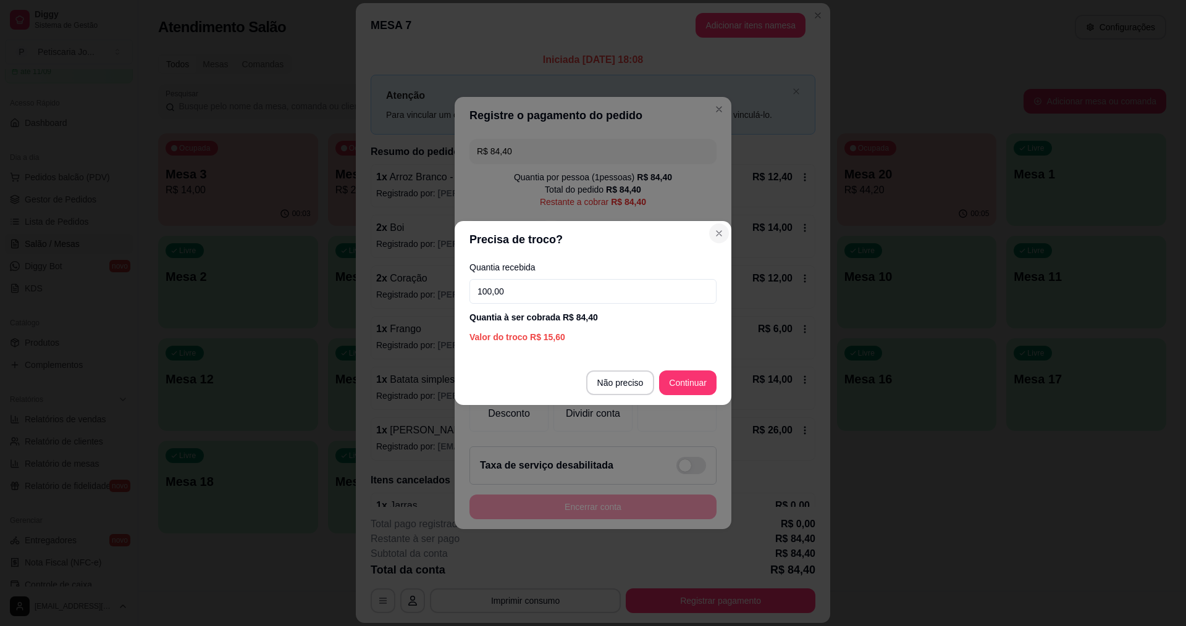
type input "100,00"
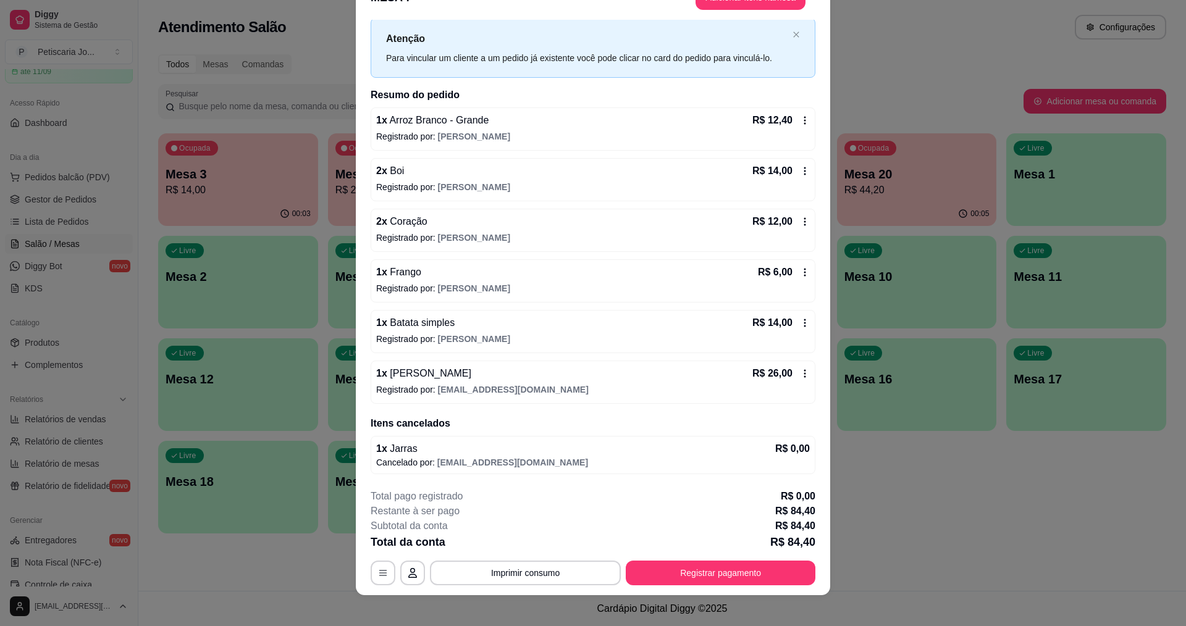
scroll to position [36, 0]
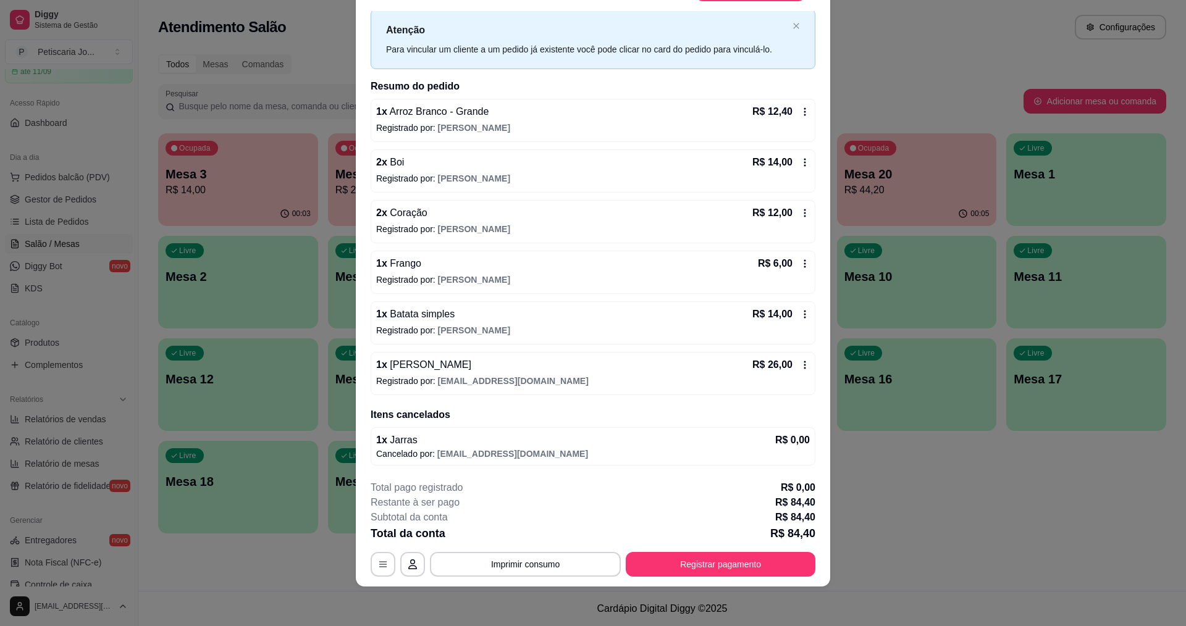
click at [728, 578] on footer "**********" at bounding box center [593, 529] width 474 height 116
click at [691, 562] on button "Registrar pagamento" at bounding box center [721, 564] width 190 height 25
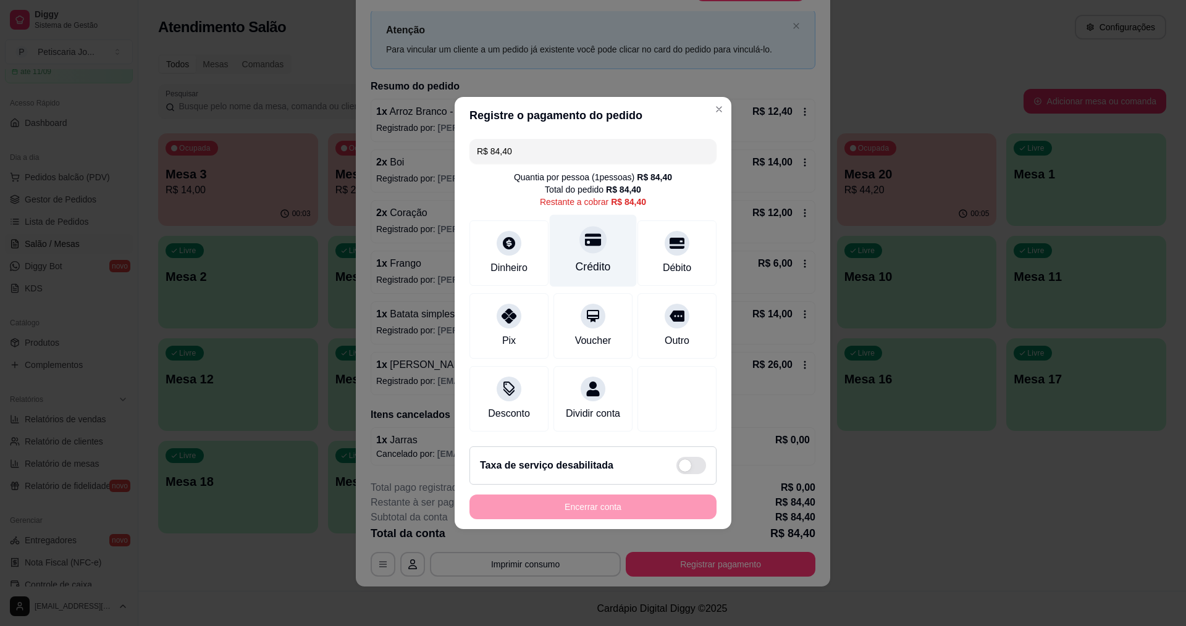
click at [597, 246] on div "Crédito" at bounding box center [593, 251] width 87 height 72
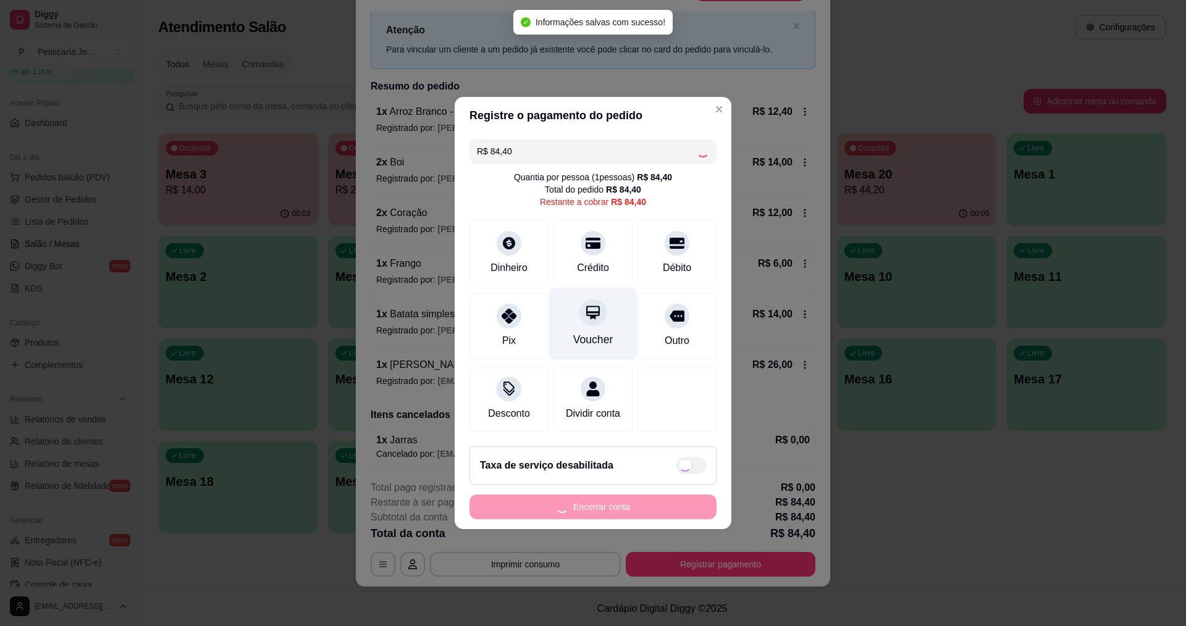
type input "R$ 0,00"
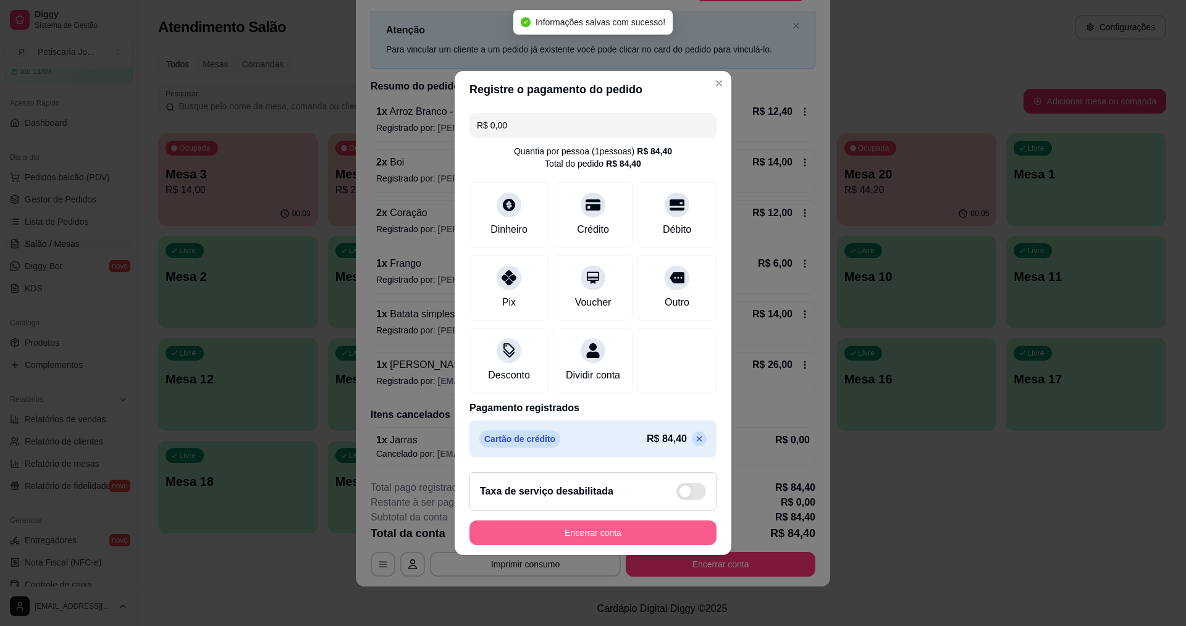
click at [596, 537] on button "Encerrar conta" at bounding box center [593, 533] width 247 height 25
click at [596, 540] on div "Encerrar conta" at bounding box center [593, 533] width 247 height 25
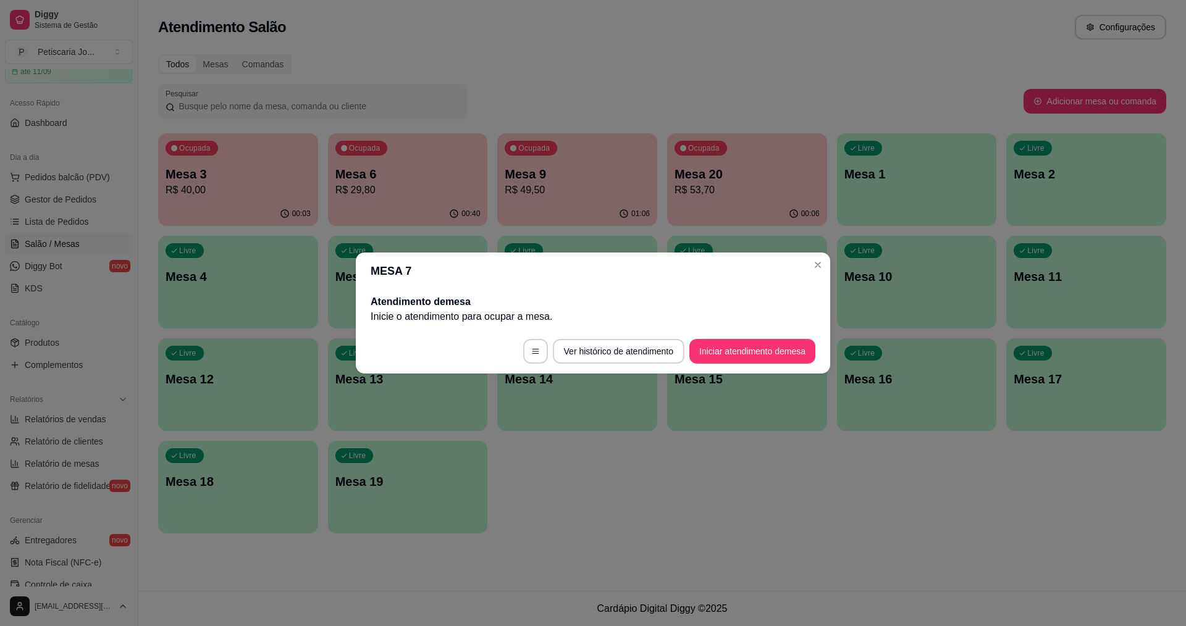
scroll to position [0, 0]
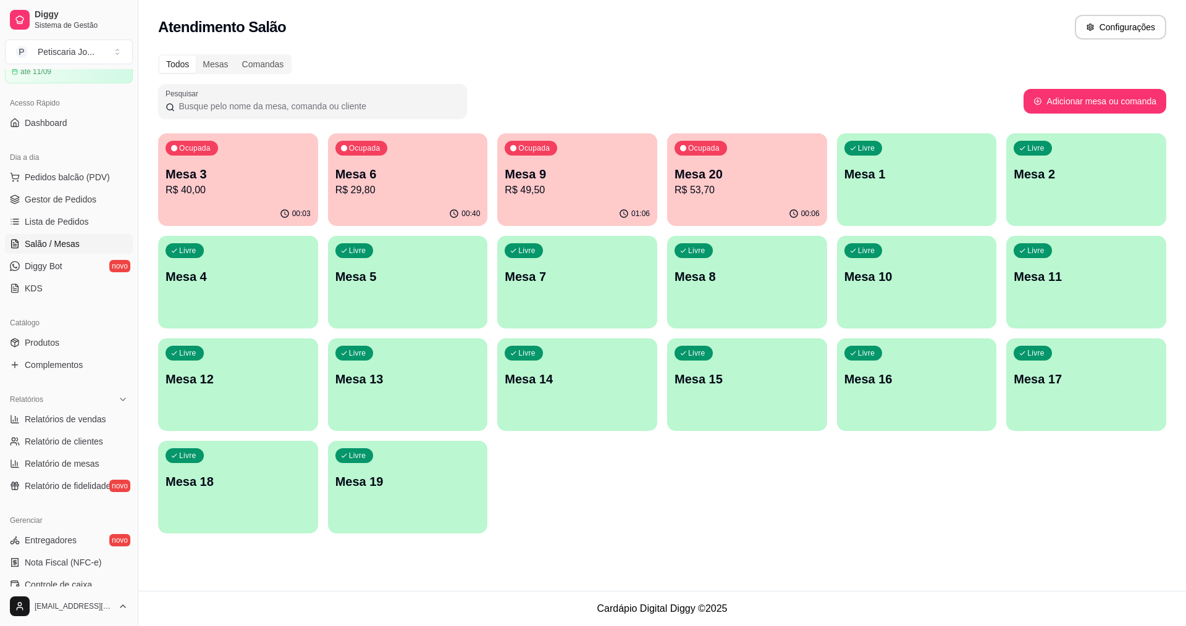
click at [820, 263] on div "Livre Mesa 8" at bounding box center [747, 275] width 160 height 78
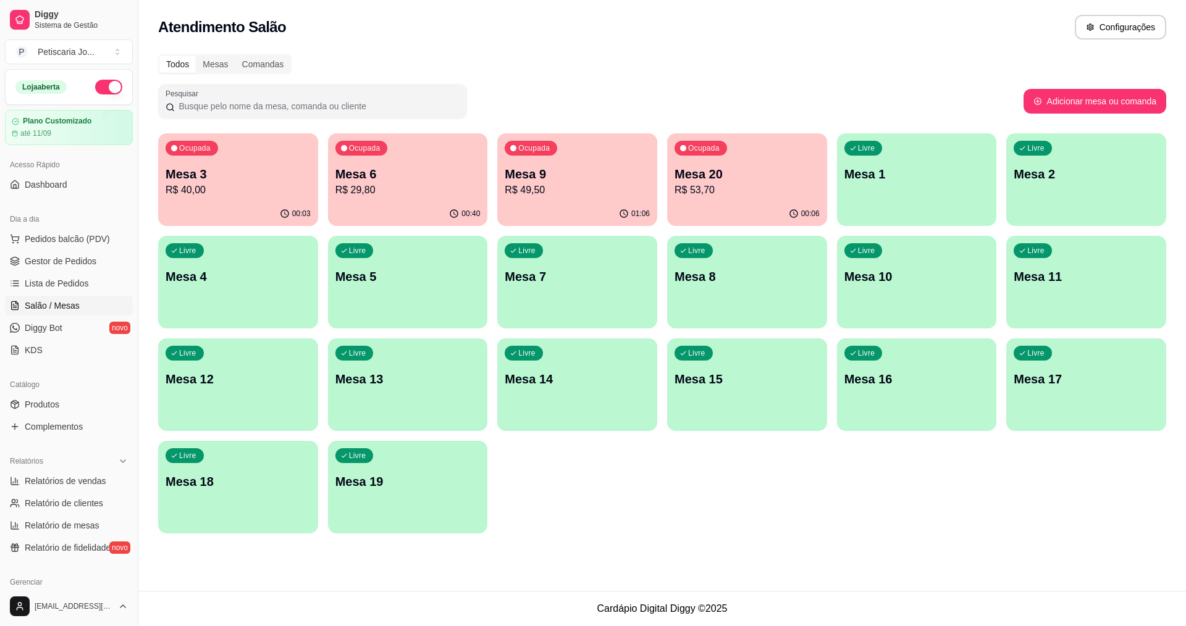
click at [741, 187] on p "R$ 53,70" at bounding box center [747, 190] width 145 height 15
click at [757, 195] on p "R$ 53,70" at bounding box center [747, 190] width 145 height 15
click at [547, 201] on div "Ocupada Mesa 7 R$ 53,70" at bounding box center [577, 167] width 160 height 69
click at [202, 179] on p "Mesa 3" at bounding box center [238, 174] width 145 height 17
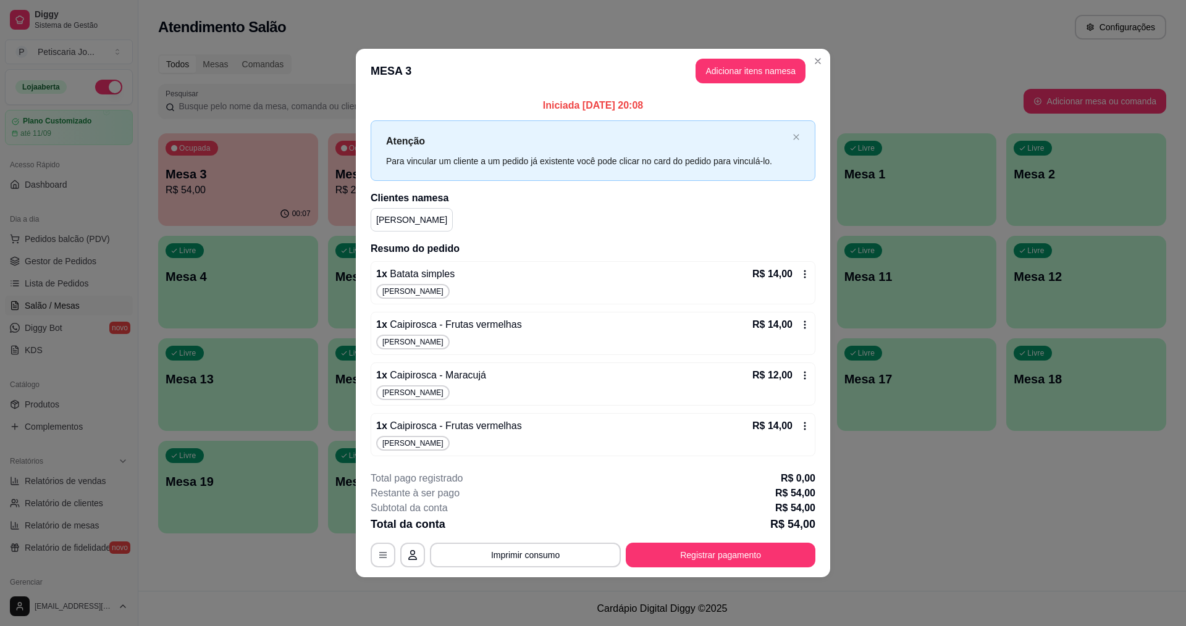
click at [807, 64] on header "MESA 3 Adicionar itens na mesa" at bounding box center [593, 71] width 474 height 44
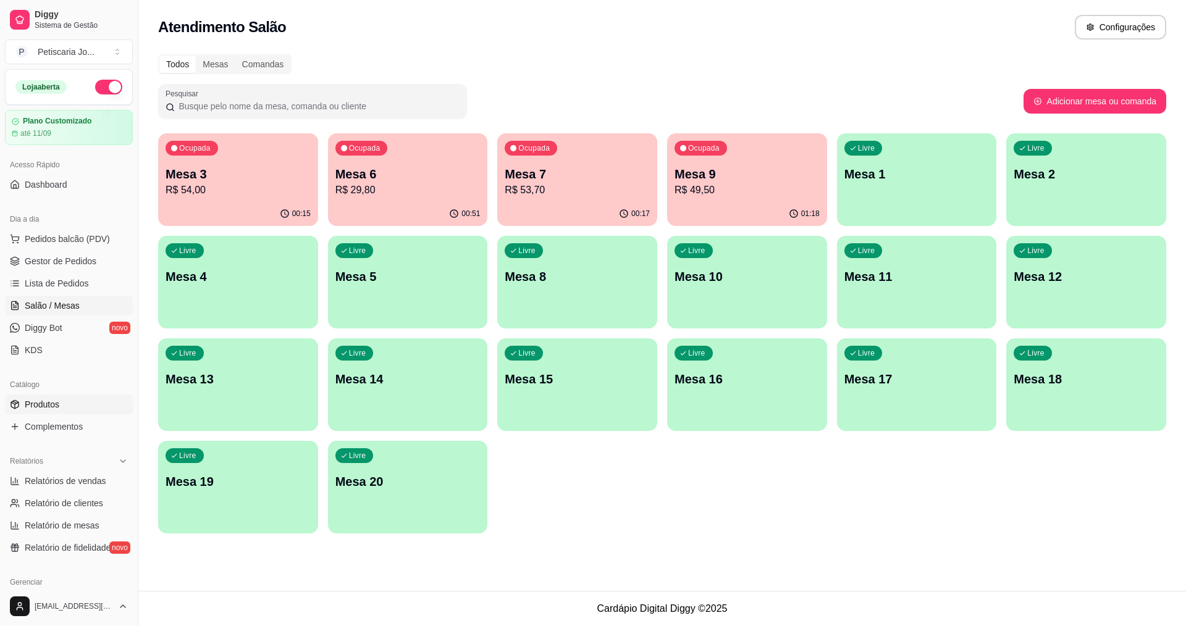
click at [31, 409] on span "Produtos" at bounding box center [42, 404] width 35 height 12
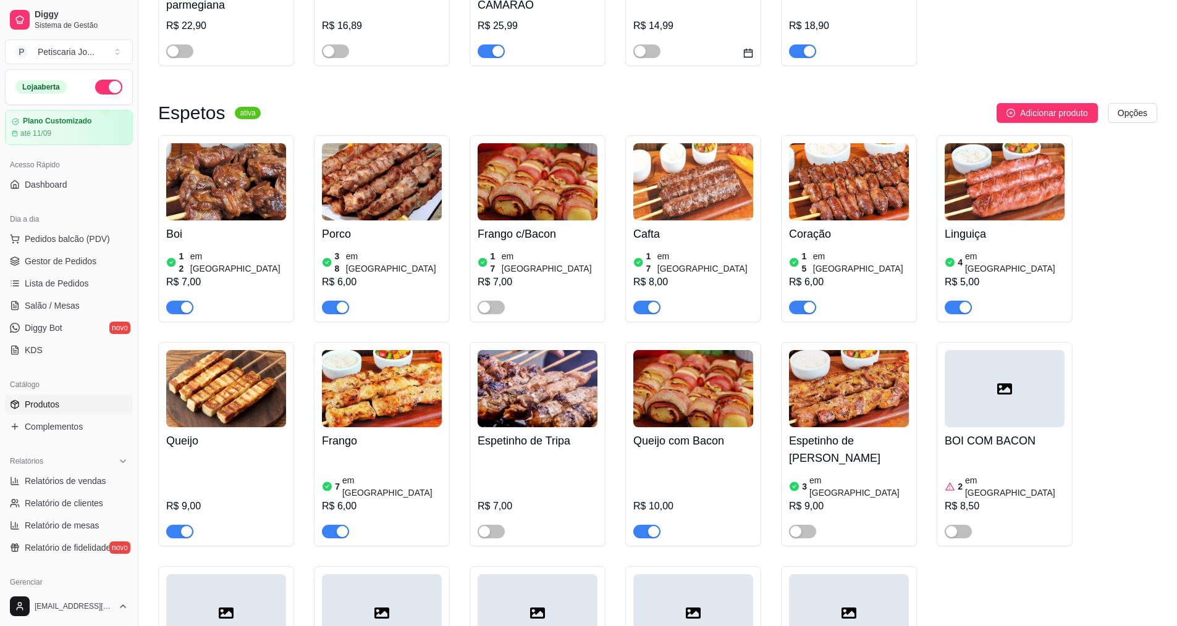
scroll to position [741, 0]
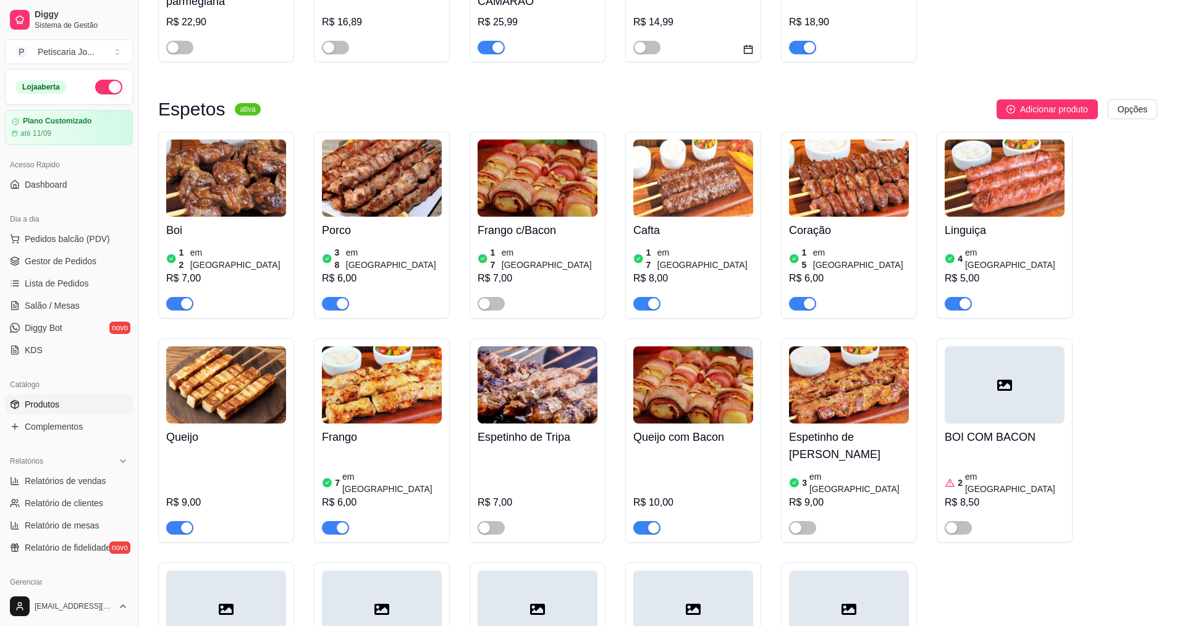
click at [179, 297] on button "button" at bounding box center [179, 304] width 27 height 14
click at [74, 286] on span "Lista de Pedidos" at bounding box center [57, 283] width 64 height 12
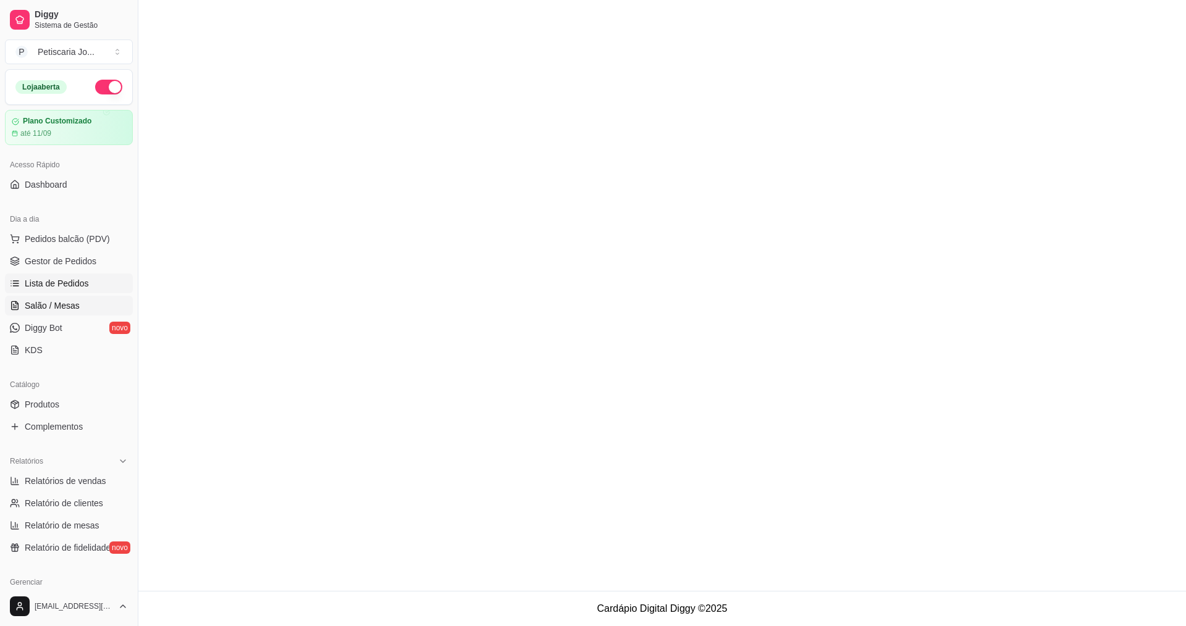
click at [67, 304] on span "Salão / Mesas" at bounding box center [52, 306] width 55 height 12
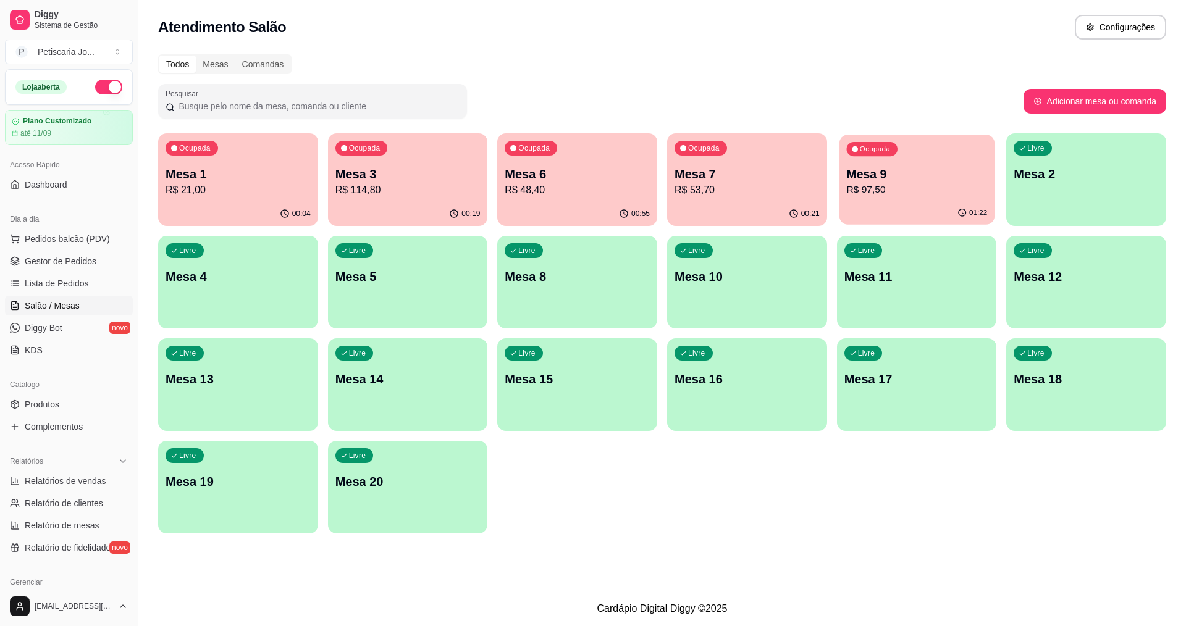
click at [898, 204] on div "01:22" at bounding box center [917, 212] width 155 height 23
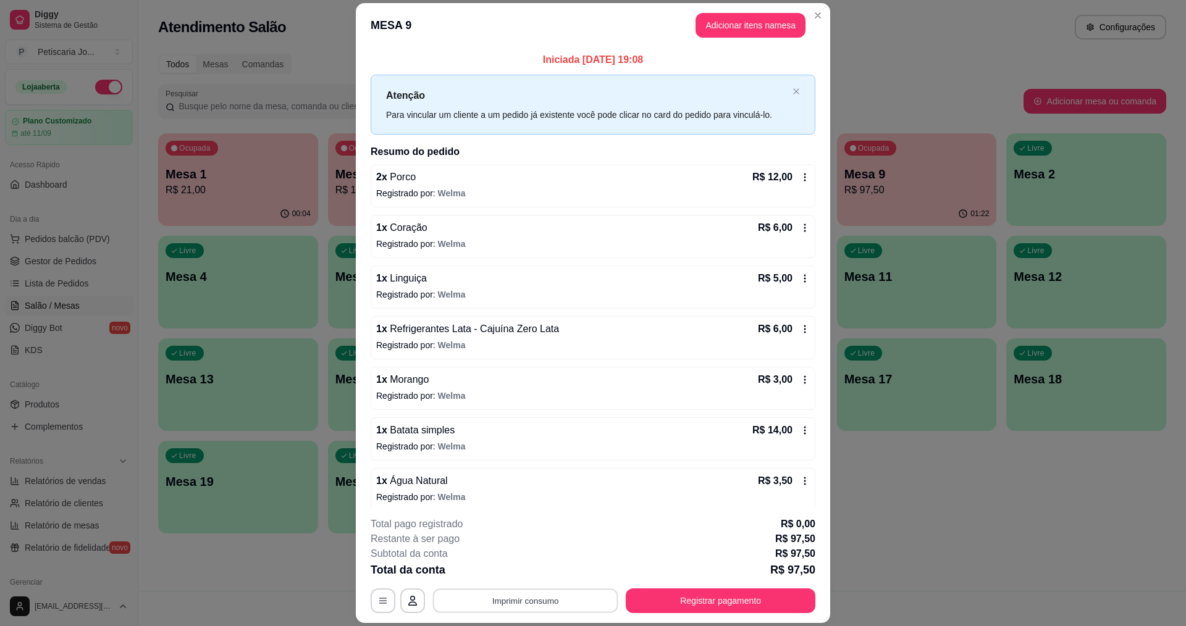
click at [528, 602] on button "Imprimir consumo" at bounding box center [525, 601] width 185 height 24
click at [509, 572] on button "IMPRESSORA" at bounding box center [524, 572] width 86 height 19
click at [784, 599] on button "Registrar pagamento" at bounding box center [721, 601] width 184 height 24
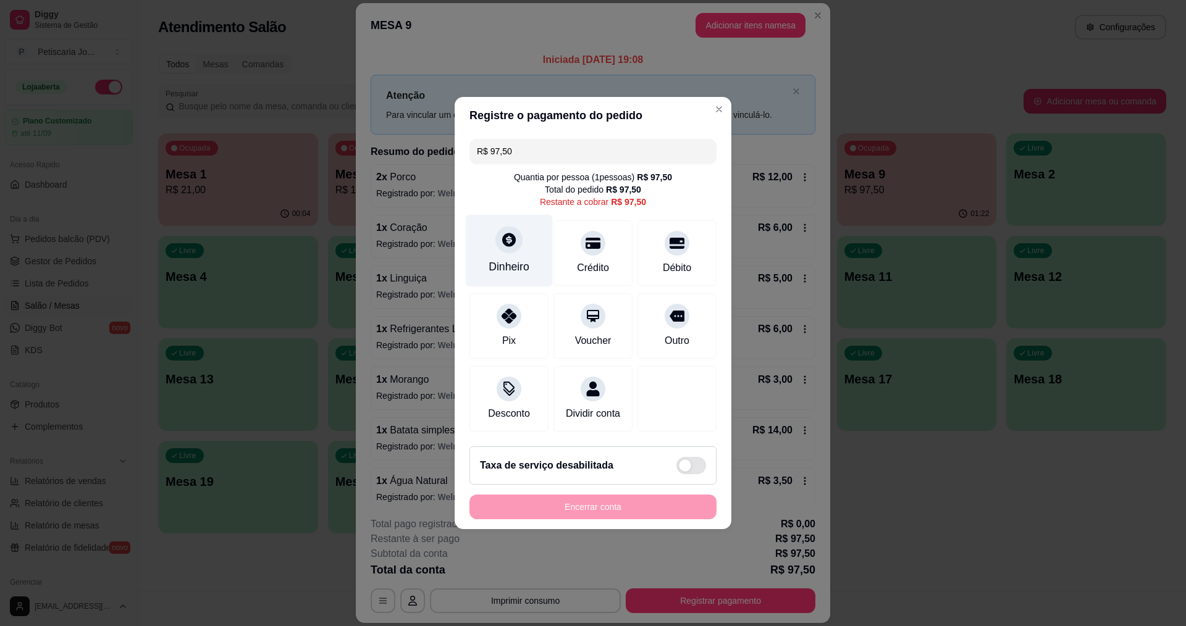
click at [502, 233] on icon at bounding box center [509, 240] width 14 height 14
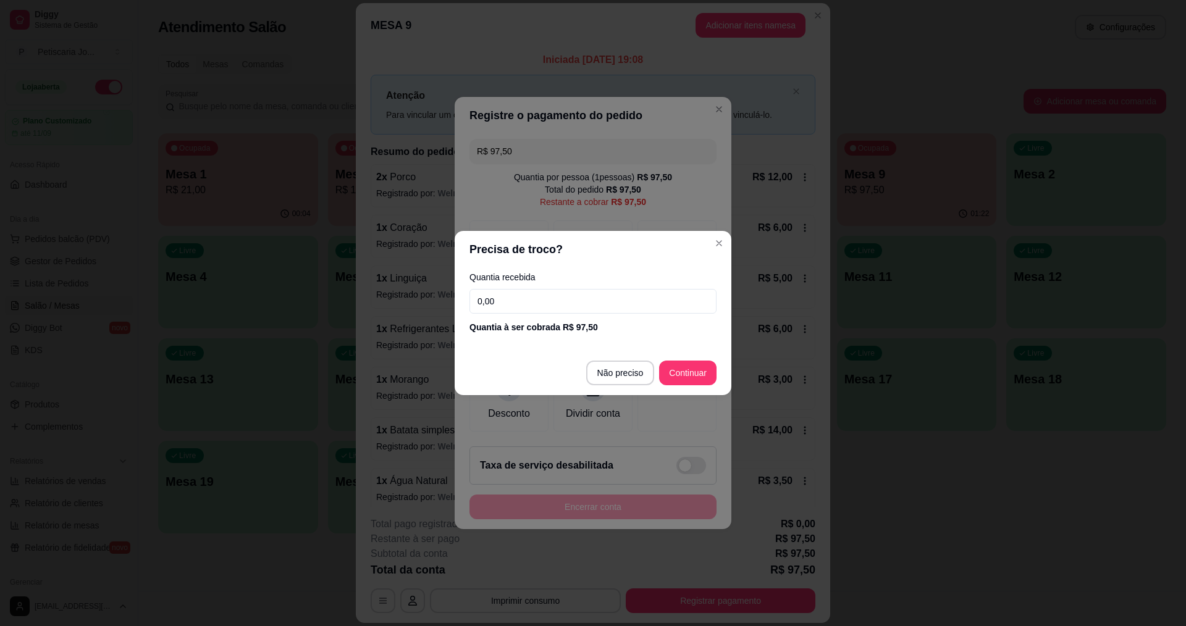
click at [544, 301] on input "0,00" at bounding box center [593, 301] width 247 height 25
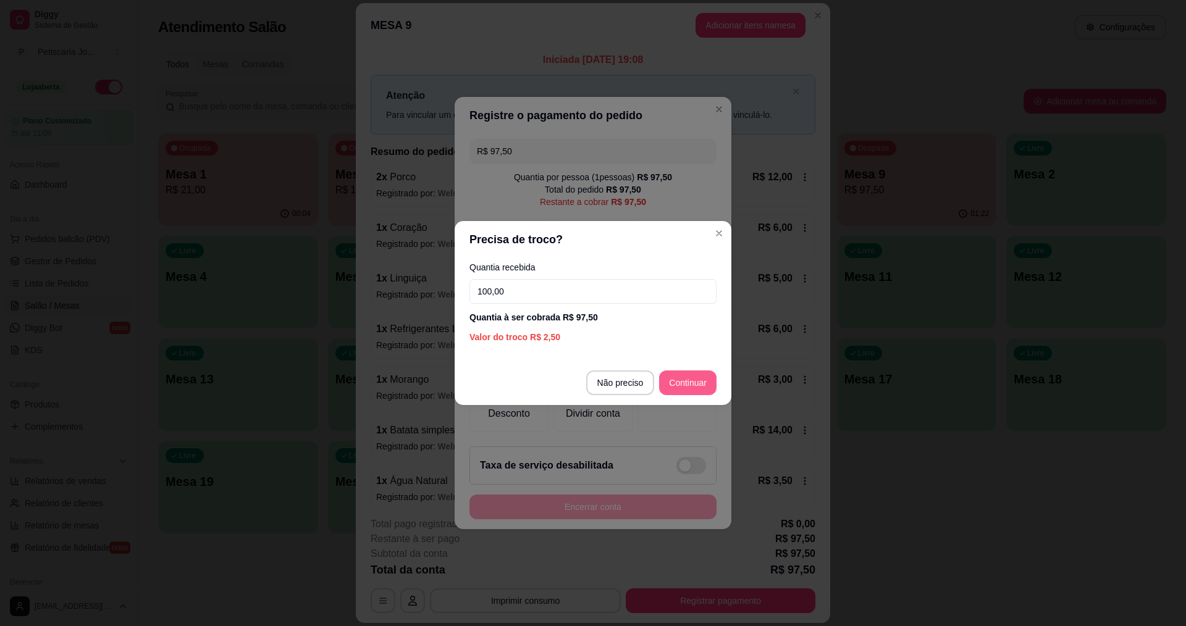
type input "100,00"
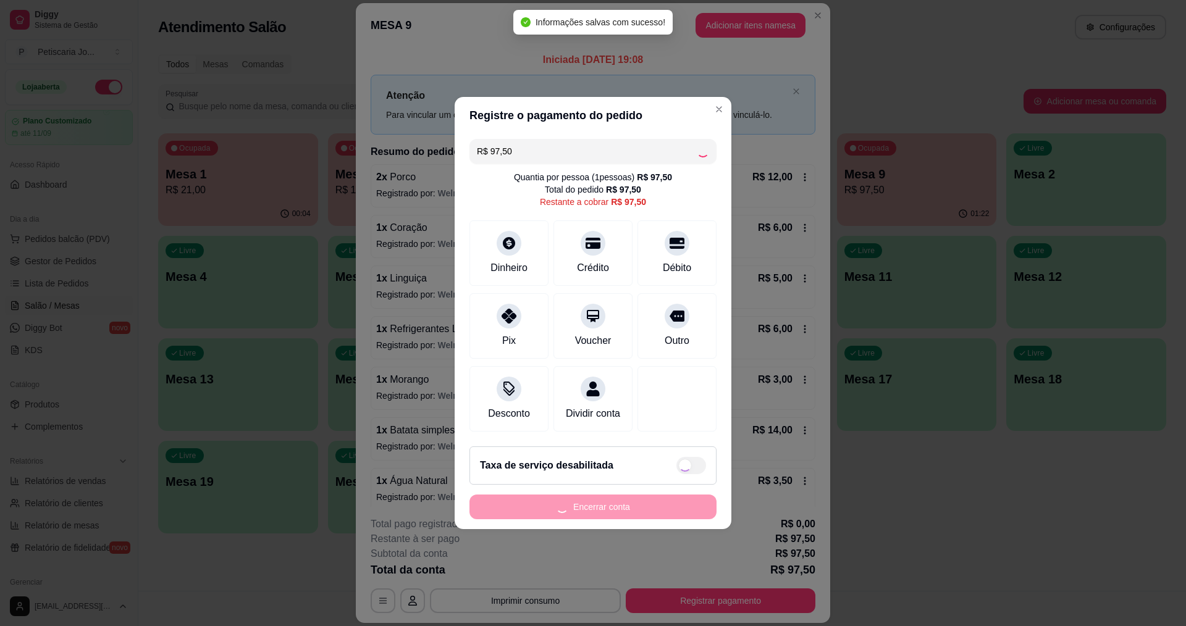
type input "R$ 0,00"
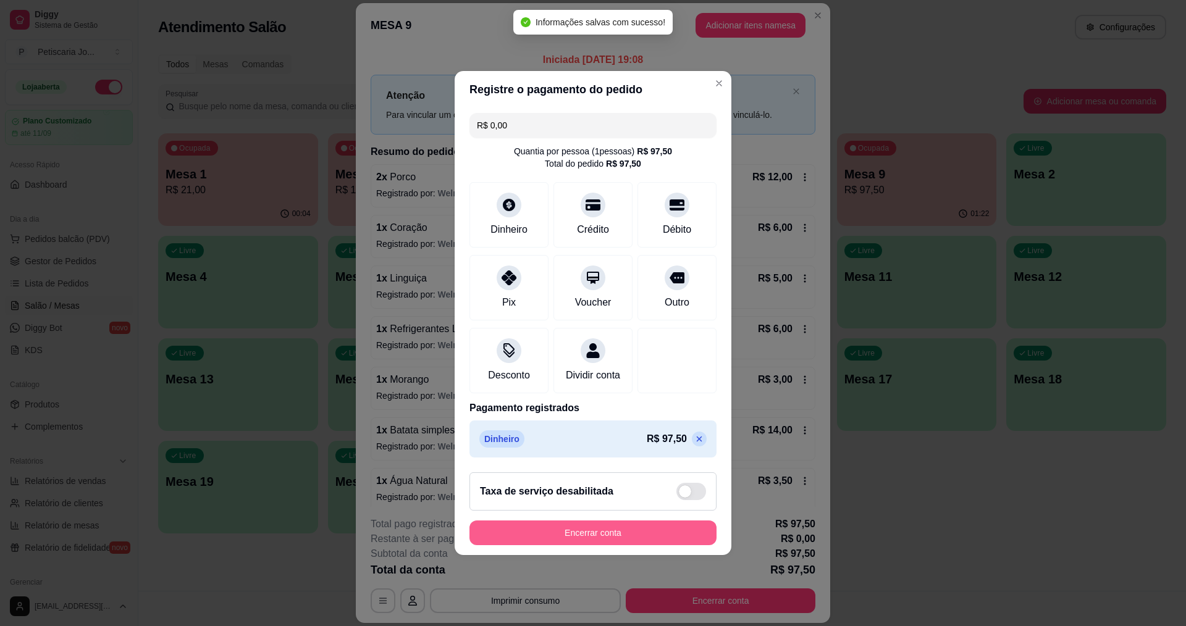
click at [631, 535] on button "Encerrar conta" at bounding box center [593, 533] width 247 height 25
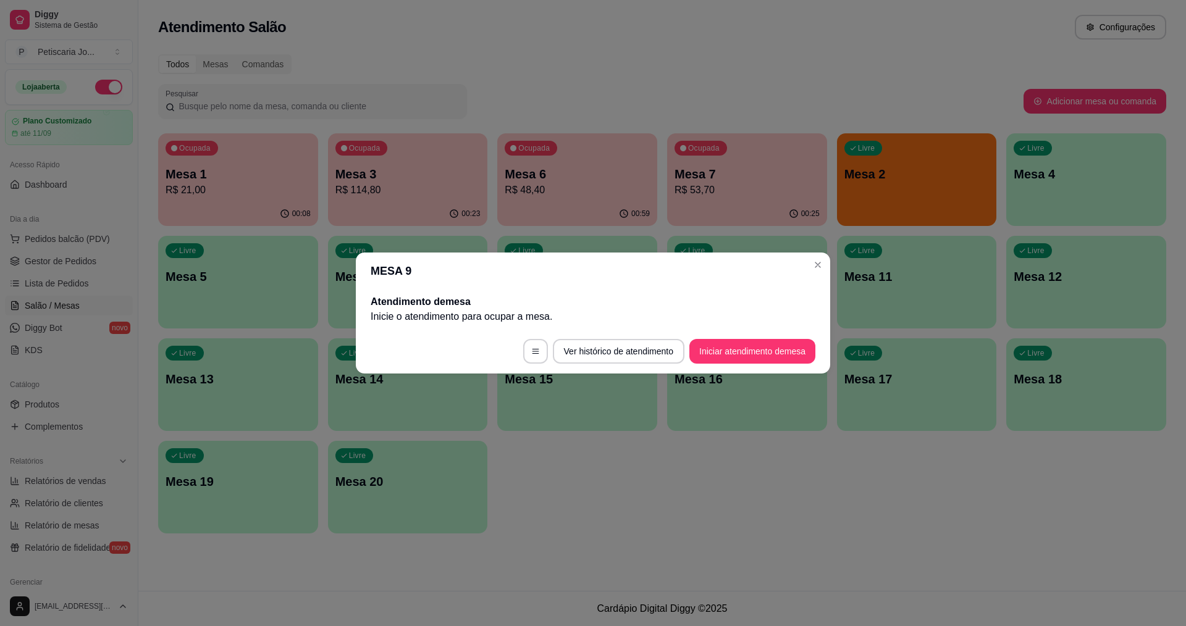
click at [827, 259] on header "MESA 9" at bounding box center [593, 271] width 474 height 37
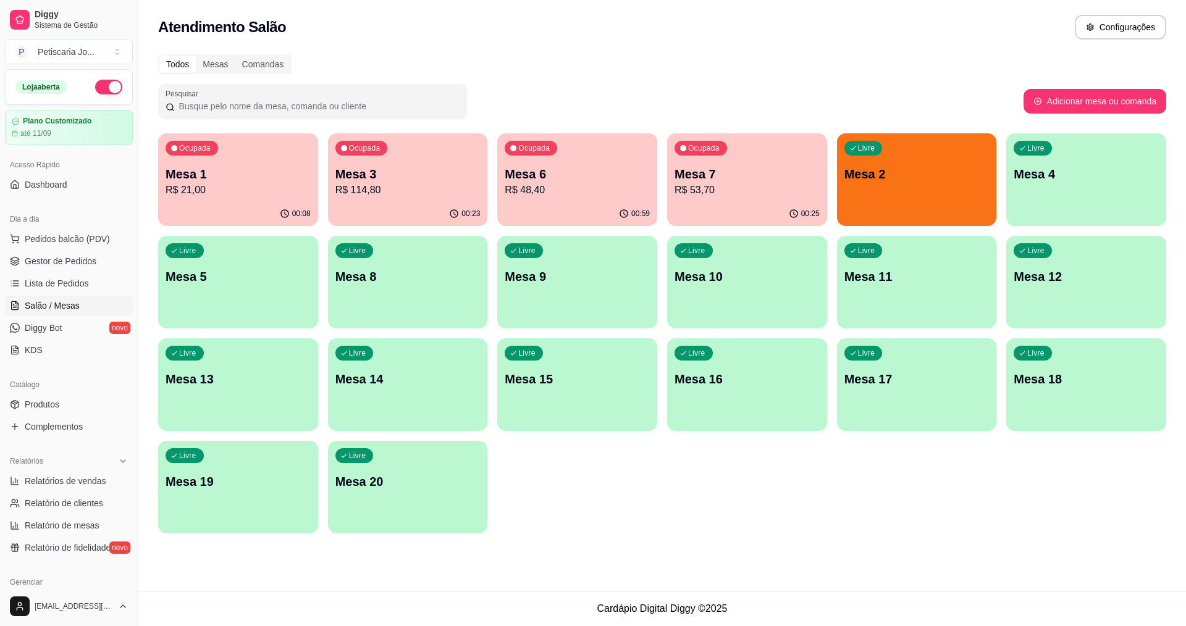
click at [916, 177] on p "Mesa 2" at bounding box center [917, 174] width 145 height 17
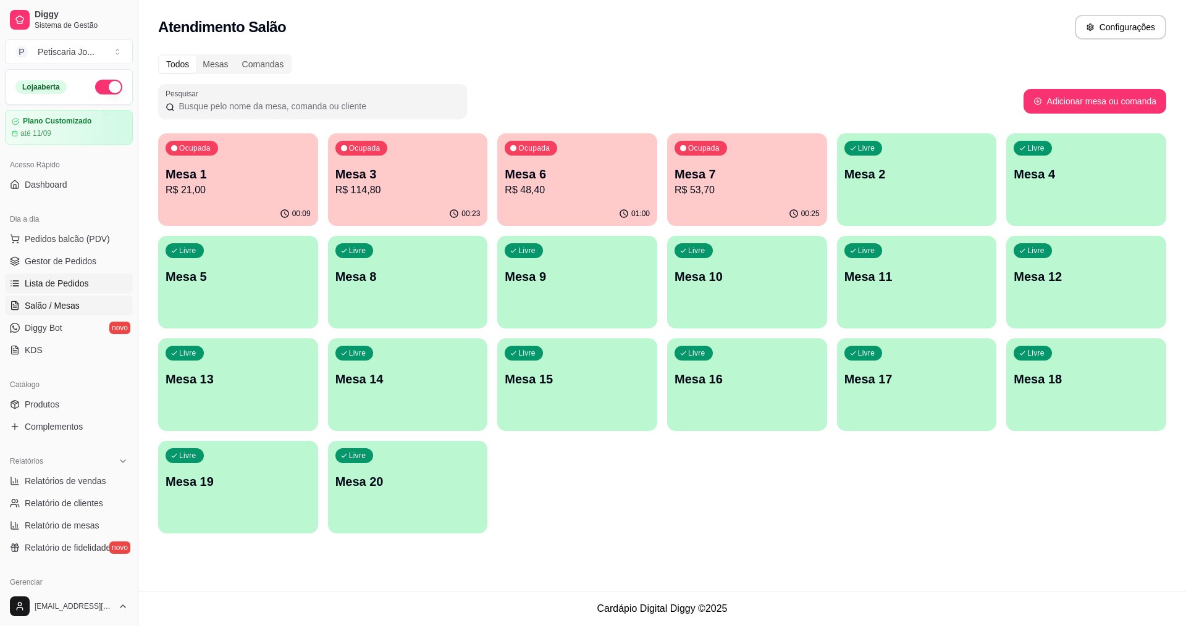
click at [43, 284] on span "Lista de Pedidos" at bounding box center [57, 283] width 64 height 12
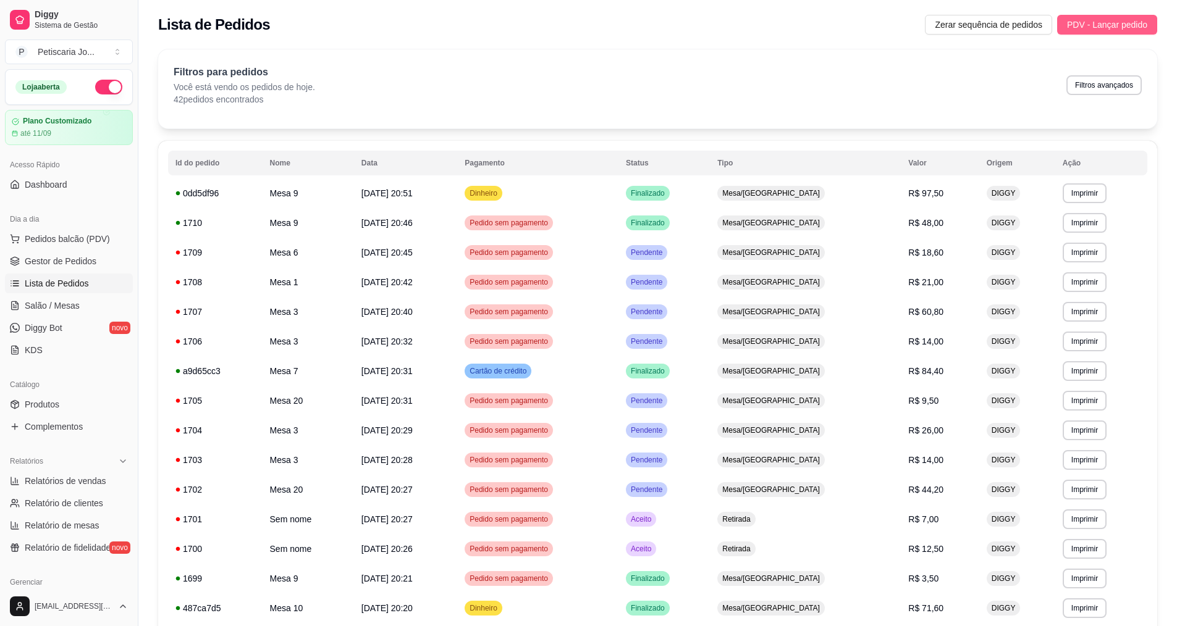
click at [1111, 30] on span "PDV - Lançar pedido" at bounding box center [1107, 25] width 80 height 14
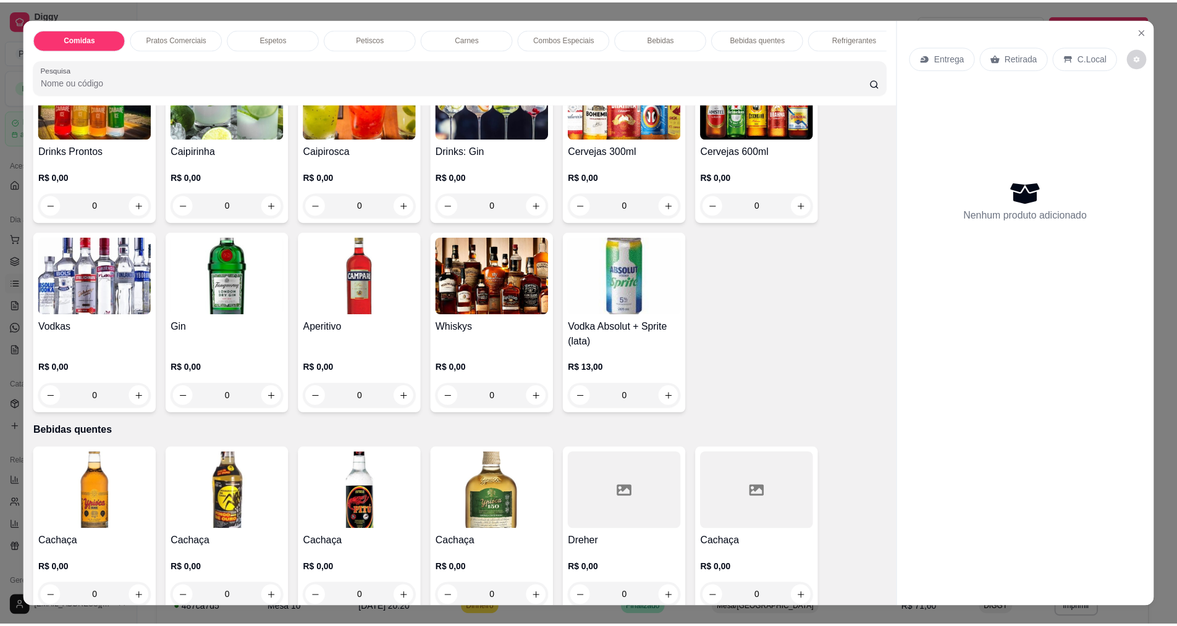
scroll to position [1915, 0]
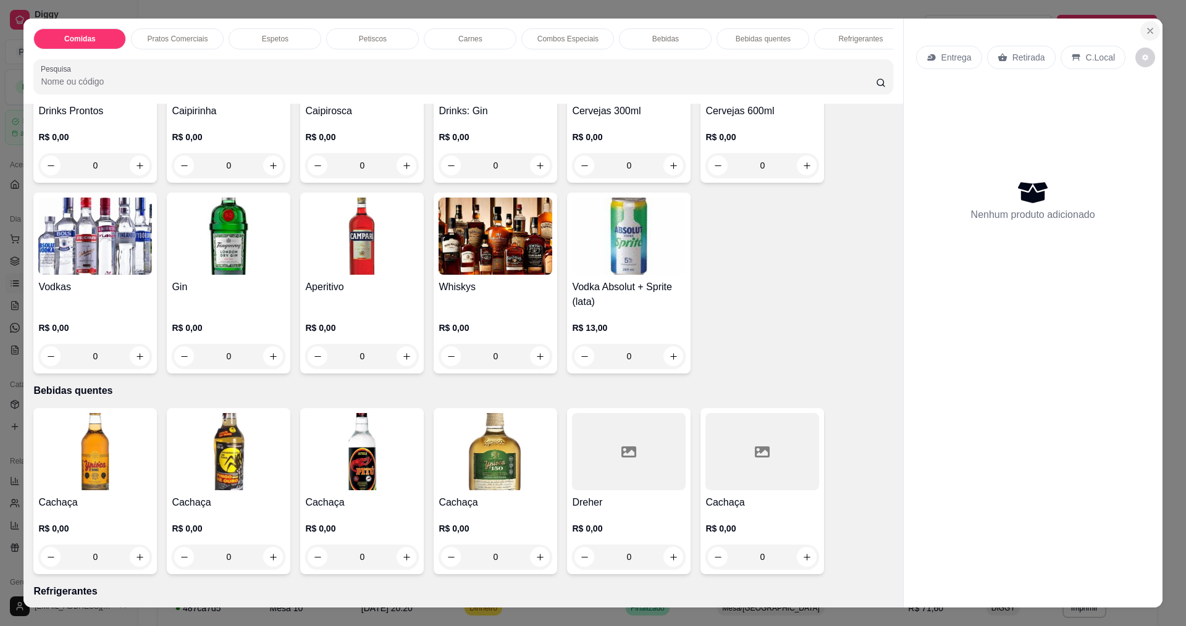
click at [1148, 33] on icon "Close" at bounding box center [1150, 30] width 5 height 5
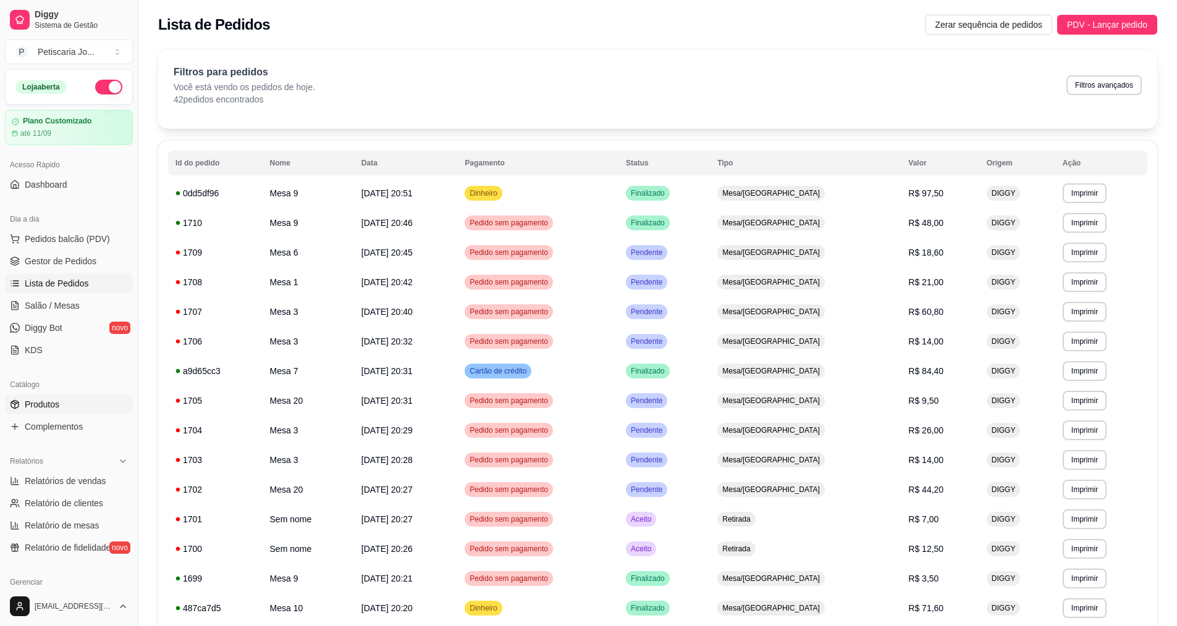
drag, startPoint x: 44, startPoint y: 397, endPoint x: 44, endPoint y: 405, distance: 8.0
click at [44, 398] on link "Produtos" at bounding box center [69, 405] width 128 height 20
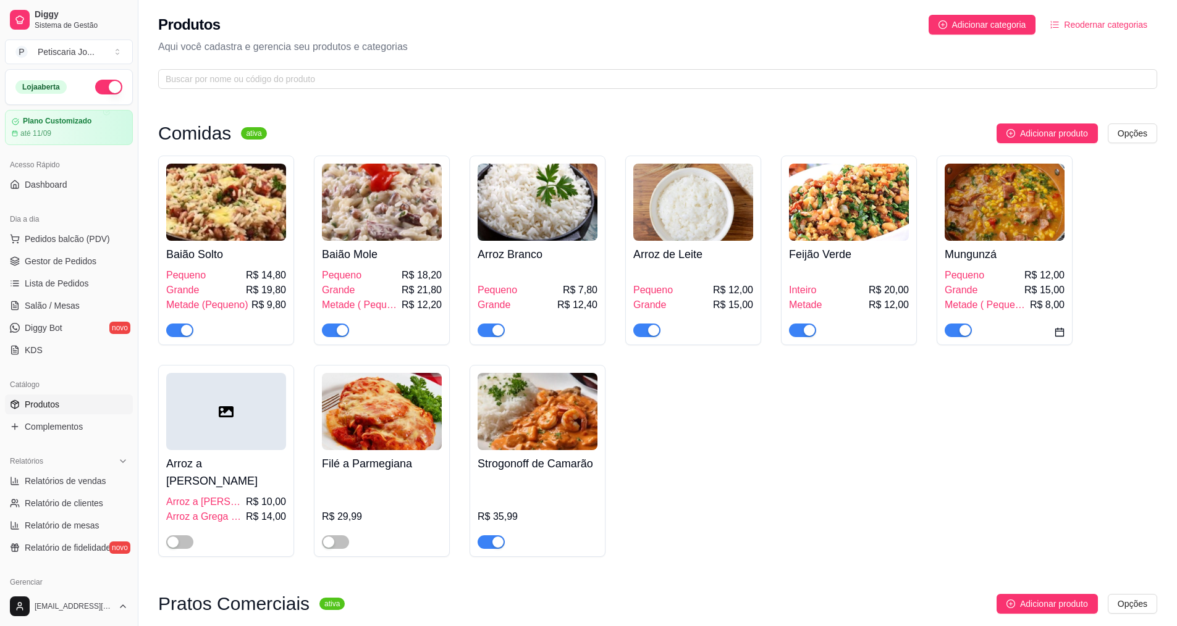
click at [44, 405] on span "Produtos" at bounding box center [42, 404] width 35 height 12
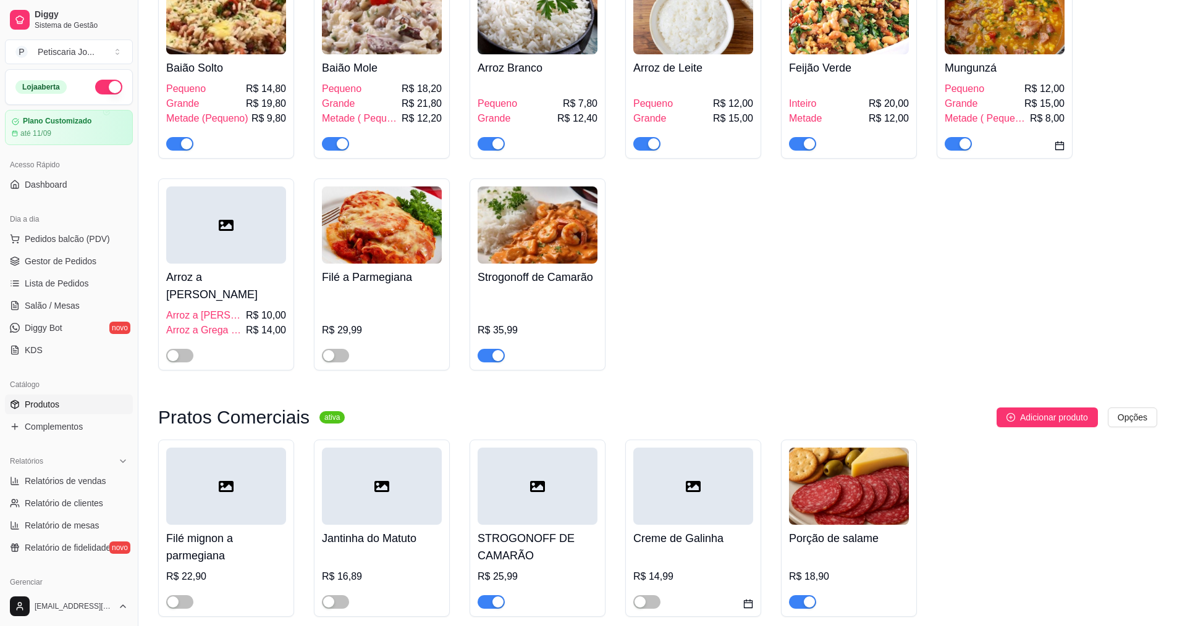
scroll to position [185, 0]
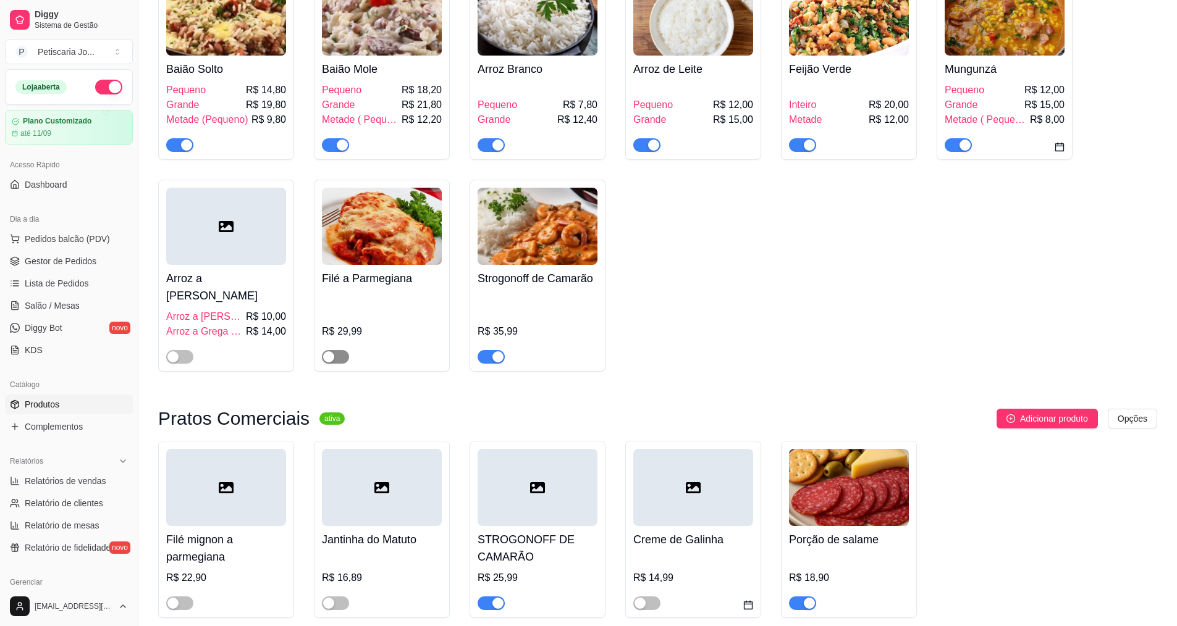
click at [334, 350] on button "button" at bounding box center [335, 357] width 27 height 14
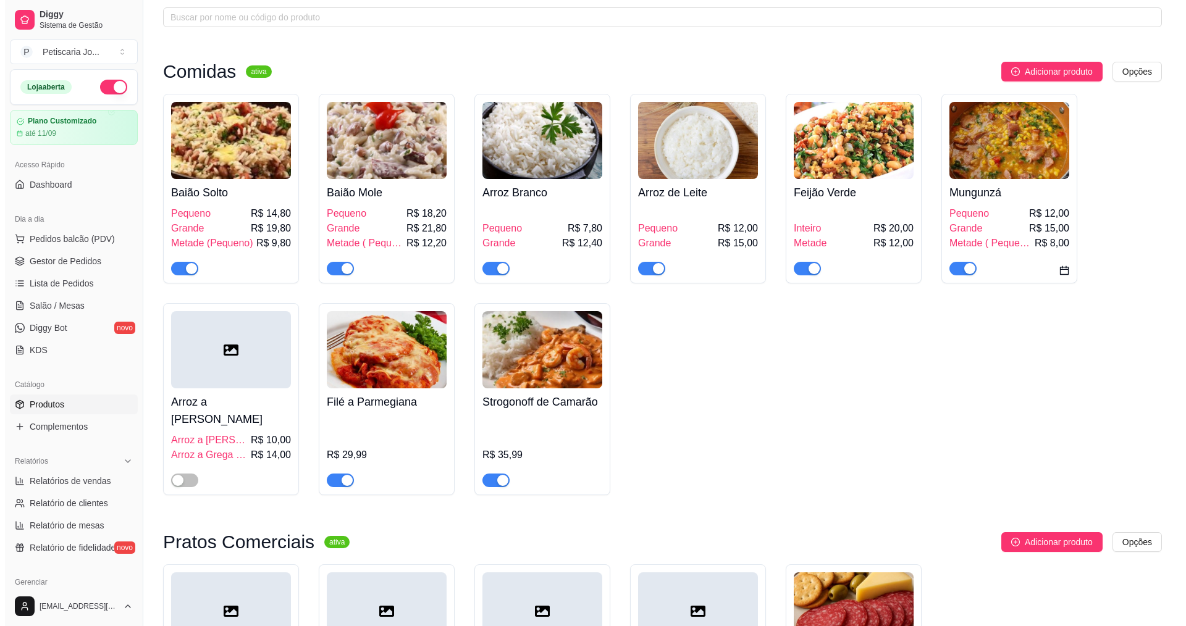
scroll to position [0, 0]
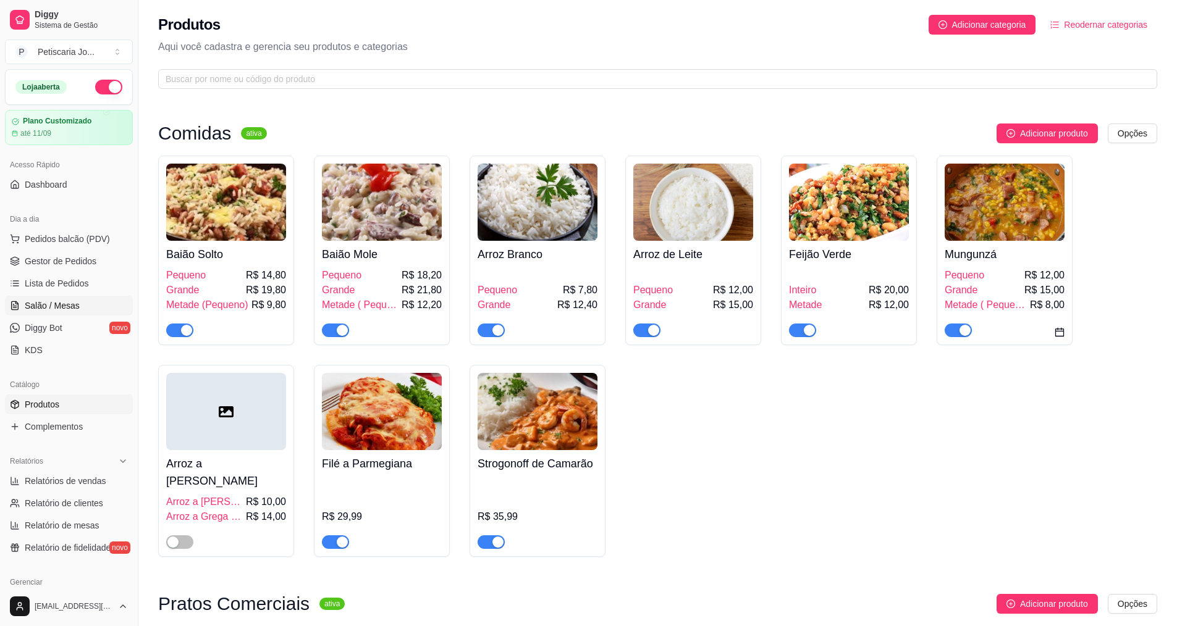
click at [61, 300] on span "Salão / Mesas" at bounding box center [52, 306] width 55 height 12
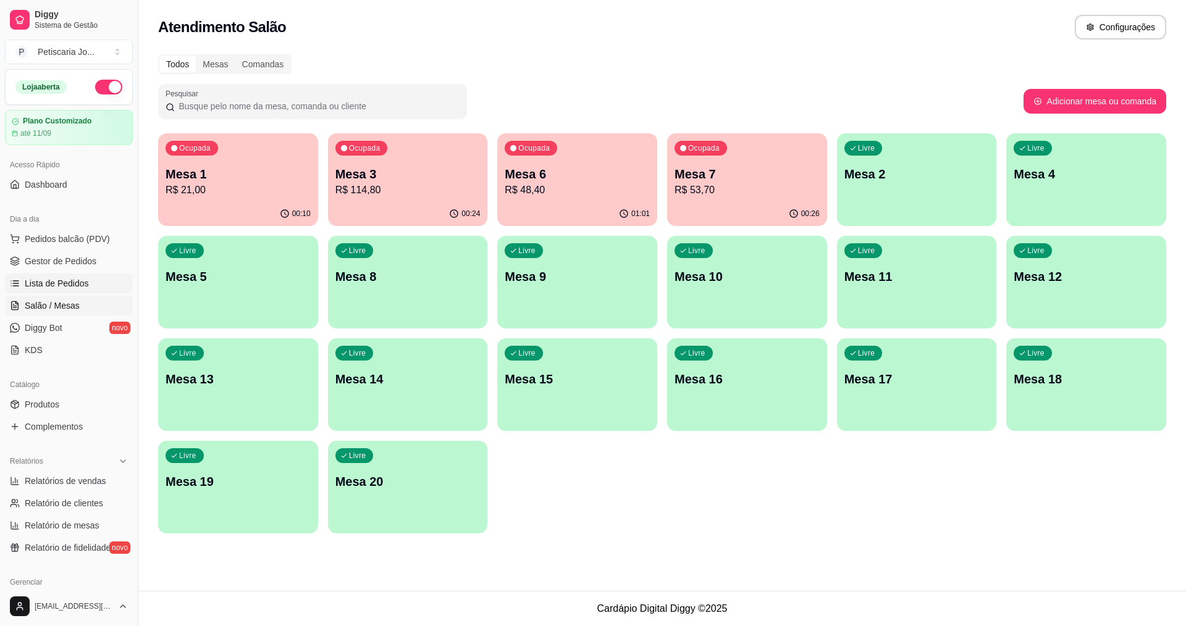
click at [42, 283] on span "Lista de Pedidos" at bounding box center [57, 283] width 64 height 12
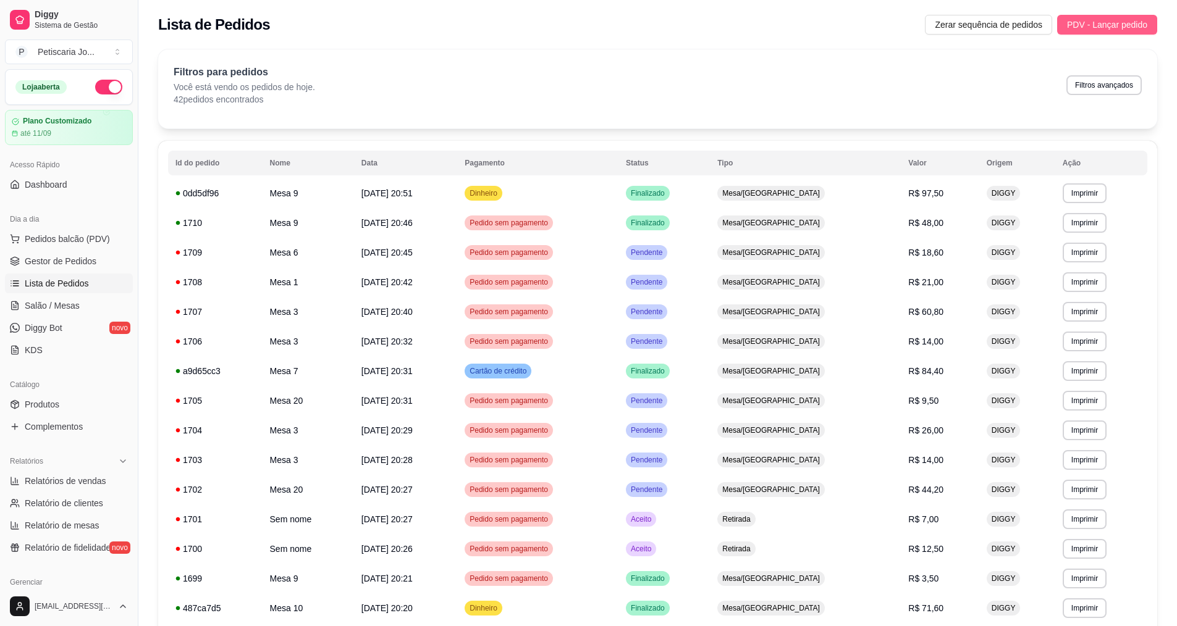
click at [1123, 20] on span "PDV - Lançar pedido" at bounding box center [1107, 25] width 80 height 14
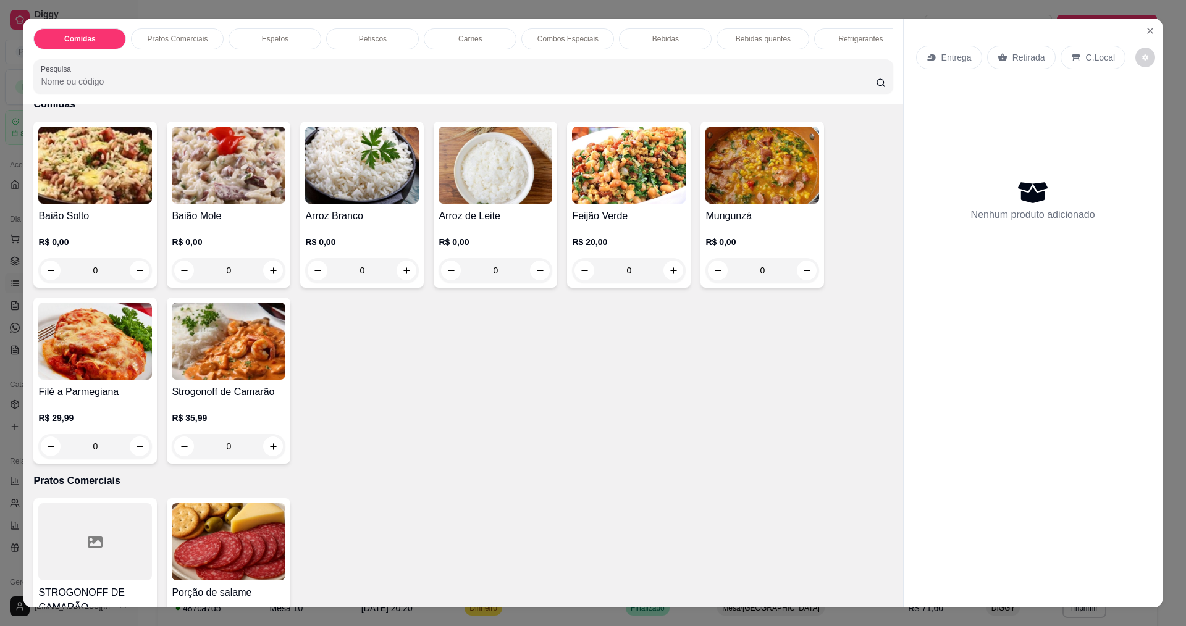
scroll to position [62, 0]
click at [135, 452] on icon "increase-product-quantity" at bounding box center [139, 447] width 9 height 9
type input "1"
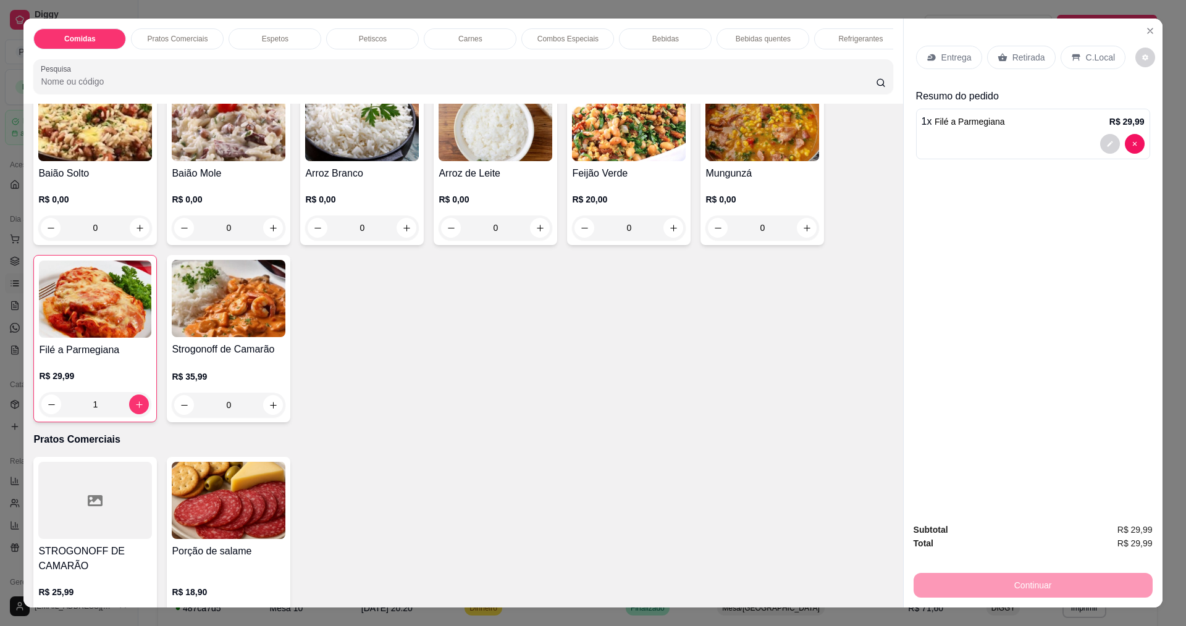
scroll to position [0, 0]
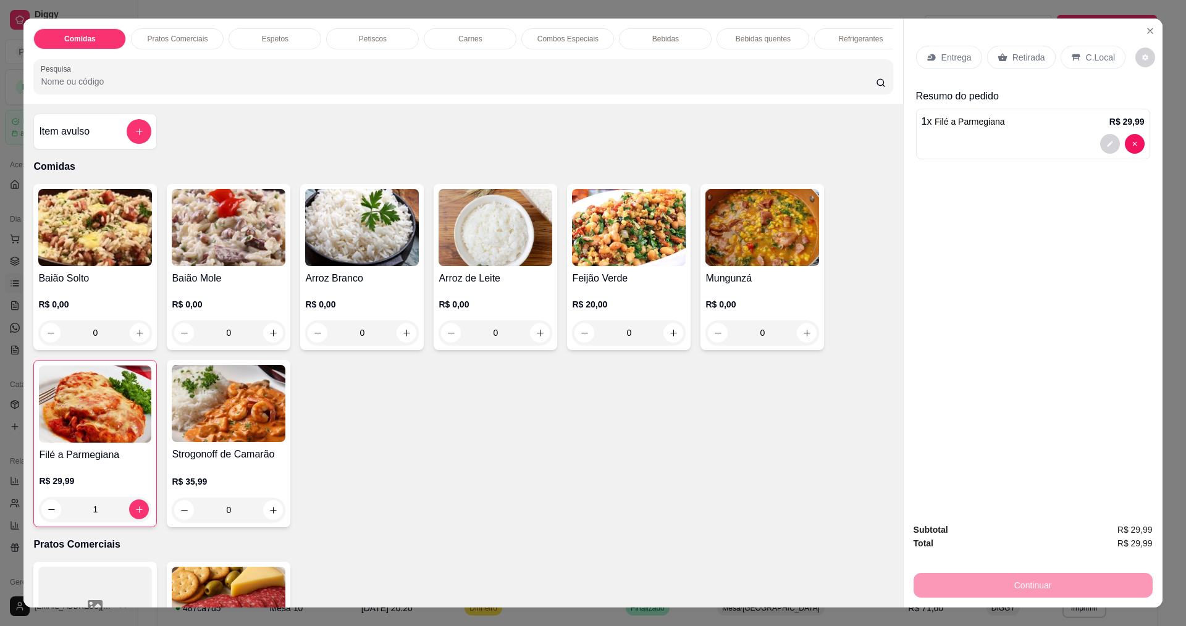
click at [674, 345] on div "0" at bounding box center [629, 333] width 114 height 25
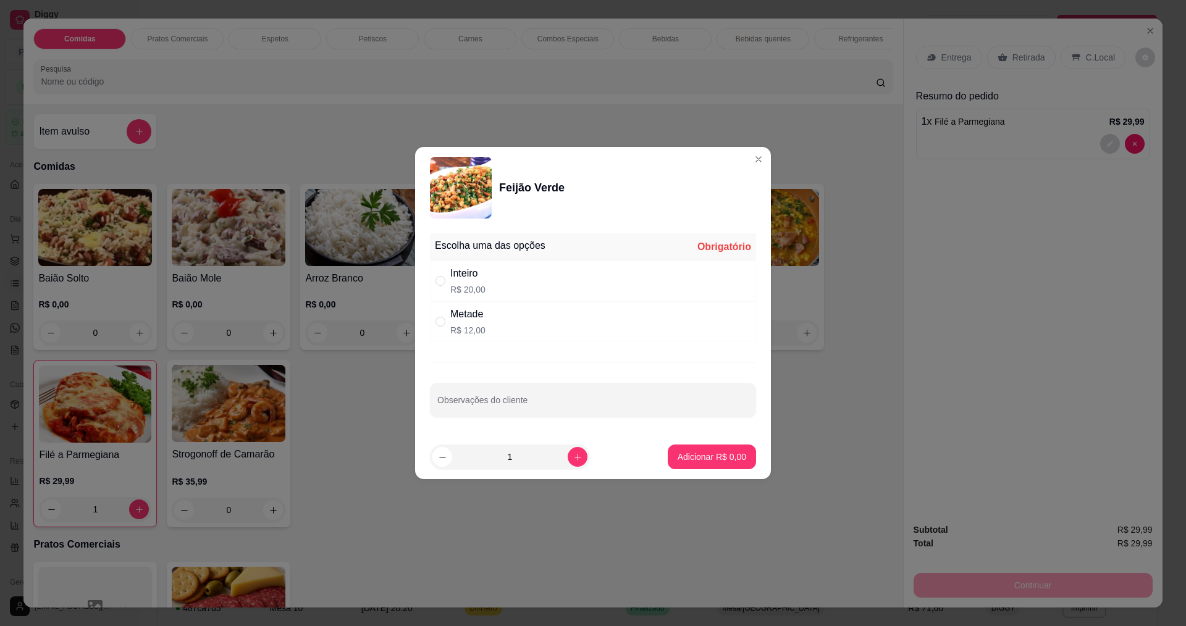
click at [513, 326] on div "Metade R$ 12,00" at bounding box center [593, 321] width 326 height 41
radio input "true"
click at [704, 453] on p "Adicionar R$ 12,00" at bounding box center [710, 457] width 74 height 12
type input "1"
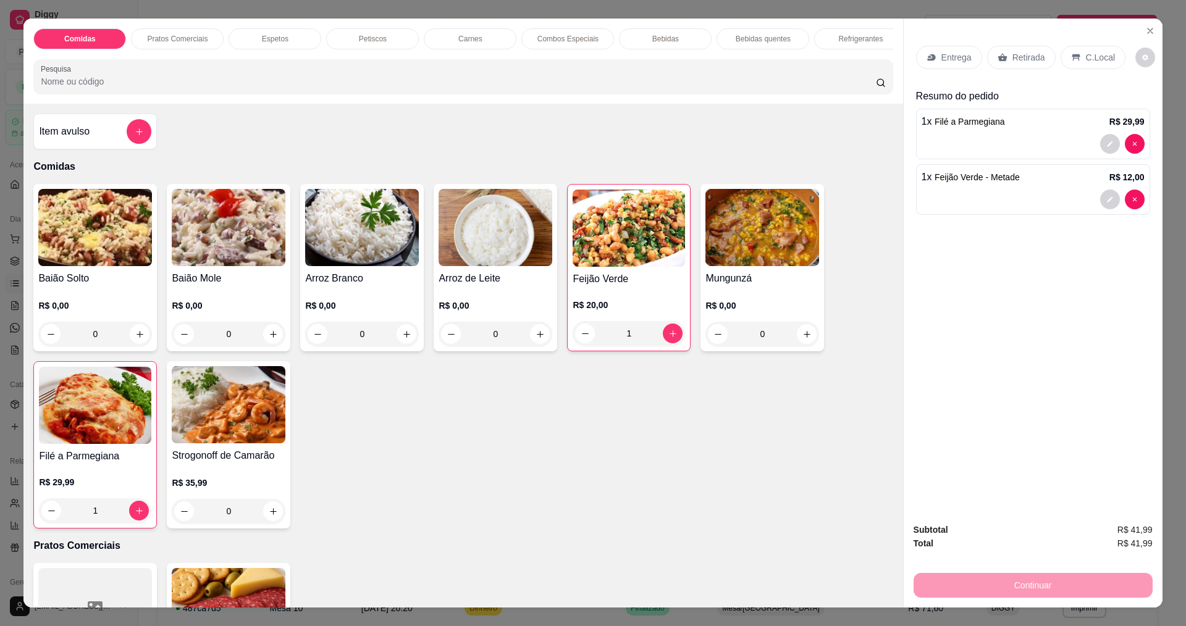
click at [942, 61] on p "Entrega" at bounding box center [957, 57] width 30 height 12
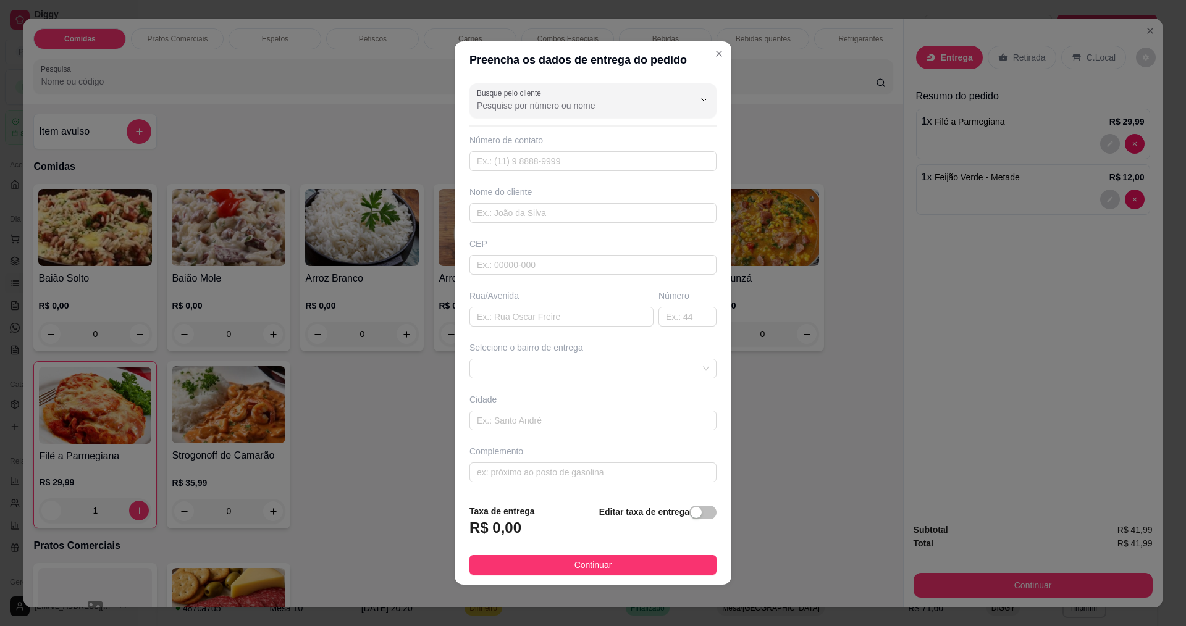
click at [516, 174] on div "Busque pelo cliente Número de contato Nome do cliente CEP Rua/[GEOGRAPHIC_DATA]…" at bounding box center [593, 286] width 277 height 416
click at [516, 161] on input "text" at bounding box center [593, 161] width 247 height 20
type input "888"
click at [506, 220] on input "text" at bounding box center [593, 213] width 247 height 20
type input "[DEMOGRAPHIC_DATA]"
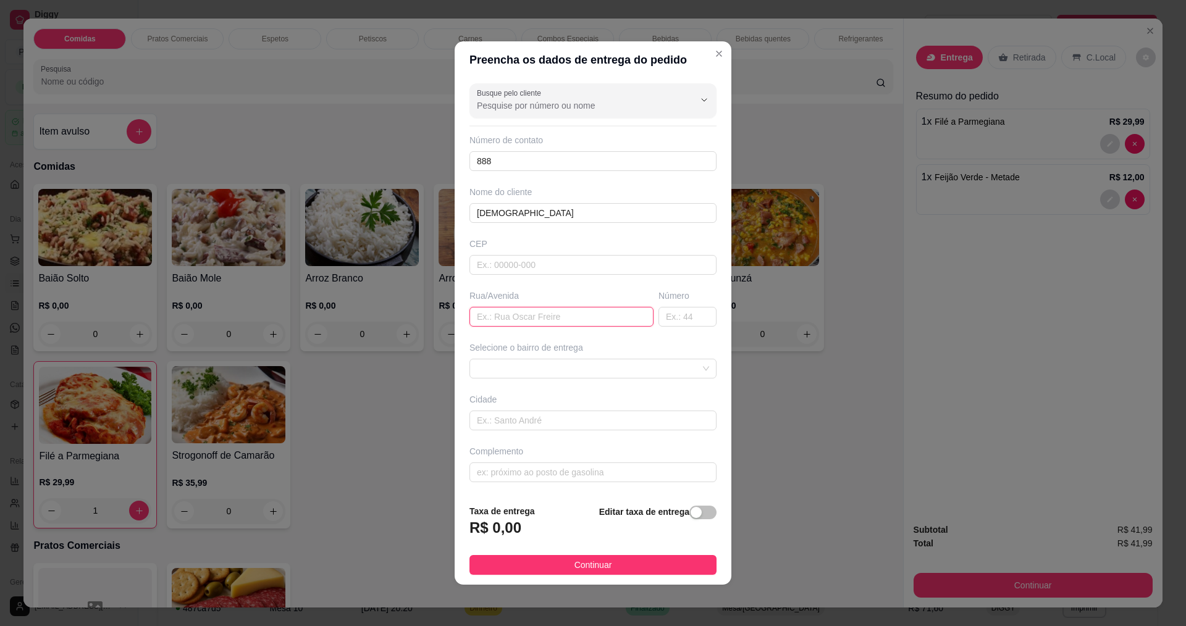
click at [482, 325] on input "text" at bounding box center [562, 317] width 184 height 20
click at [612, 322] on input "text" at bounding box center [562, 317] width 184 height 20
type input "RUA PROFESSOR [PERSON_NAME]"
click at [667, 563] on button "Continuar" at bounding box center [593, 565] width 247 height 20
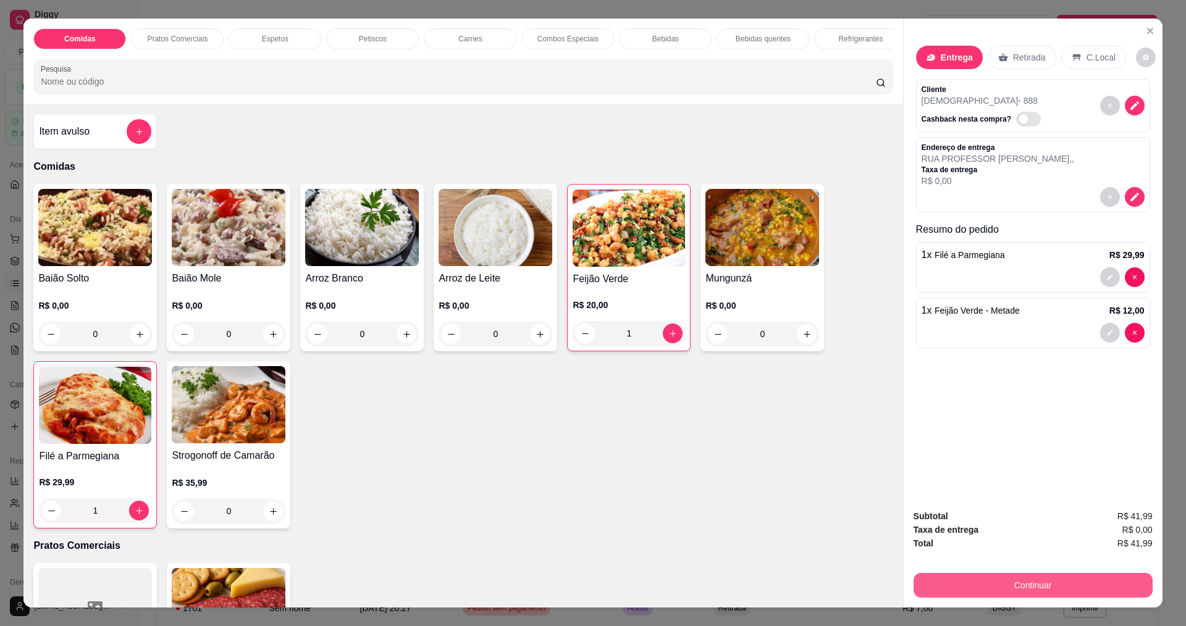
click at [1064, 583] on button "Continuar" at bounding box center [1033, 585] width 239 height 25
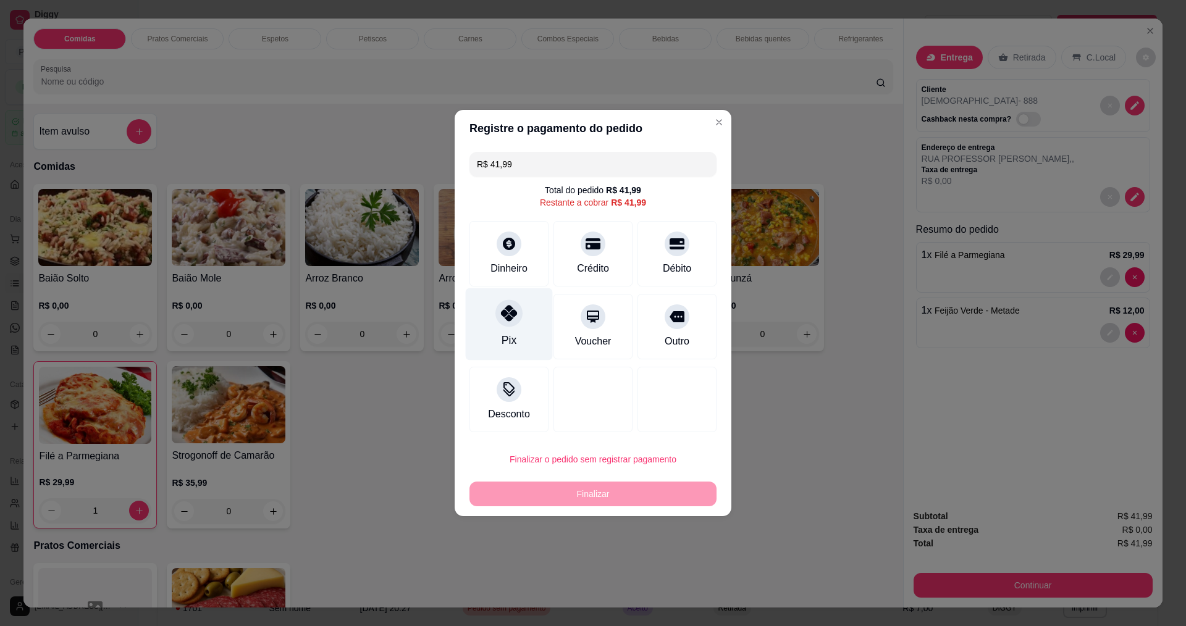
click at [505, 309] on icon at bounding box center [509, 313] width 16 height 16
type input "R$ 0,00"
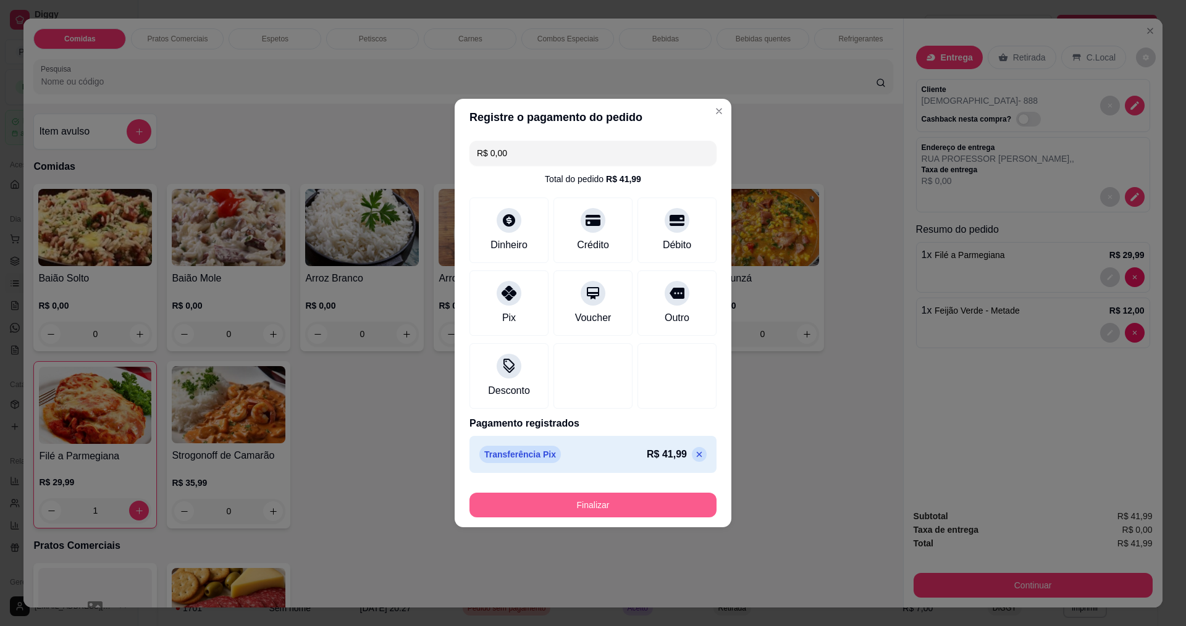
click at [620, 502] on button "Finalizar" at bounding box center [593, 505] width 247 height 25
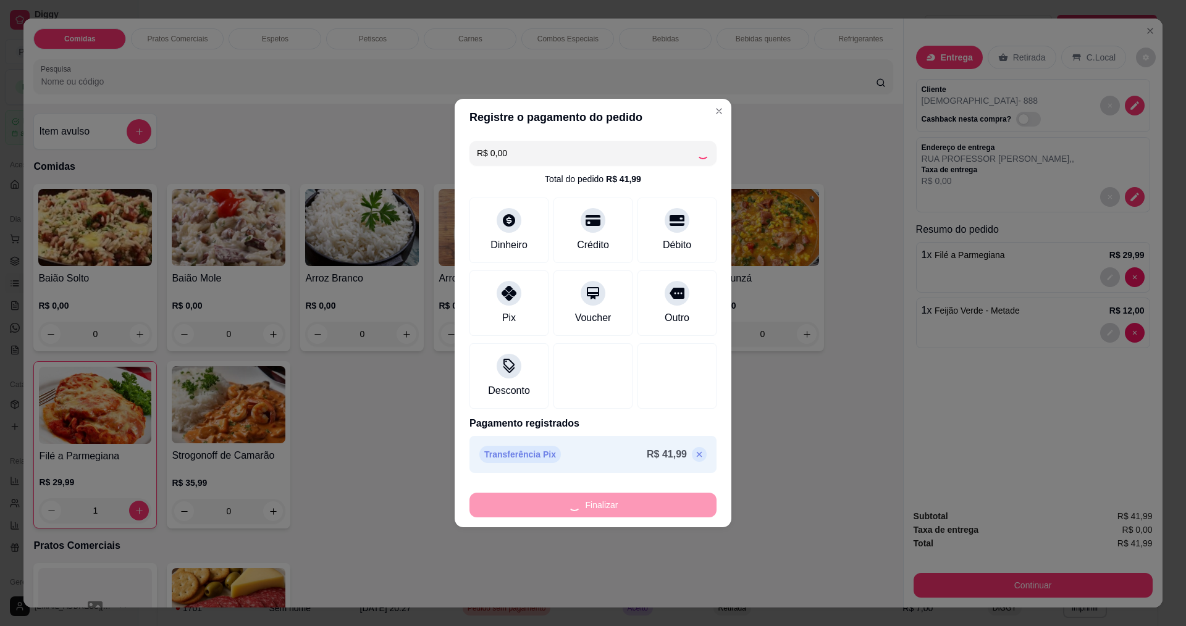
type input "0"
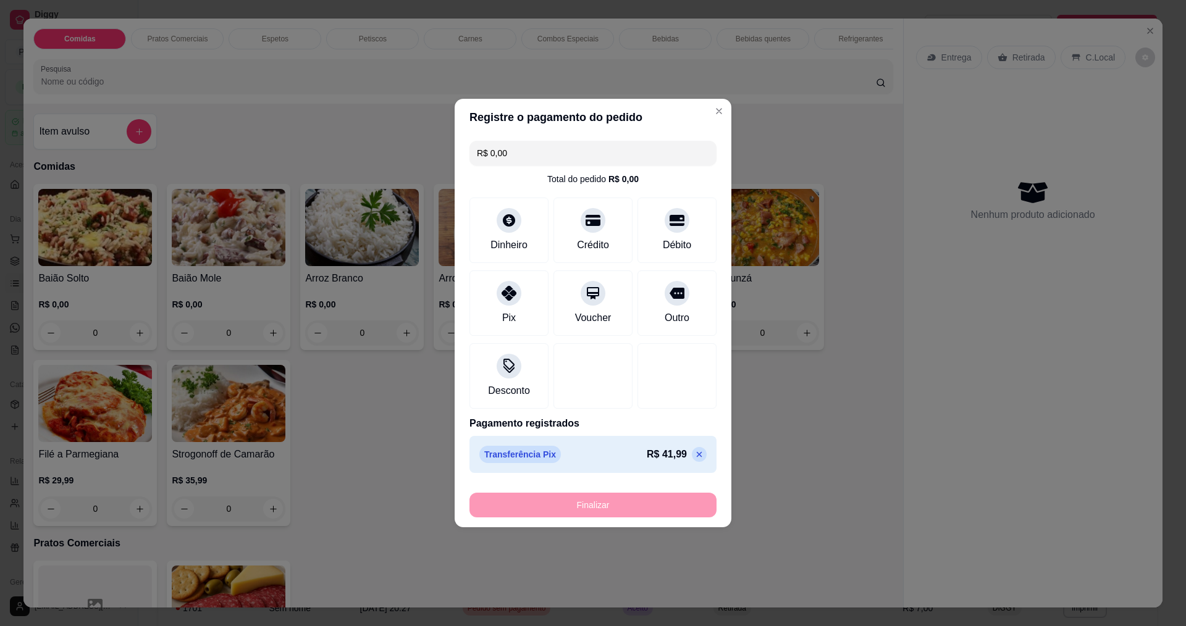
type input "-R$ 41,99"
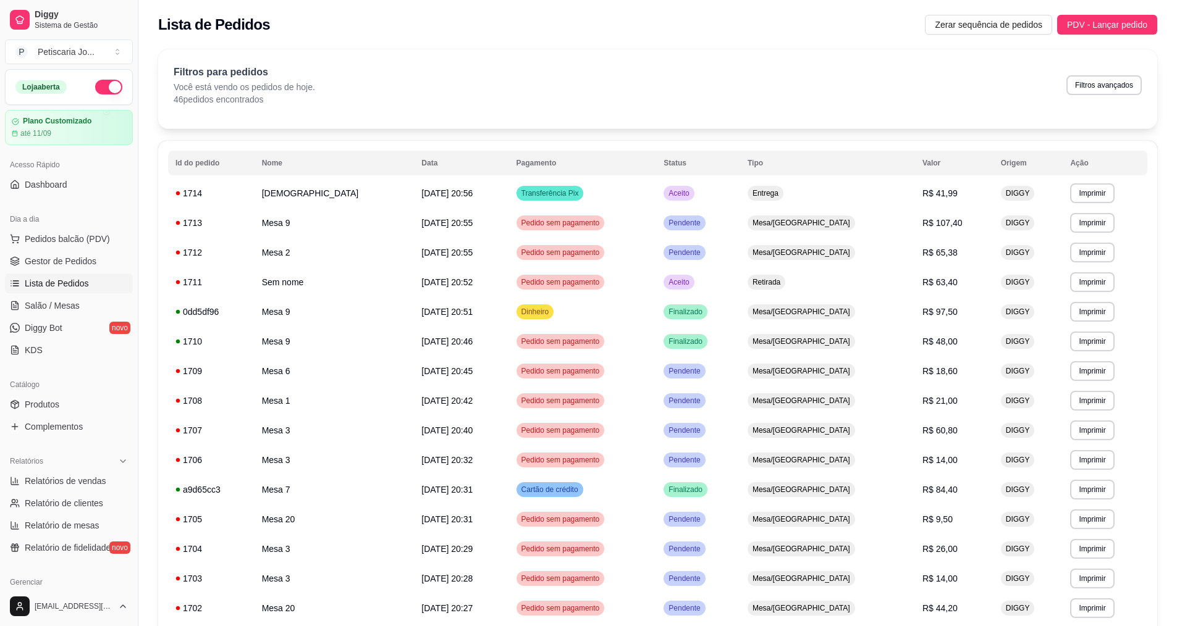
click at [98, 215] on div "Dia a dia" at bounding box center [69, 219] width 128 height 20
click at [96, 220] on div "Dia a dia" at bounding box center [69, 219] width 128 height 20
click at [89, 244] on span "Pedidos balcão (PDV)" at bounding box center [67, 239] width 85 height 12
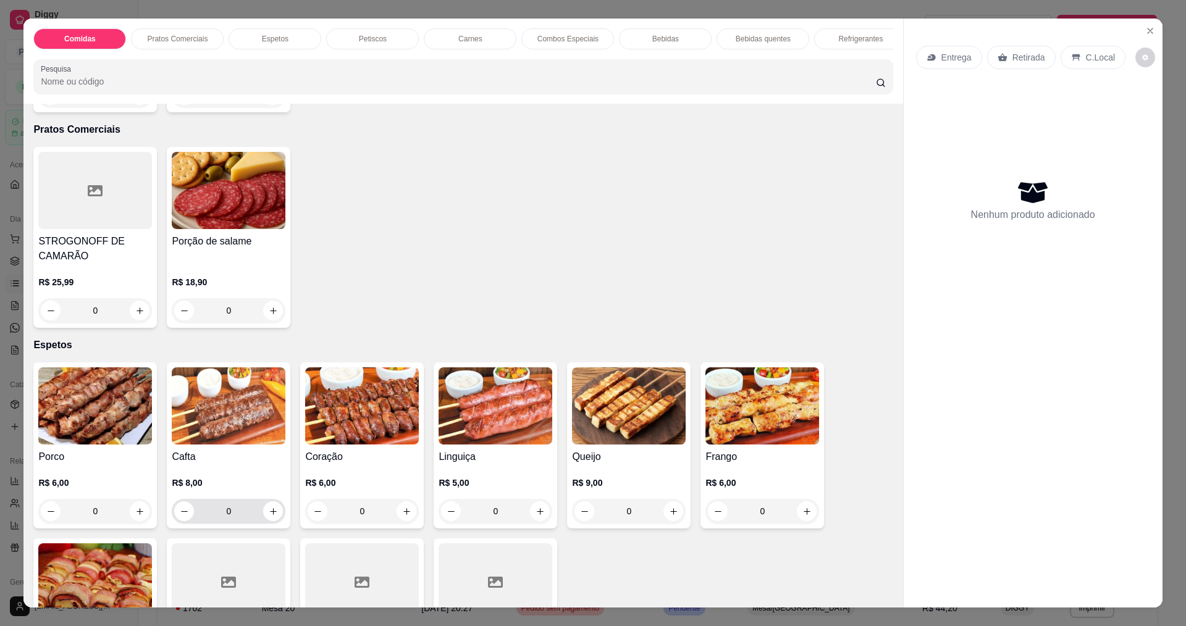
scroll to position [618, 0]
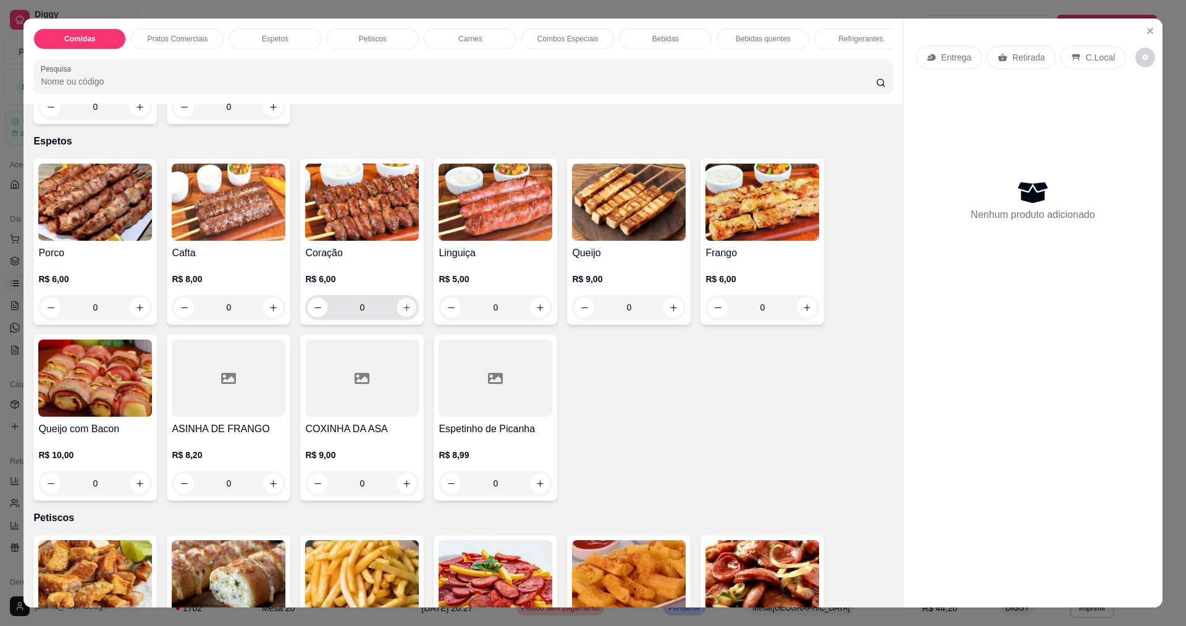
click at [403, 313] on icon "increase-product-quantity" at bounding box center [406, 307] width 9 height 9
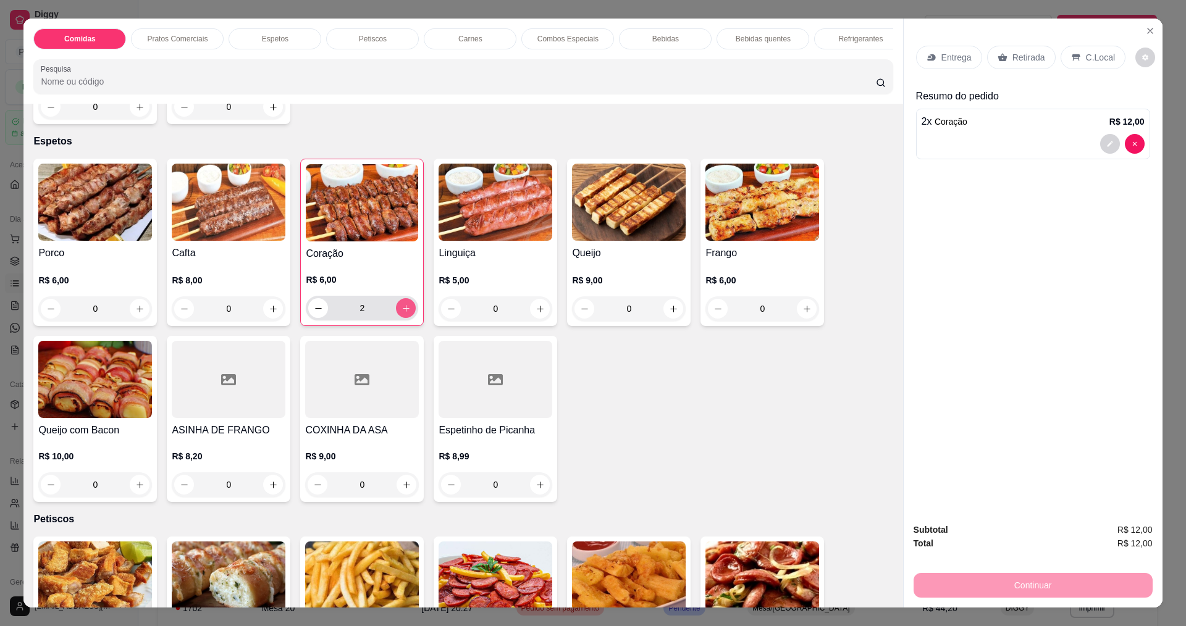
click at [403, 313] on icon "increase-product-quantity" at bounding box center [406, 308] width 9 height 9
type input "3"
click at [135, 314] on icon "increase-product-quantity" at bounding box center [139, 309] width 9 height 9
type input "1"
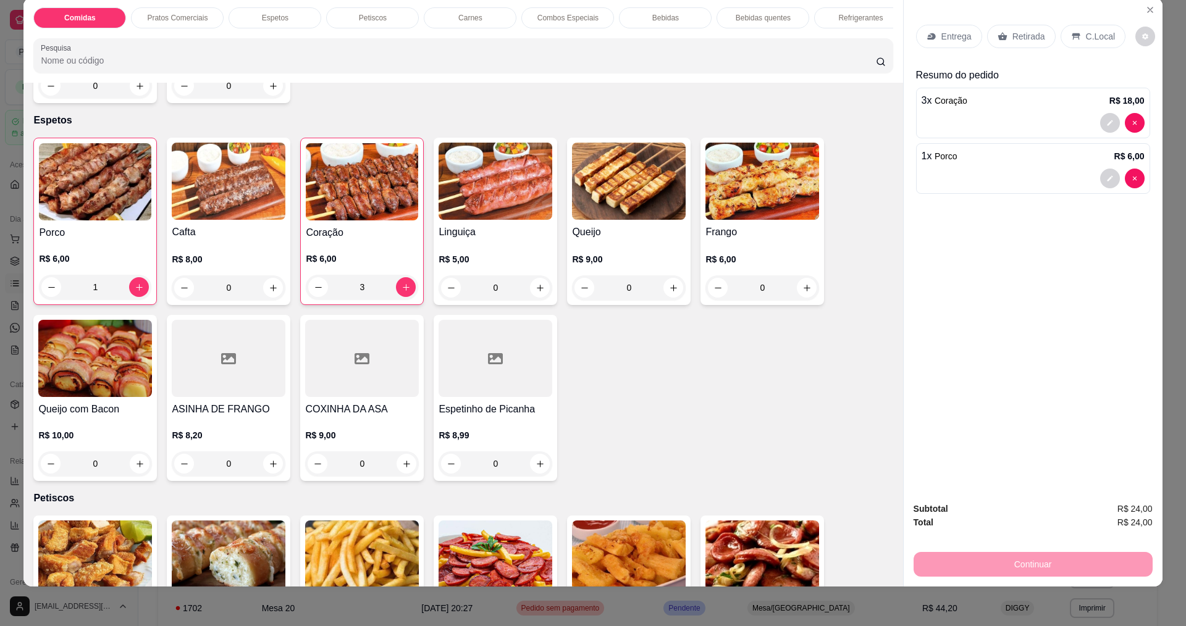
click at [927, 46] on div "Entrega" at bounding box center [949, 36] width 66 height 23
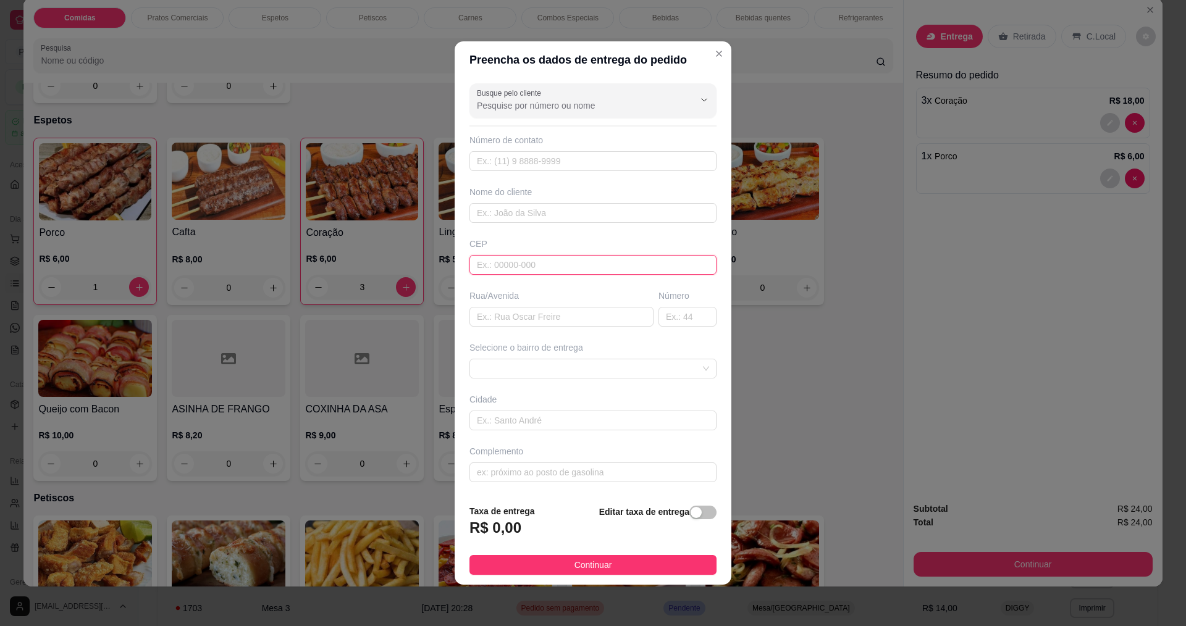
click at [508, 271] on input "text" at bounding box center [593, 265] width 247 height 20
click at [508, 211] on input "text" at bounding box center [593, 213] width 247 height 20
type input "r"
click at [505, 318] on input "text" at bounding box center [562, 317] width 184 height 20
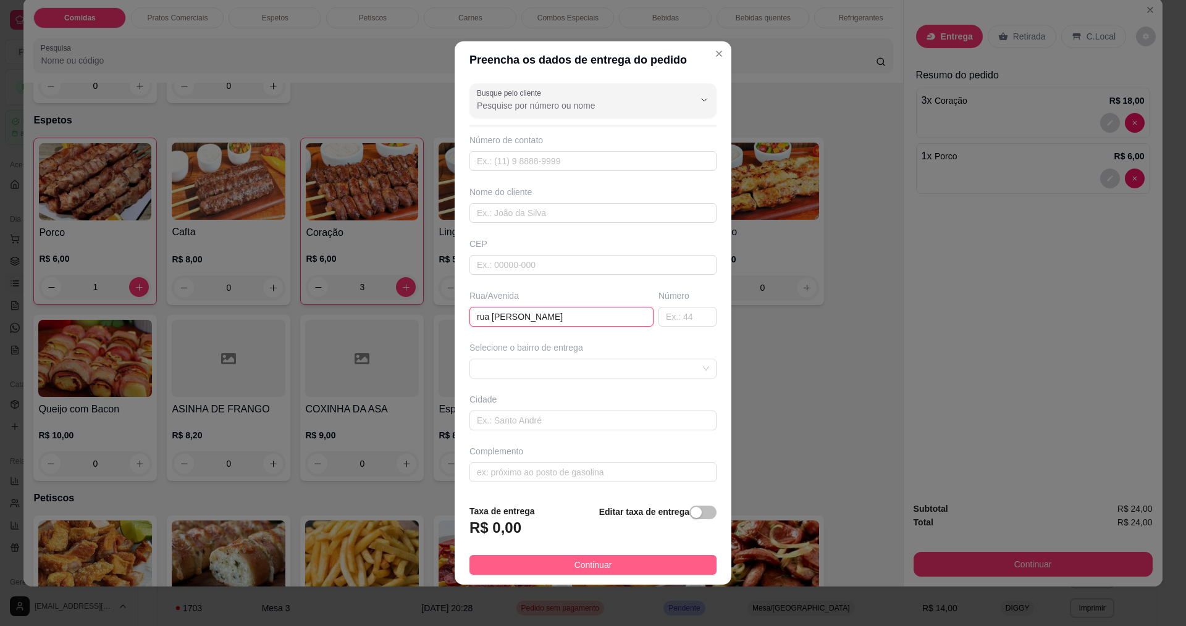
type input "rua [PERSON_NAME]"
click at [597, 565] on span "Continuar" at bounding box center [594, 565] width 38 height 14
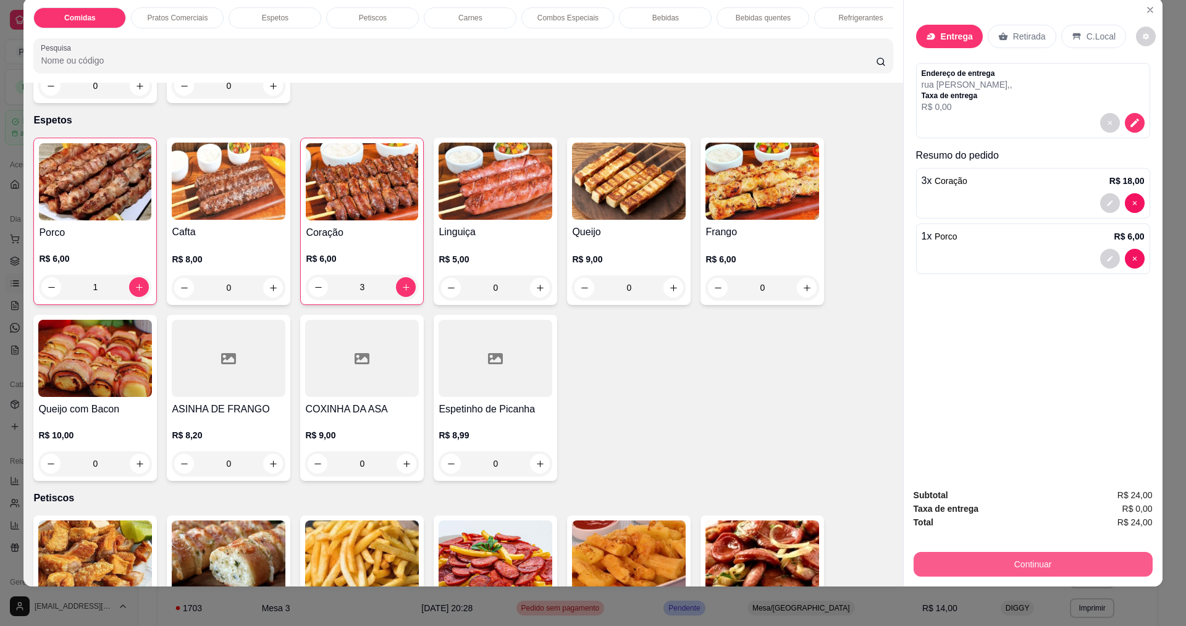
click at [1001, 564] on button "Continuar" at bounding box center [1033, 564] width 239 height 25
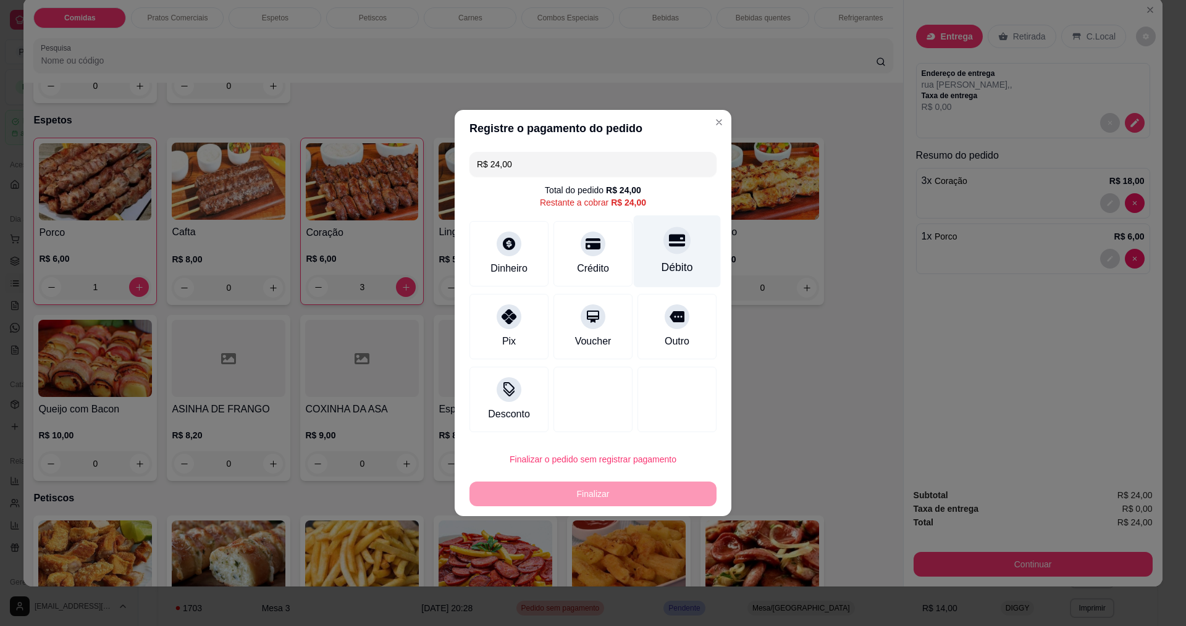
click at [643, 245] on div "Débito" at bounding box center [677, 252] width 87 height 72
type input "R$ 0,00"
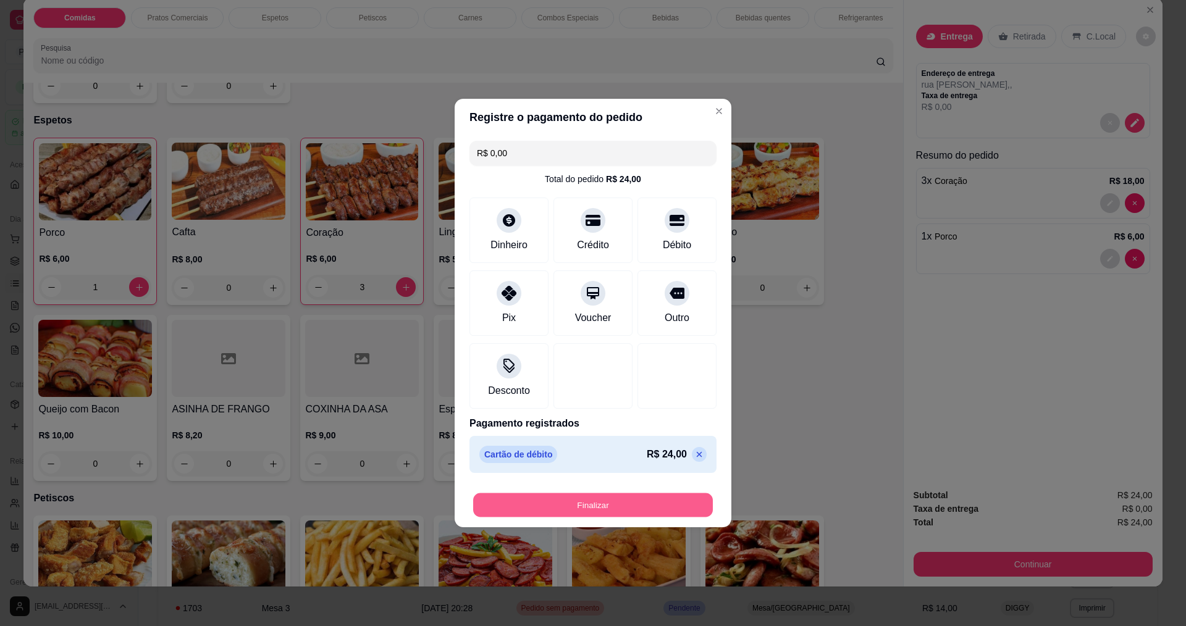
click at [520, 507] on button "Finalizar" at bounding box center [593, 506] width 240 height 24
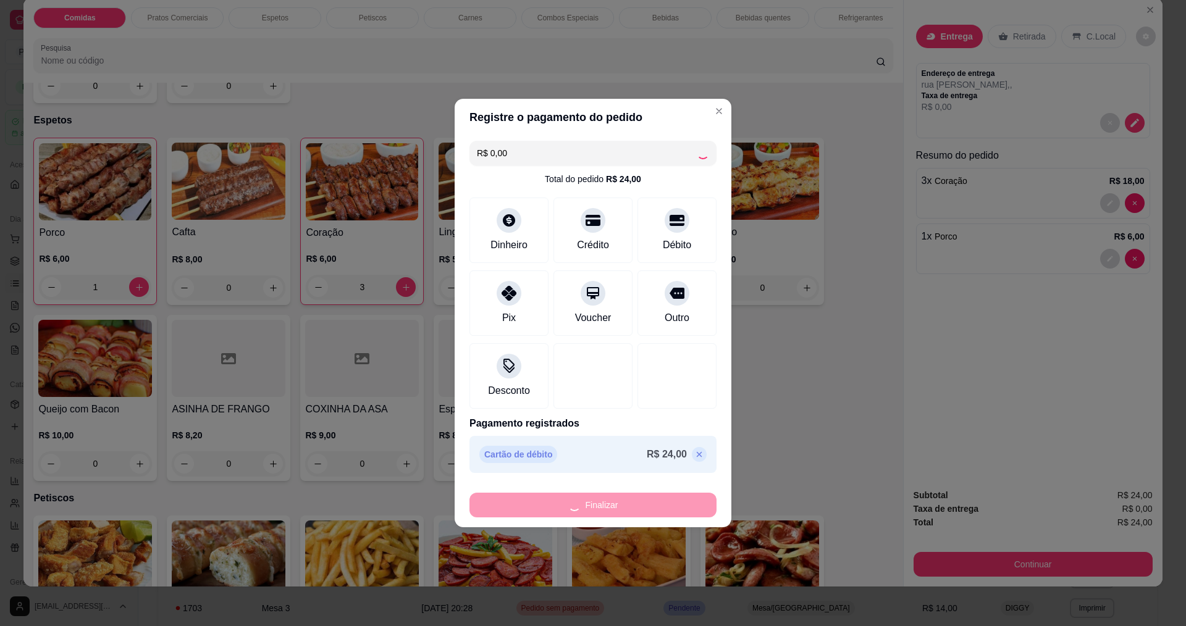
type input "0"
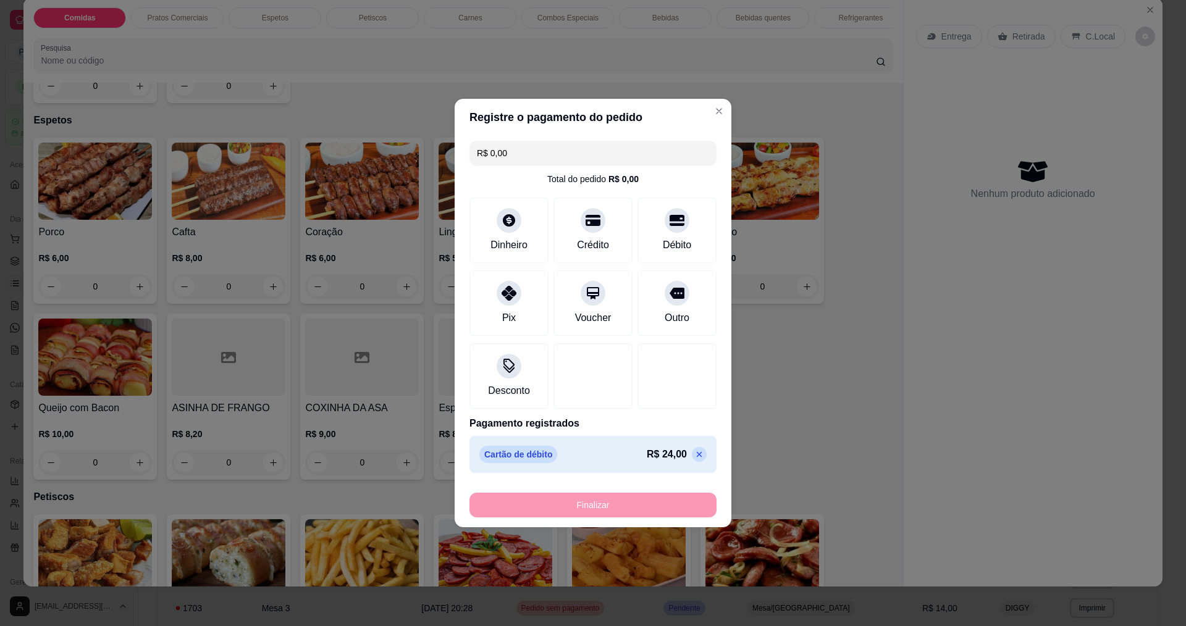
type input "-R$ 24,00"
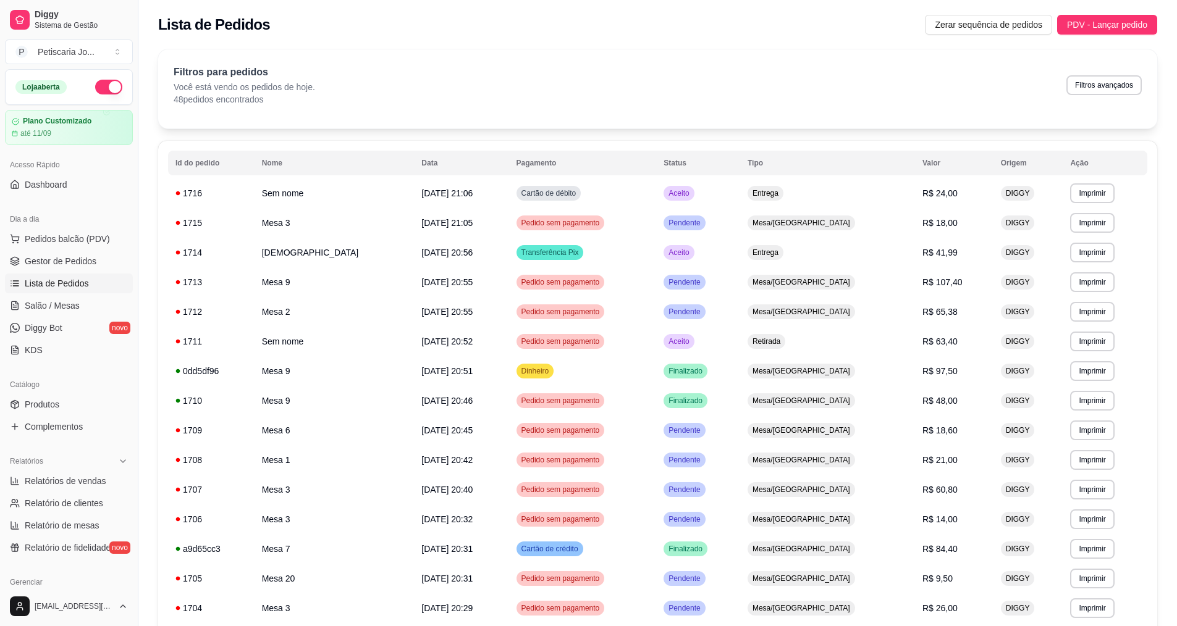
click at [69, 276] on link "Lista de Pedidos" at bounding box center [69, 284] width 128 height 20
click at [75, 256] on span "Gestor de Pedidos" at bounding box center [61, 261] width 72 height 12
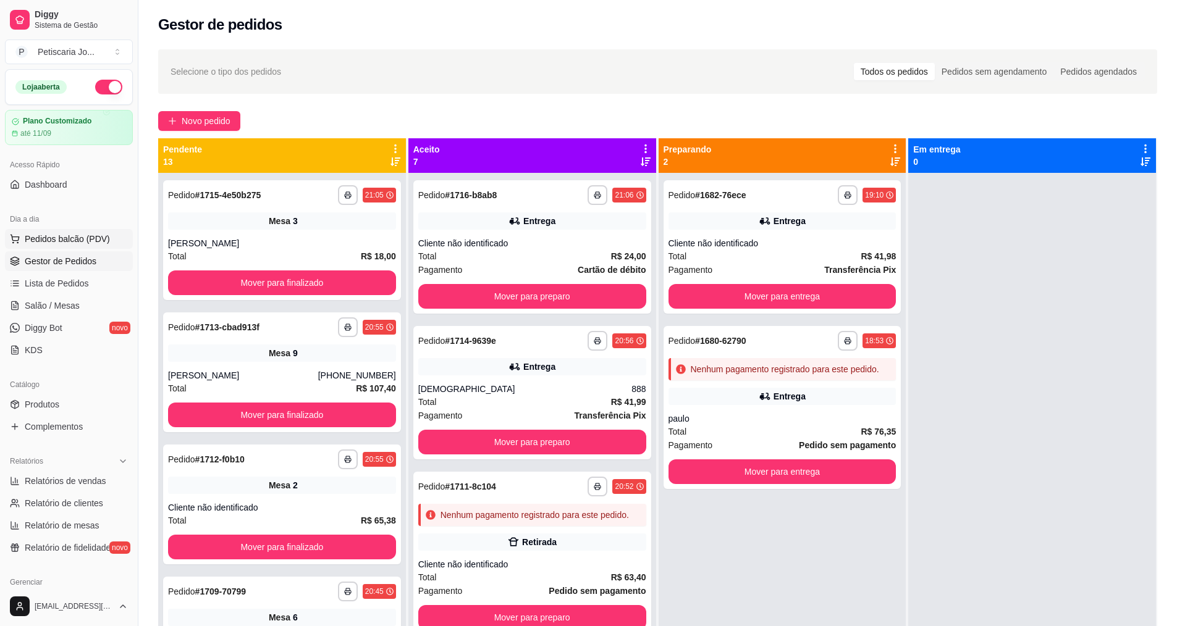
click at [67, 235] on span "Pedidos balcão (PDV)" at bounding box center [67, 239] width 85 height 12
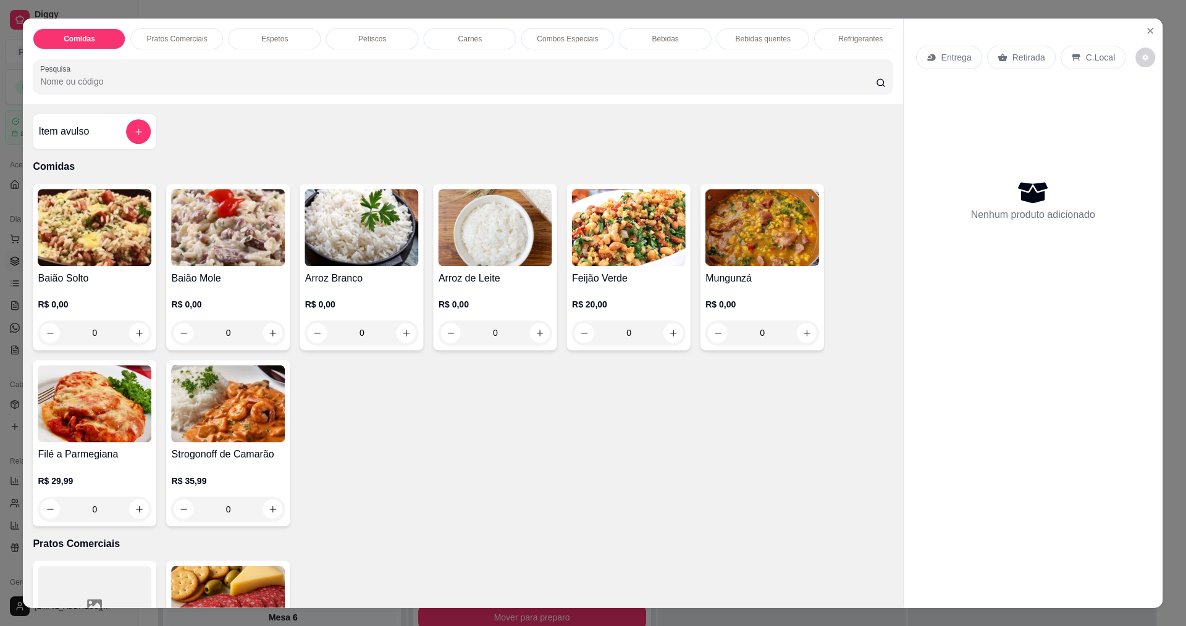
click at [70, 260] on img at bounding box center [95, 227] width 114 height 77
click at [1140, 25] on button "Close" at bounding box center [1150, 31] width 20 height 20
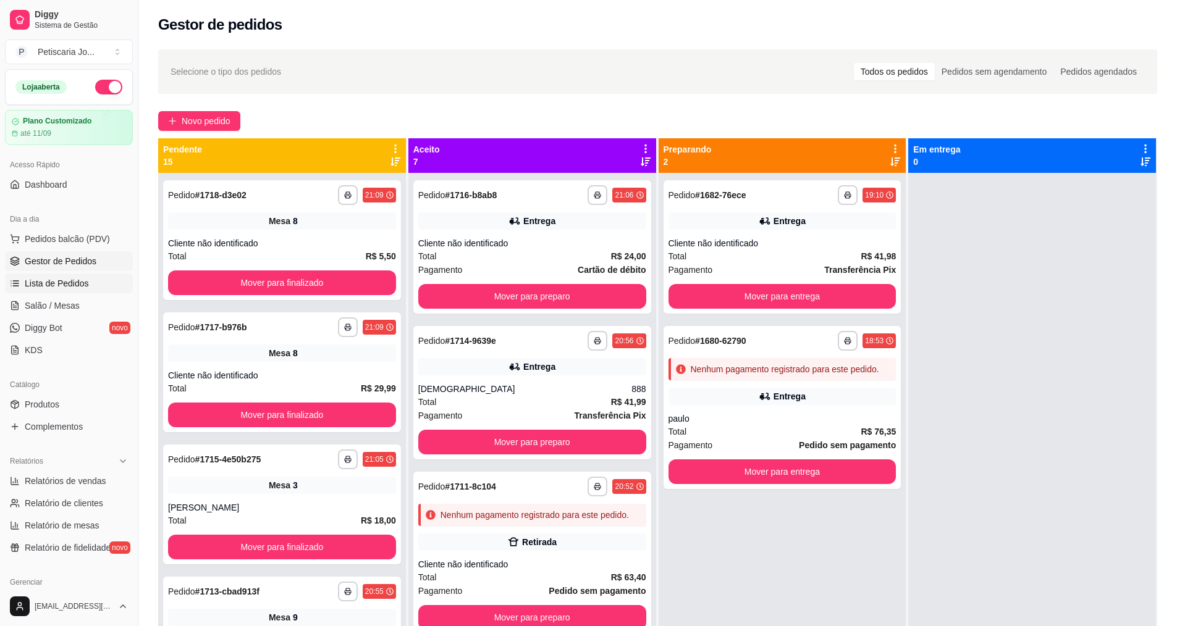
click at [49, 280] on span "Lista de Pedidos" at bounding box center [57, 283] width 64 height 12
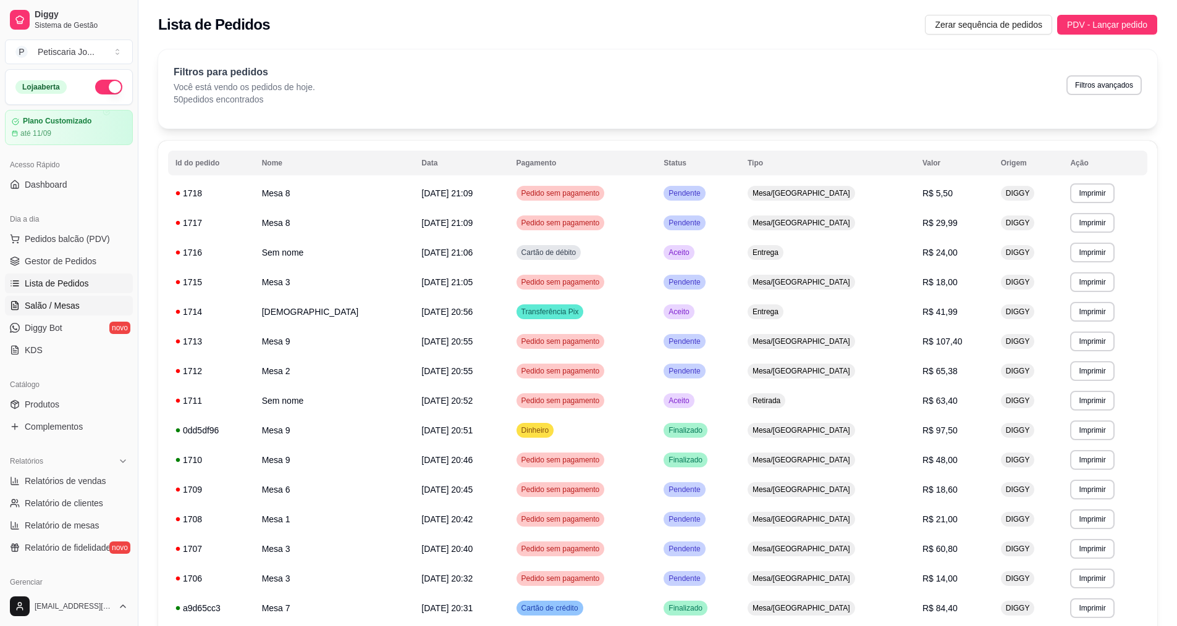
click at [61, 302] on span "Salão / Mesas" at bounding box center [52, 306] width 55 height 12
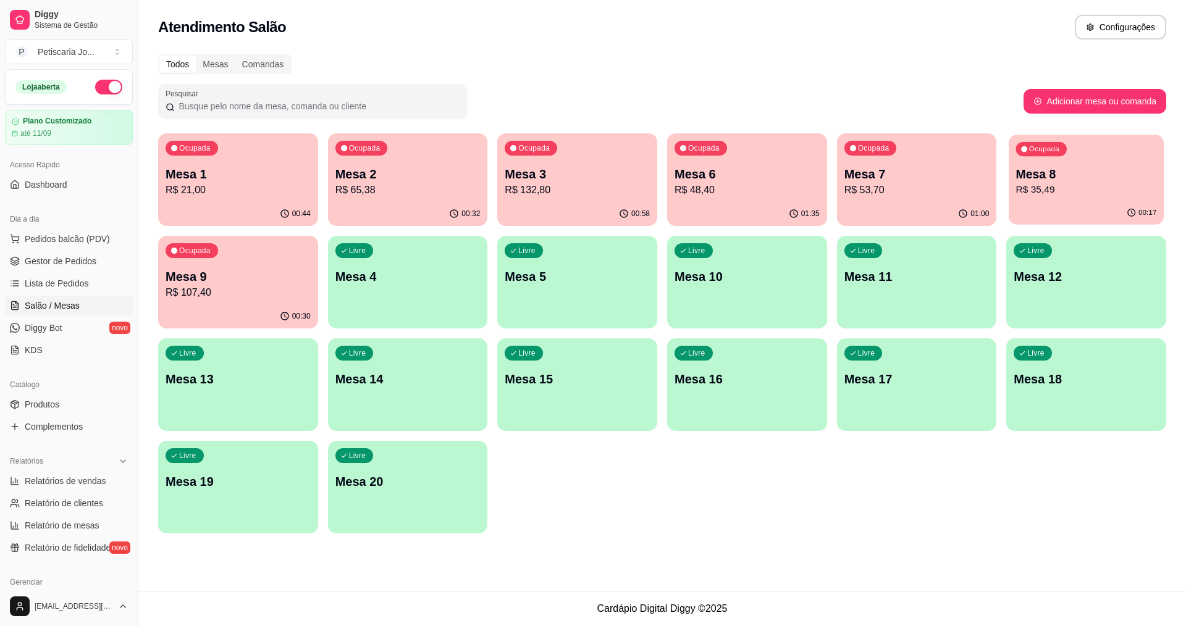
click at [1108, 164] on div "Ocupada Mesa 8 R$ 35,49" at bounding box center [1086, 168] width 155 height 67
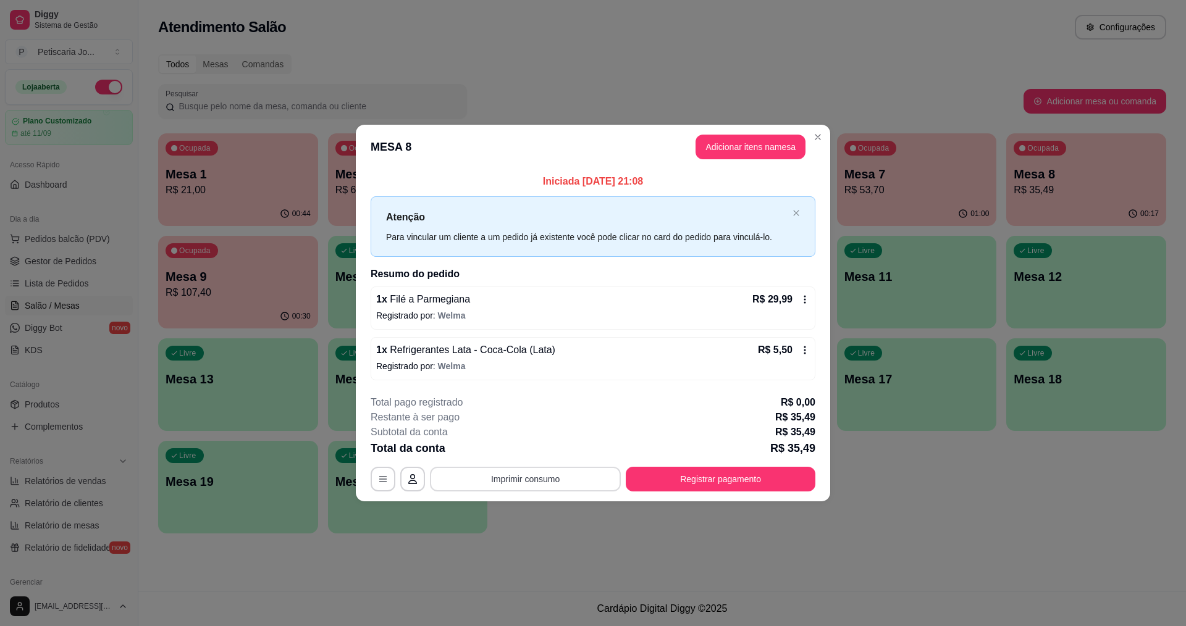
click at [567, 474] on button "Imprimir consumo" at bounding box center [525, 479] width 191 height 25
click at [564, 443] on div "Escolha a impressora IMPRESSORA" at bounding box center [529, 442] width 102 height 42
click at [676, 474] on button "Registrar pagamento" at bounding box center [721, 479] width 184 height 24
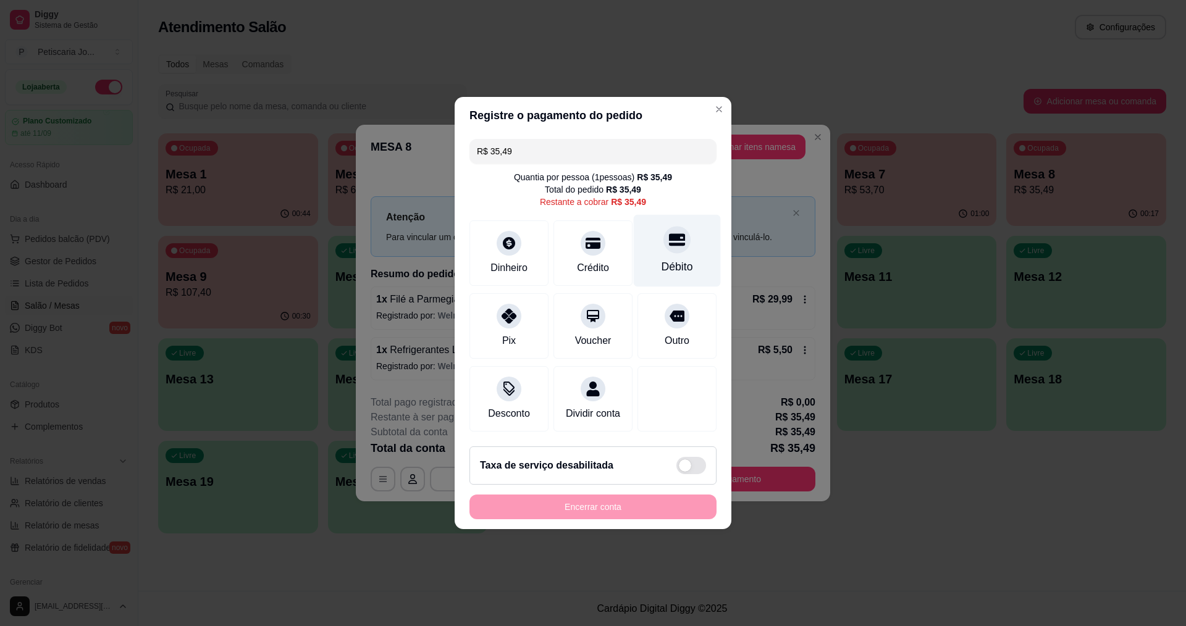
click at [664, 233] on div at bounding box center [677, 239] width 27 height 27
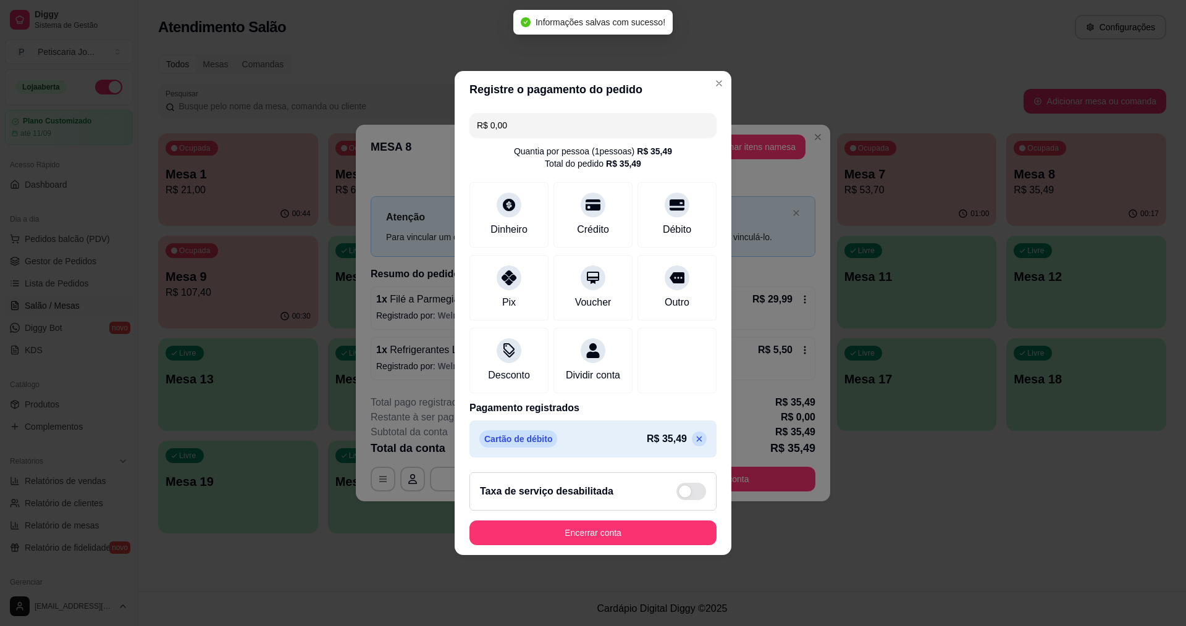
type input "R$ 0,00"
click at [589, 546] on button "Encerrar conta" at bounding box center [593, 533] width 240 height 24
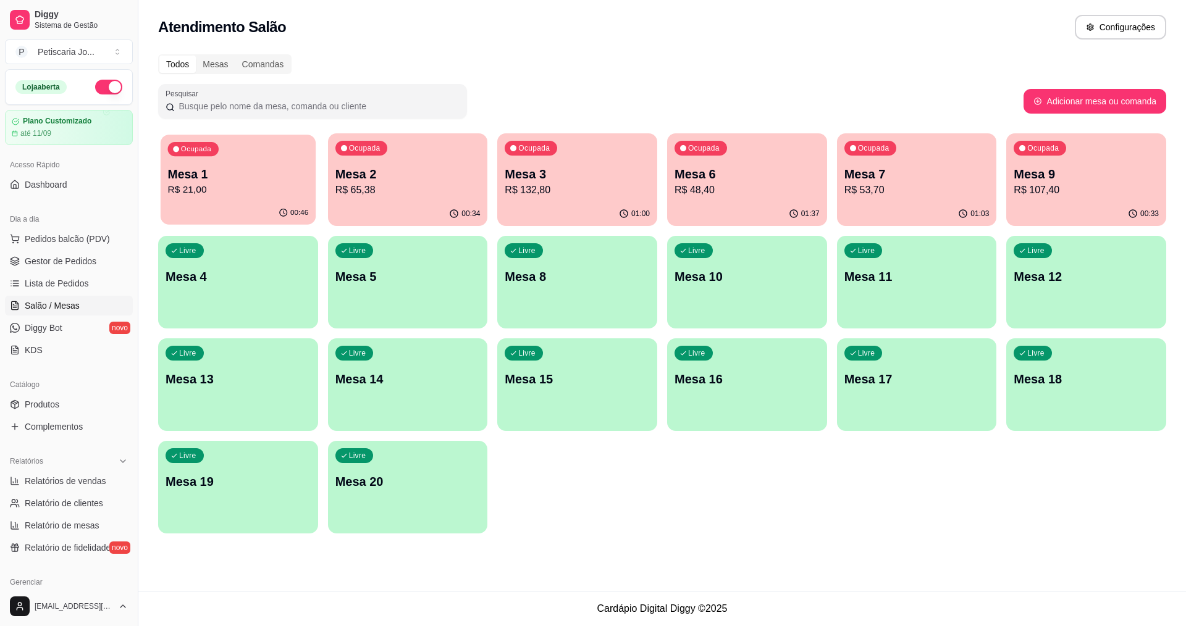
click at [219, 169] on p "Mesa 1" at bounding box center [238, 174] width 141 height 17
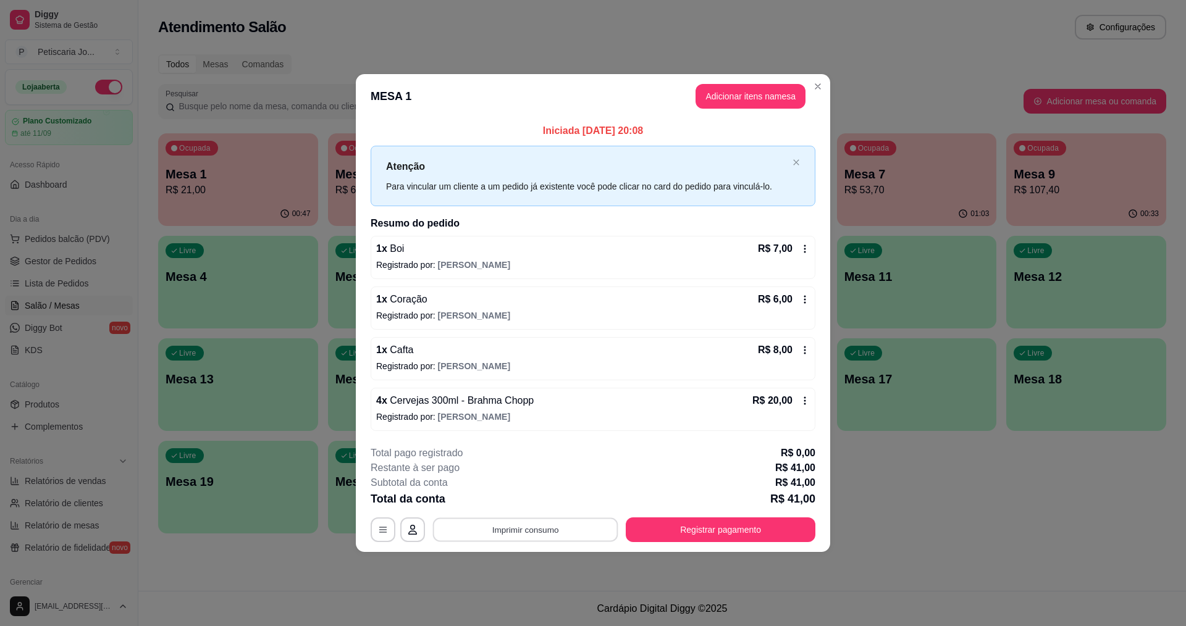
click at [555, 540] on button "Imprimir consumo" at bounding box center [525, 530] width 185 height 24
click at [530, 497] on button "IMPRESSORA" at bounding box center [529, 501] width 86 height 19
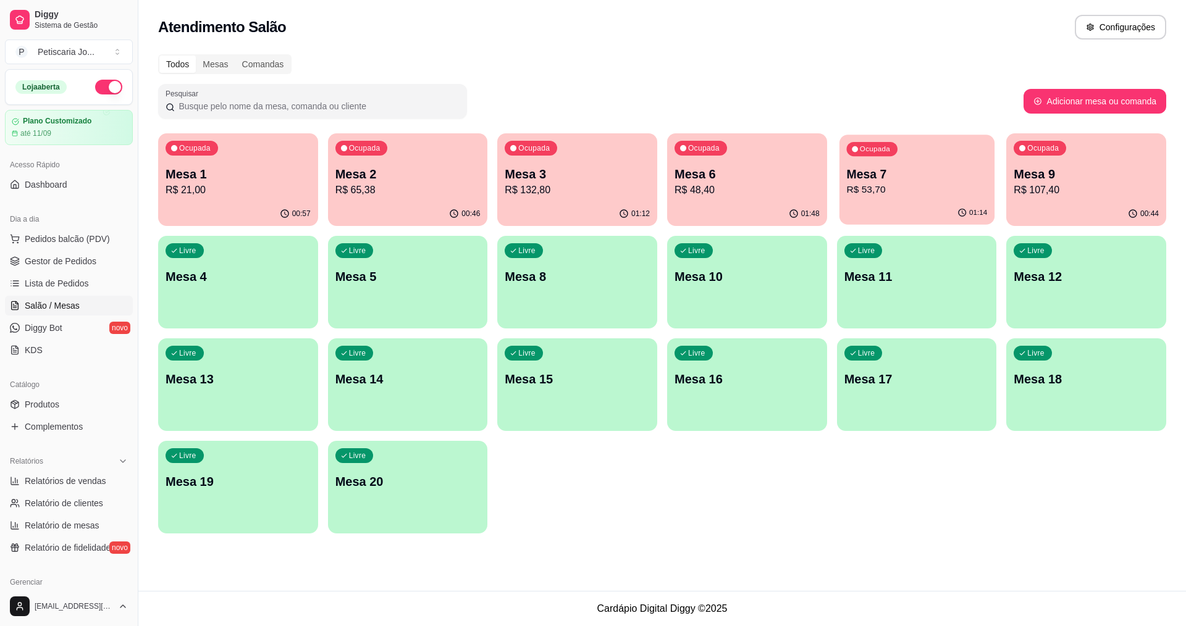
click at [902, 174] on p "Mesa 7" at bounding box center [916, 174] width 141 height 17
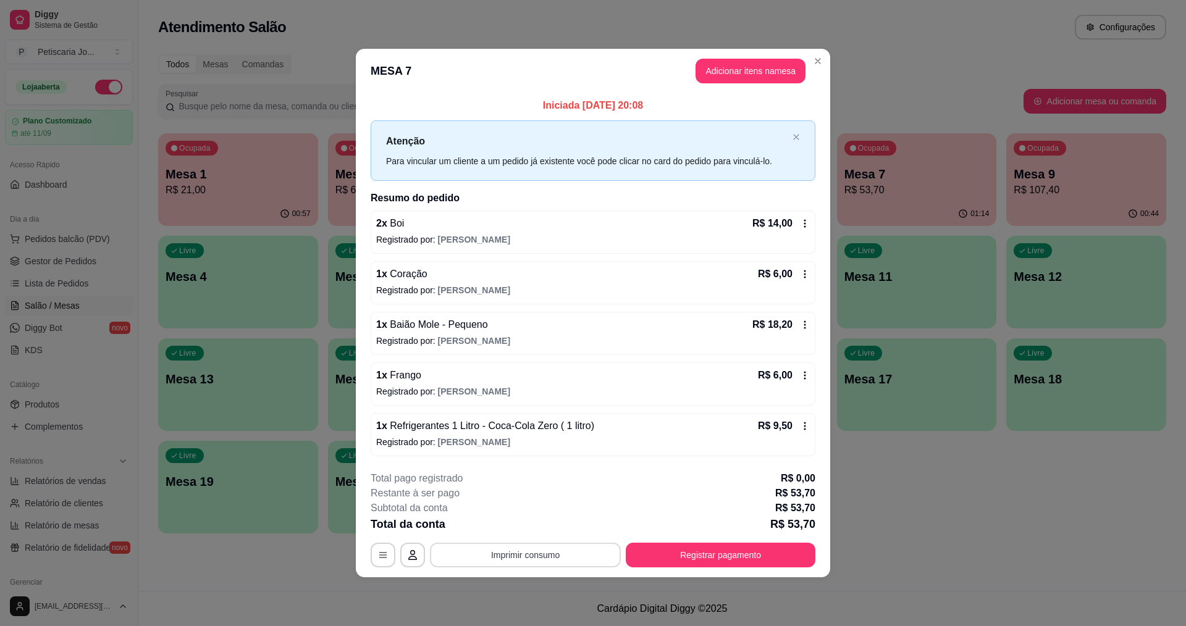
click at [541, 546] on button "Imprimir consumo" at bounding box center [525, 555] width 191 height 25
click at [543, 516] on div "Escolha a impressora IMPRESSORA" at bounding box center [529, 518] width 102 height 42
click at [542, 522] on button "IMPRESSORA" at bounding box center [529, 526] width 86 height 19
click at [788, 550] on button "Registrar pagamento" at bounding box center [721, 555] width 184 height 24
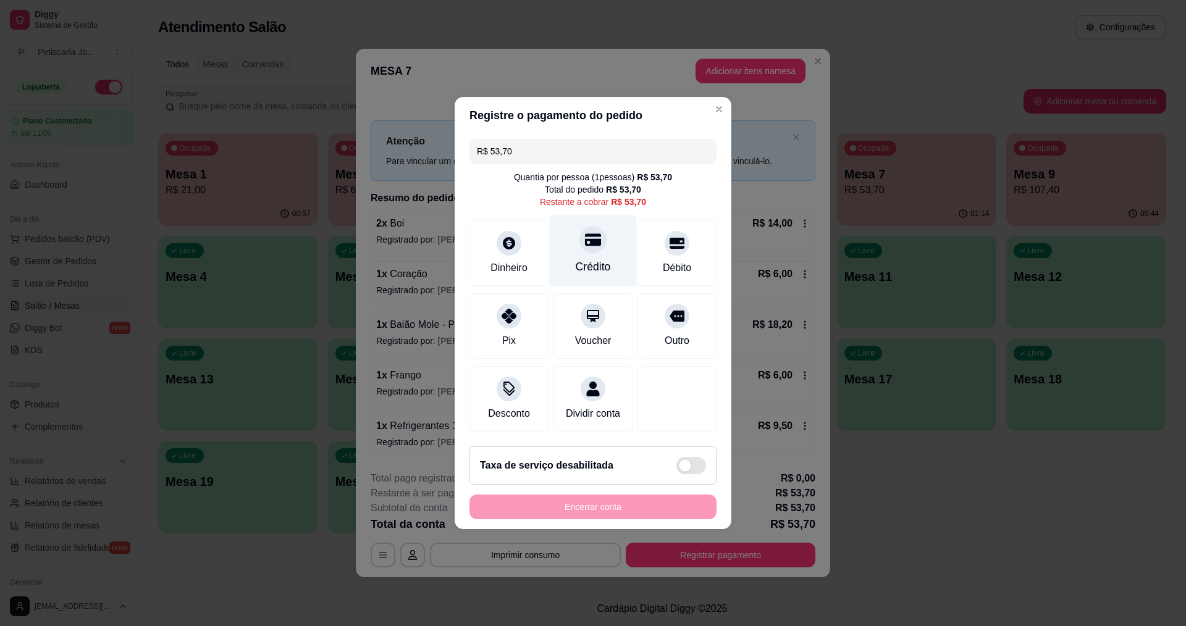
click at [587, 243] on div at bounding box center [592, 239] width 27 height 27
type input "R$ 0,00"
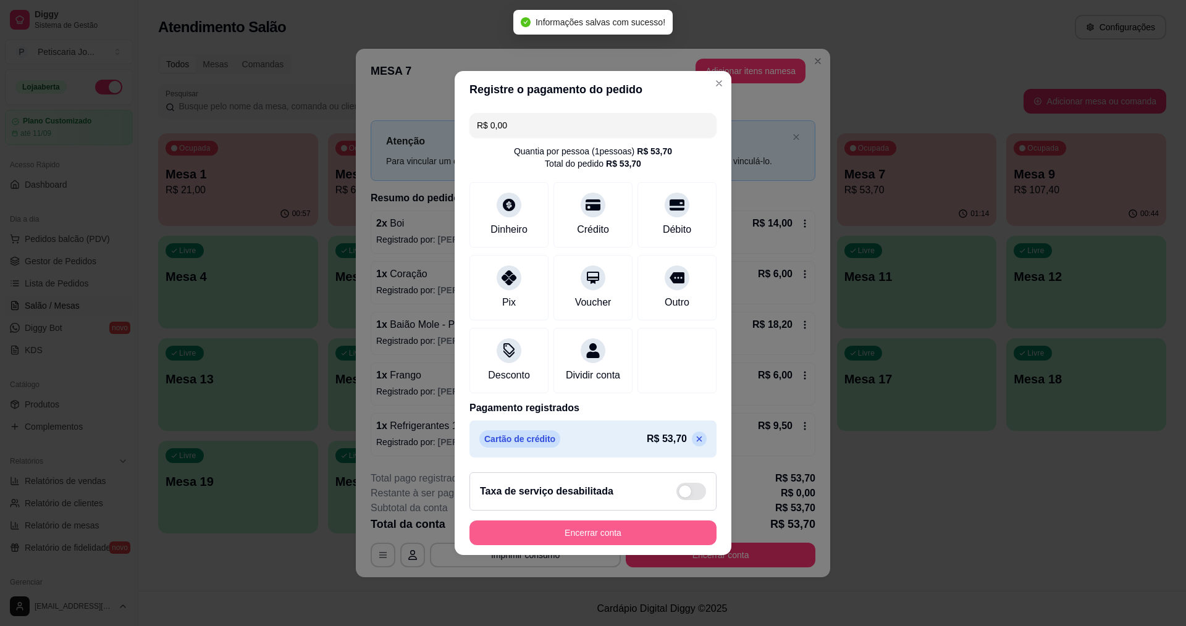
click at [596, 528] on button "Encerrar conta" at bounding box center [593, 533] width 247 height 25
click at [596, 540] on button "Encerrar conta" at bounding box center [593, 533] width 247 height 25
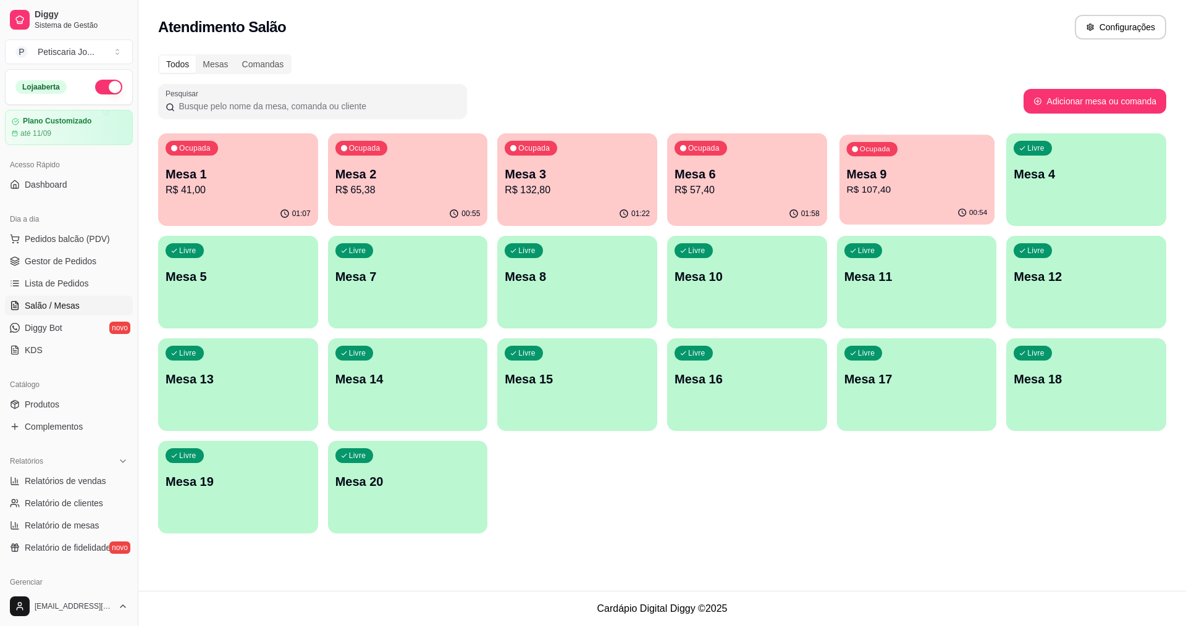
click at [938, 176] on p "Mesa 9" at bounding box center [916, 174] width 141 height 17
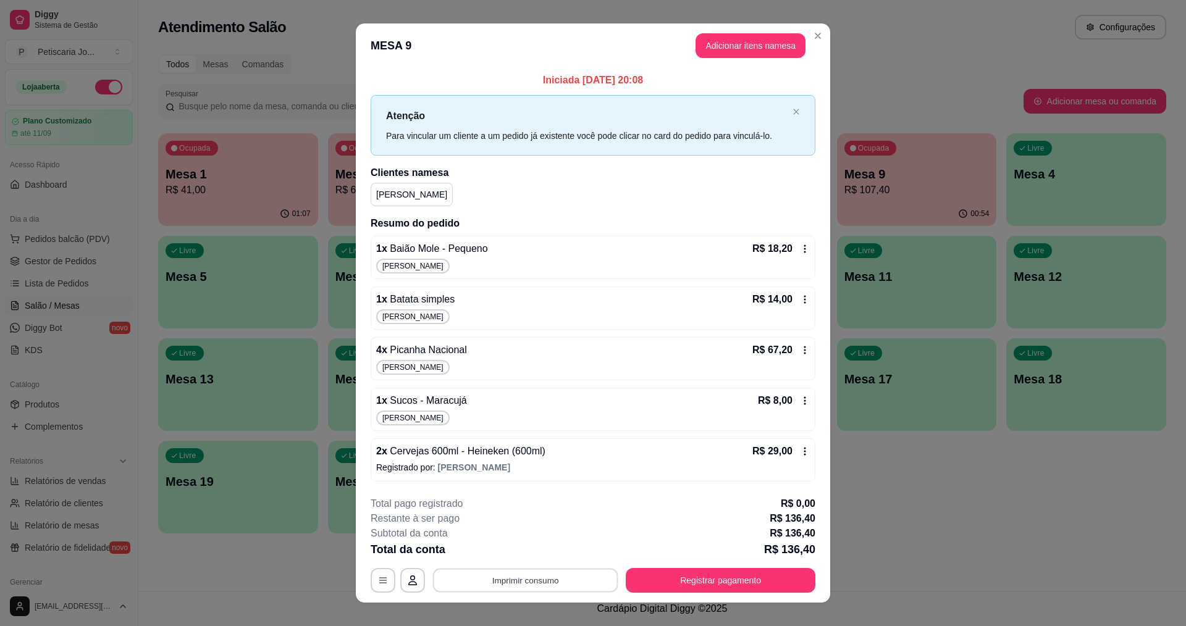
click at [556, 575] on button "Imprimir consumo" at bounding box center [525, 580] width 185 height 24
click at [545, 543] on button "IMPRESSORA" at bounding box center [524, 551] width 86 height 19
click at [699, 586] on button "Registrar pagamento" at bounding box center [721, 580] width 184 height 24
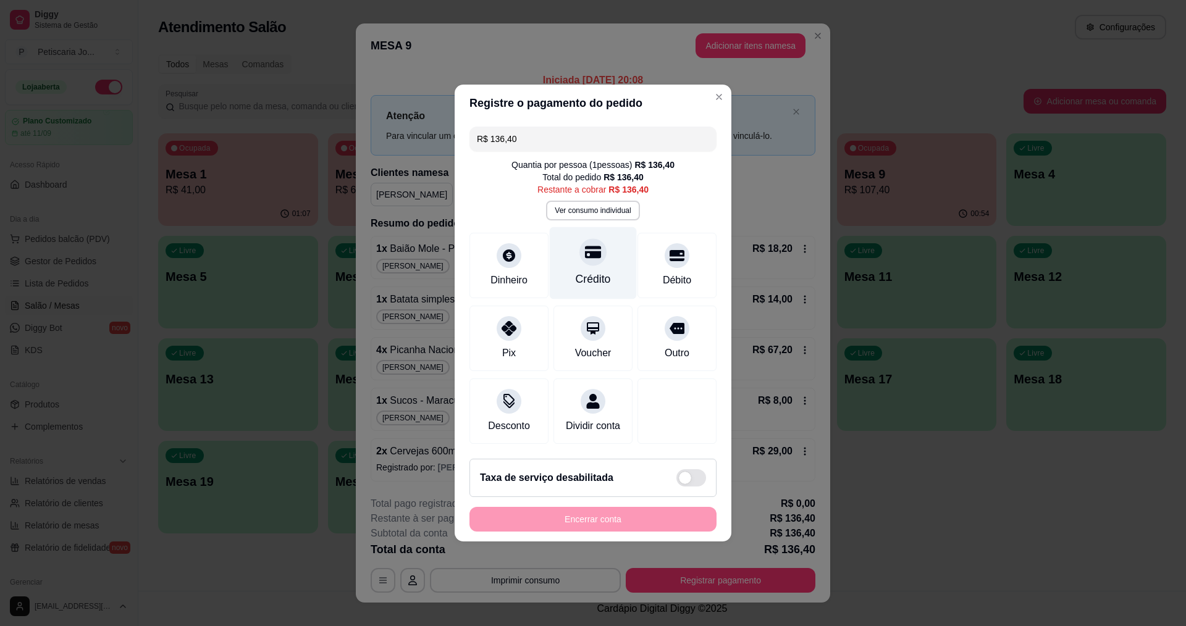
click at [599, 241] on div at bounding box center [592, 251] width 27 height 27
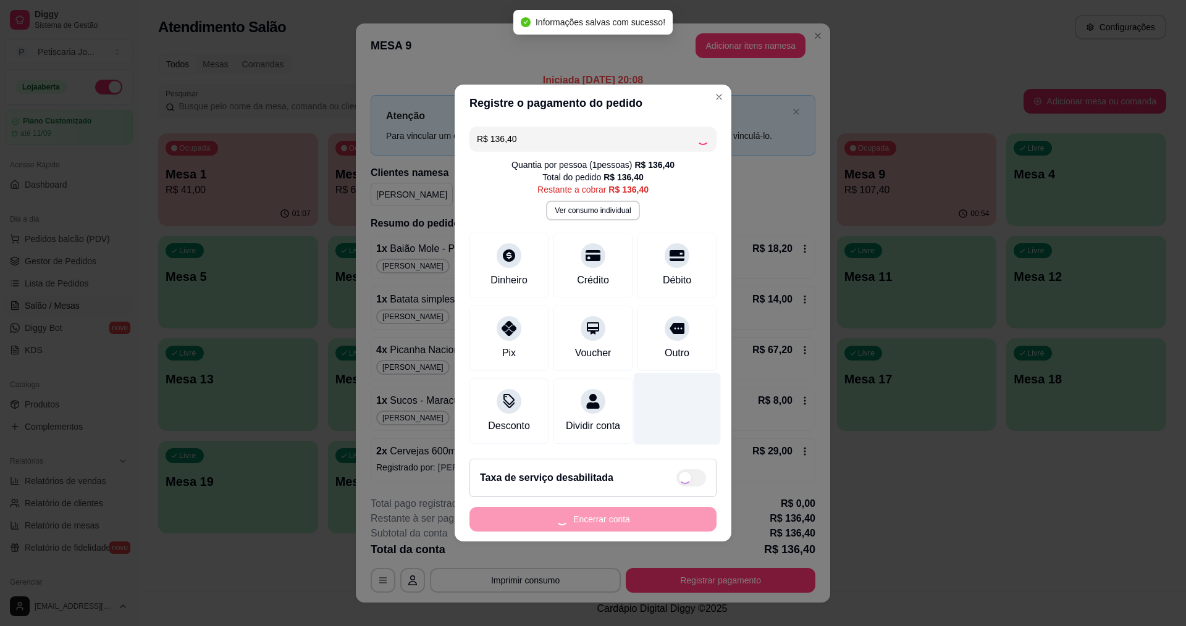
type input "R$ 0,00"
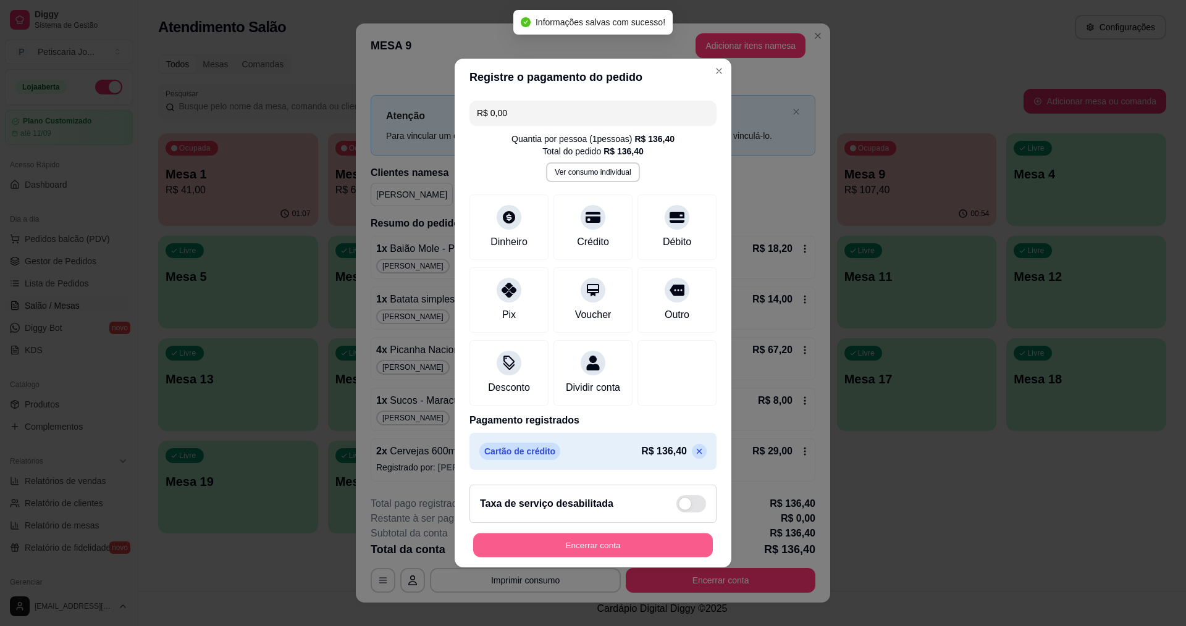
click at [641, 544] on button "Encerrar conta" at bounding box center [593, 546] width 240 height 24
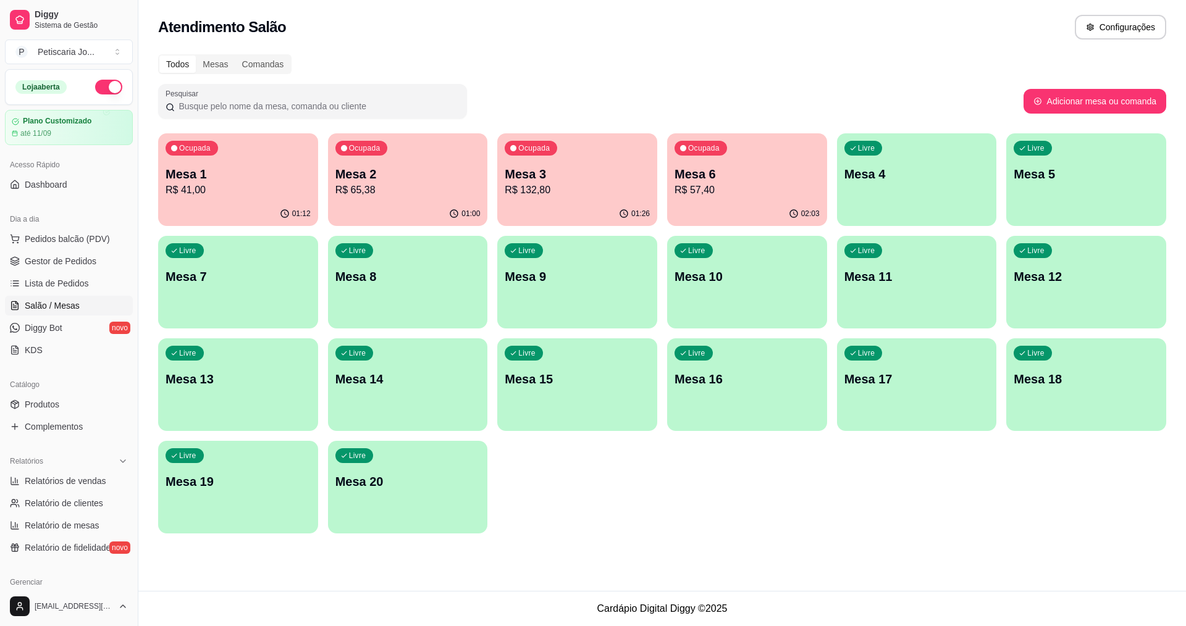
click at [570, 143] on div "Ocupada Mesa 3 R$ 132,80" at bounding box center [577, 167] width 160 height 69
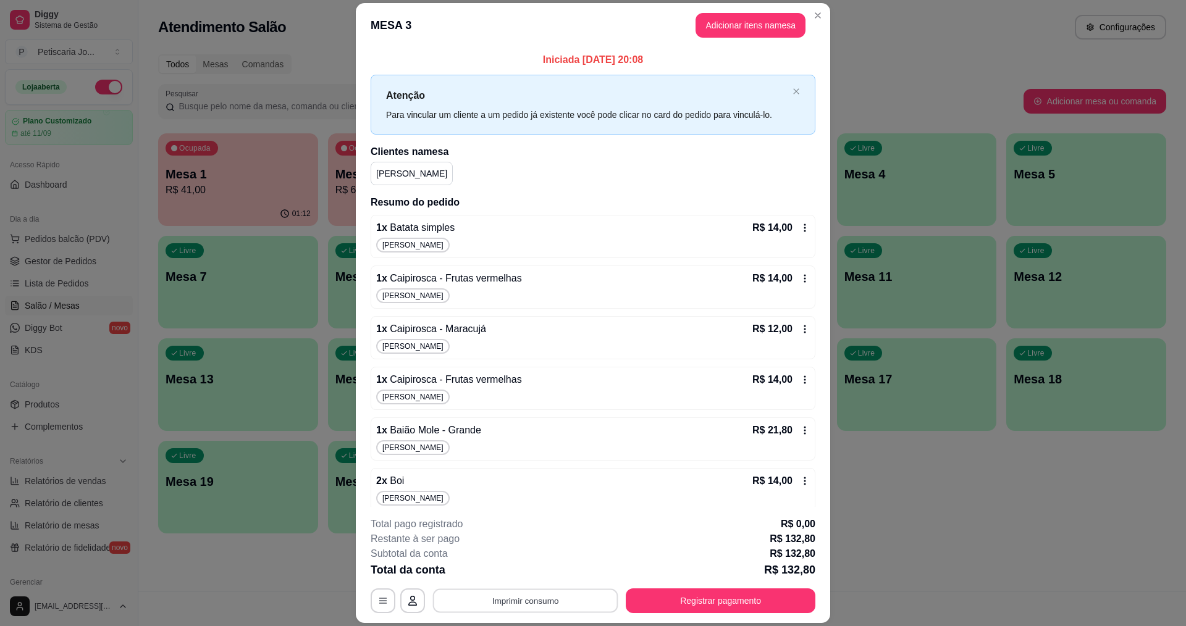
click at [583, 592] on button "Imprimir consumo" at bounding box center [525, 601] width 185 height 24
click at [555, 574] on button "IMPRESSORA" at bounding box center [524, 572] width 86 height 19
click at [674, 592] on button "Registrar pagamento" at bounding box center [721, 601] width 184 height 24
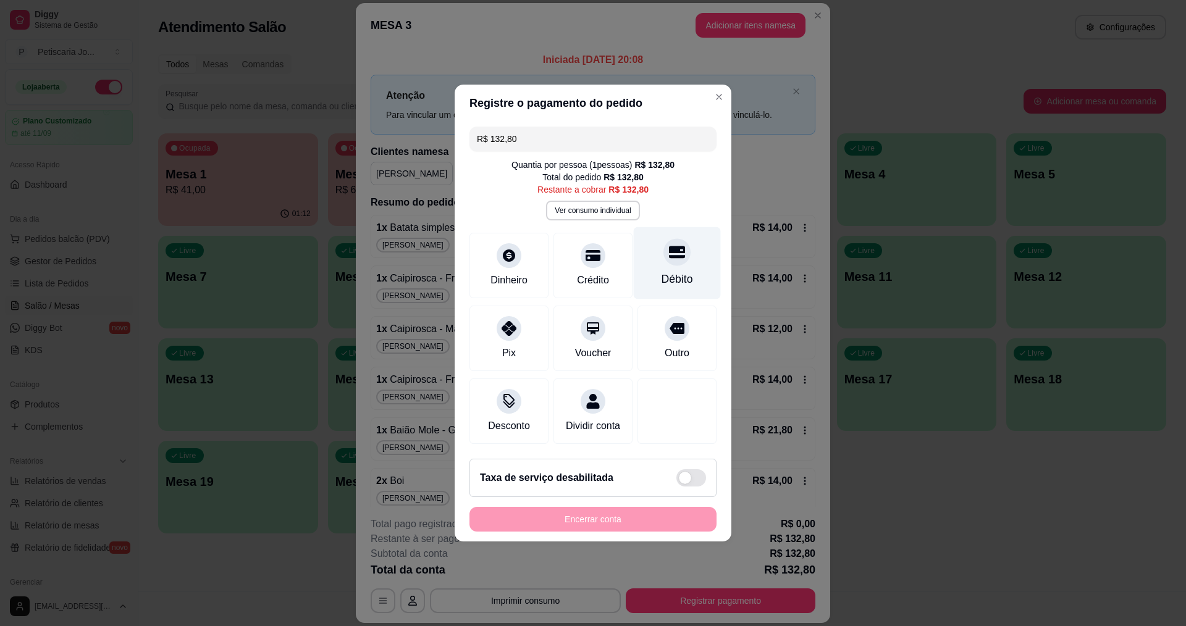
click at [664, 253] on div at bounding box center [677, 251] width 27 height 27
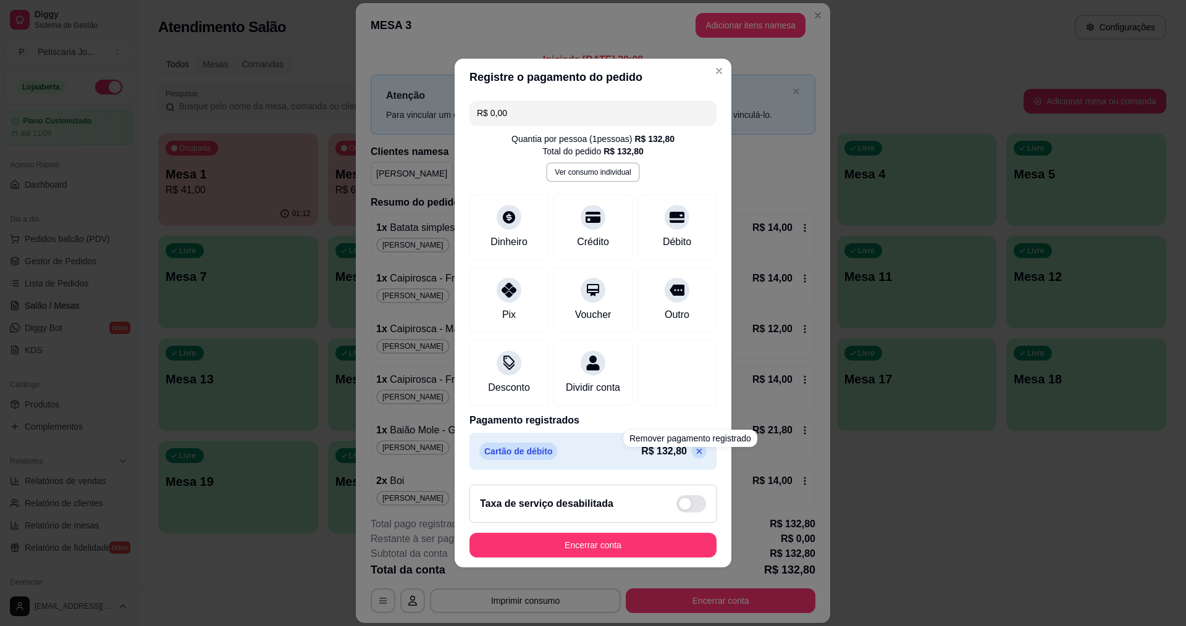
click at [694, 457] on icon at bounding box center [699, 452] width 10 height 10
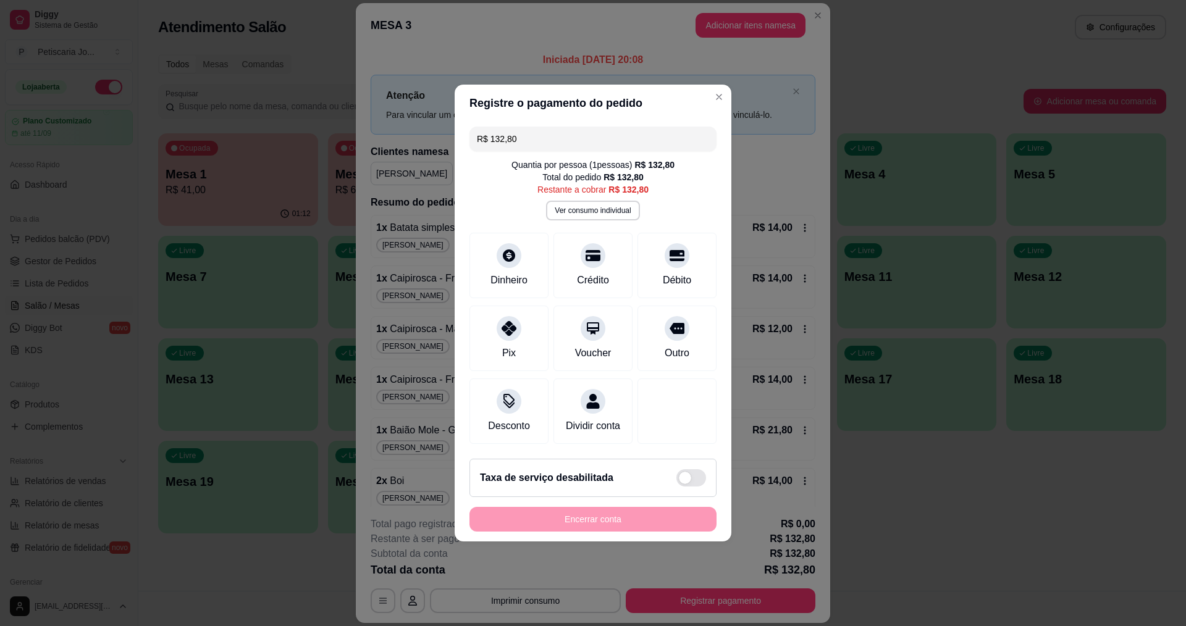
drag, startPoint x: 528, startPoint y: 137, endPoint x: 401, endPoint y: 109, distance: 129.7
click at [401, 109] on div "Registre o pagamento do pedido R$ 132,80 Quantia por pessoa ( 1 pessoas) R$ 132…" at bounding box center [593, 313] width 1186 height 626
click at [588, 325] on icon at bounding box center [593, 325] width 16 height 16
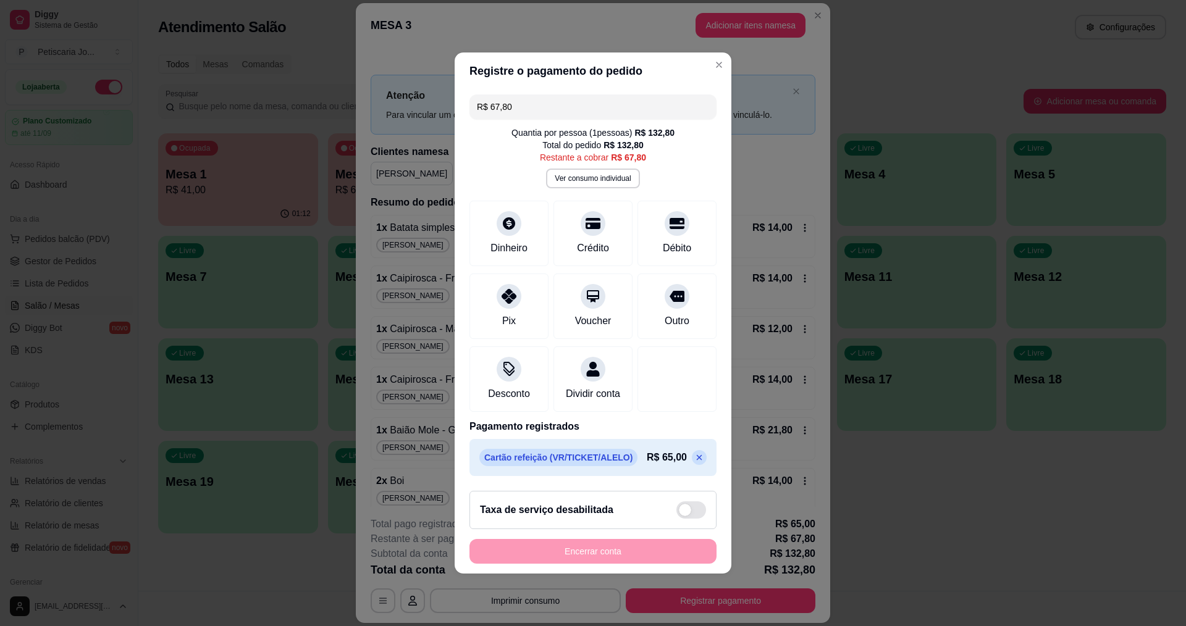
drag, startPoint x: 552, startPoint y: 99, endPoint x: 546, endPoint y: 103, distance: 7.7
click at [548, 101] on input "R$ 67,80" at bounding box center [593, 107] width 232 height 25
drag, startPoint x: 546, startPoint y: 103, endPoint x: 517, endPoint y: 102, distance: 28.4
click at [517, 102] on input "R$ 67,80" at bounding box center [593, 107] width 232 height 25
click at [503, 288] on icon at bounding box center [509, 293] width 16 height 16
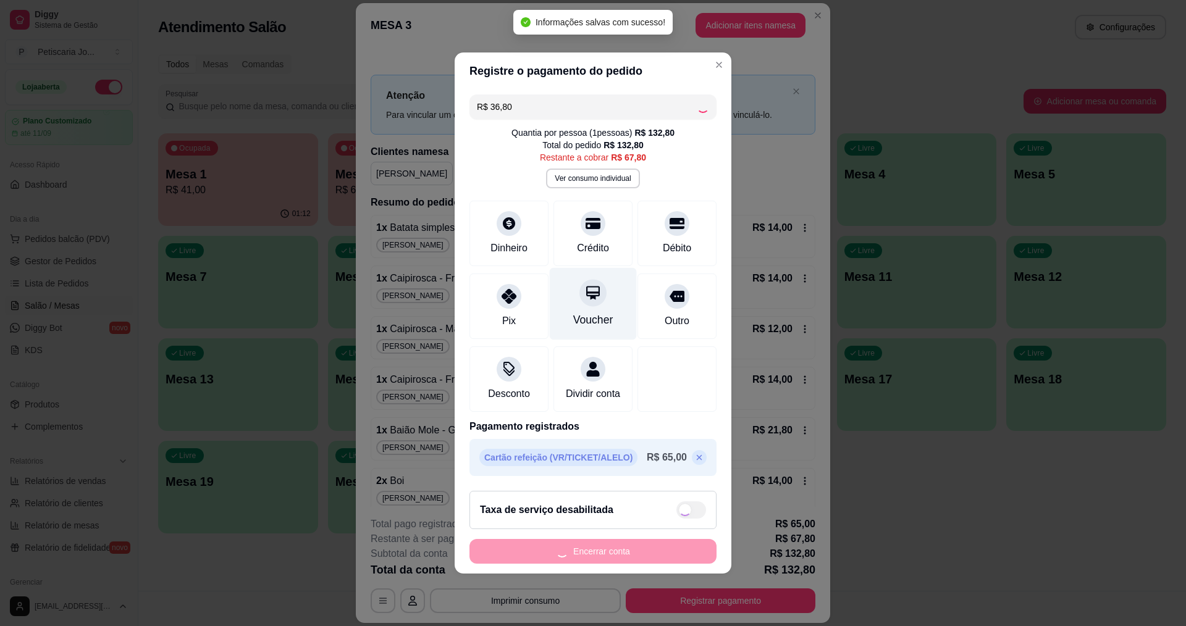
type input "R$ 31,00"
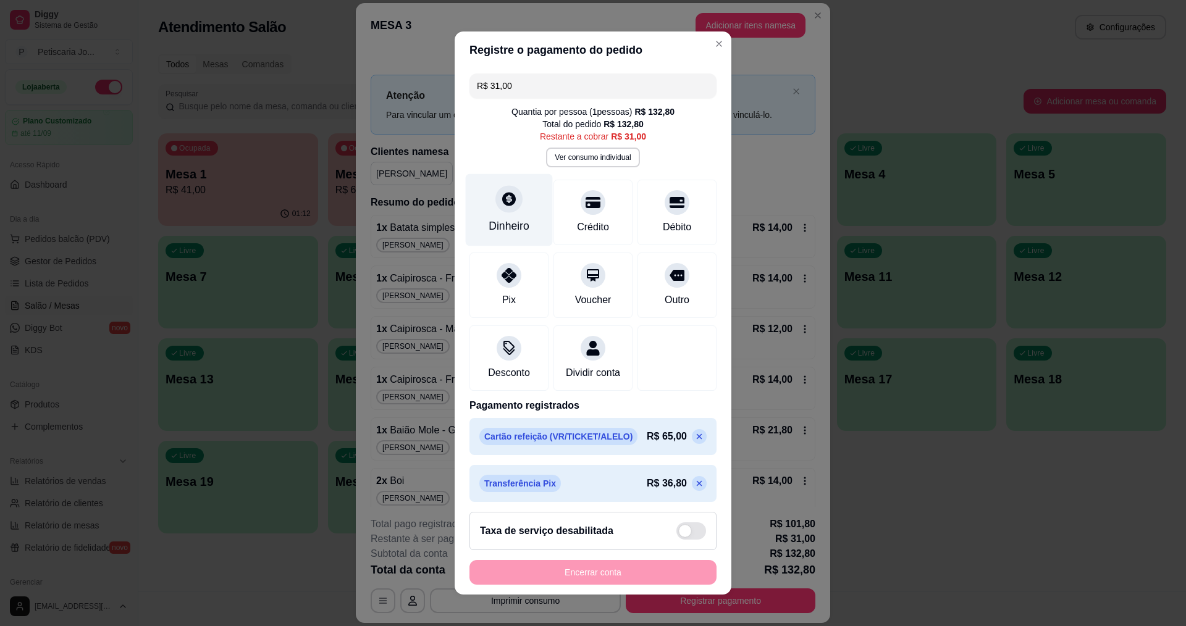
click at [499, 216] on div "Dinheiro" at bounding box center [509, 210] width 87 height 72
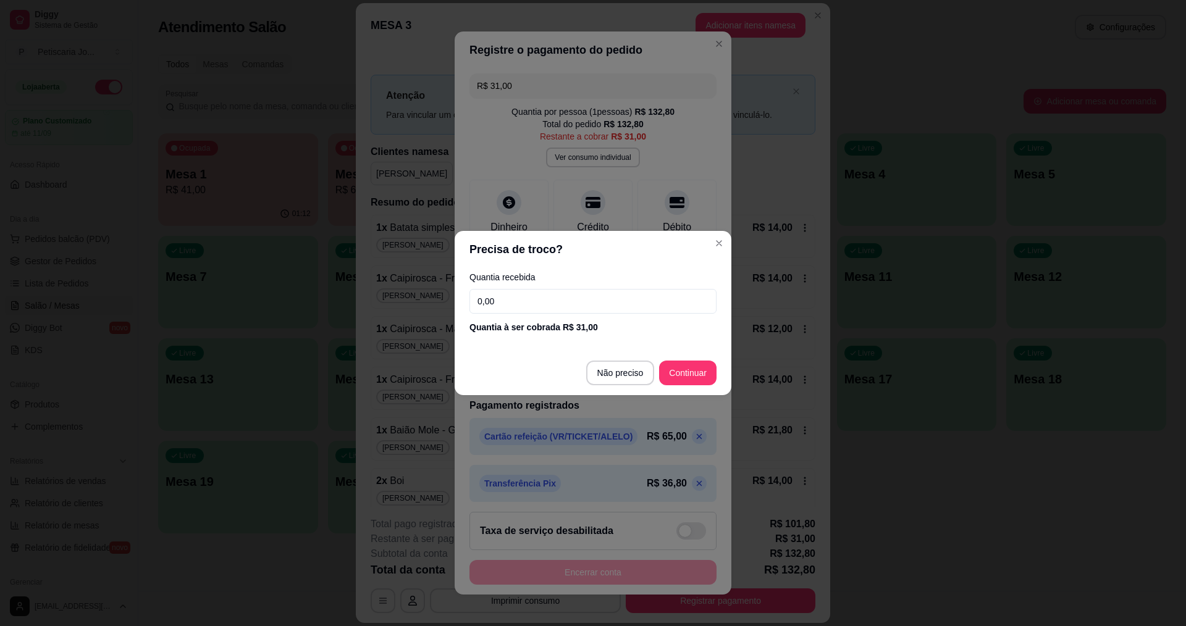
click at [539, 297] on input "0,00" at bounding box center [593, 301] width 247 height 25
type input "31,00"
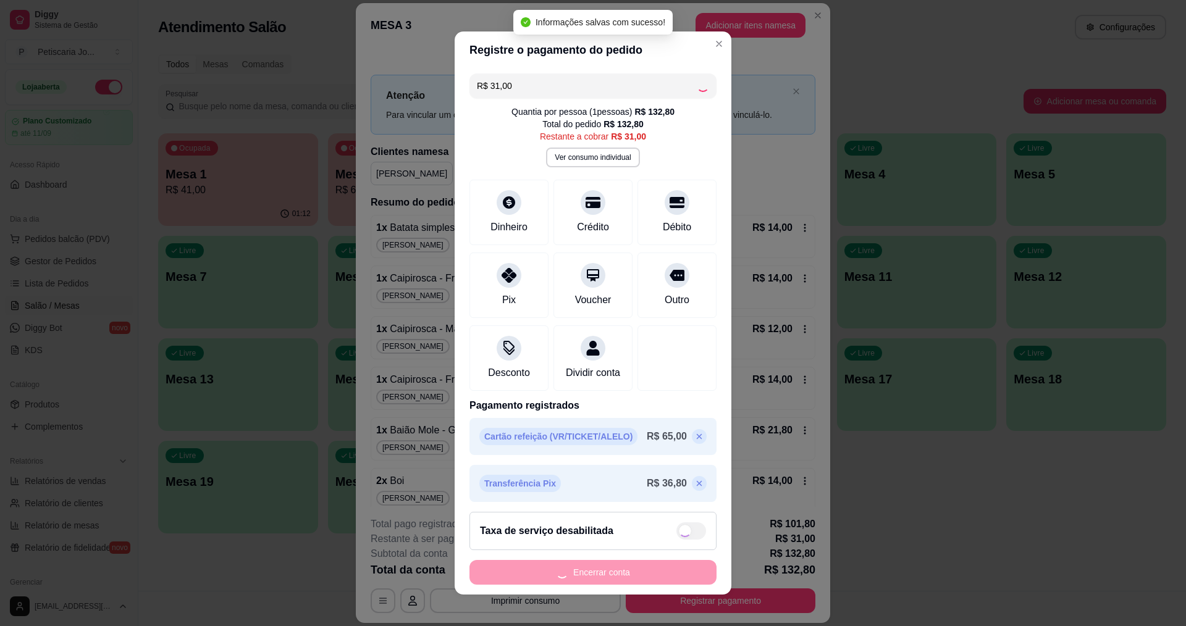
type input "R$ 0,00"
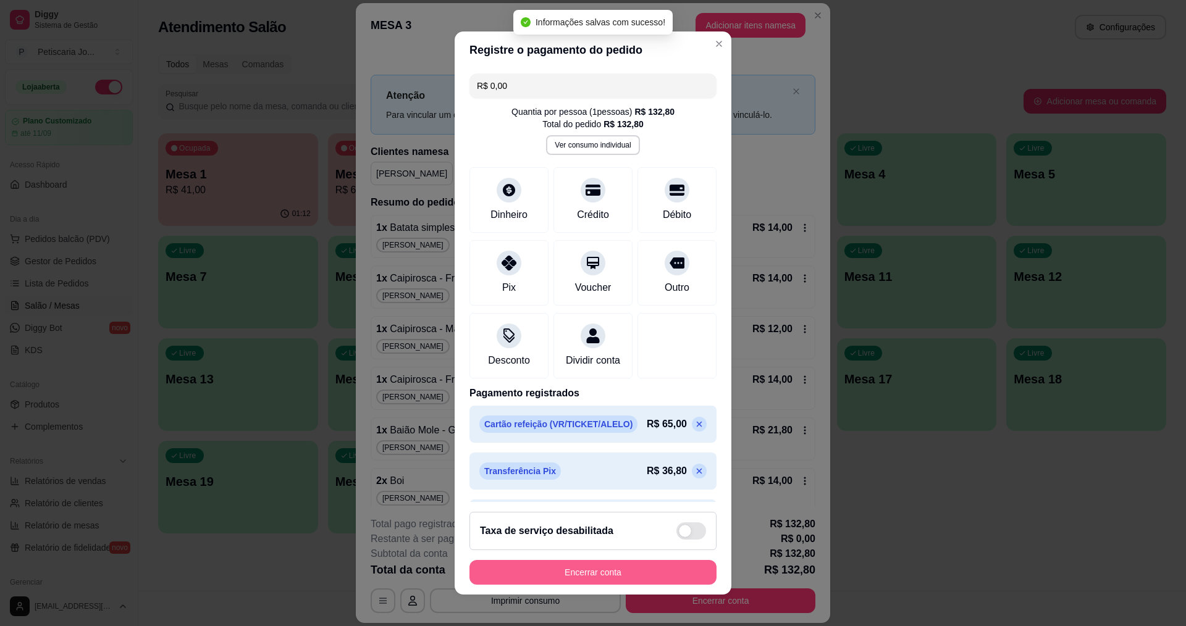
click at [635, 576] on button "Encerrar conta" at bounding box center [593, 572] width 247 height 25
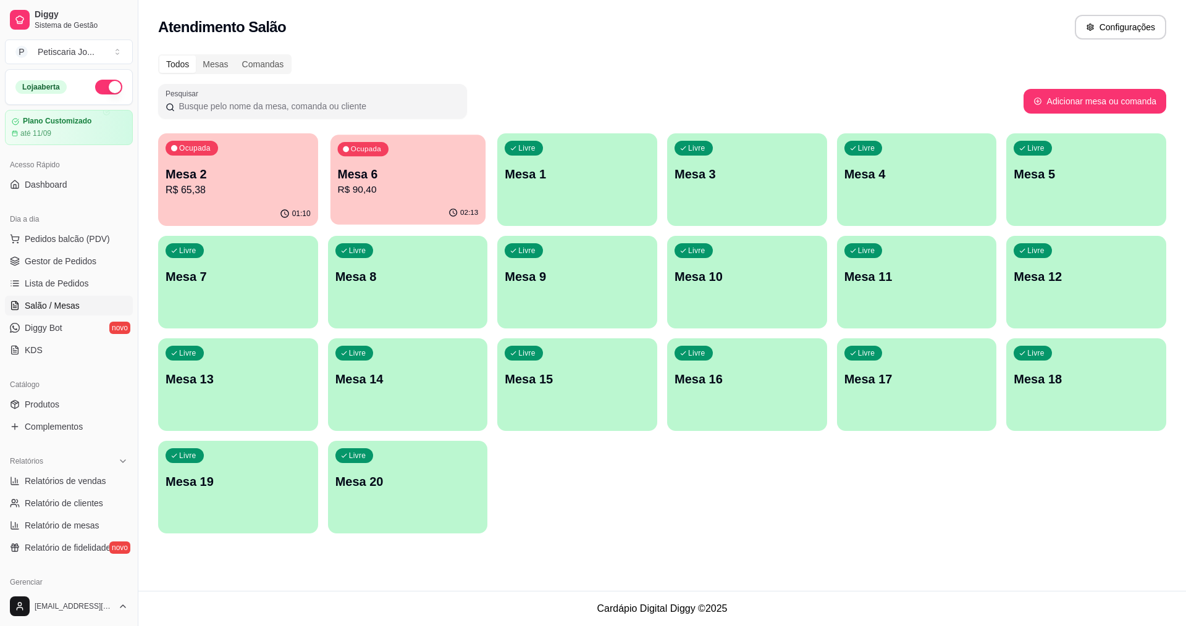
click at [440, 195] on p "R$ 90,40" at bounding box center [407, 190] width 141 height 14
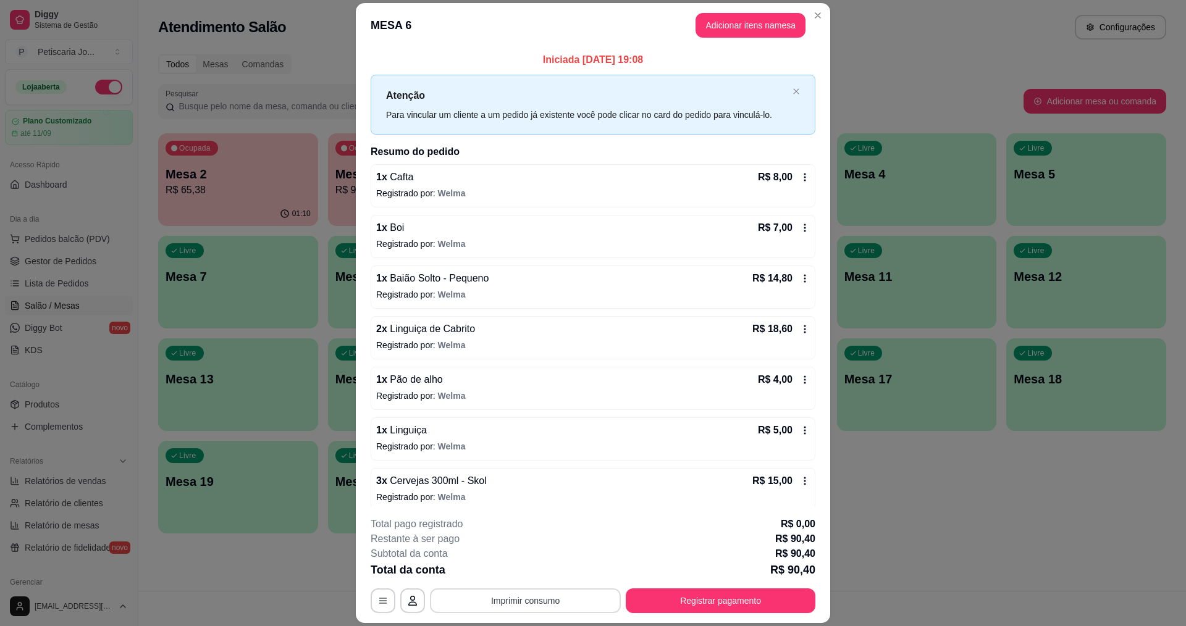
click at [529, 597] on button "Imprimir consumo" at bounding box center [525, 601] width 191 height 25
click at [546, 573] on button "IMPRESSORA" at bounding box center [524, 572] width 86 height 19
click at [661, 593] on button "Registrar pagamento" at bounding box center [721, 601] width 184 height 24
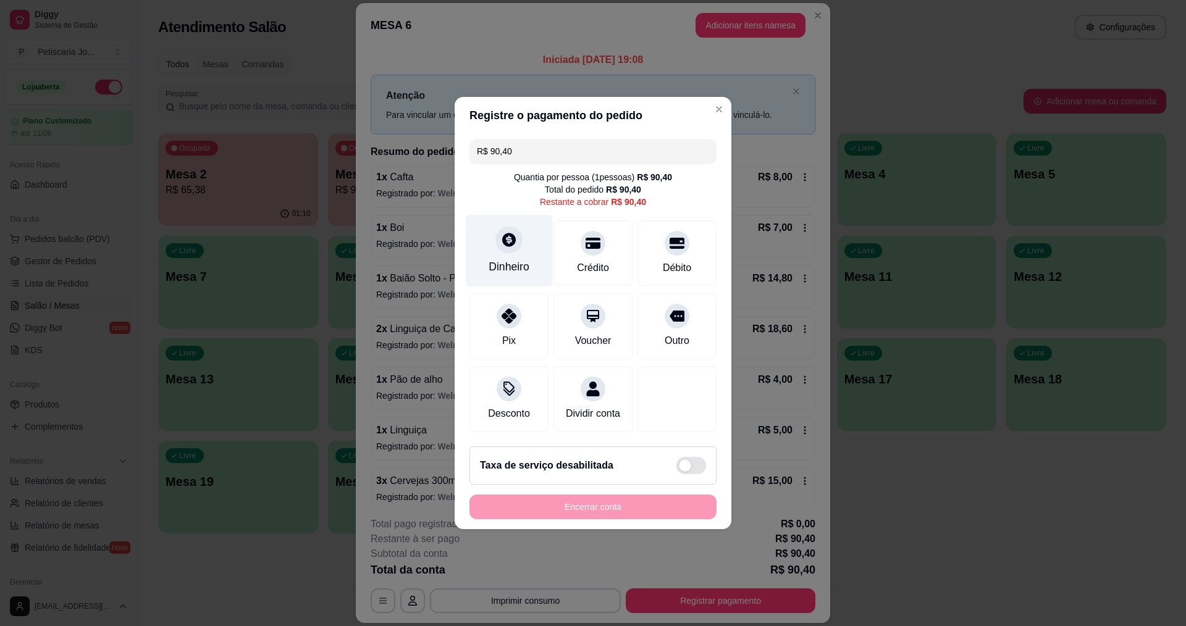
click at [498, 240] on div at bounding box center [508, 239] width 27 height 27
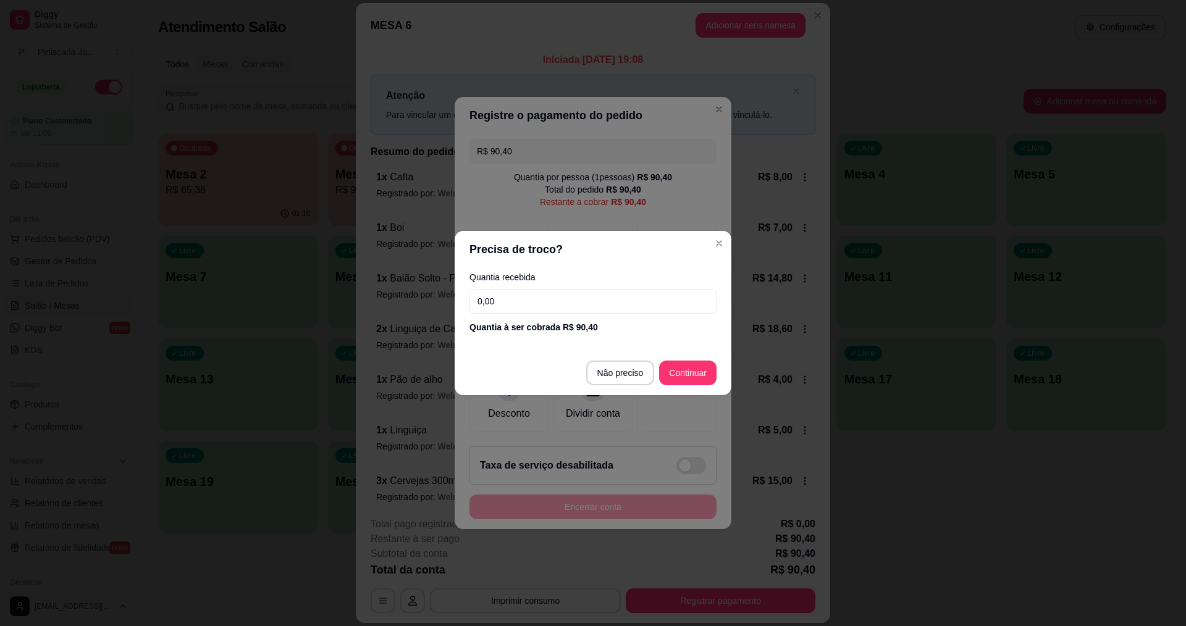
drag, startPoint x: 532, startPoint y: 287, endPoint x: 530, endPoint y: 300, distance: 13.1
click at [532, 289] on div "Quantia recebida 0,00 Quantia à ser cobrada R$ 90,40" at bounding box center [593, 303] width 277 height 70
click at [530, 300] on input "0,00" at bounding box center [593, 301] width 247 height 25
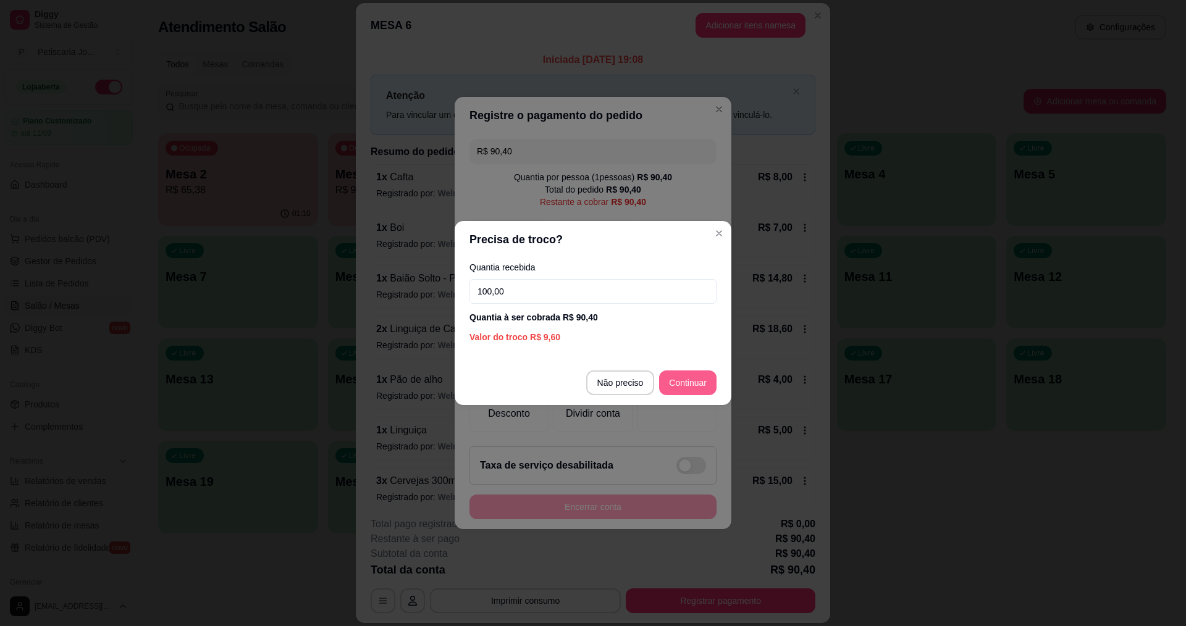
type input "100,00"
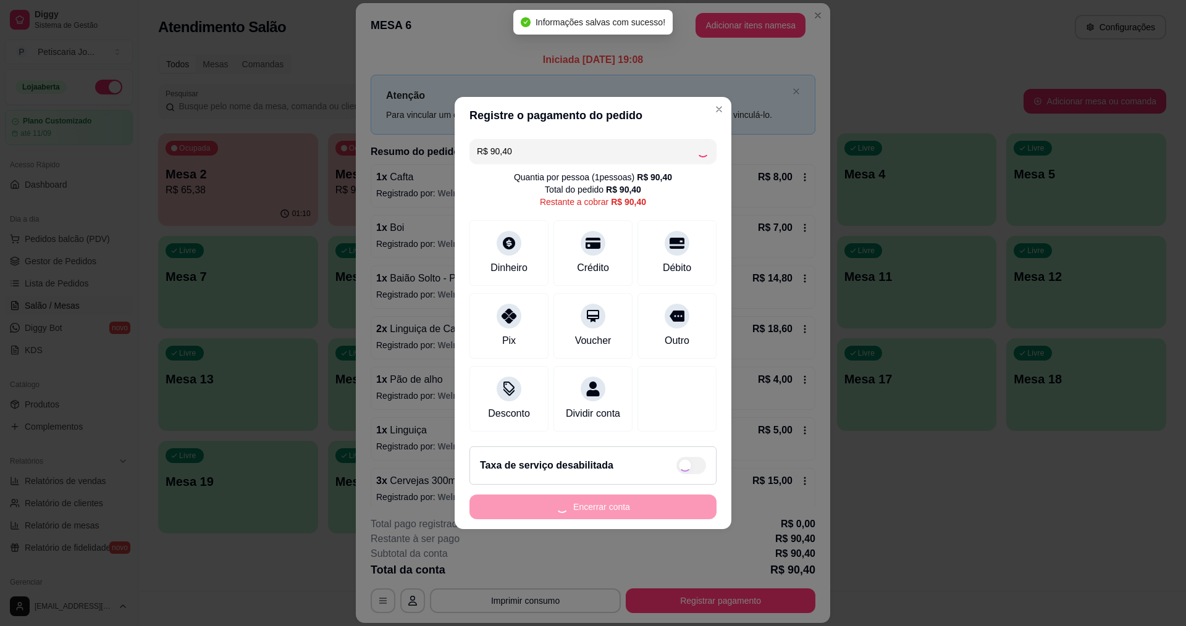
type input "R$ 0,00"
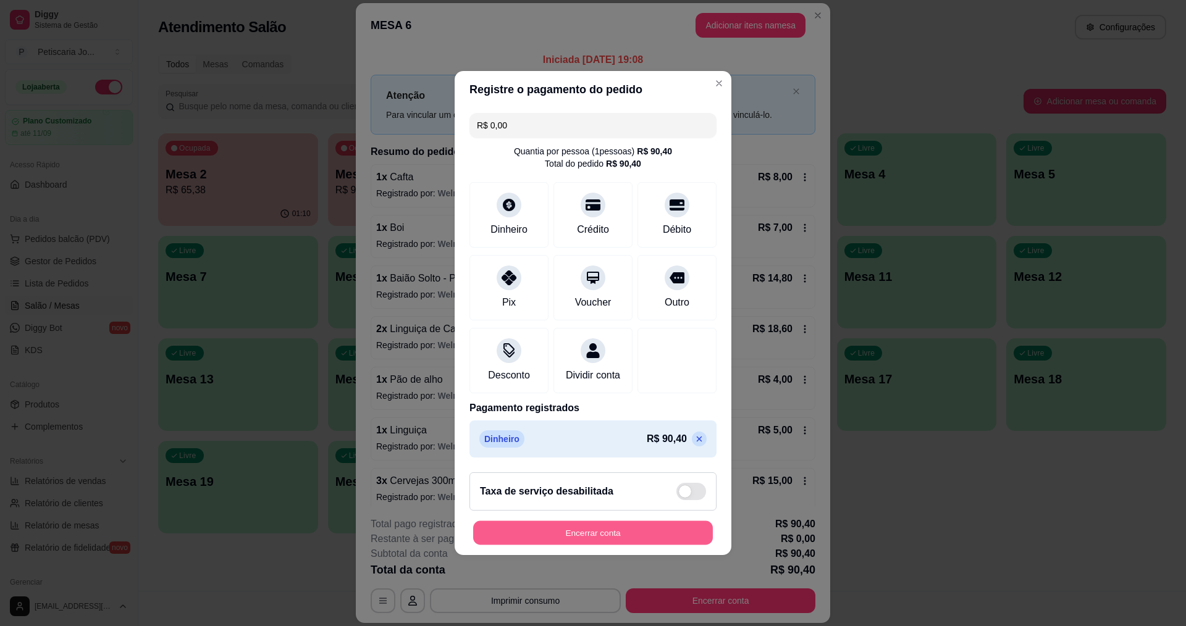
click at [625, 541] on button "Encerrar conta" at bounding box center [593, 533] width 240 height 24
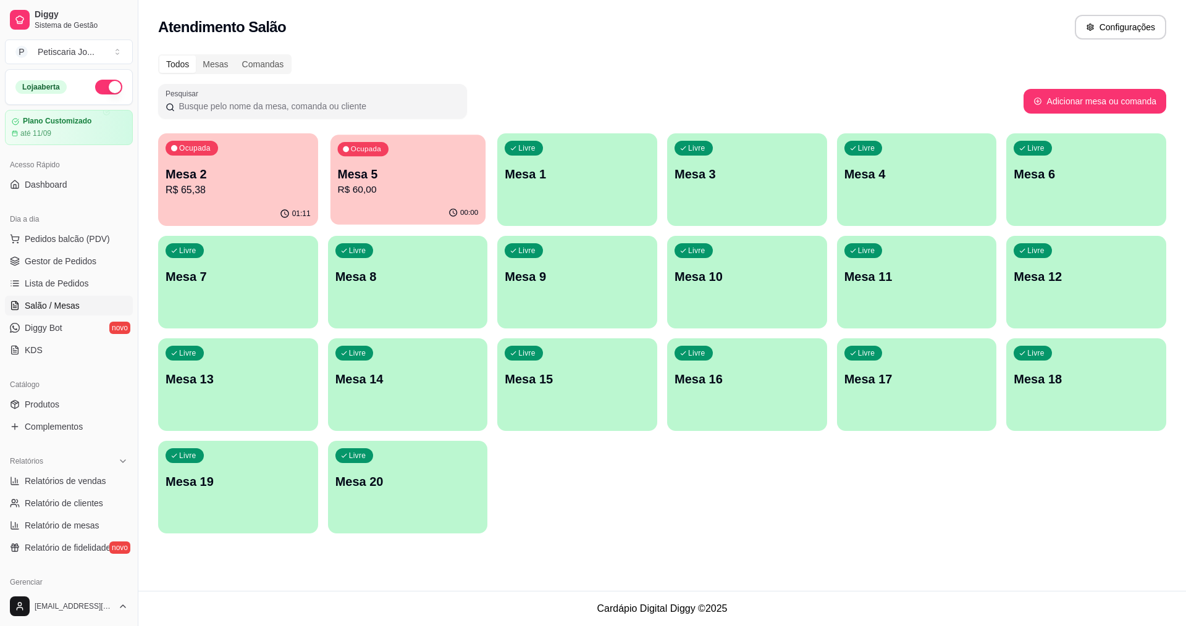
click at [418, 153] on div "Ocupada Mesa 5 R$ 60,00" at bounding box center [408, 168] width 155 height 67
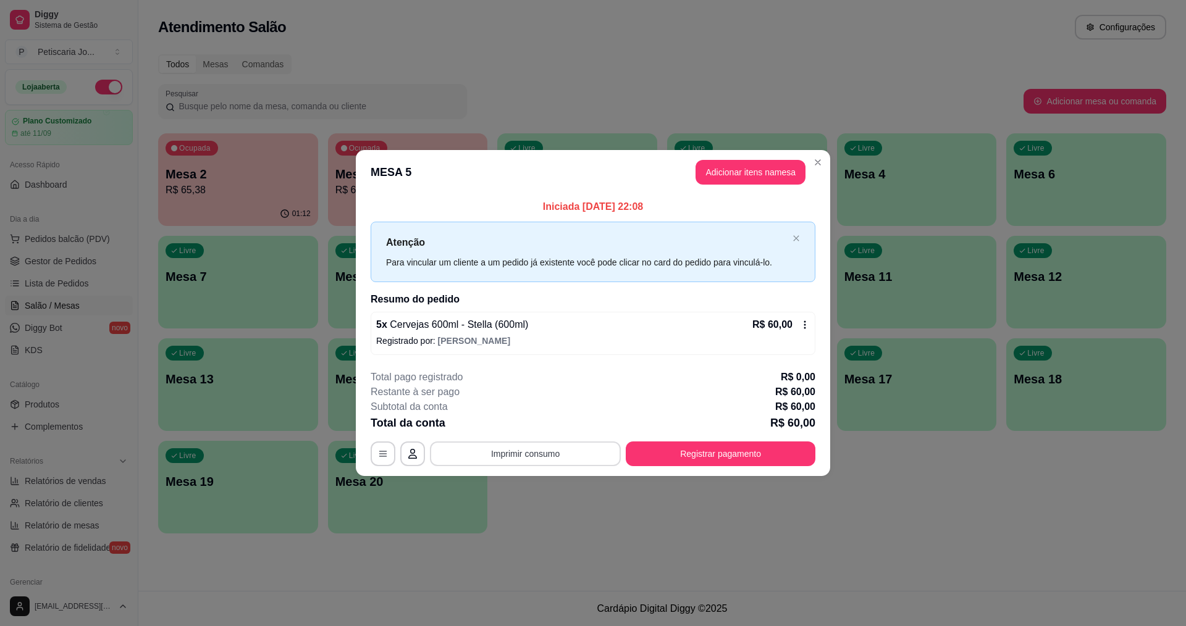
click at [551, 452] on button "Imprimir consumo" at bounding box center [525, 454] width 191 height 25
click at [542, 426] on button "IMPRESSORA" at bounding box center [529, 425] width 86 height 19
click at [746, 453] on button "Registrar pagamento" at bounding box center [721, 454] width 190 height 25
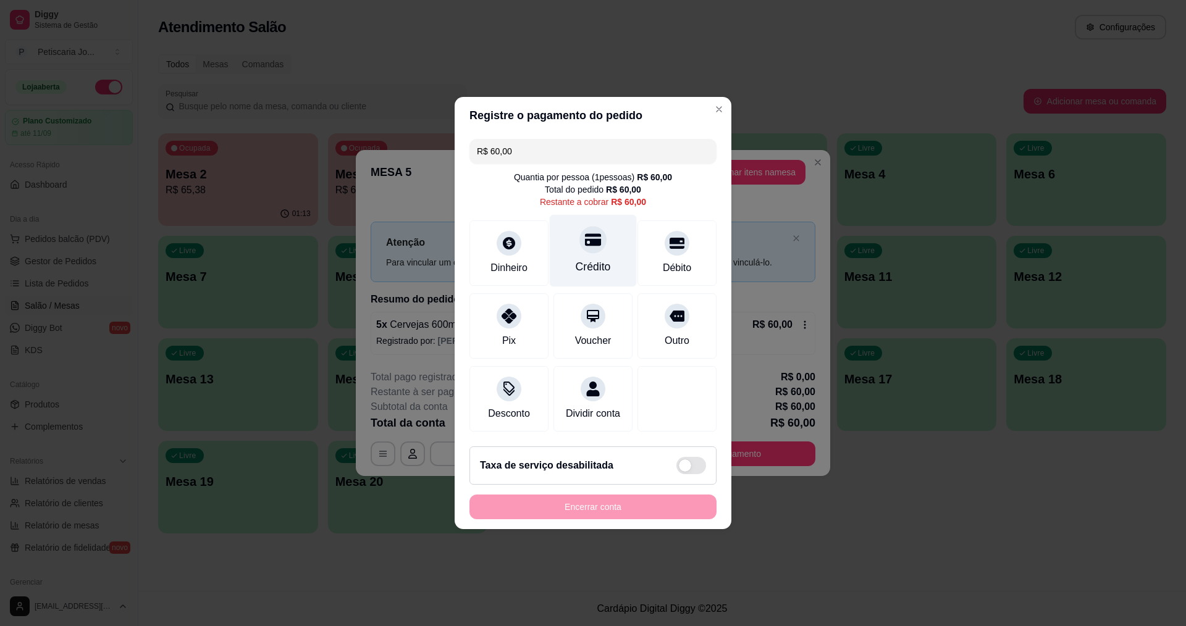
click at [587, 240] on icon at bounding box center [593, 240] width 16 height 16
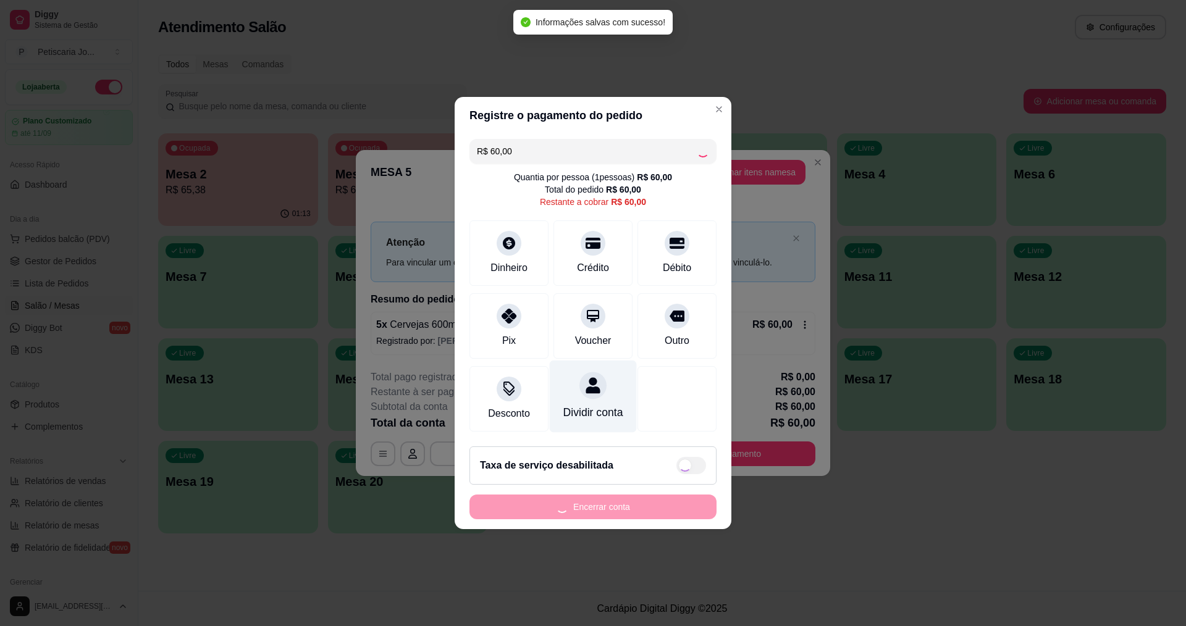
type input "R$ 0,00"
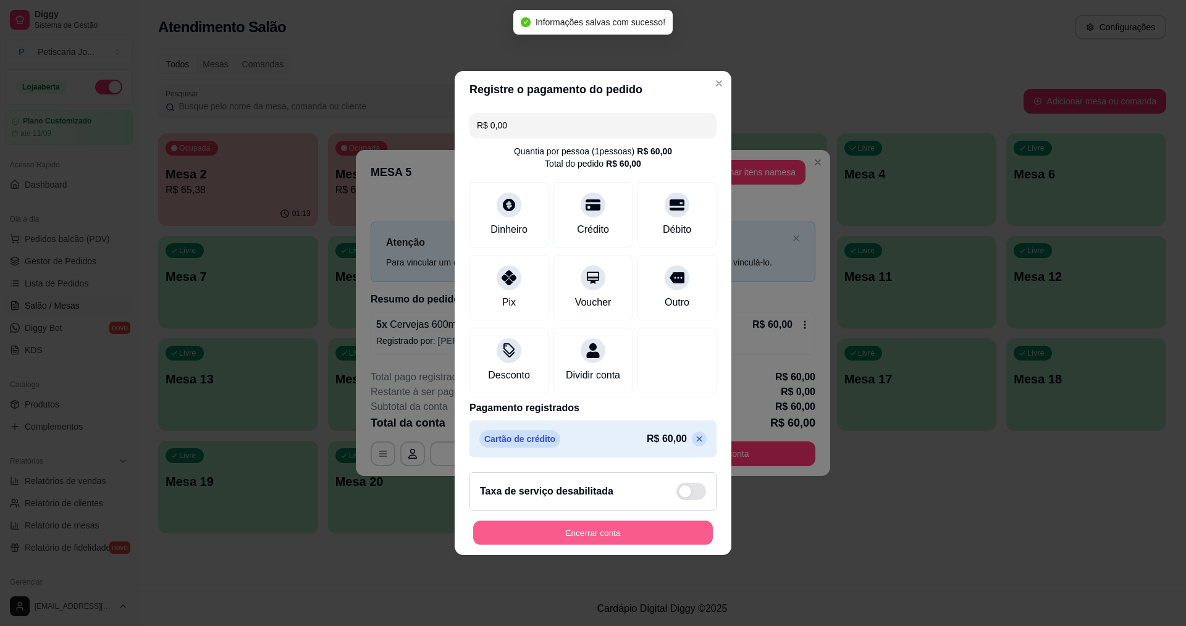
click at [565, 537] on button "Encerrar conta" at bounding box center [593, 533] width 240 height 24
